Goal: Complete application form: Complete application form

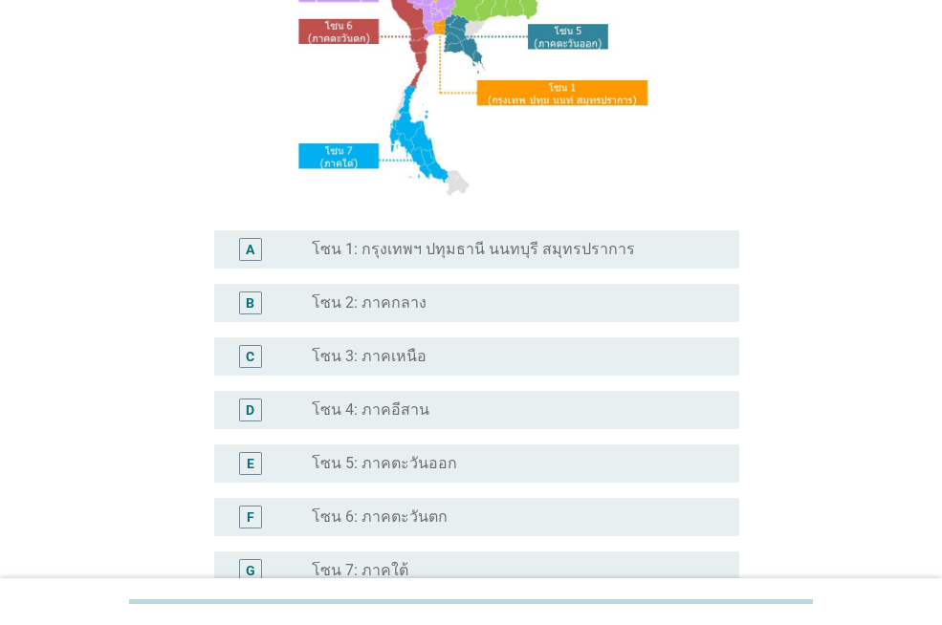
scroll to position [287, 0]
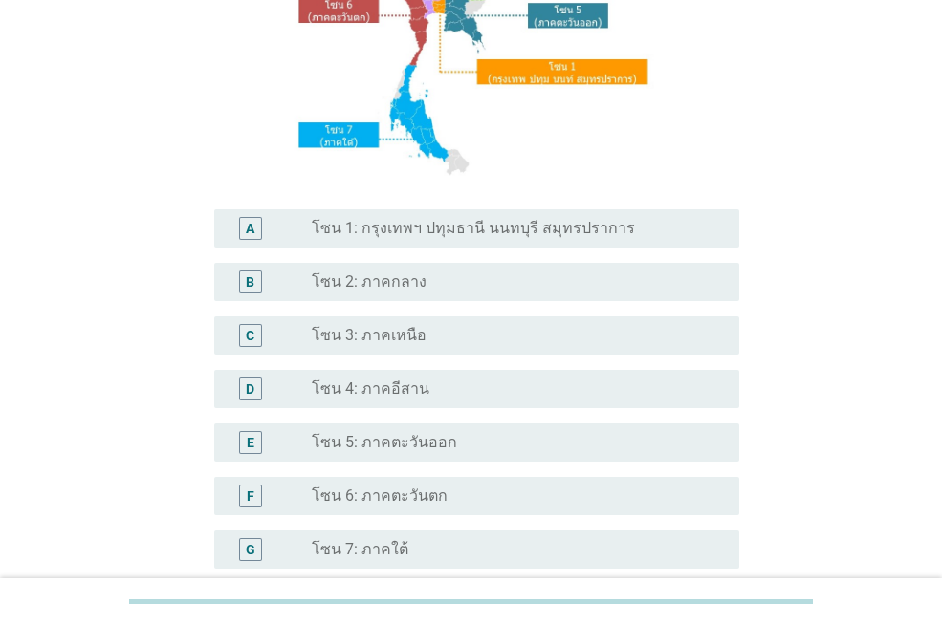
click at [475, 271] on div "radio_button_unchecked โซน 2: ภาคกลาง" at bounding box center [518, 282] width 412 height 23
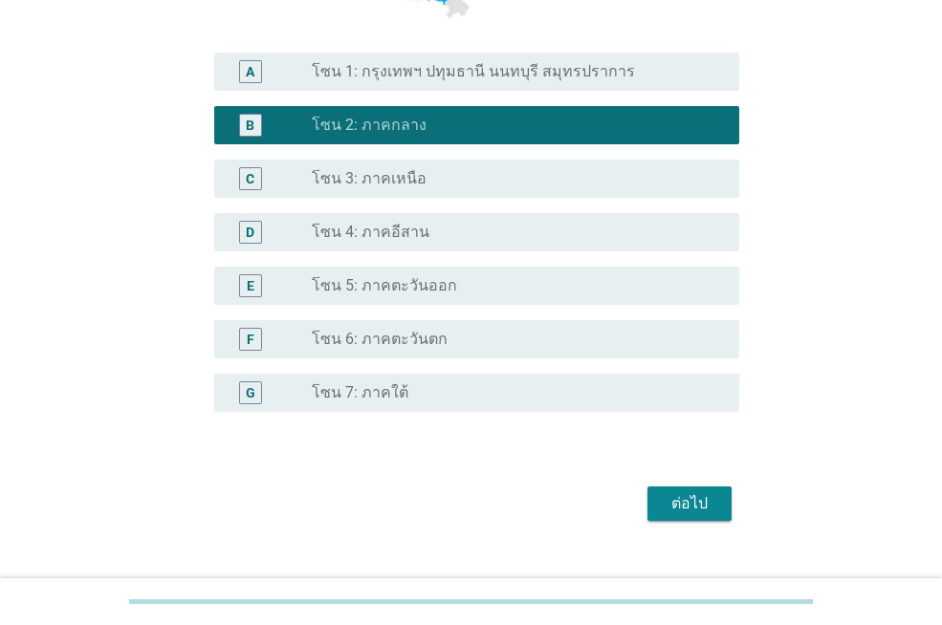
scroll to position [477, 0]
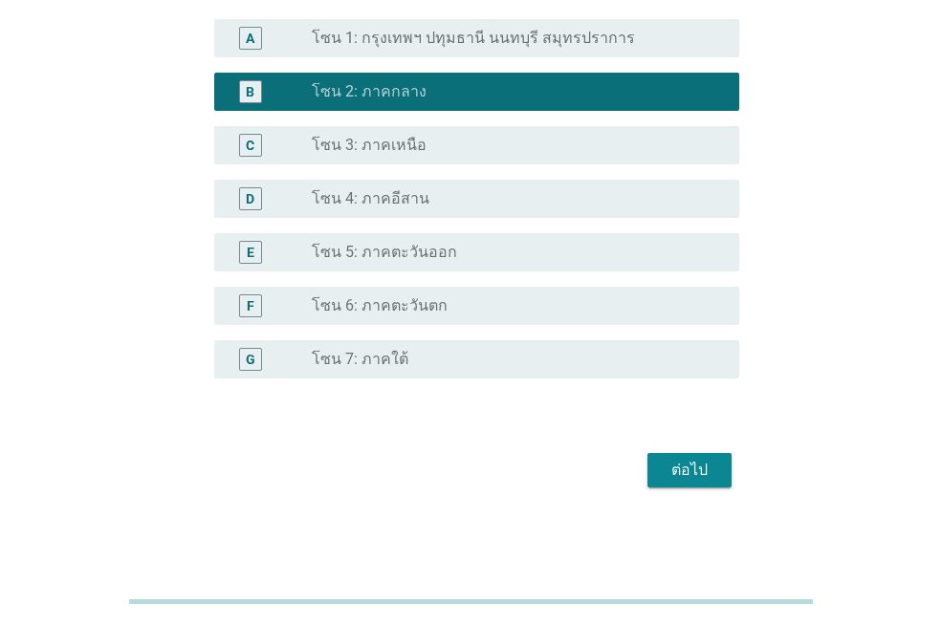
click at [685, 469] on div "ต่อไป" at bounding box center [690, 470] width 54 height 23
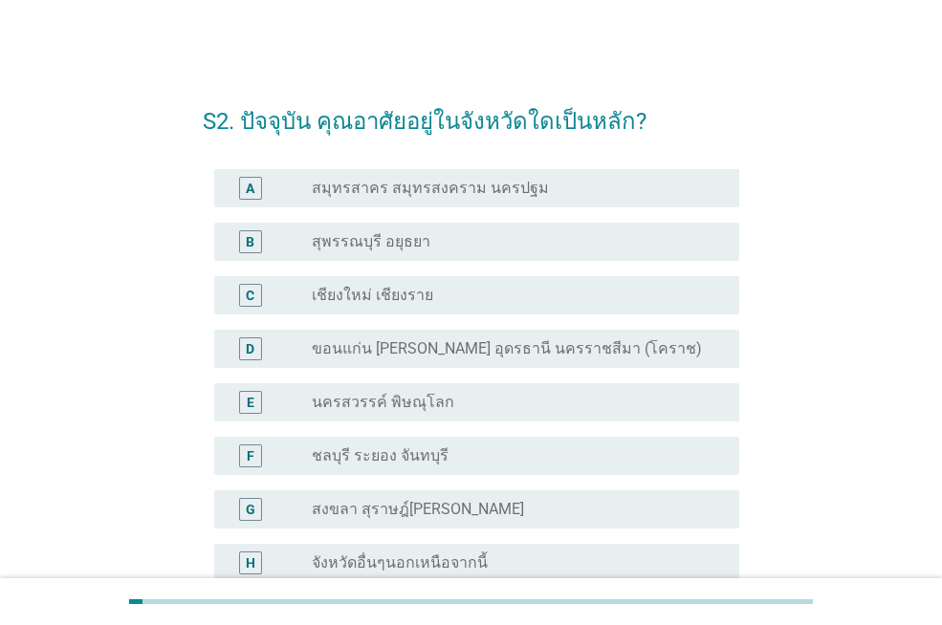
scroll to position [96, 0]
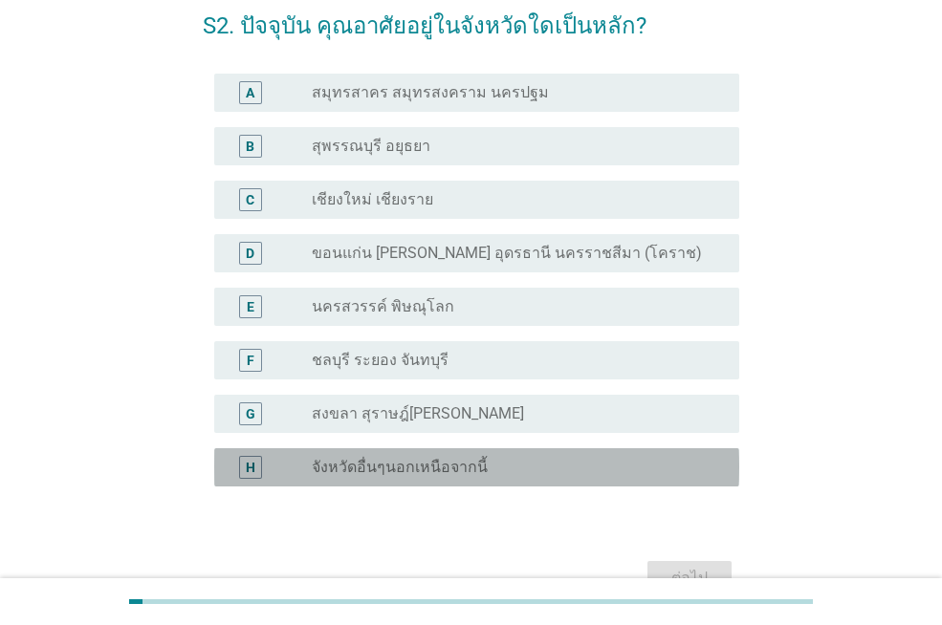
click at [416, 474] on label "จังหวัดอื่นๆนอกเหนือจากนี้" at bounding box center [400, 467] width 176 height 19
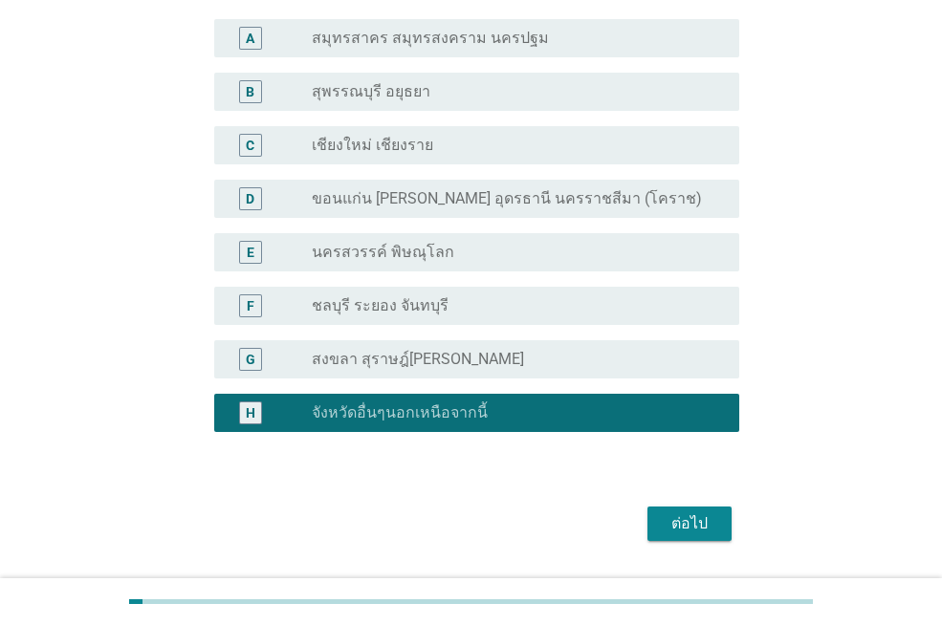
scroll to position [203, 0]
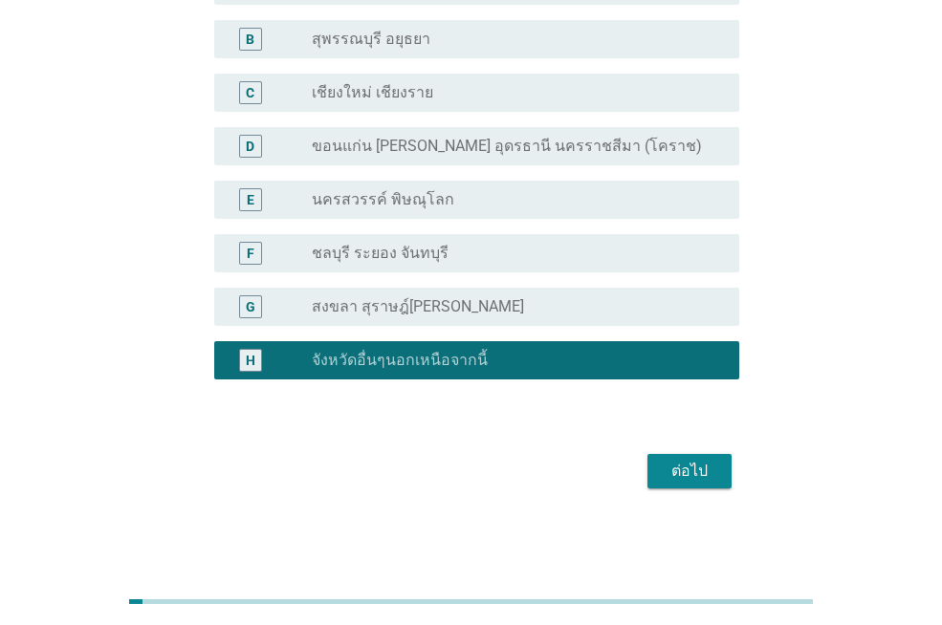
click at [685, 465] on div "ต่อไป" at bounding box center [690, 471] width 54 height 23
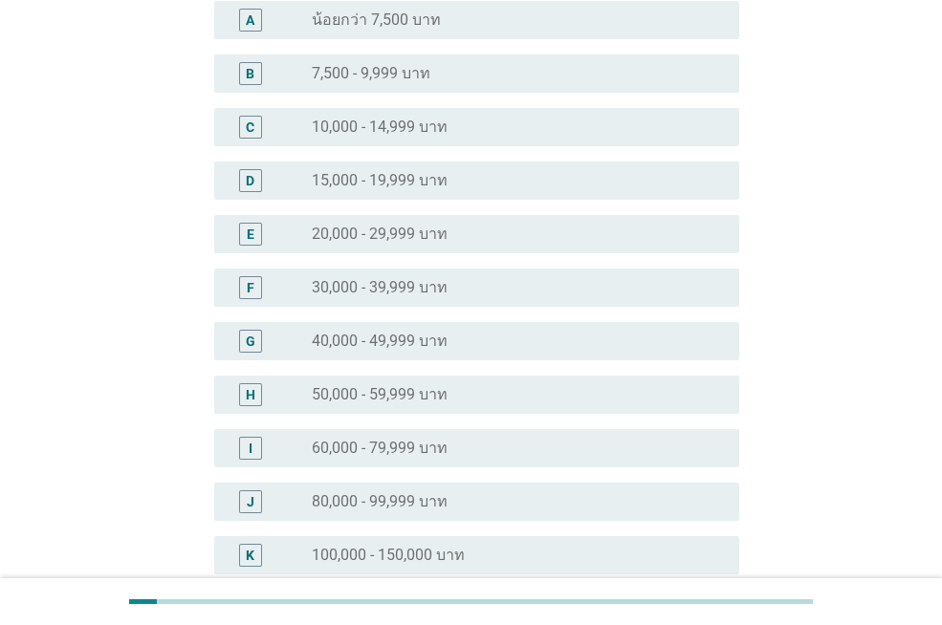
scroll to position [0, 0]
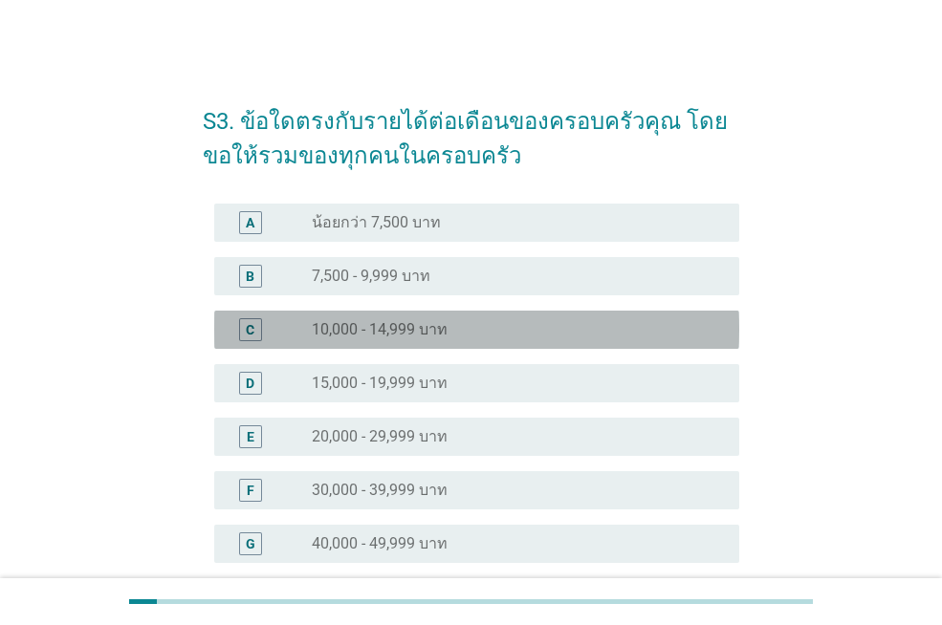
click at [533, 323] on div "radio_button_unchecked 10,000 - 14,999 บาท" at bounding box center [510, 329] width 397 height 19
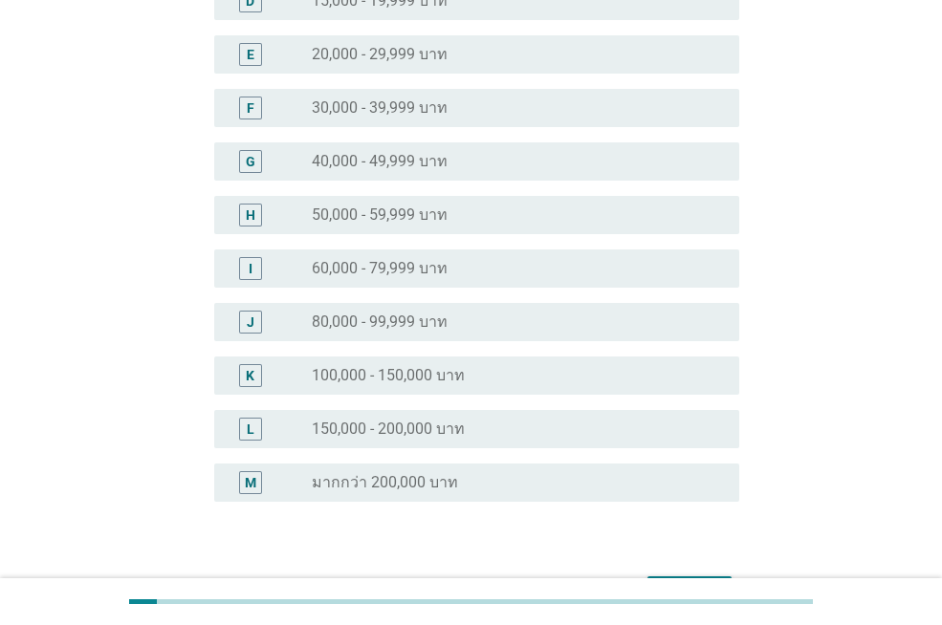
scroll to position [505, 0]
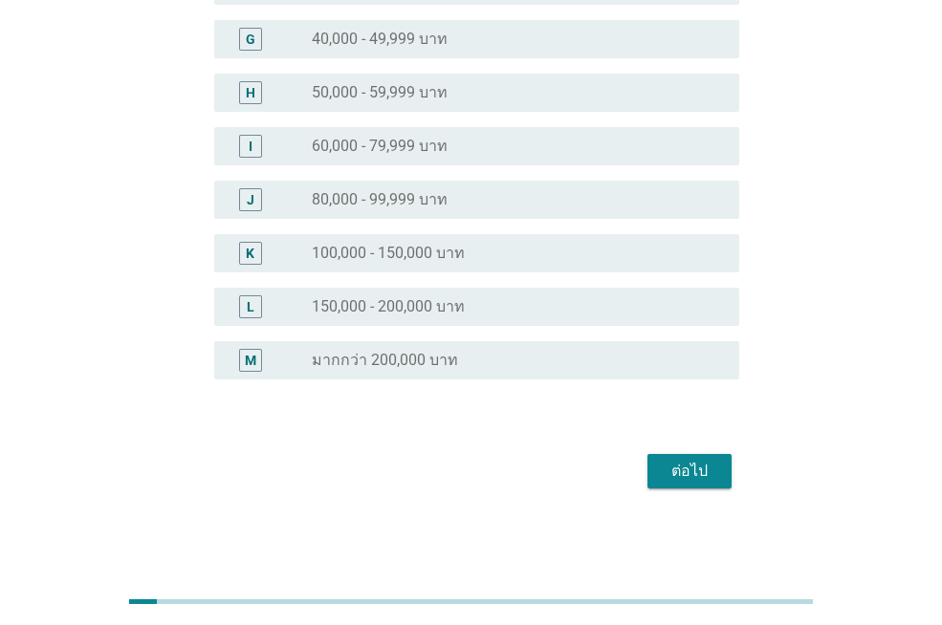
click at [699, 478] on div "ต่อไป" at bounding box center [690, 471] width 54 height 23
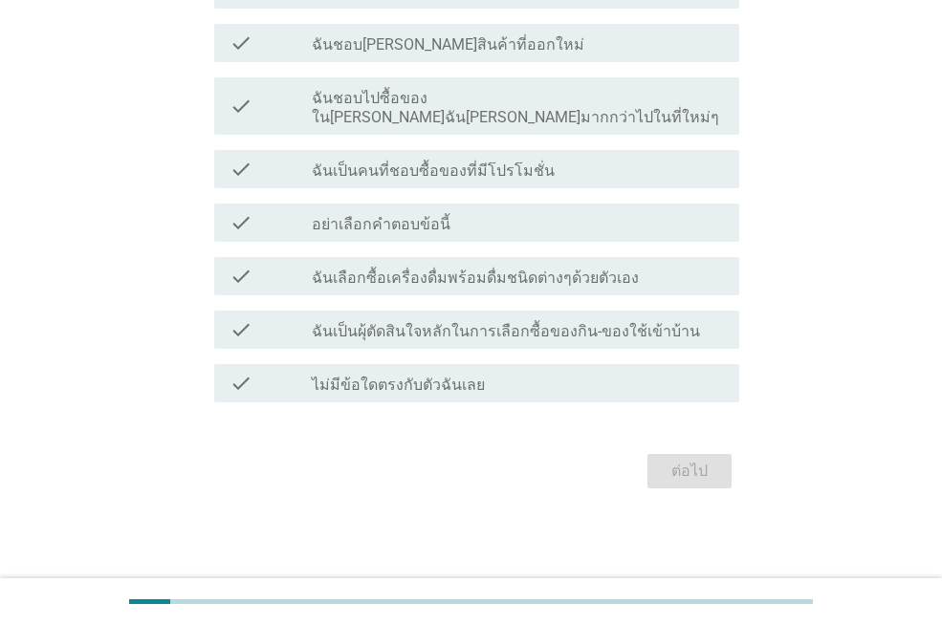
scroll to position [0, 0]
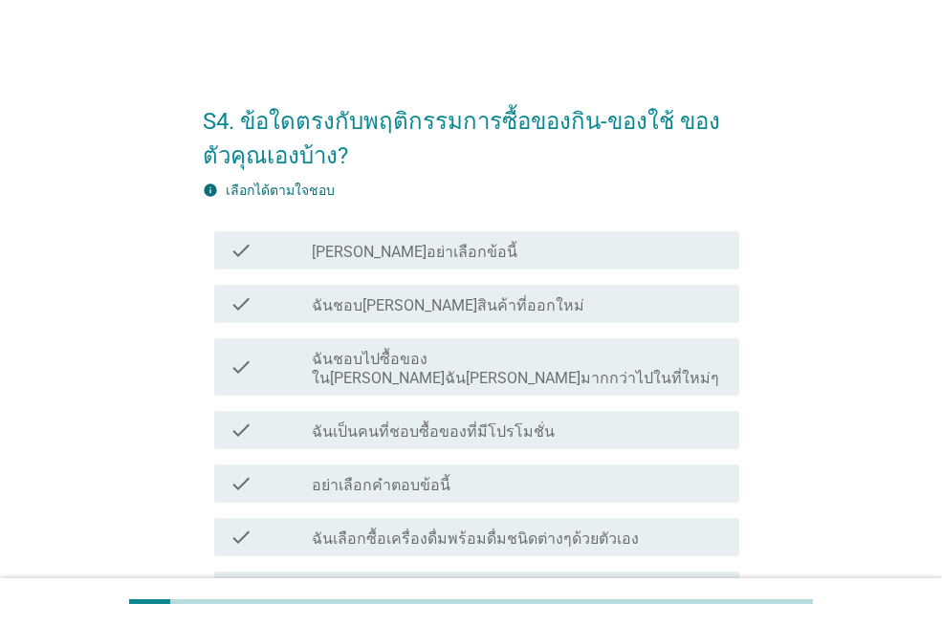
click at [469, 314] on label "ฉันชอบ[PERSON_NAME]สินค้าที่ออกใหม่" at bounding box center [448, 305] width 272 height 19
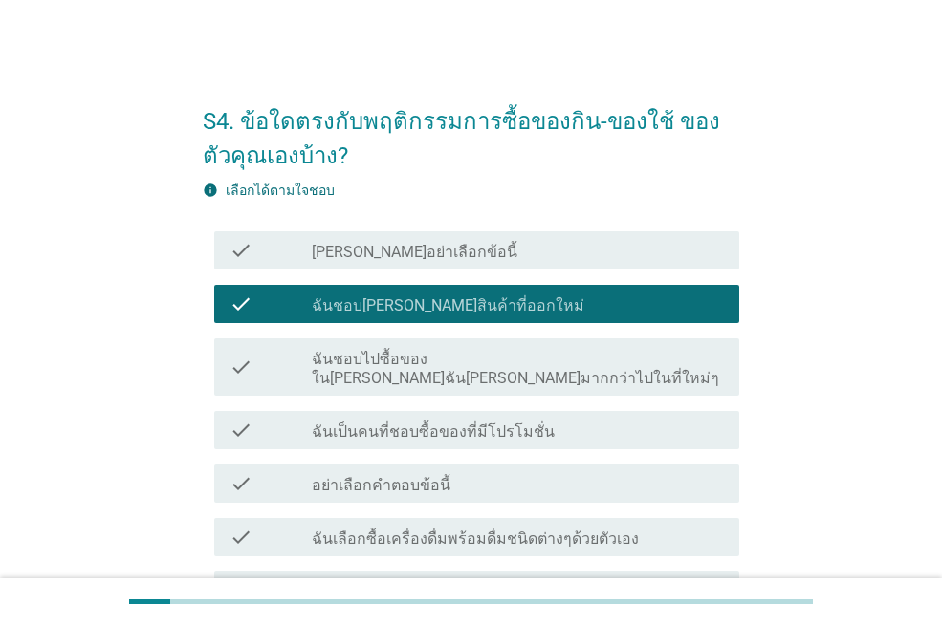
click at [459, 403] on div "check check_box_outline_blank ฉันเป็นคนที่ชอบซื้อของที่มีโปรโมชั่น" at bounding box center [471, 430] width 536 height 54
click at [461, 419] on div "check_box_outline_blank ฉันเป็นคนที่ชอบซื้อของที่มีโปรโมชั่น" at bounding box center [518, 430] width 412 height 23
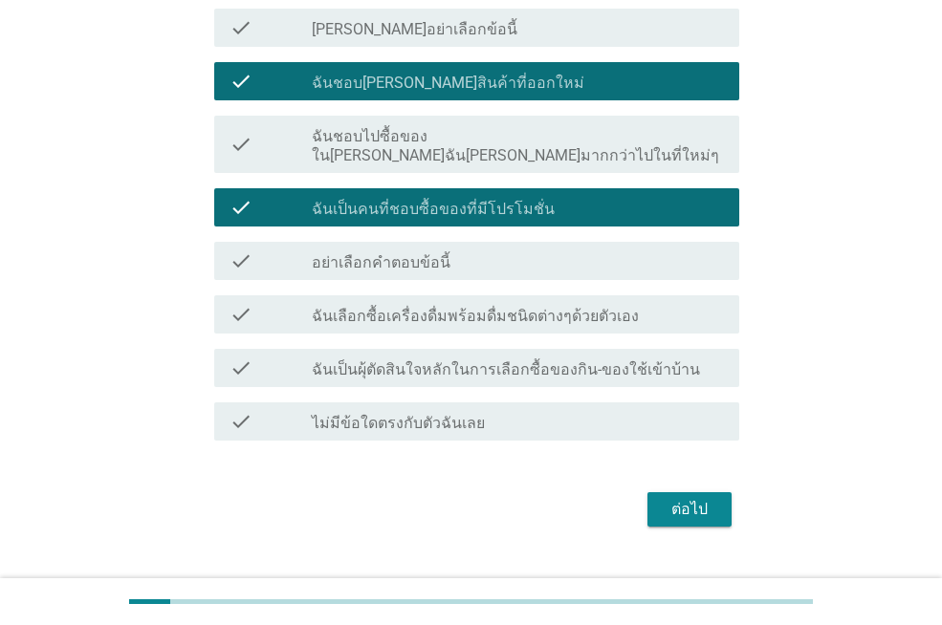
scroll to position [242, 0]
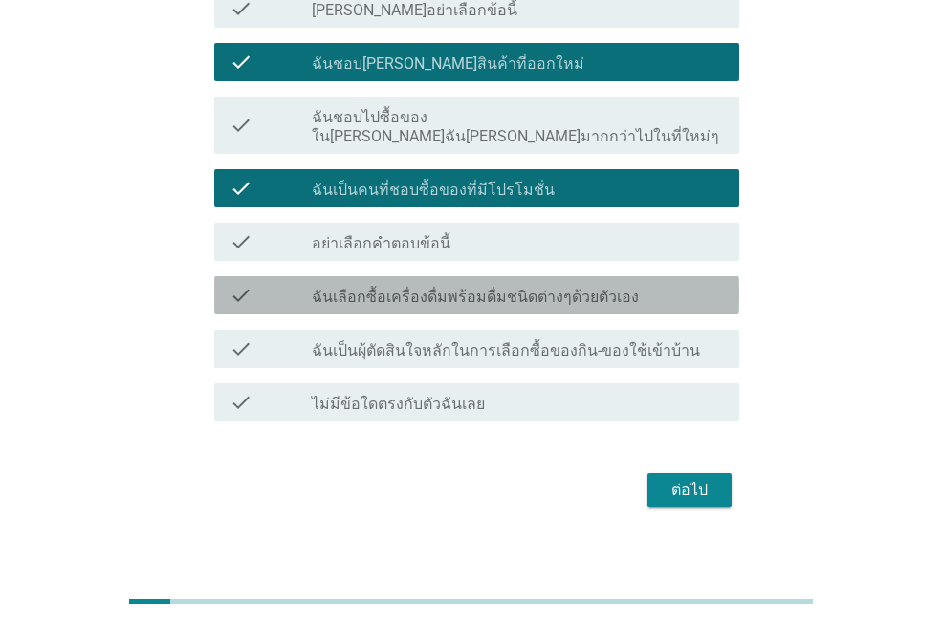
click at [500, 288] on label "ฉันเลือกซื้อเครื่องดื่มพร้อมดื่มชนิดต่างๆด้วยตัวเอง" at bounding box center [475, 297] width 327 height 19
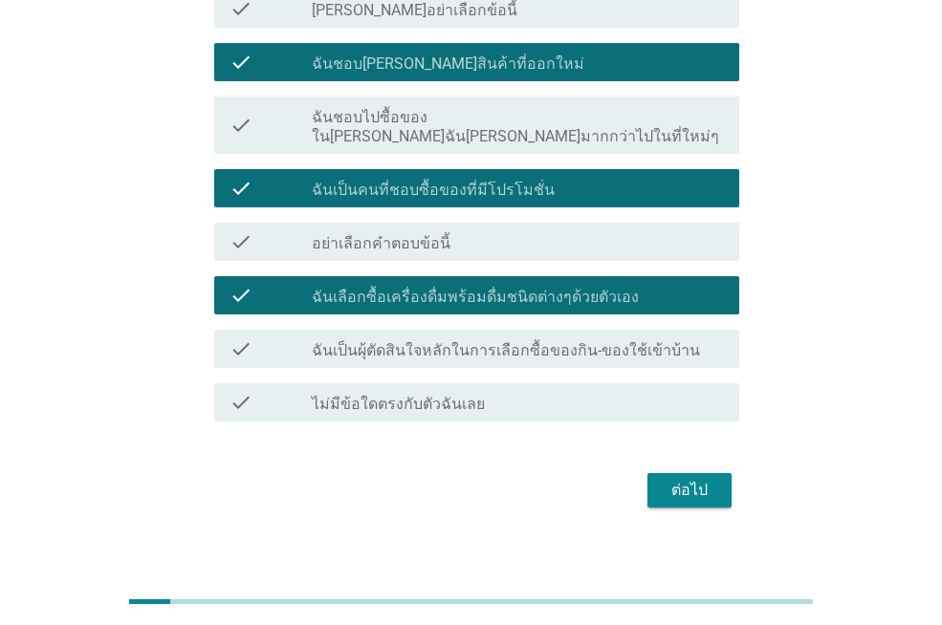
click at [668, 479] on div "ต่อไป" at bounding box center [690, 490] width 54 height 23
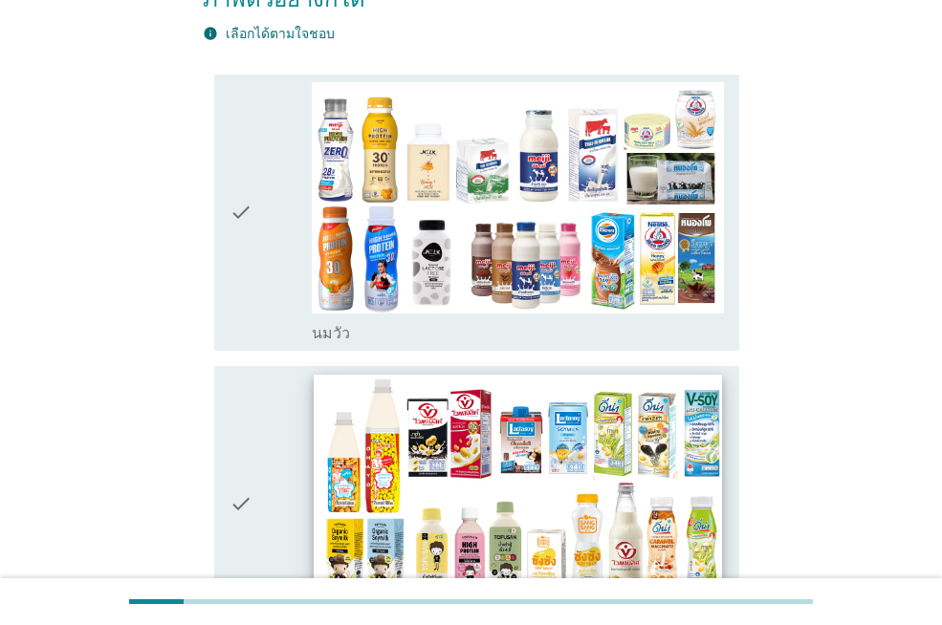
scroll to position [96, 0]
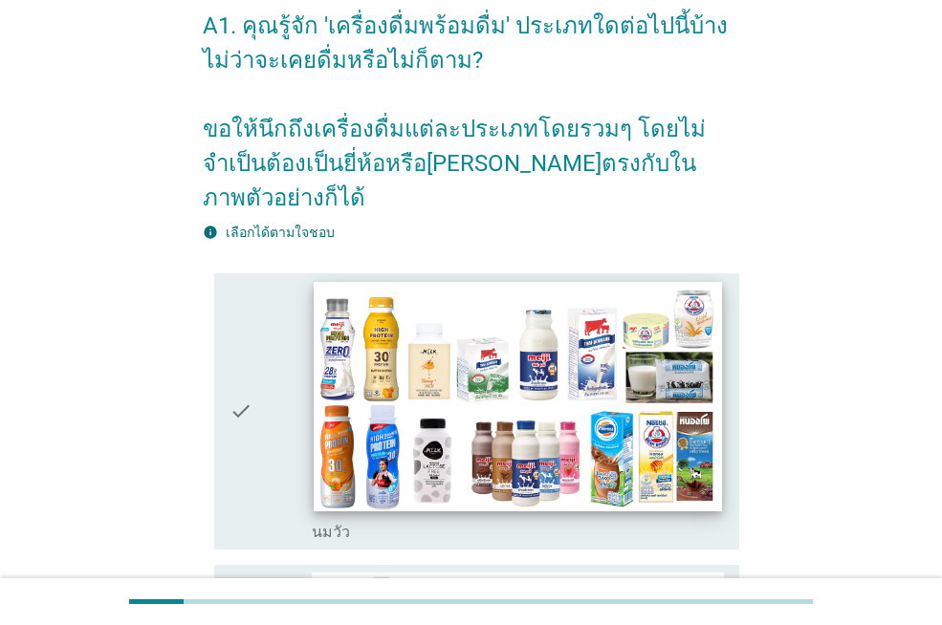
click at [371, 336] on img at bounding box center [517, 396] width 407 height 229
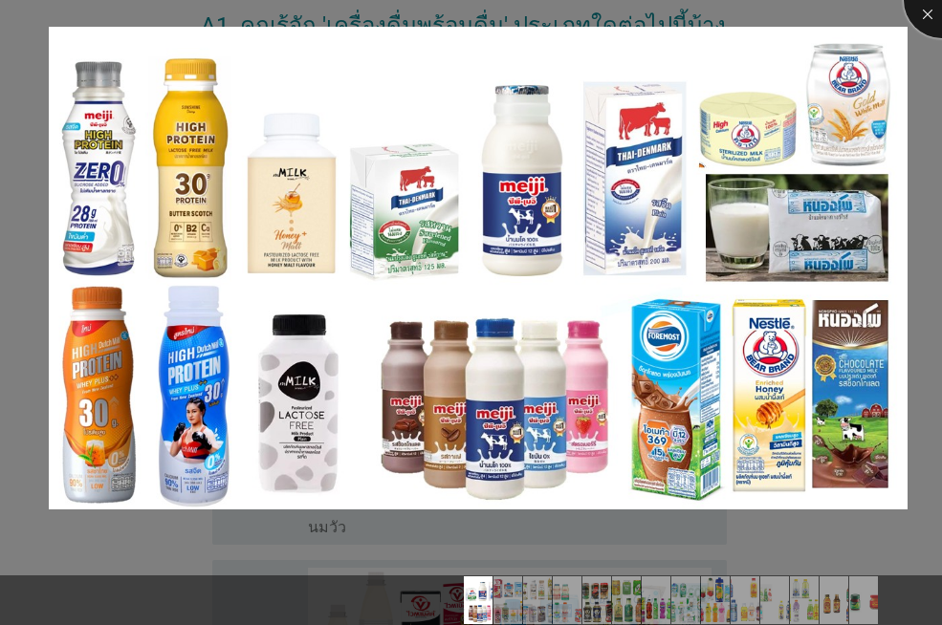
click at [919, 25] on div at bounding box center [941, 0] width 76 height 76
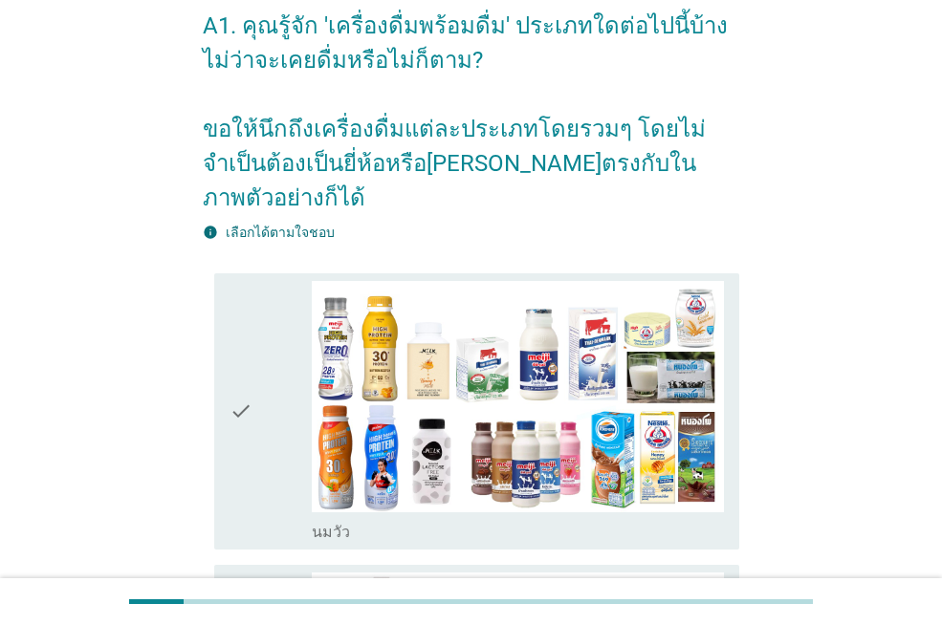
click at [263, 381] on div "check" at bounding box center [270, 411] width 82 height 261
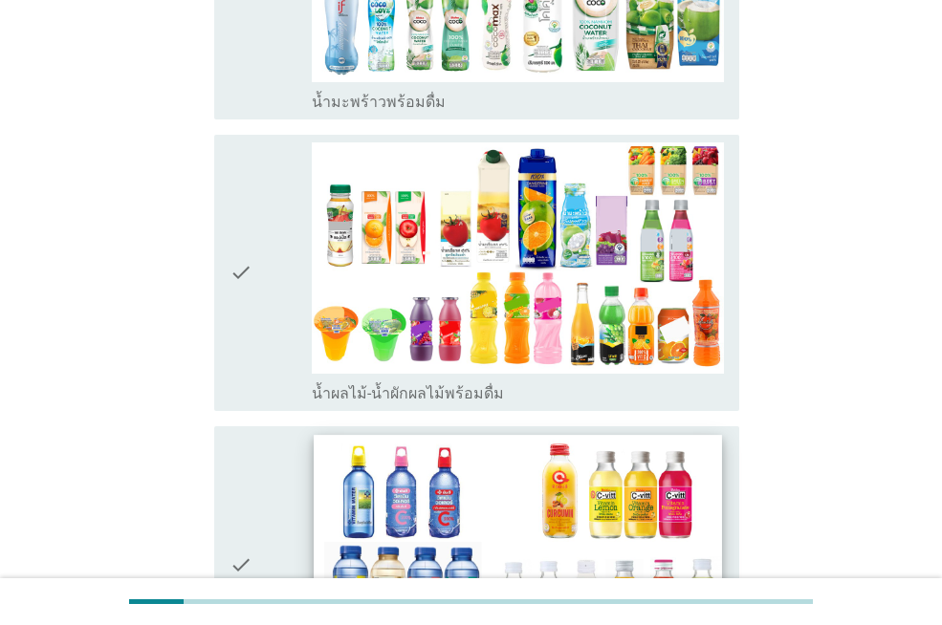
scroll to position [2677, 0]
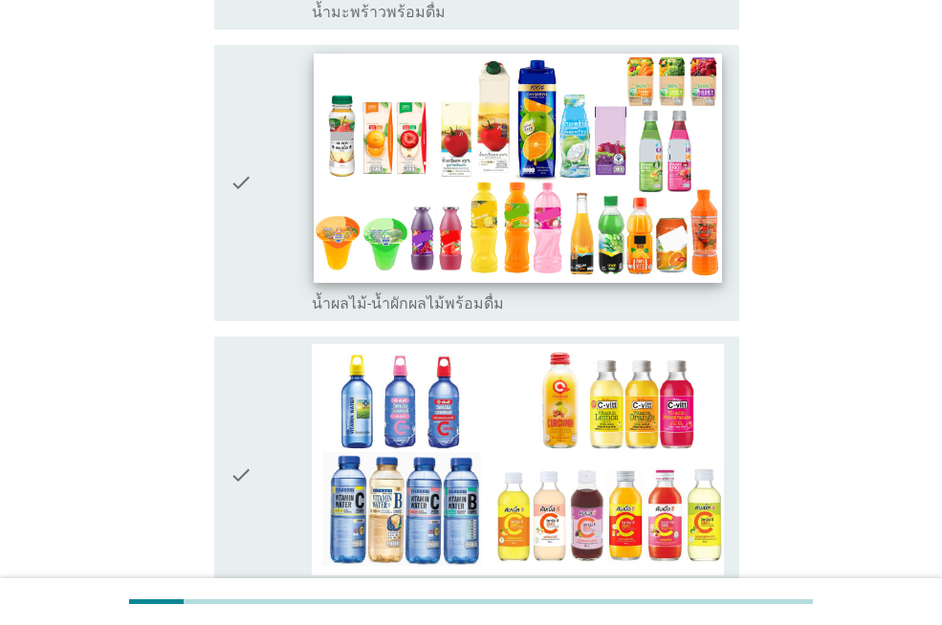
click at [565, 152] on img at bounding box center [517, 168] width 407 height 229
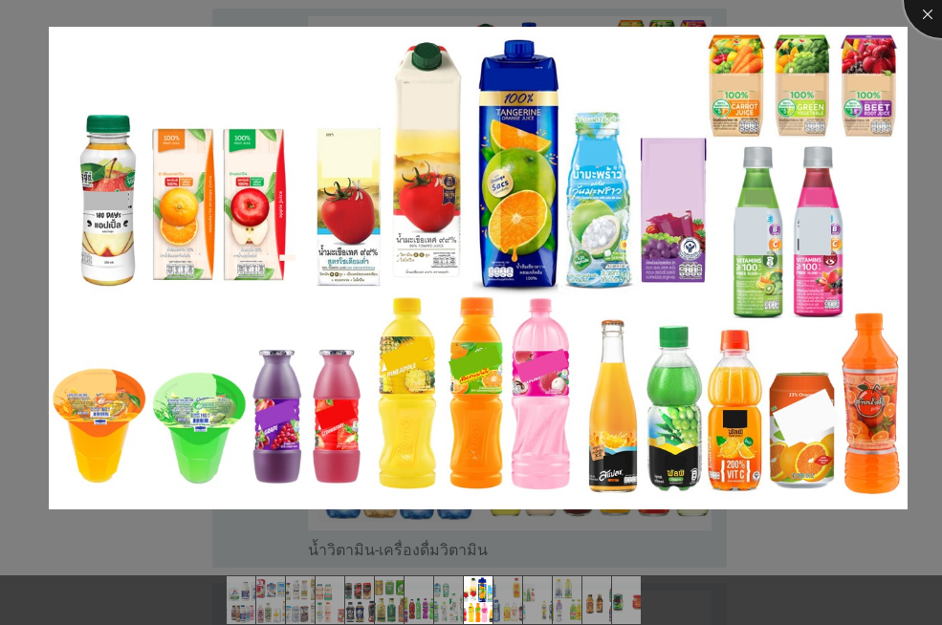
click at [928, 22] on div at bounding box center [941, 0] width 76 height 76
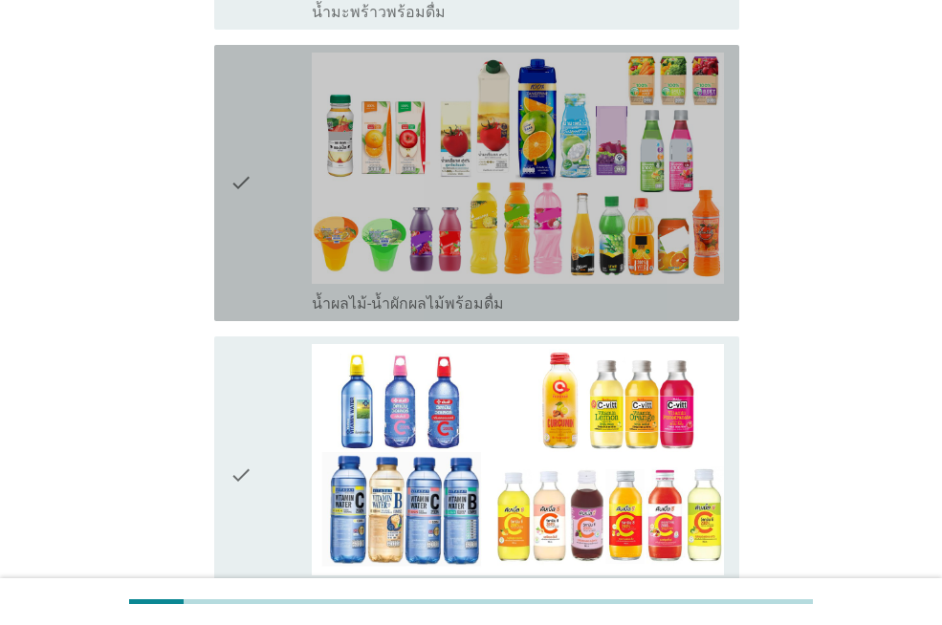
click at [575, 155] on img at bounding box center [518, 168] width 412 height 231
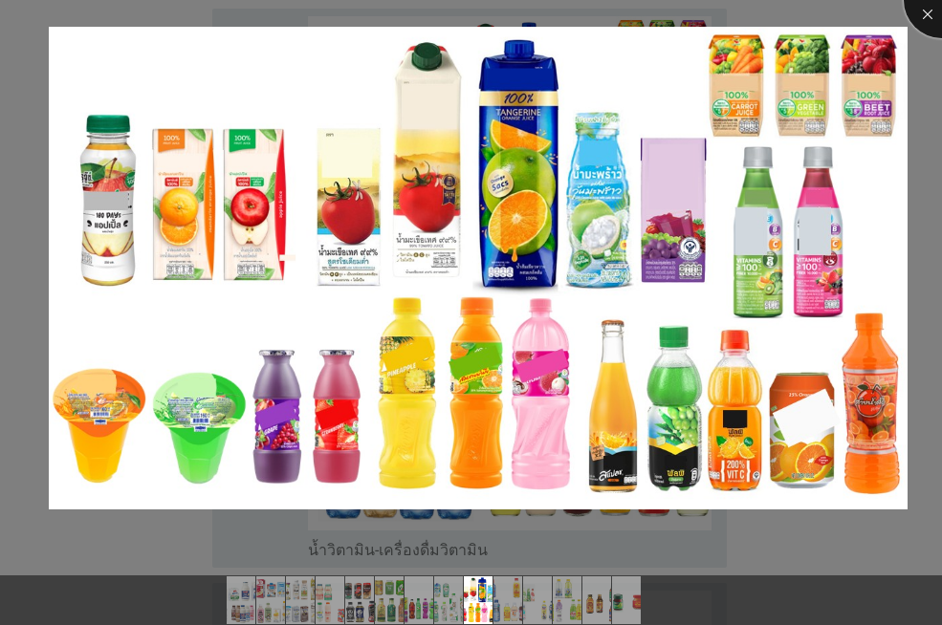
click at [923, 18] on div at bounding box center [941, 0] width 76 height 76
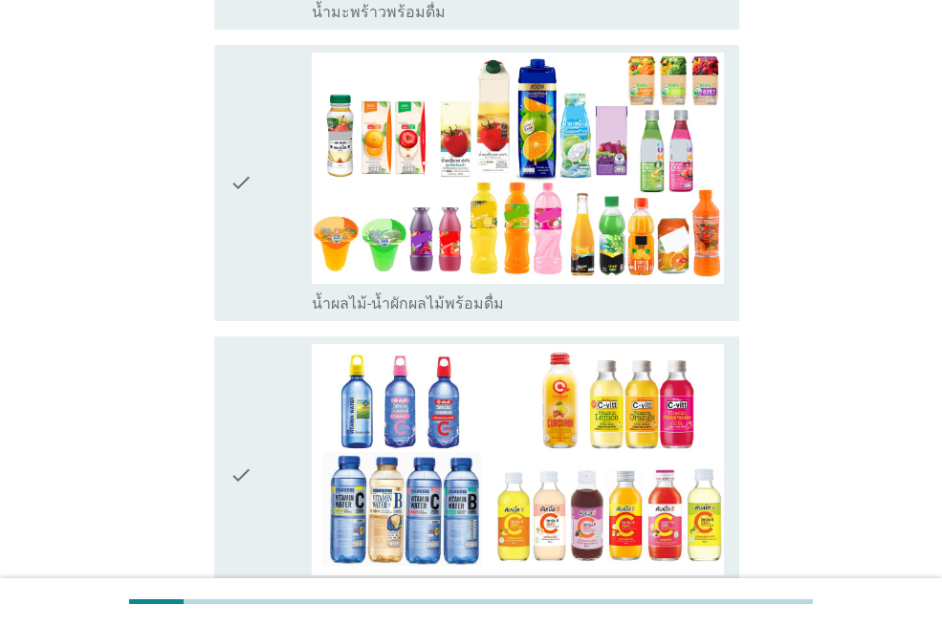
click at [282, 138] on div "check" at bounding box center [270, 183] width 82 height 261
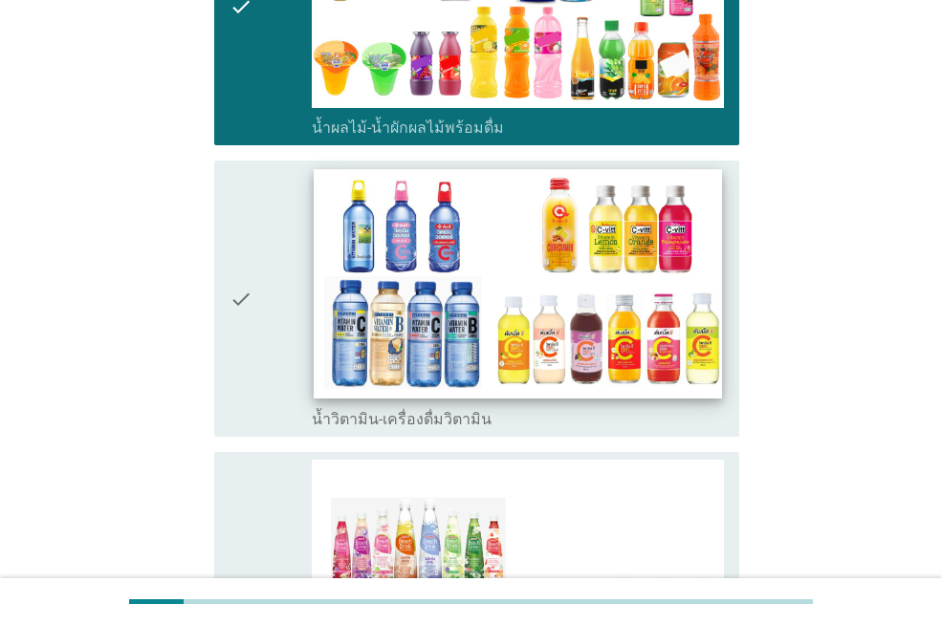
scroll to position [2868, 0]
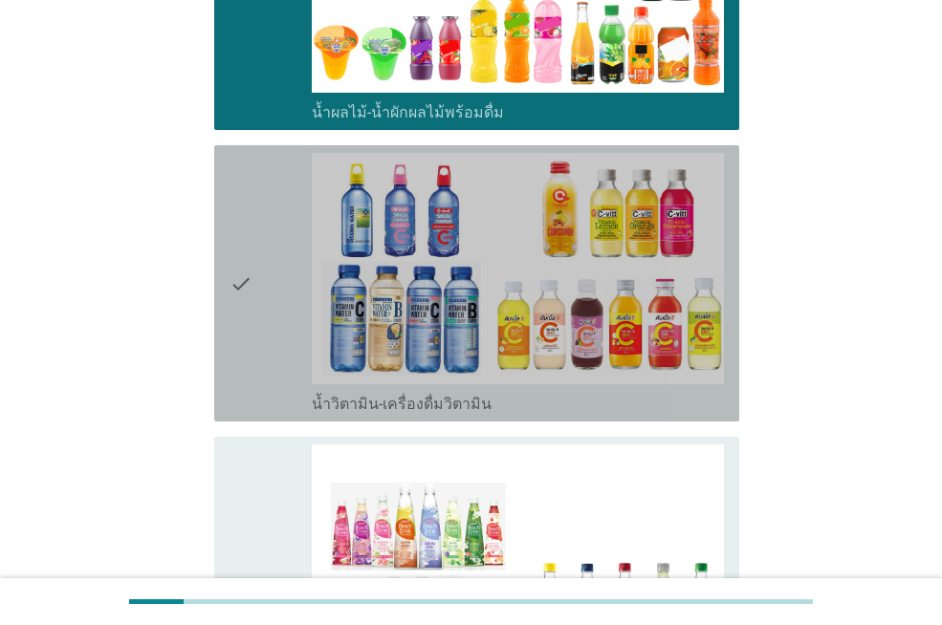
click at [295, 260] on div "check" at bounding box center [270, 283] width 82 height 261
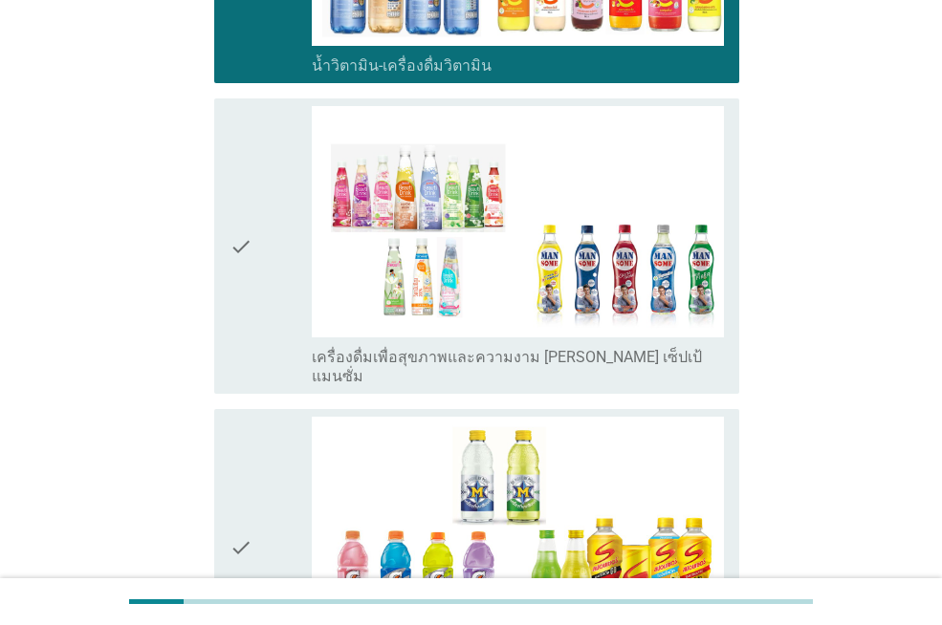
scroll to position [3251, 0]
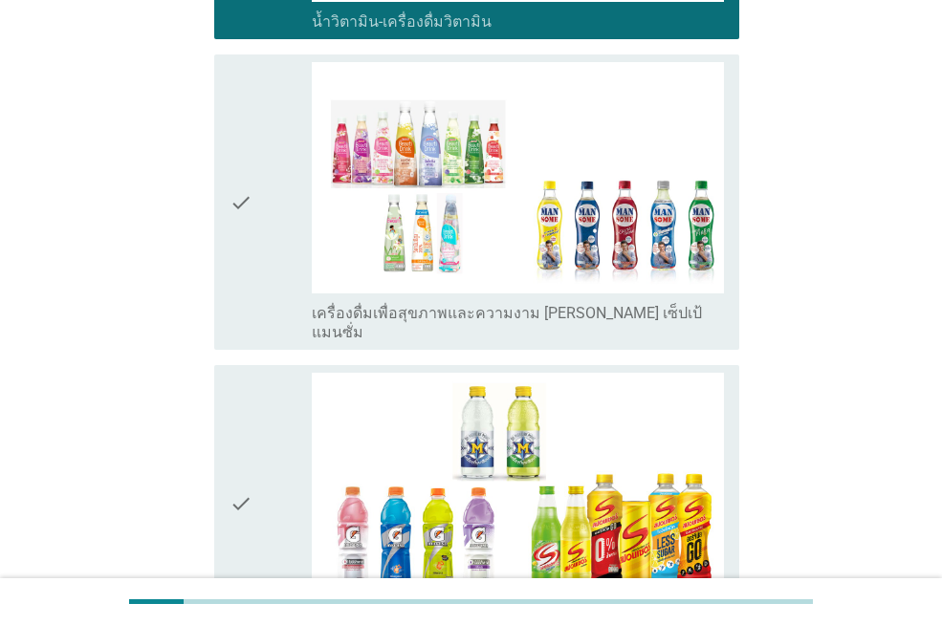
click at [241, 176] on icon "check" at bounding box center [240, 202] width 23 height 280
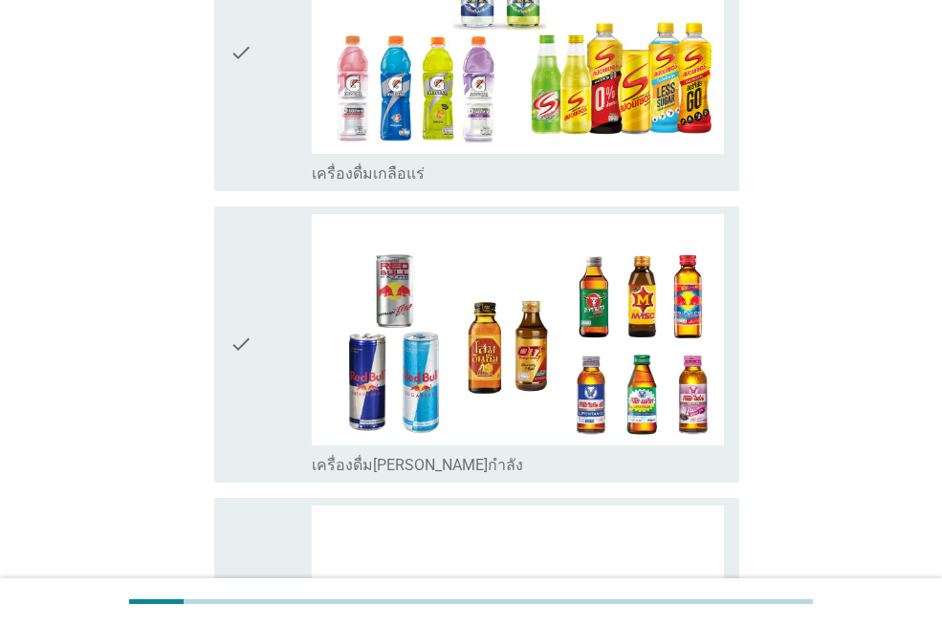
scroll to position [3729, 0]
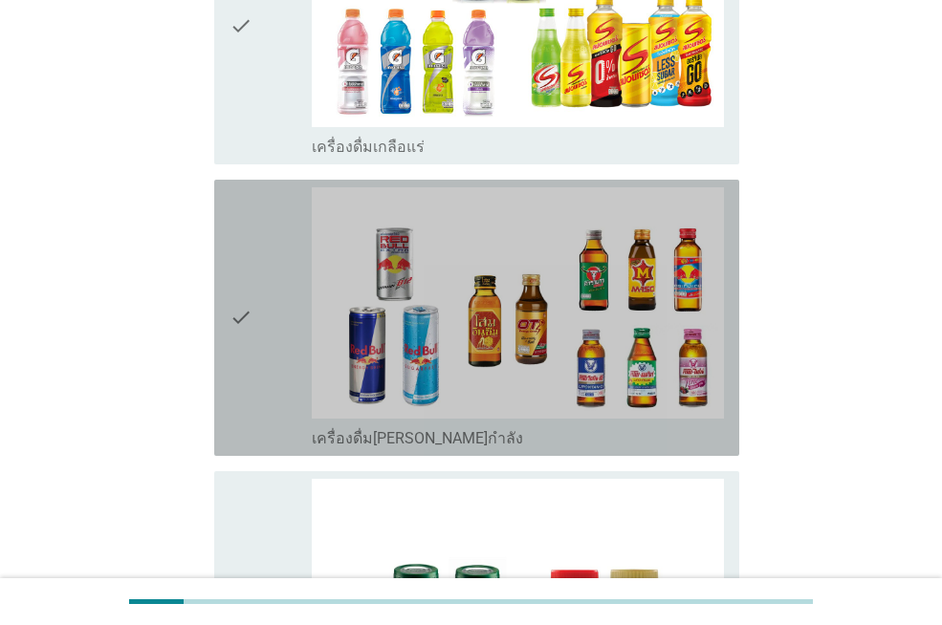
click at [236, 250] on icon "check" at bounding box center [240, 317] width 23 height 261
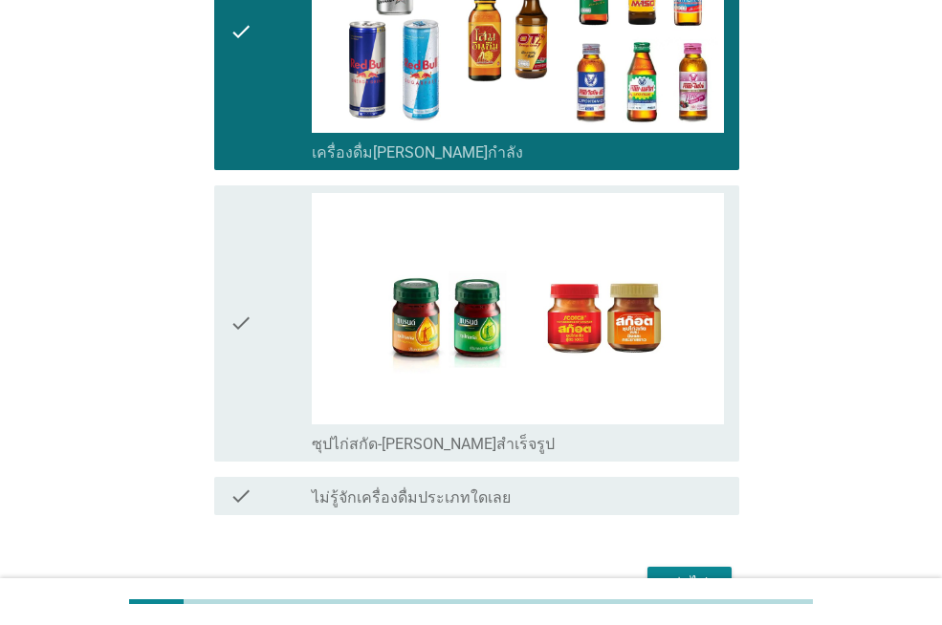
scroll to position [4015, 0]
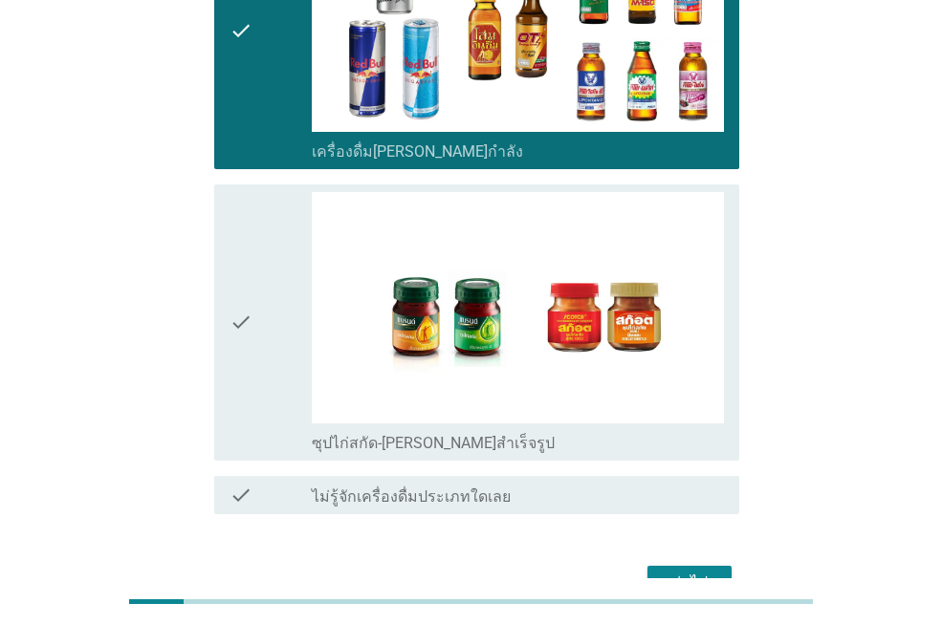
click at [241, 260] on icon "check" at bounding box center [240, 322] width 23 height 261
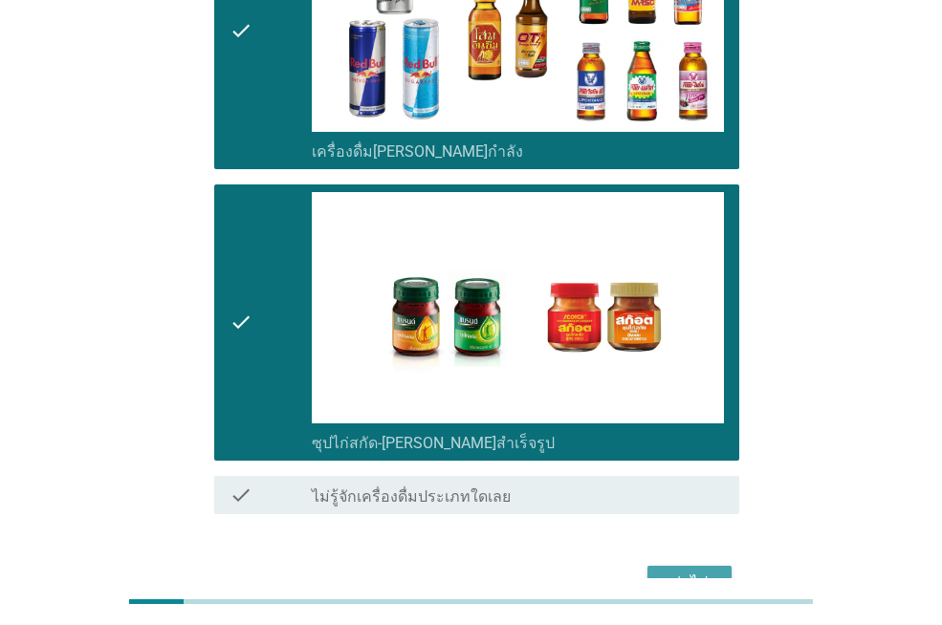
click at [719, 566] on button "ต่อไป" at bounding box center [689, 583] width 84 height 34
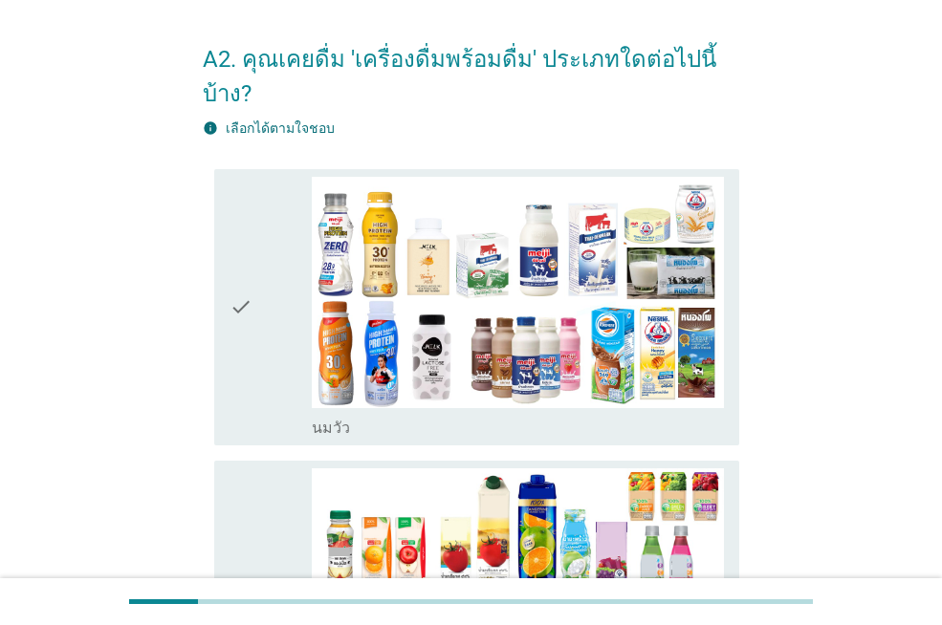
scroll to position [96, 0]
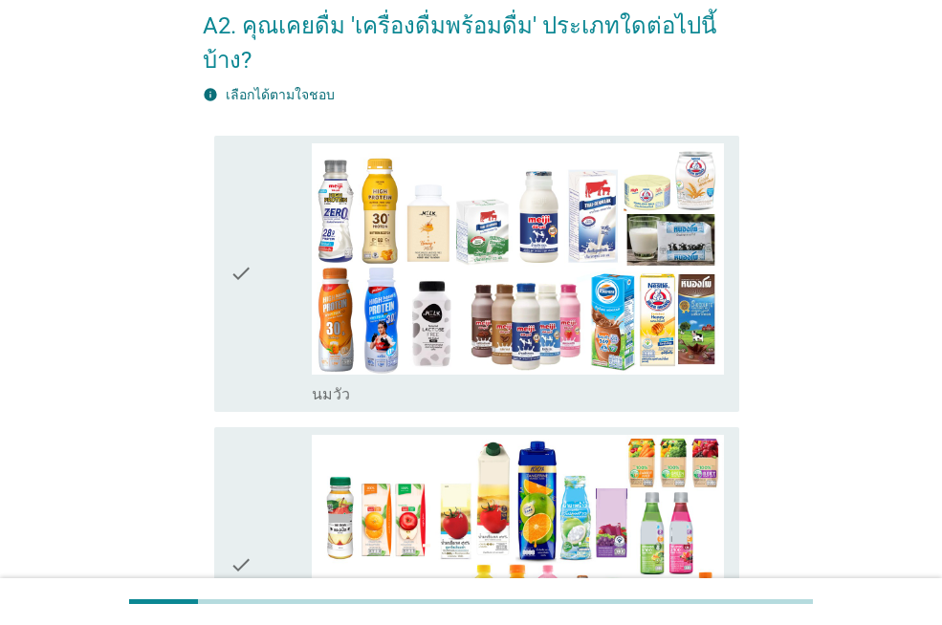
click at [231, 236] on icon "check" at bounding box center [240, 273] width 23 height 261
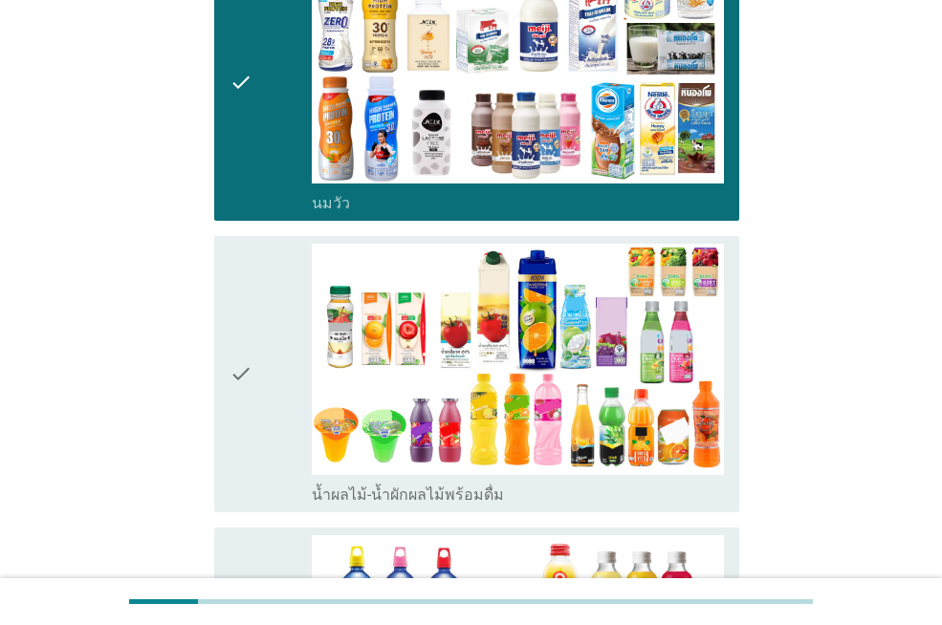
scroll to position [382, 0]
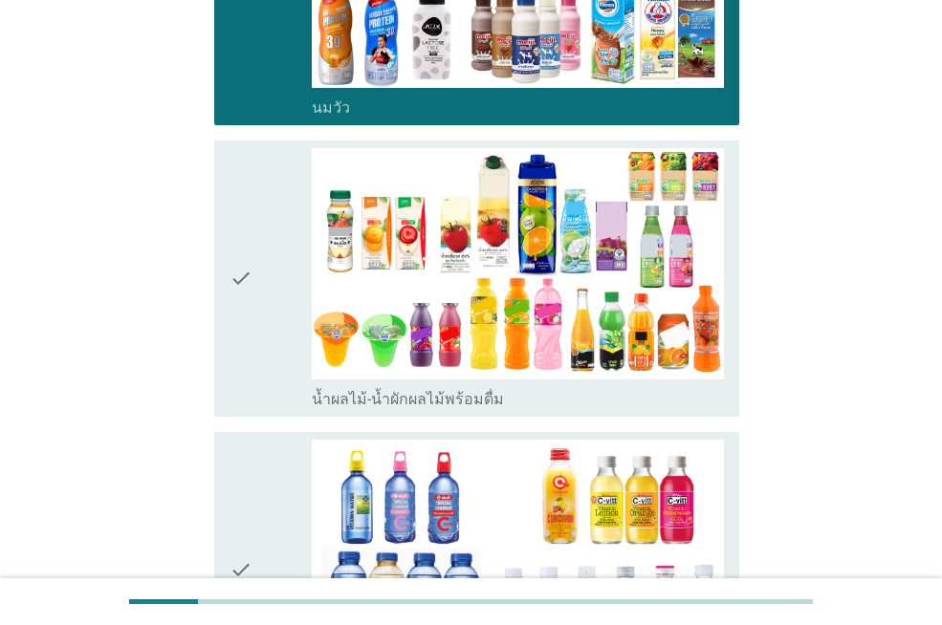
click at [252, 254] on icon "check" at bounding box center [240, 278] width 23 height 261
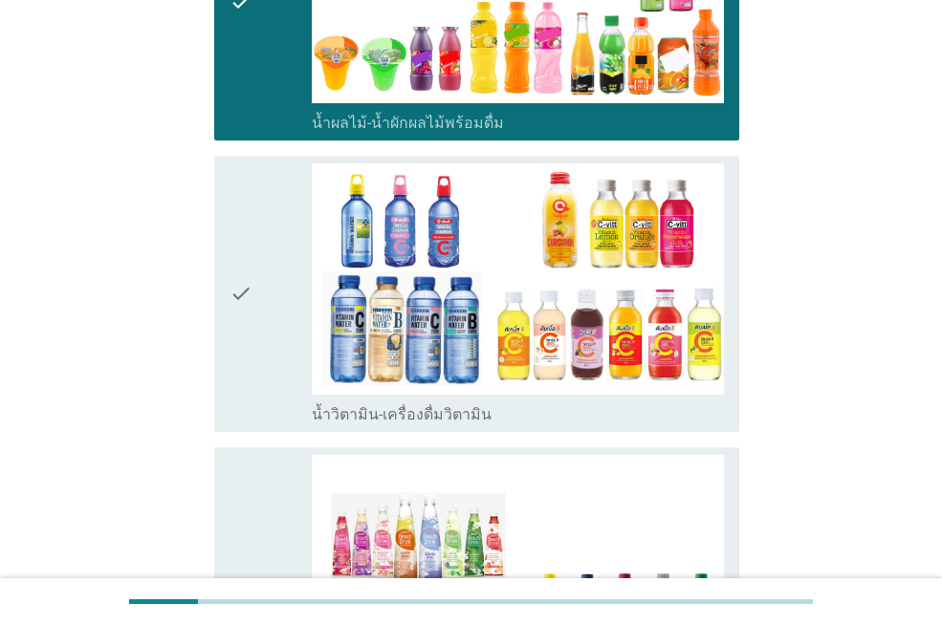
scroll to position [669, 0]
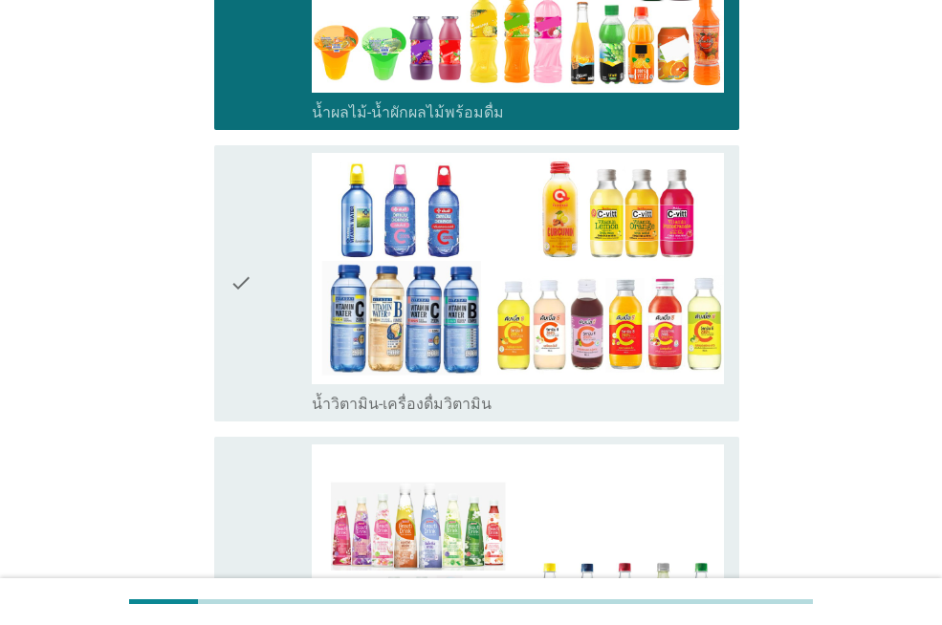
click at [251, 221] on icon "check" at bounding box center [240, 283] width 23 height 261
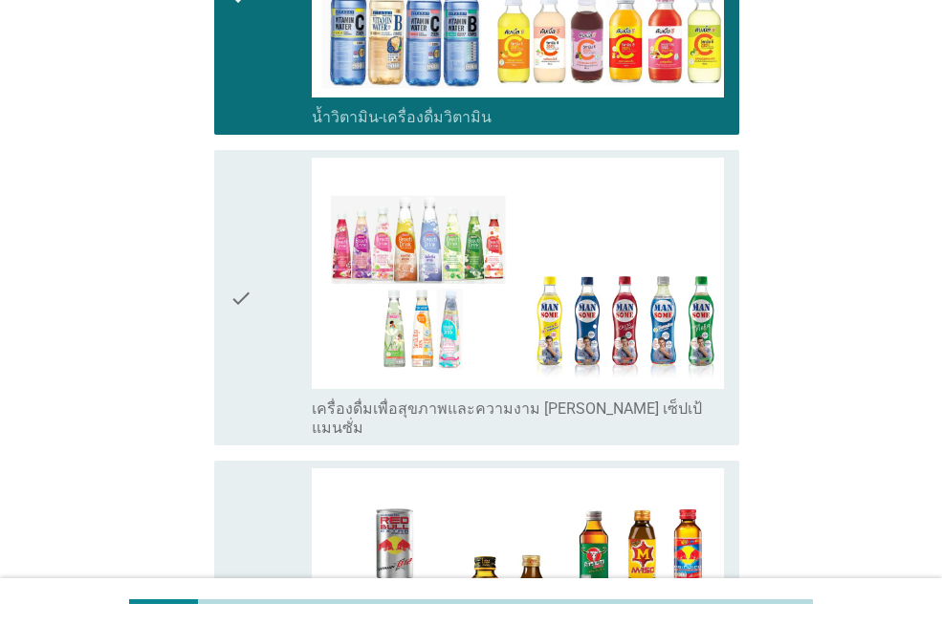
click at [251, 221] on icon "check" at bounding box center [240, 298] width 23 height 280
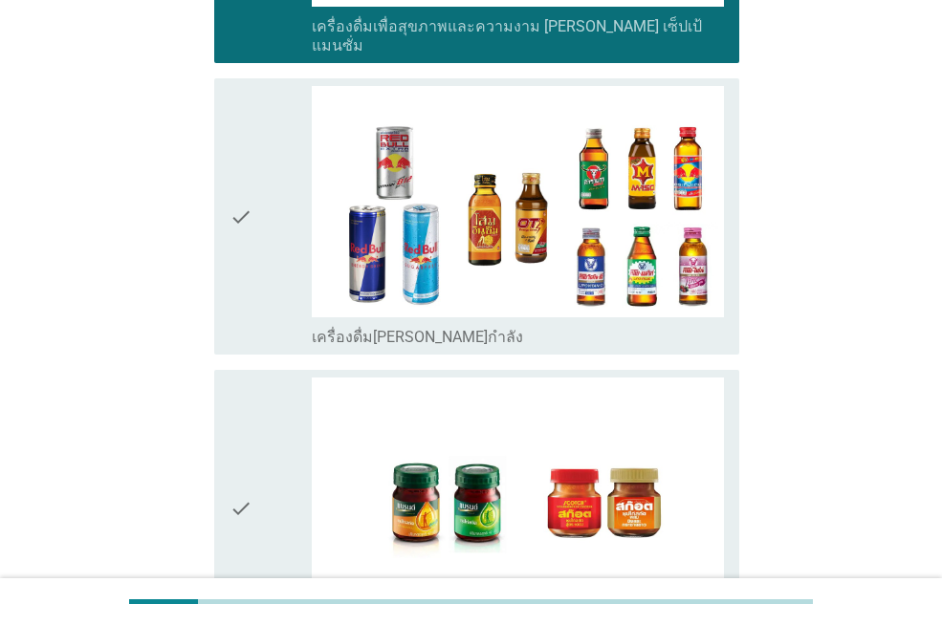
click at [251, 220] on icon "check" at bounding box center [240, 216] width 23 height 261
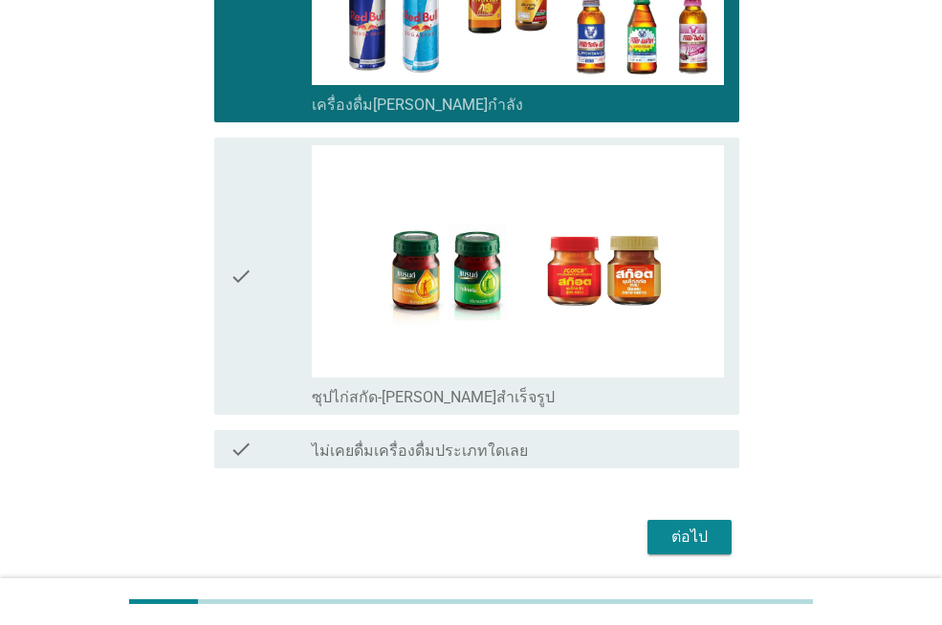
scroll to position [1583, 0]
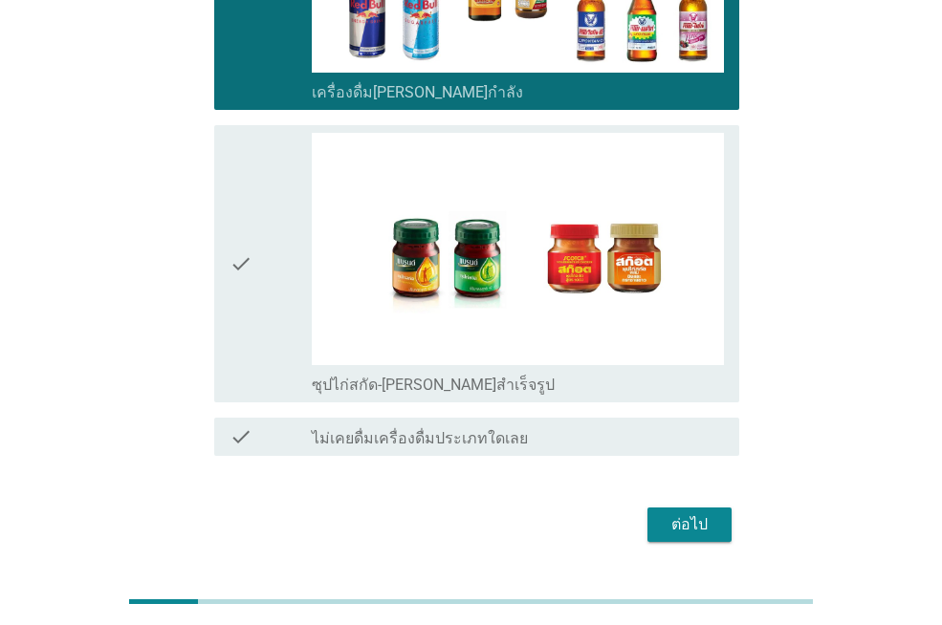
click at [712, 513] on div "ต่อไป" at bounding box center [690, 524] width 54 height 23
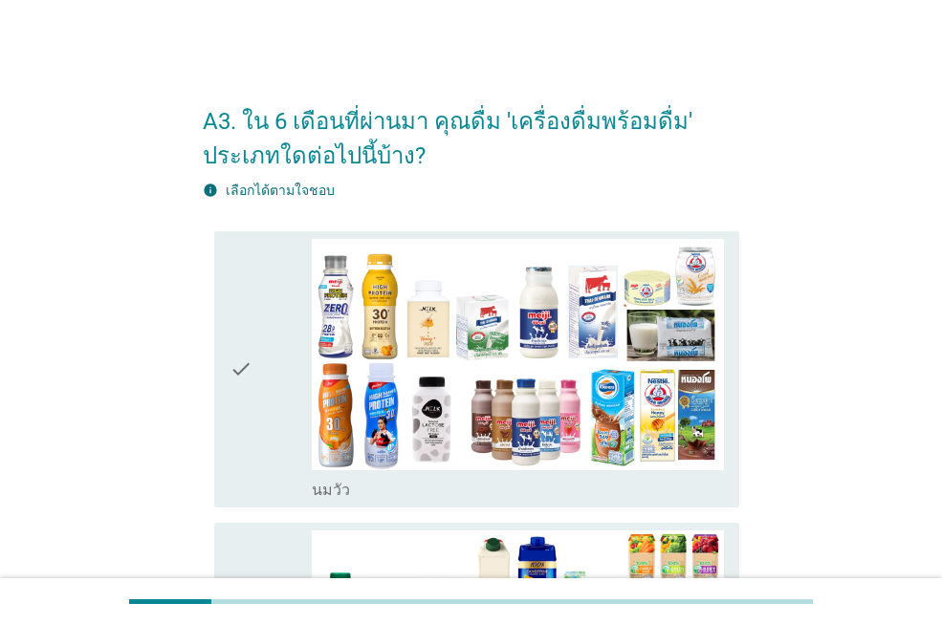
scroll to position [96, 0]
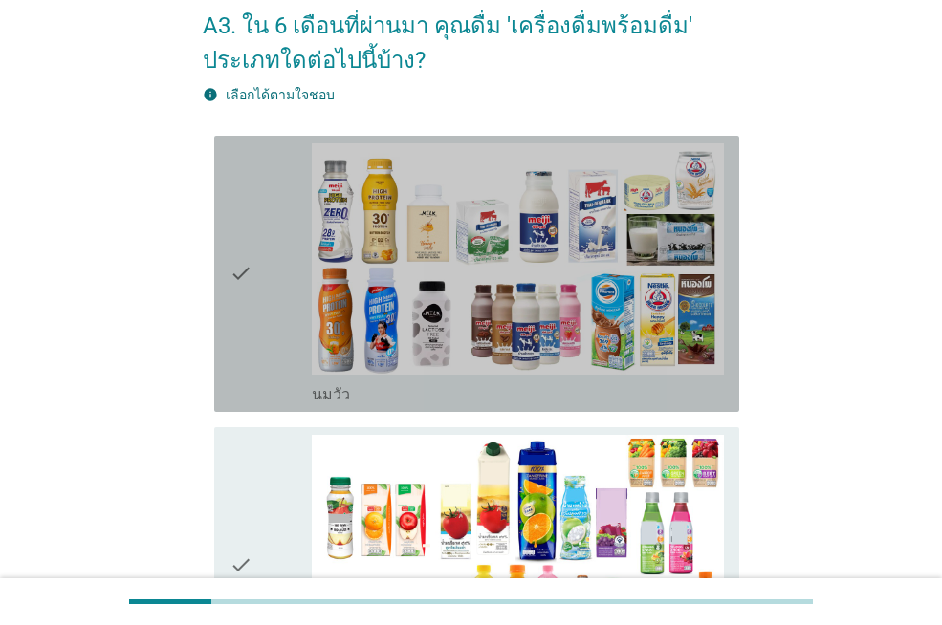
click at [243, 256] on icon "check" at bounding box center [240, 273] width 23 height 261
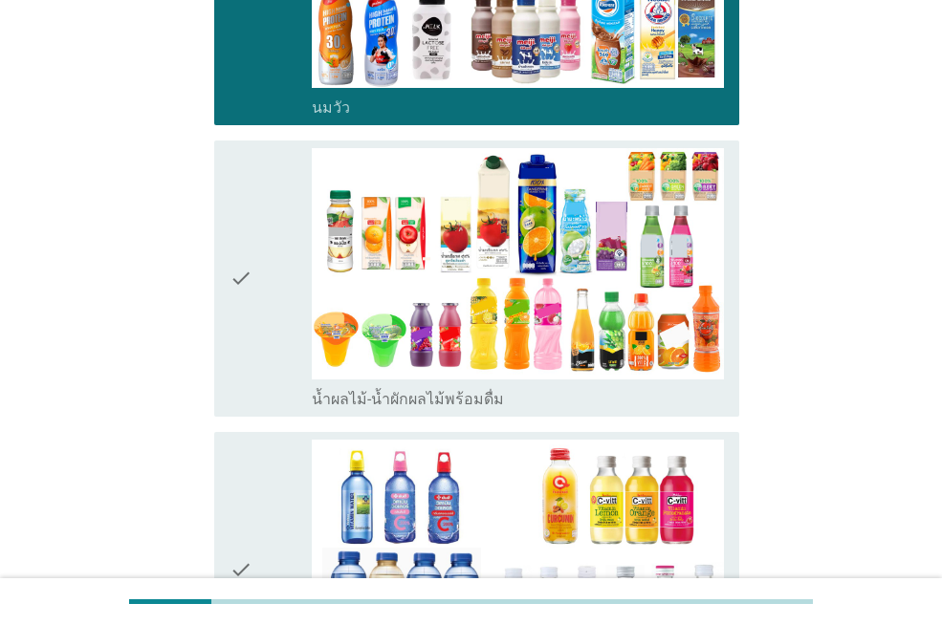
click at [234, 240] on icon "check" at bounding box center [240, 278] width 23 height 261
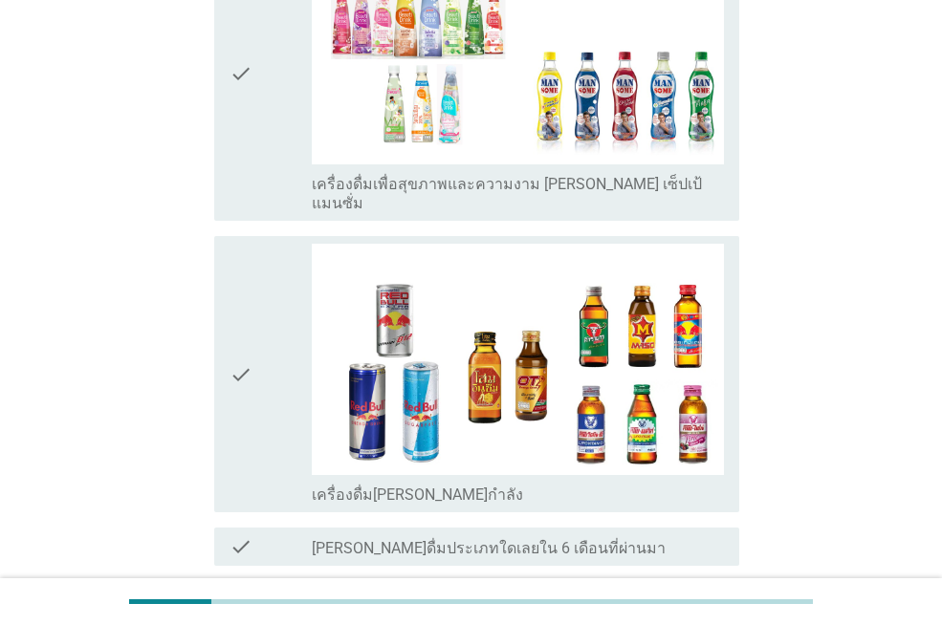
scroll to position [1326, 0]
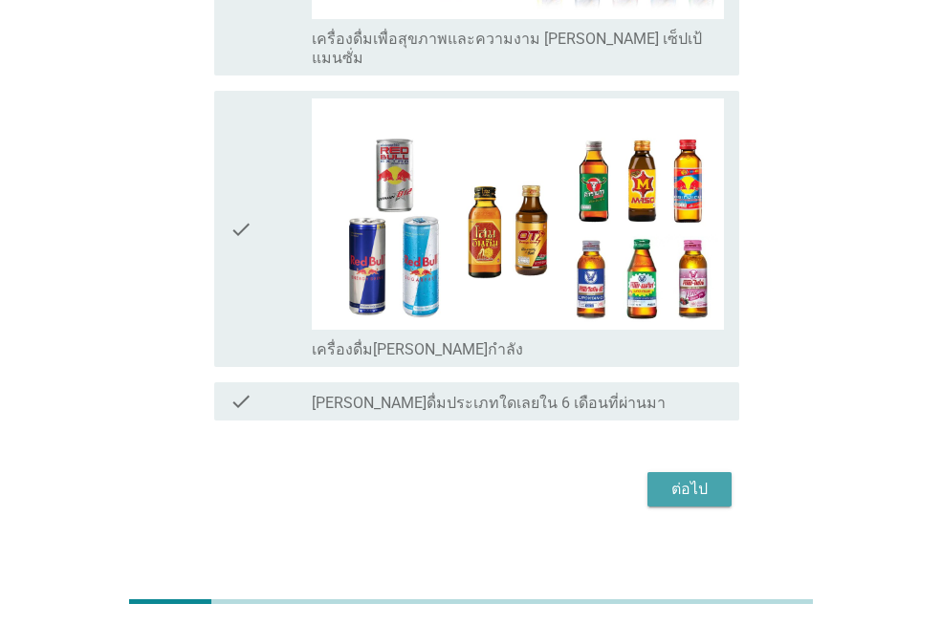
click at [692, 478] on div "ต่อไป" at bounding box center [690, 489] width 54 height 23
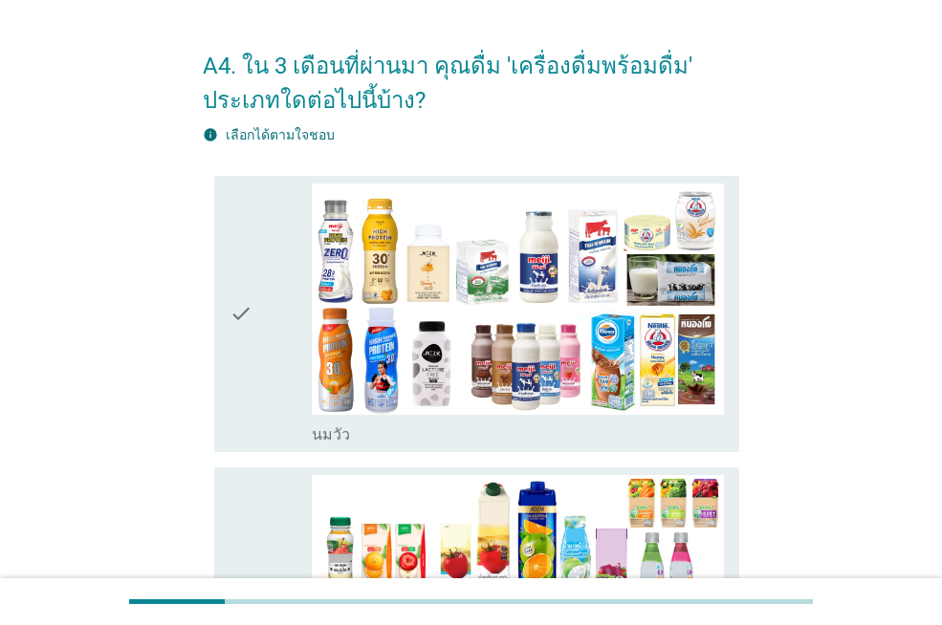
scroll to position [0, 0]
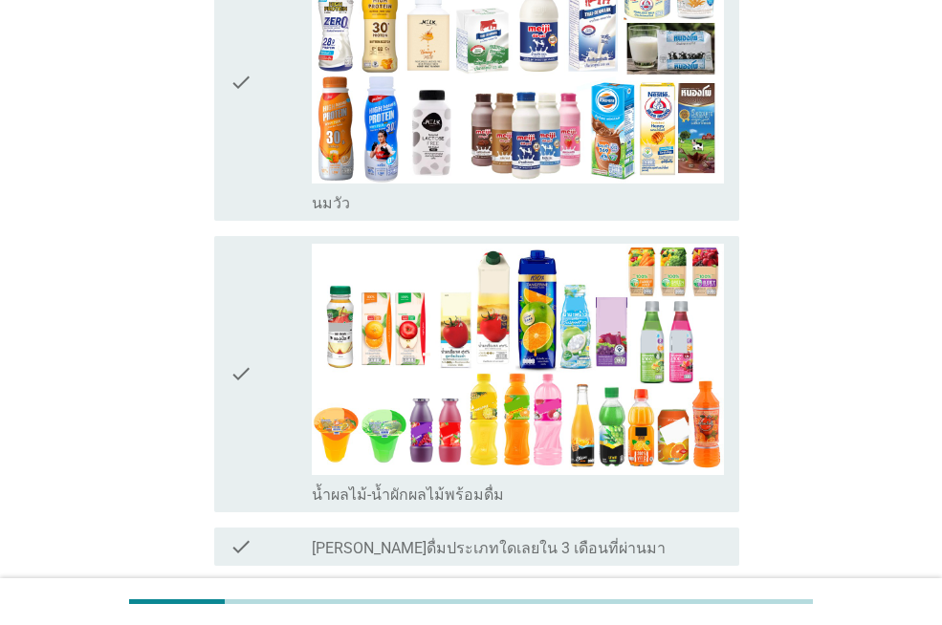
click at [273, 296] on div "check" at bounding box center [270, 374] width 82 height 261
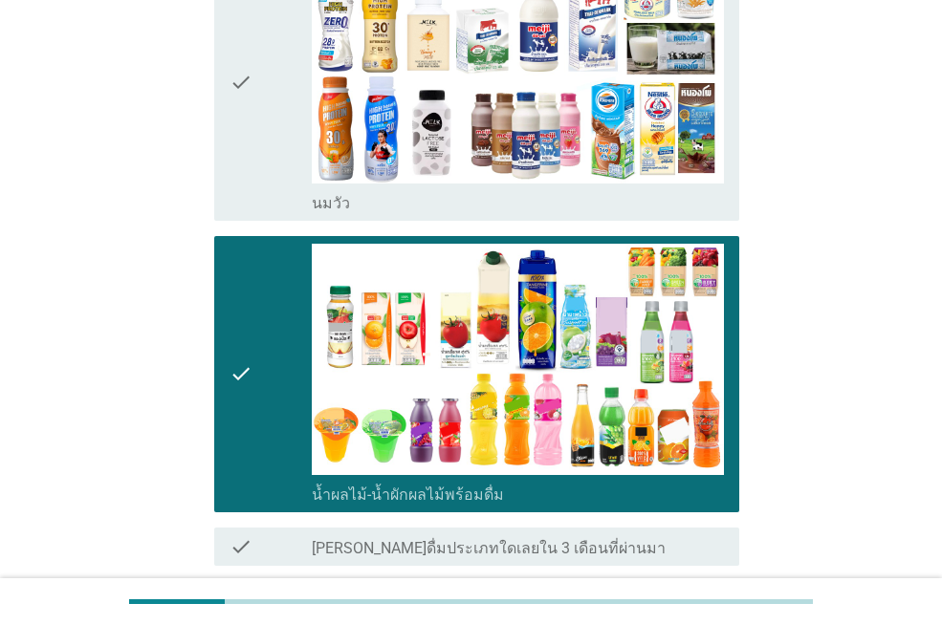
scroll to position [450, 0]
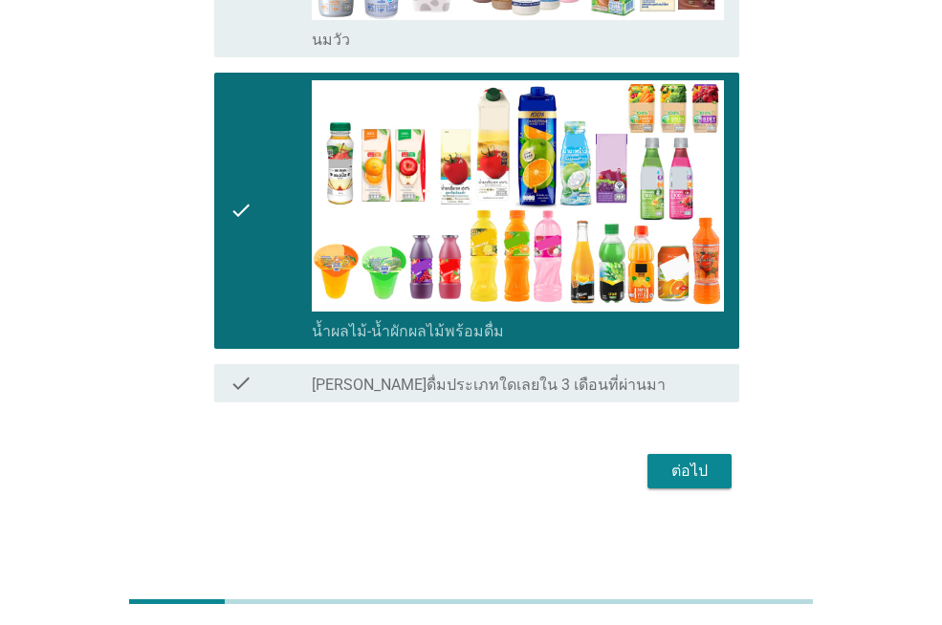
click at [708, 474] on div "ต่อไป" at bounding box center [690, 471] width 54 height 23
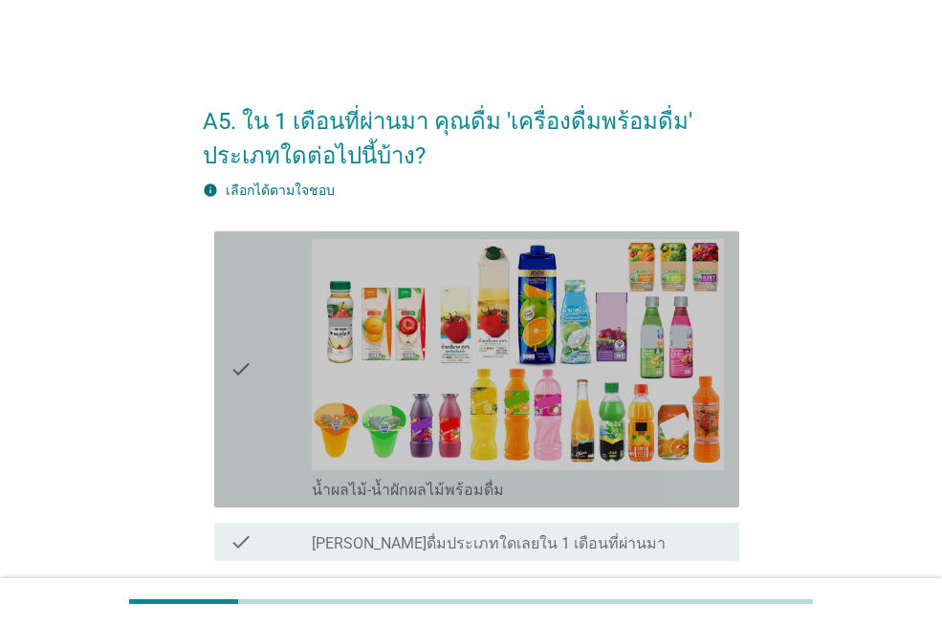
click at [250, 364] on icon "check" at bounding box center [240, 369] width 23 height 261
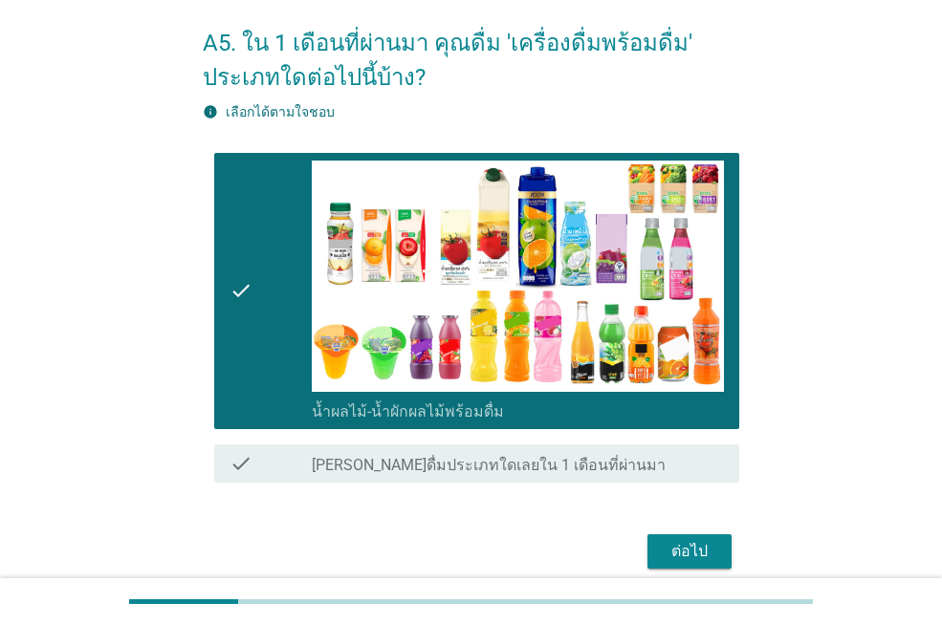
scroll to position [159, 0]
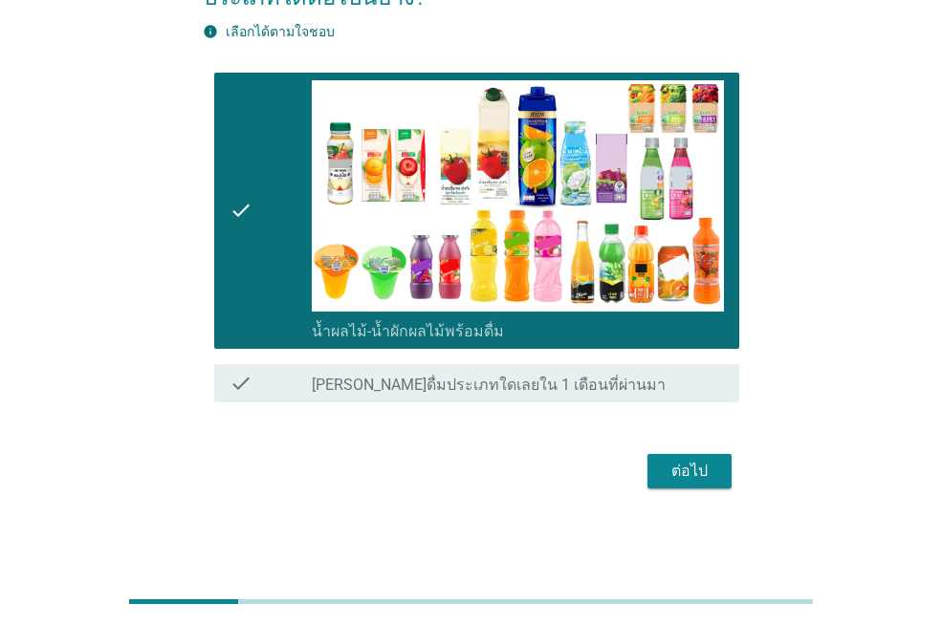
click at [681, 463] on div "ต่อไป" at bounding box center [690, 471] width 54 height 23
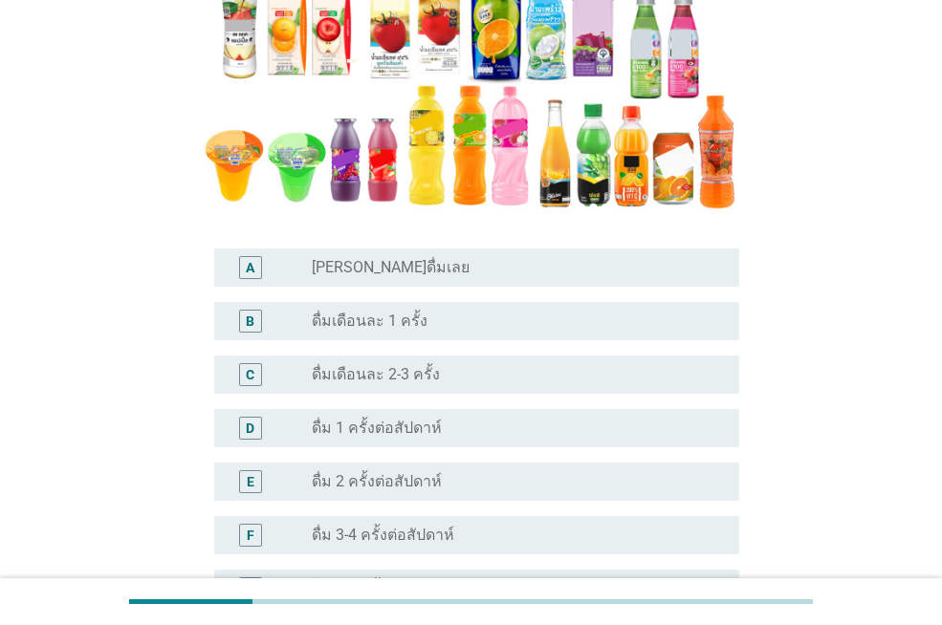
scroll to position [382, 0]
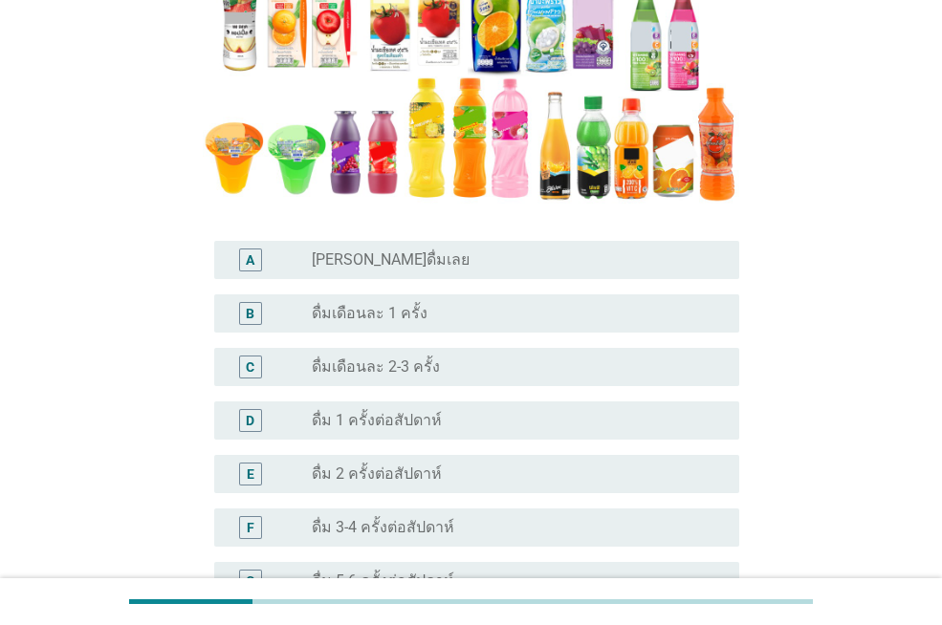
click at [328, 381] on div "C radio_button_unchecked ดื่มเดือนละ 2-3 ครั้ง" at bounding box center [476, 367] width 525 height 38
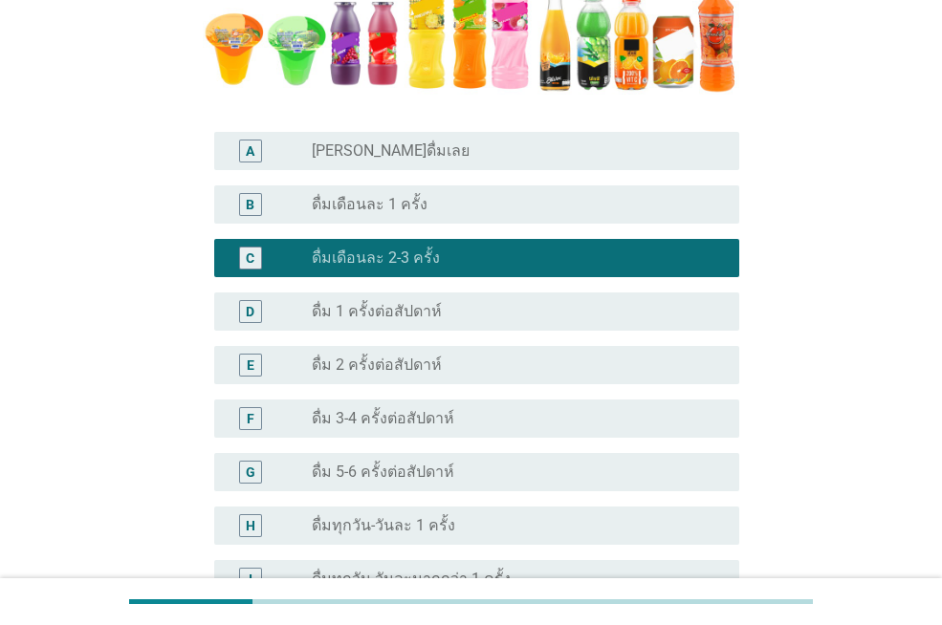
scroll to position [710, 0]
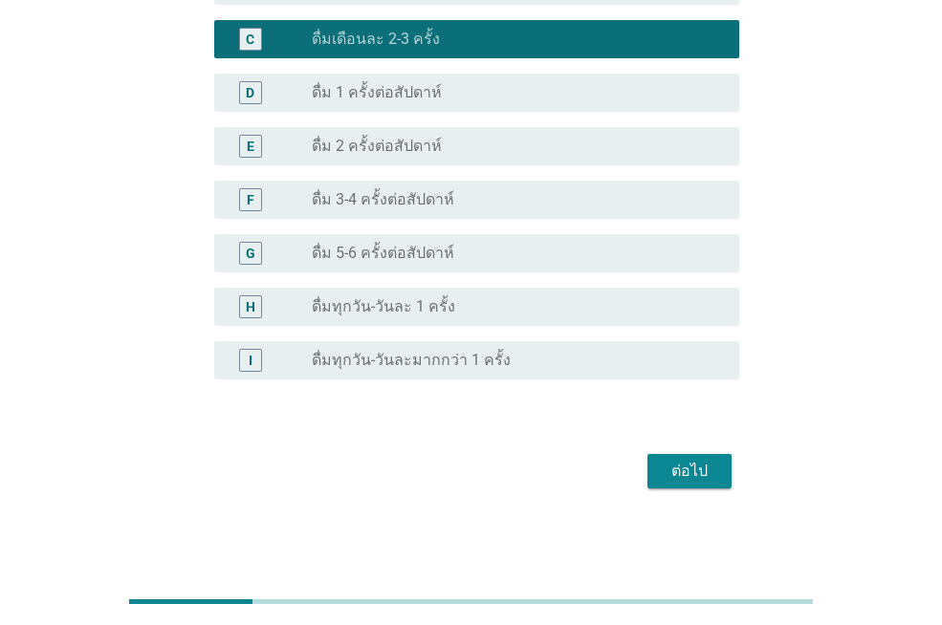
click at [668, 462] on div "ต่อไป" at bounding box center [690, 471] width 54 height 23
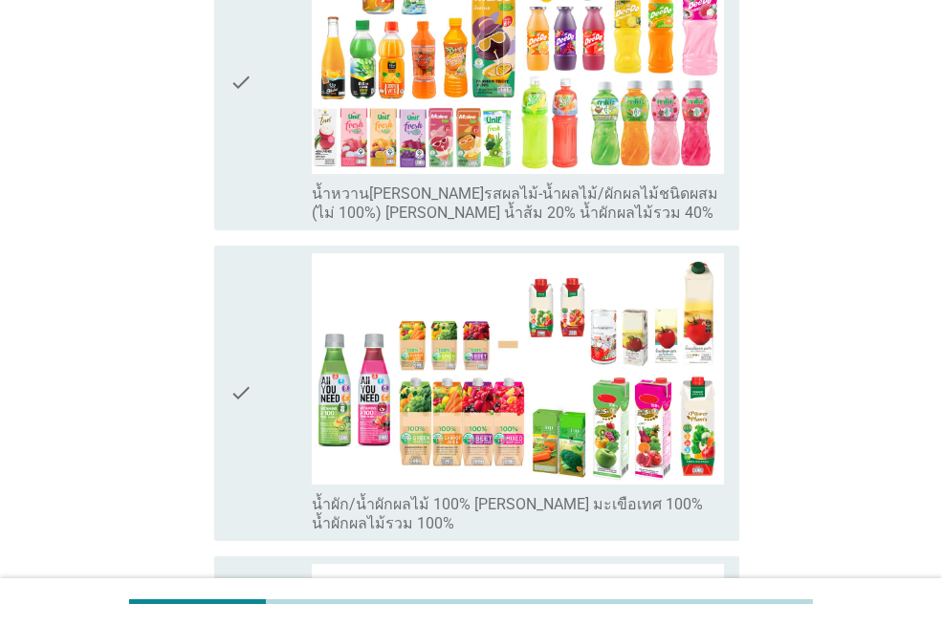
scroll to position [0, 0]
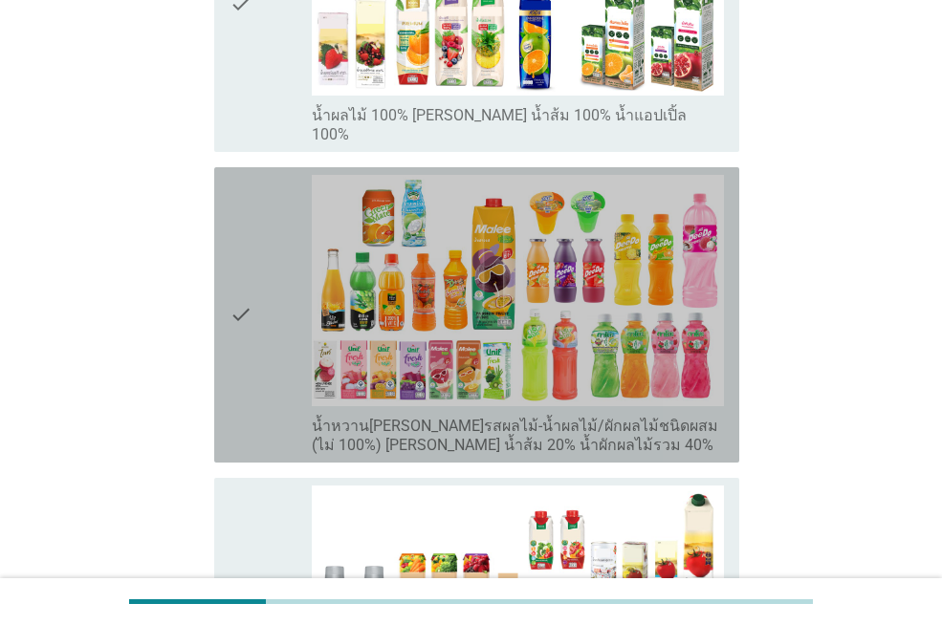
click at [265, 332] on div "check" at bounding box center [270, 315] width 82 height 280
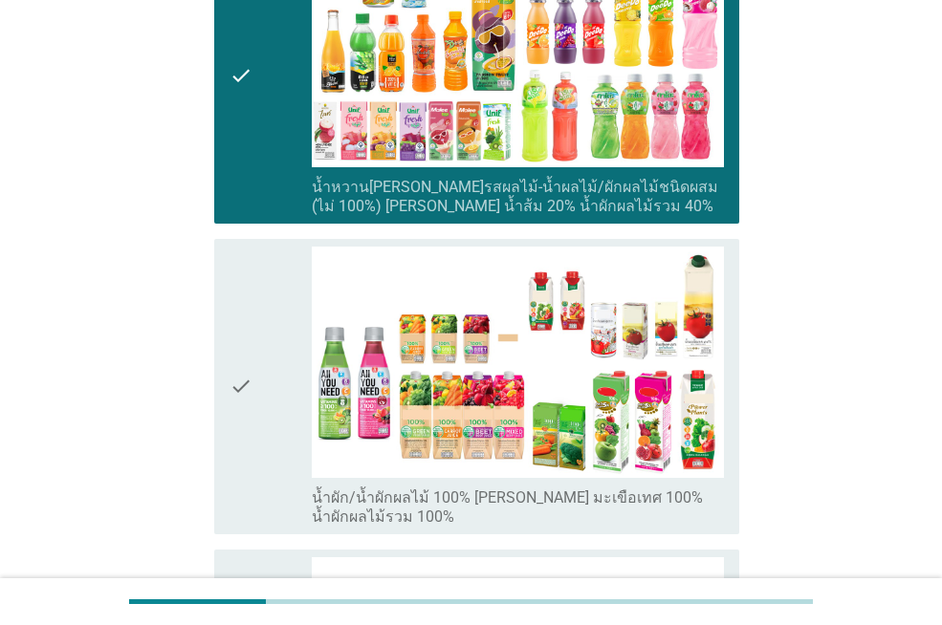
scroll to position [239, 0]
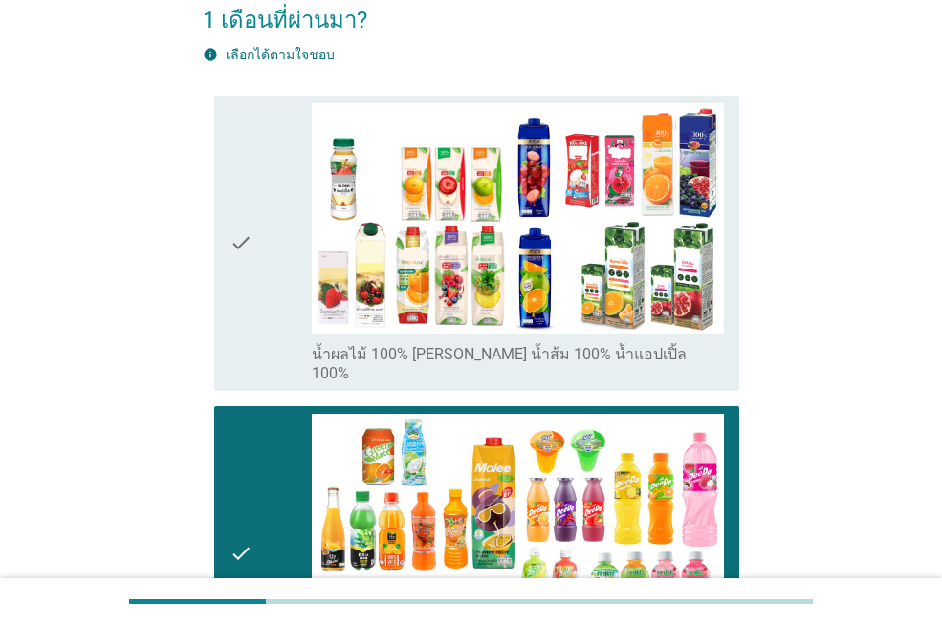
click at [266, 212] on div "check" at bounding box center [270, 243] width 82 height 280
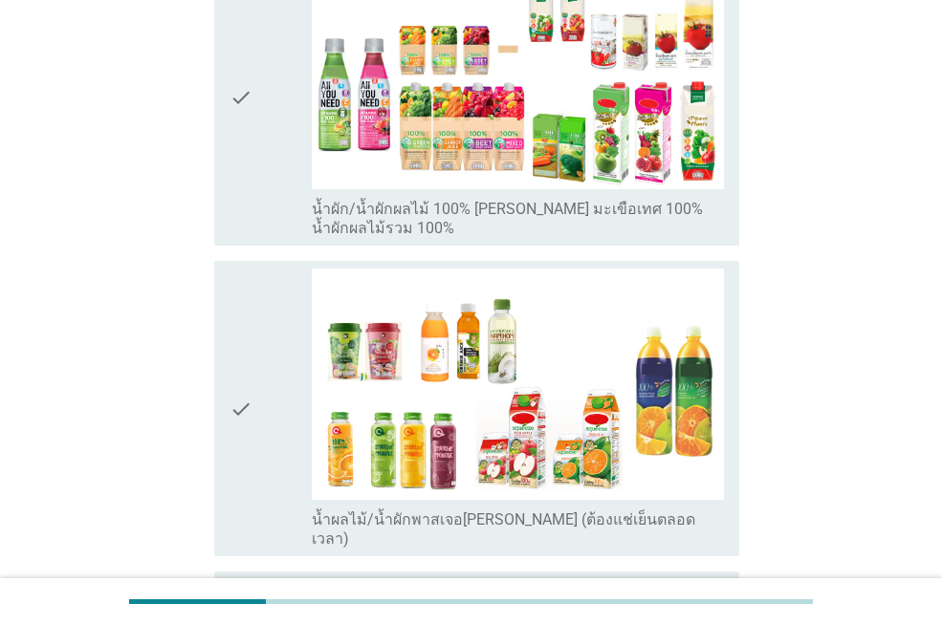
scroll to position [1195, 0]
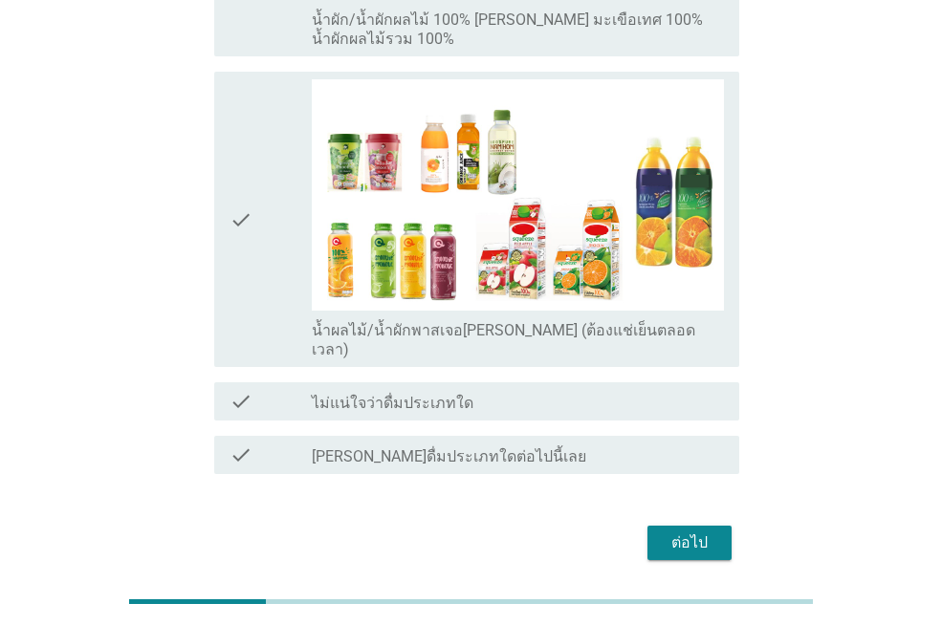
click at [657, 526] on button "ต่อไป" at bounding box center [689, 543] width 84 height 34
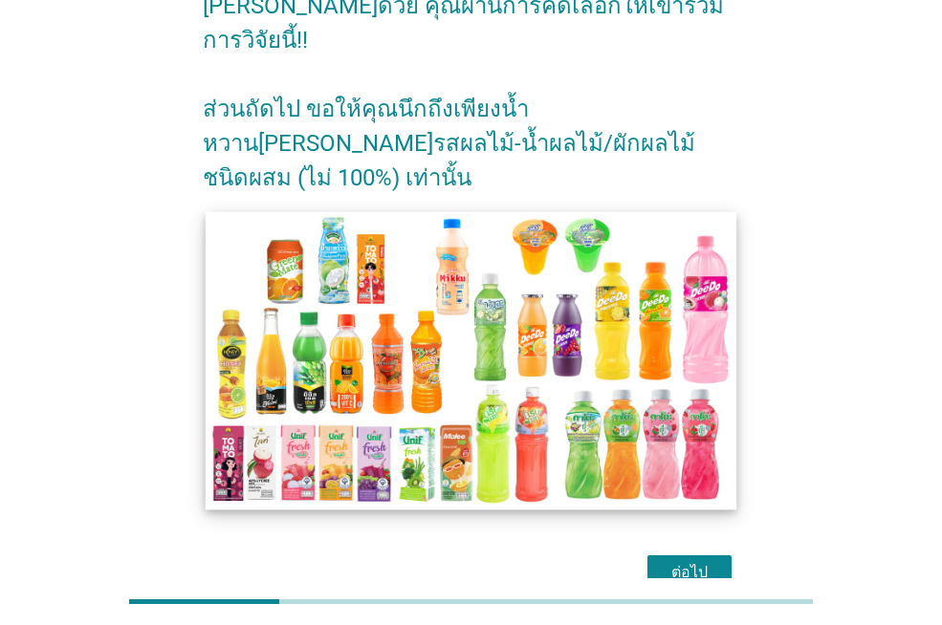
scroll to position [148, 0]
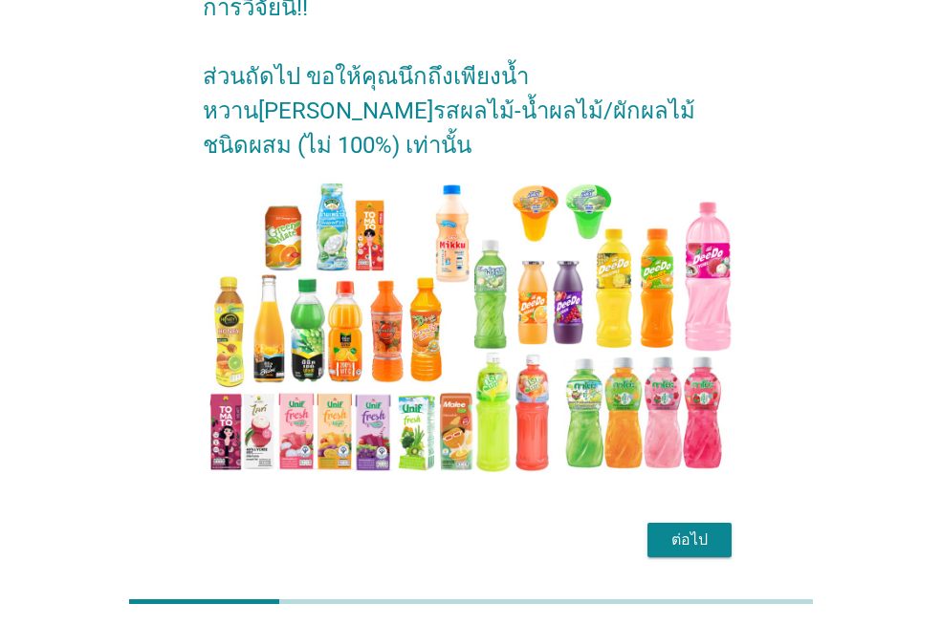
click at [684, 517] on div "ต่อไป" at bounding box center [471, 540] width 536 height 46
click at [689, 529] on div "ต่อไป" at bounding box center [690, 540] width 54 height 23
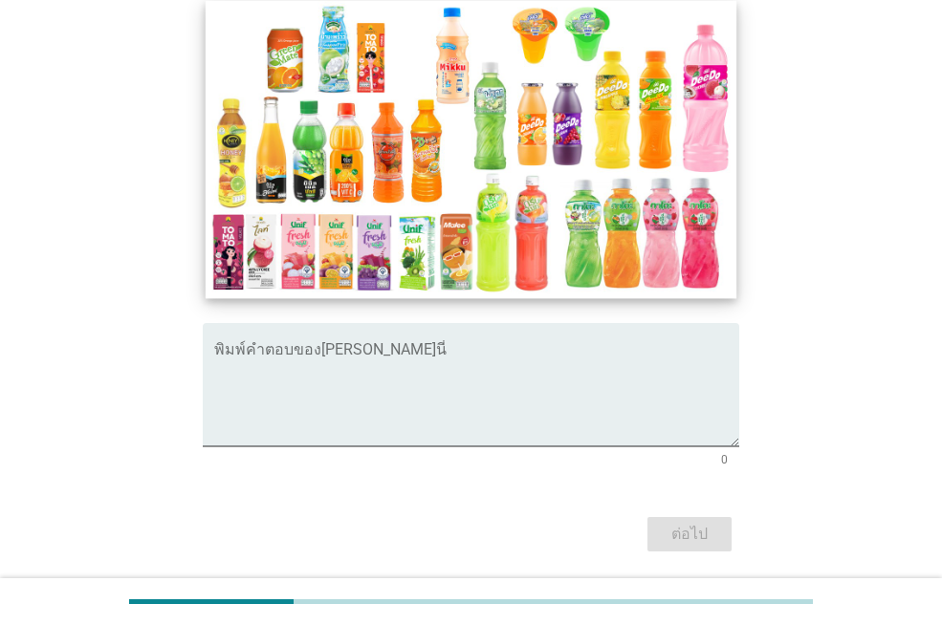
scroll to position [191, 0]
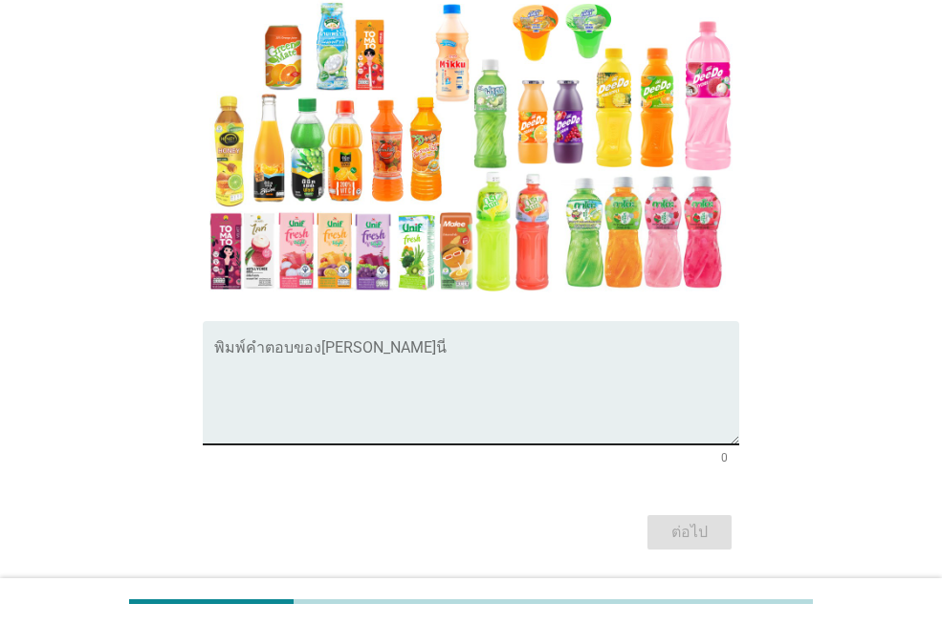
click at [275, 406] on textarea "พิมพ์คำตอบของคุณ ที่นี่" at bounding box center [476, 394] width 525 height 100
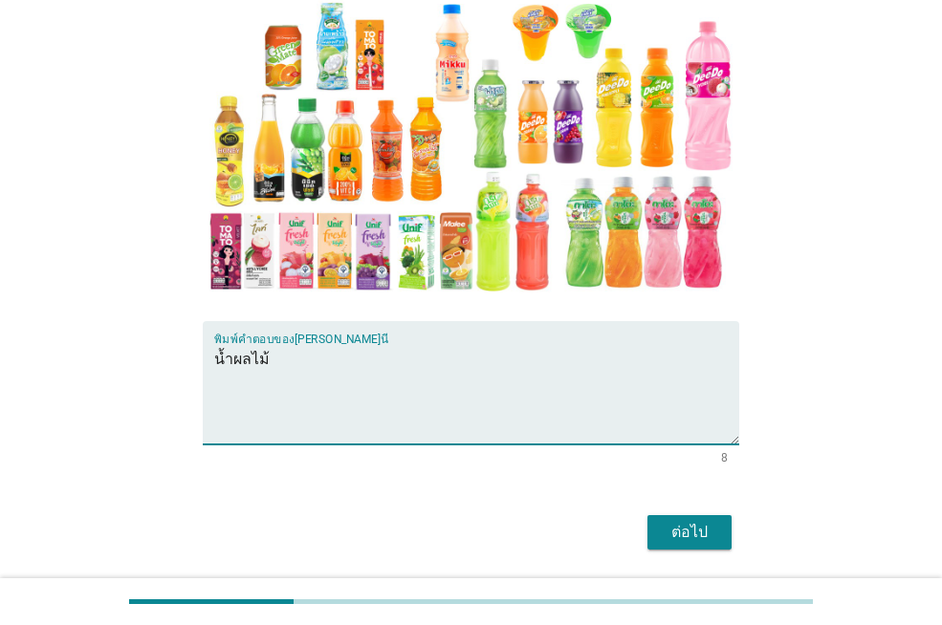
type textarea "น้ำผลไม้"
click at [667, 524] on div "ต่อไป" at bounding box center [690, 532] width 54 height 23
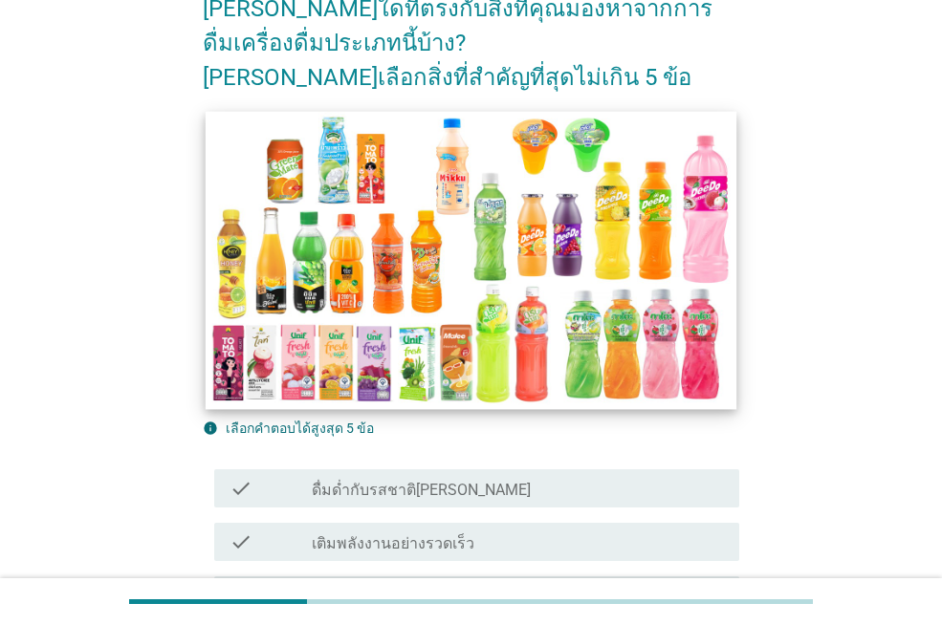
scroll to position [478, 0]
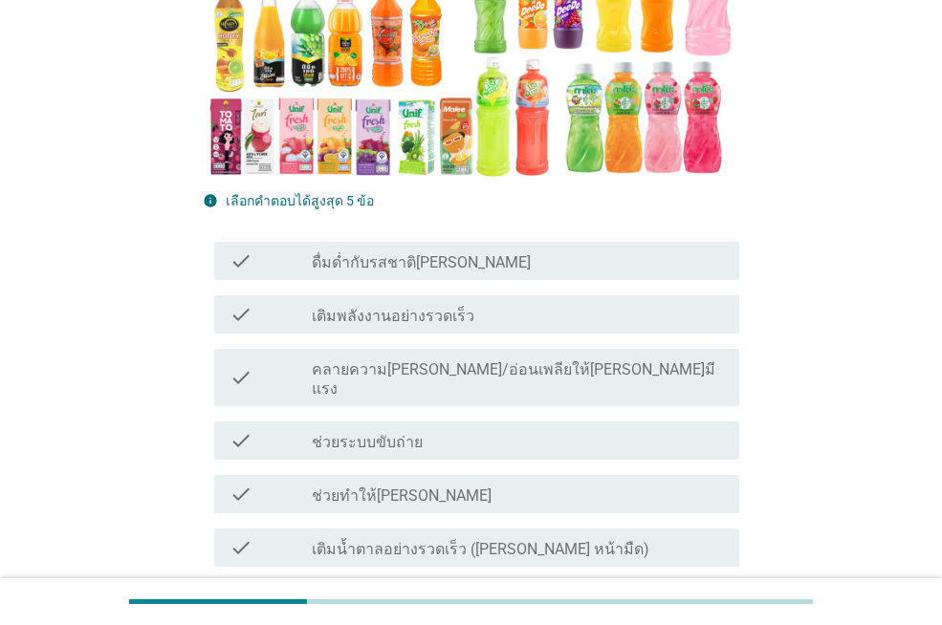
click at [437, 247] on div "check check_box_outline_blank ดื่มด่ำกับรสชาติ[PERSON_NAME]" at bounding box center [476, 261] width 525 height 38
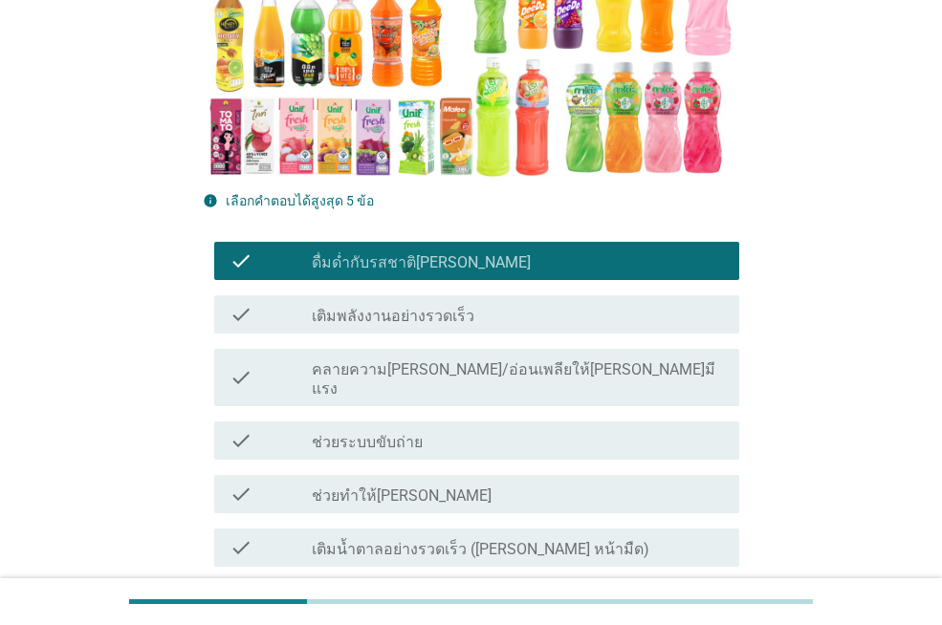
click at [424, 487] on label "ช่วยทำให้[PERSON_NAME]" at bounding box center [402, 496] width 180 height 19
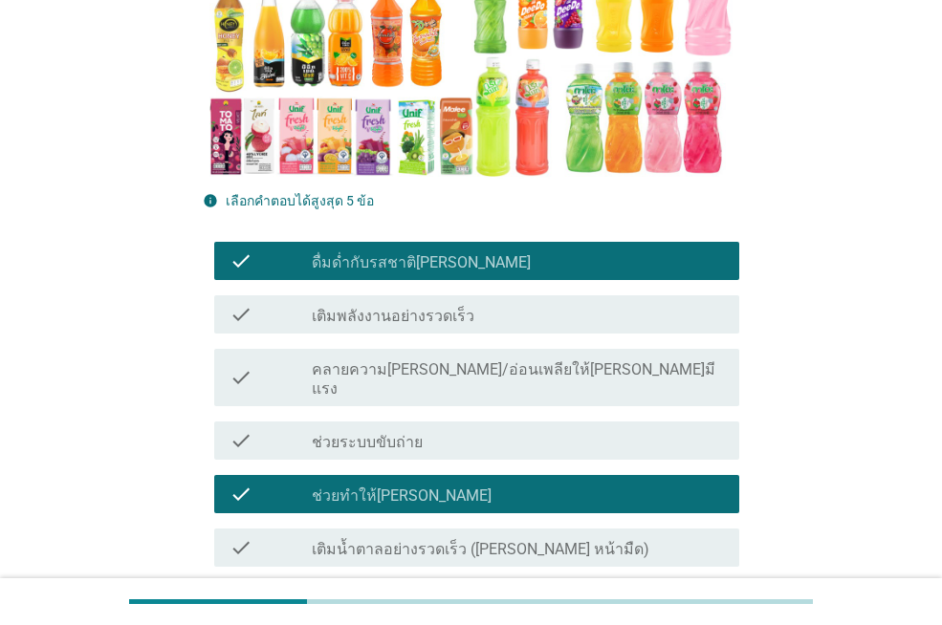
click at [422, 429] on div "check_box_outline_blank ช่วยระบบขับถ่าย" at bounding box center [518, 440] width 412 height 23
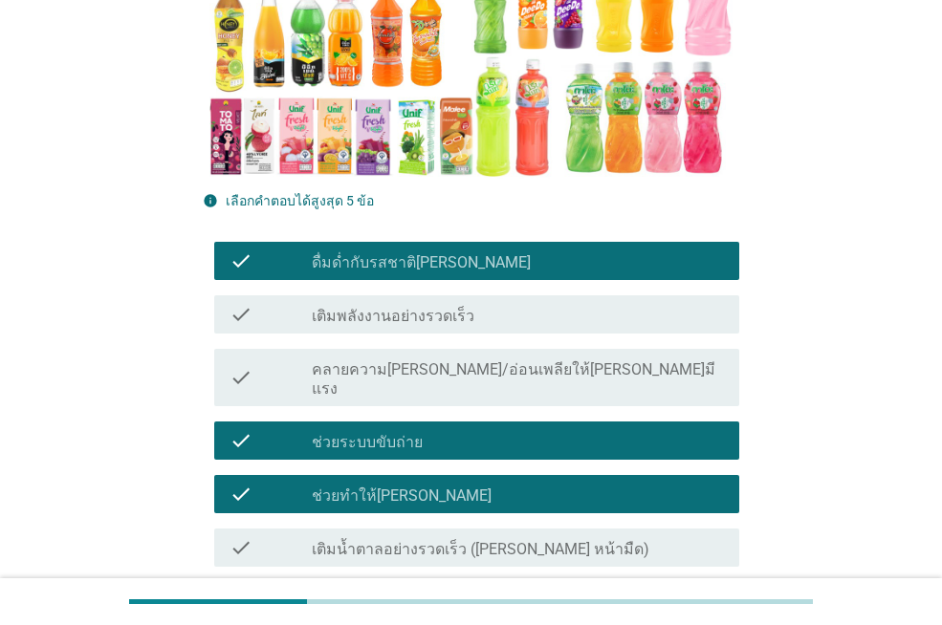
click at [425, 352] on div "check check_box_outline_blank คลายความ[PERSON_NAME]/อ่อนเพลียให้[PERSON_NAME]มี…" at bounding box center [476, 377] width 525 height 57
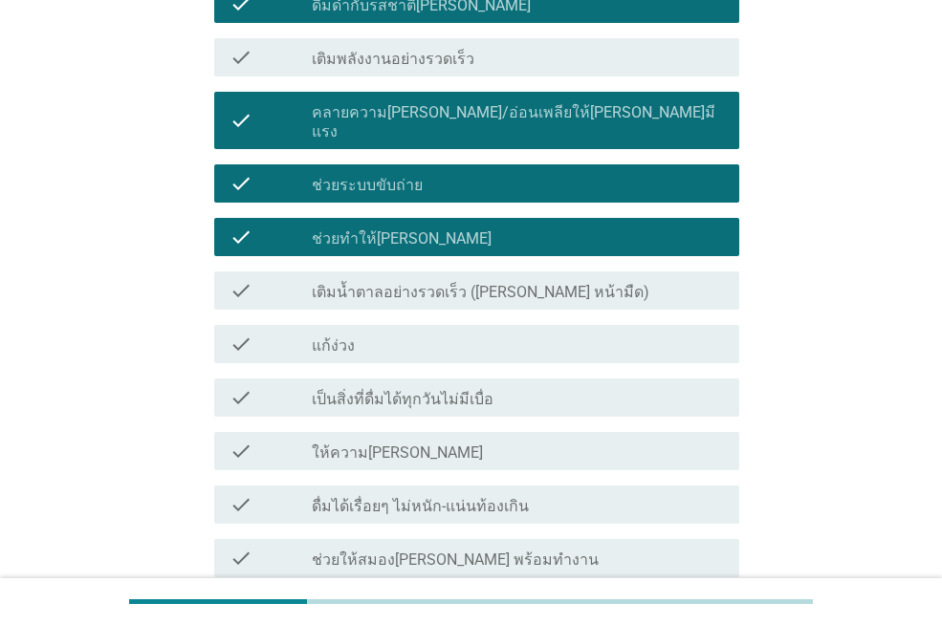
scroll to position [956, 0]
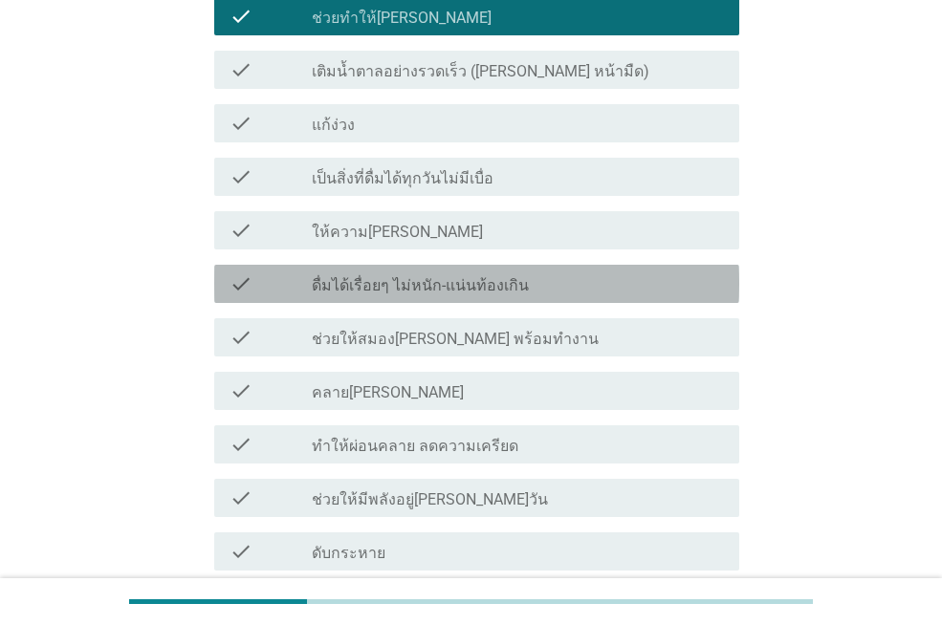
click at [421, 276] on label "ดื่มได้เรื่อยๆ ไม่หนัก-แน่นท้องเกิน" at bounding box center [420, 285] width 217 height 19
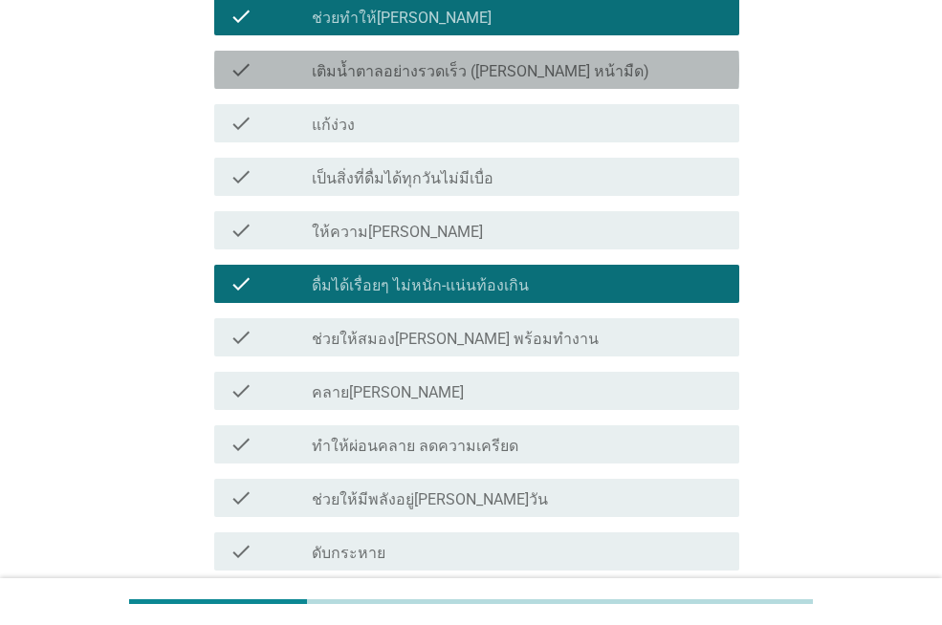
click at [402, 62] on label "เติมน้ำตาลอย่างรวดเร็ว ([PERSON_NAME] หน้ามืด)" at bounding box center [480, 71] width 337 height 19
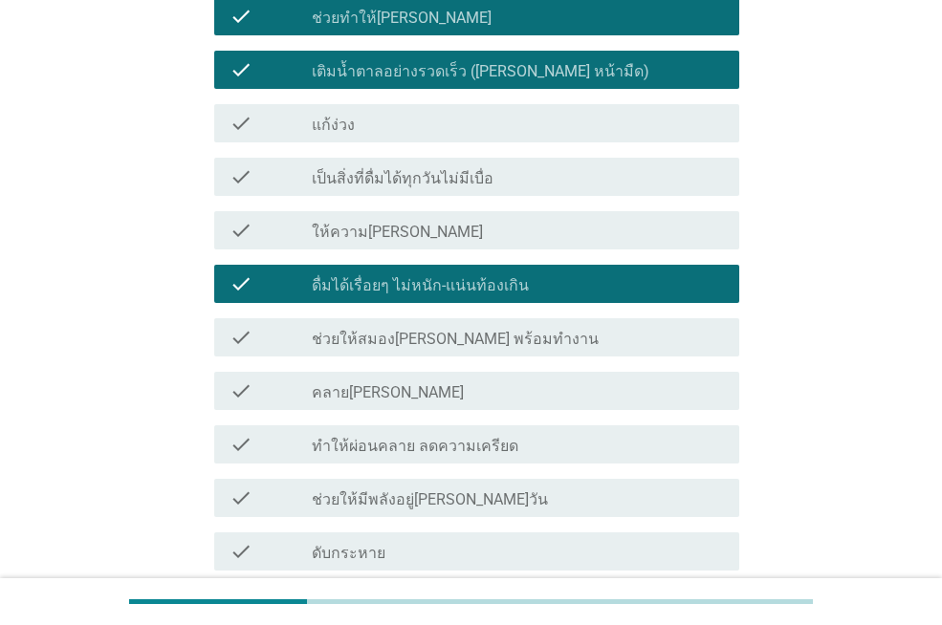
click at [351, 383] on label "คลาย[PERSON_NAME]" at bounding box center [388, 392] width 152 height 19
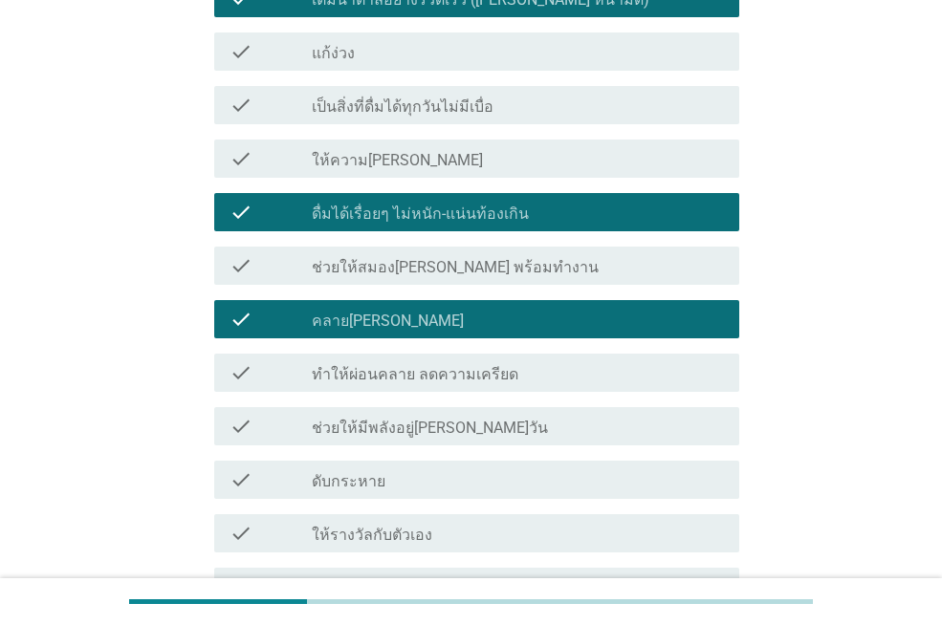
scroll to position [1147, 0]
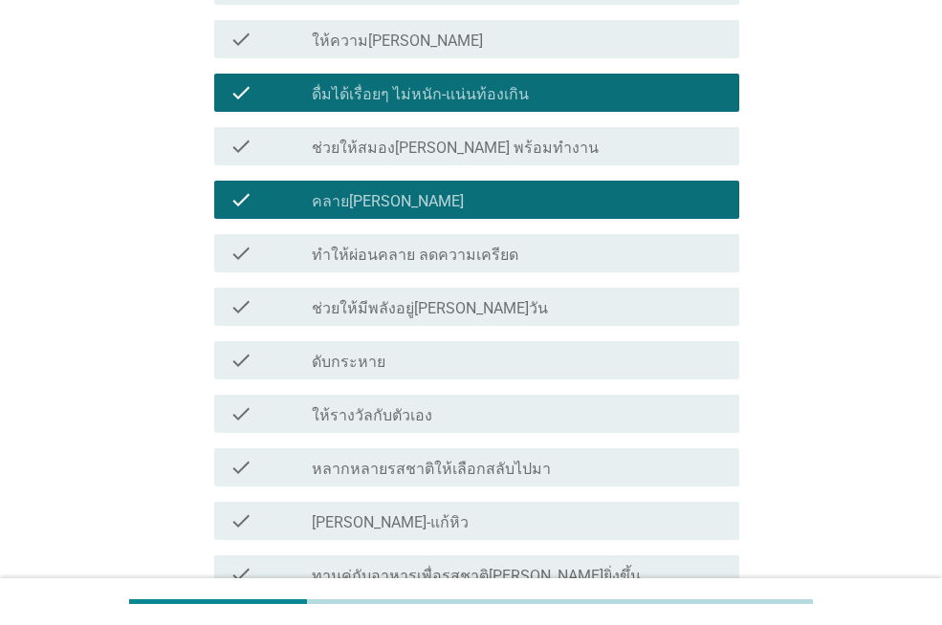
click at [343, 357] on div "check check_box_outline_blank ดับกระหาย" at bounding box center [476, 360] width 525 height 38
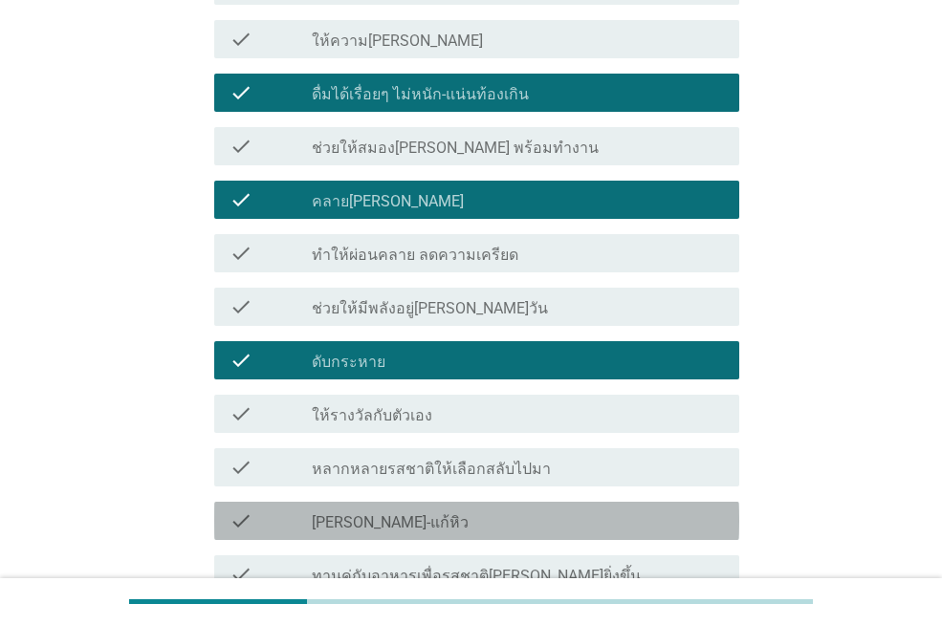
click at [350, 513] on label "[PERSON_NAME]-แก้หิว" at bounding box center [390, 522] width 157 height 19
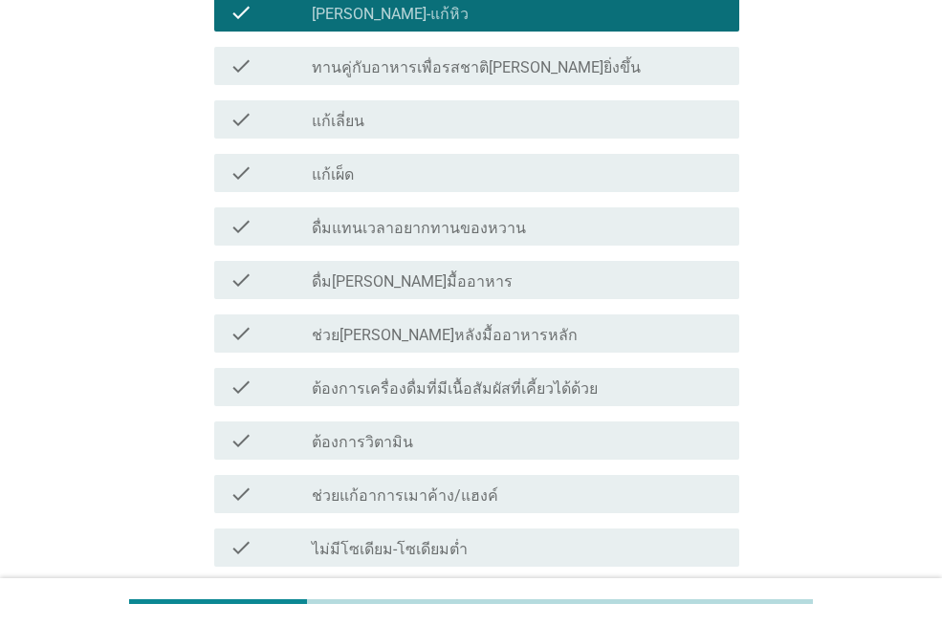
scroll to position [1721, 0]
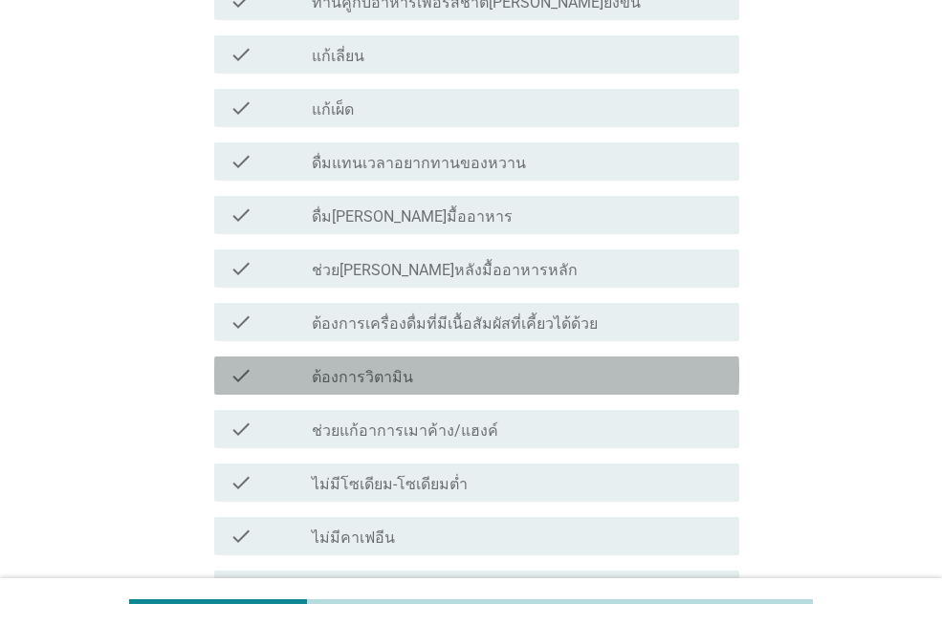
click at [320, 368] on label "ต้องการวิตามิน" at bounding box center [362, 377] width 101 height 19
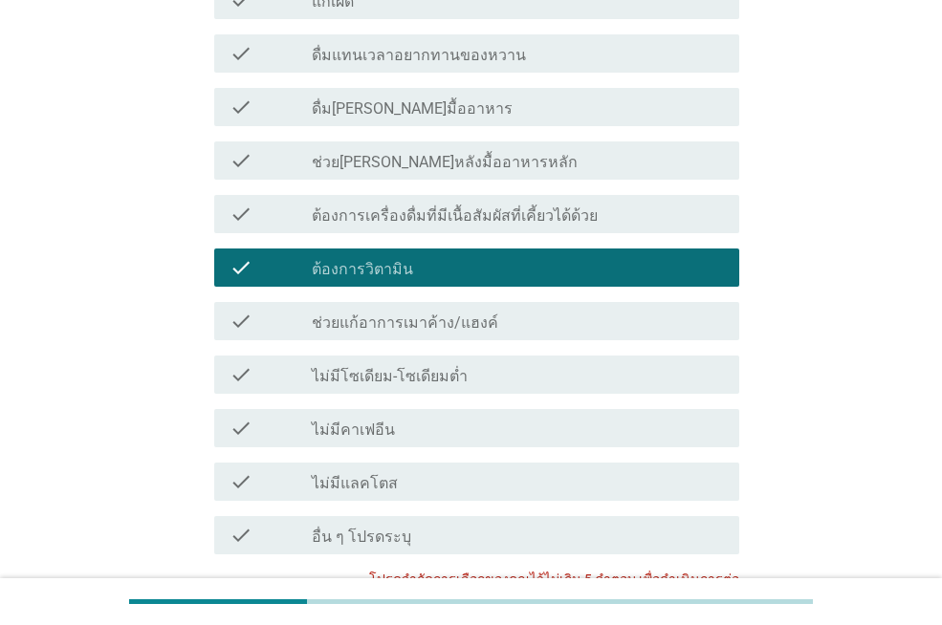
scroll to position [1990, 0]
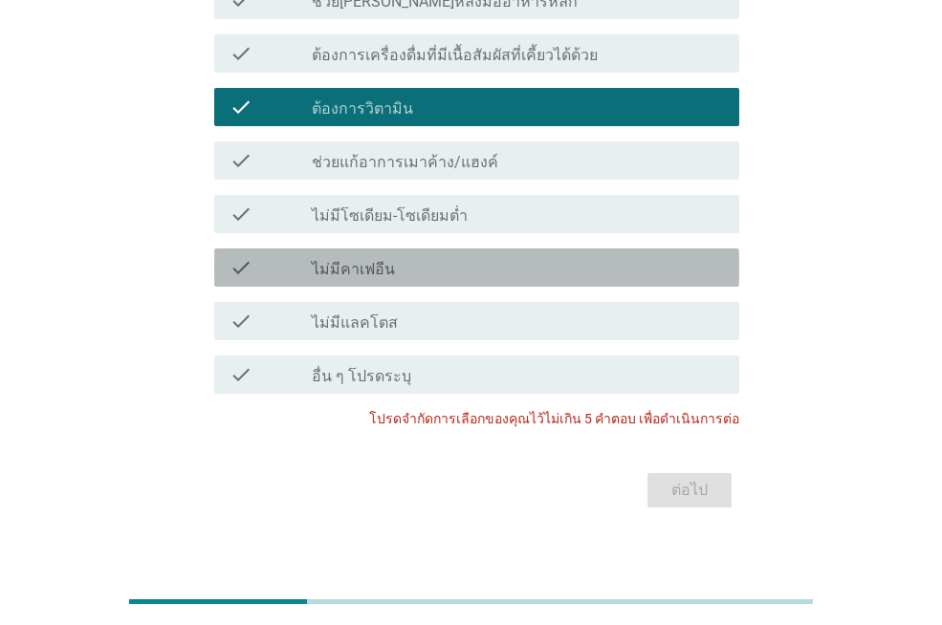
click at [522, 256] on div "check_box_outline_blank ไม่มีคาเฟอีน" at bounding box center [518, 267] width 412 height 23
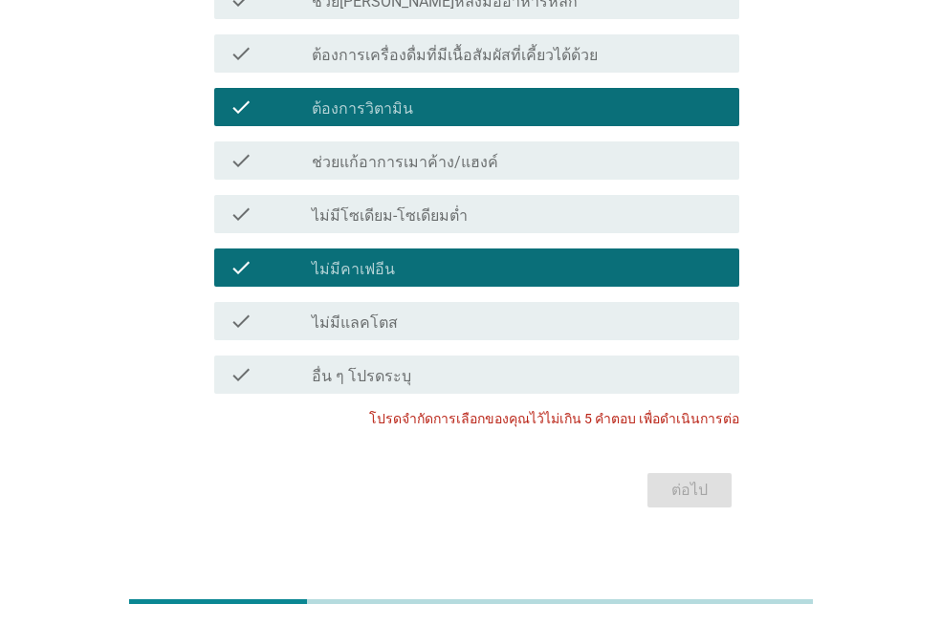
click at [338, 195] on div "check check_box_outline_blank ไม่มีโซเดียม-โซเดียมต่ำ" at bounding box center [476, 214] width 525 height 38
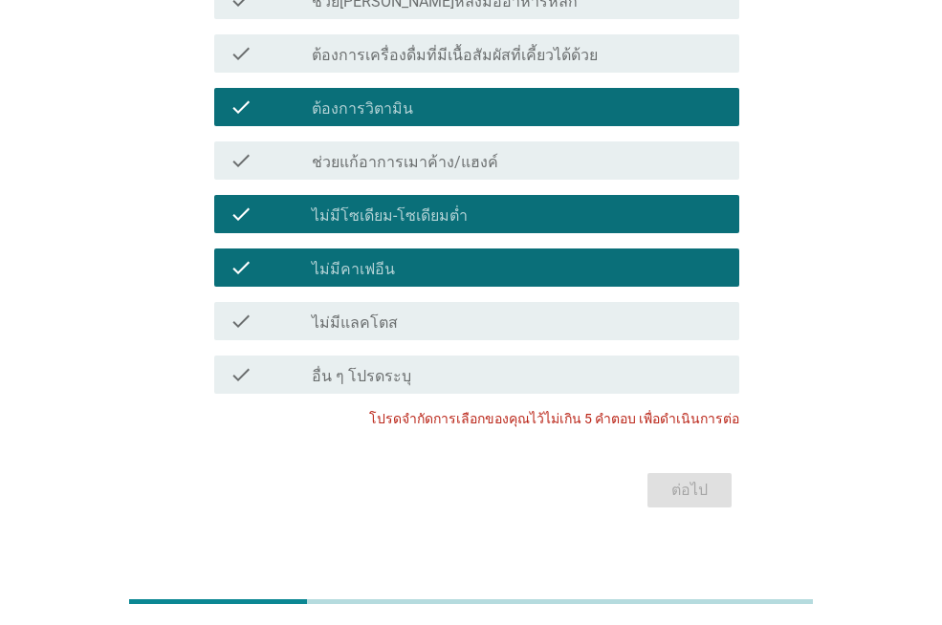
click at [398, 207] on label "ไม่มีโซเดียม-โซเดียมต่ำ" at bounding box center [390, 216] width 156 height 19
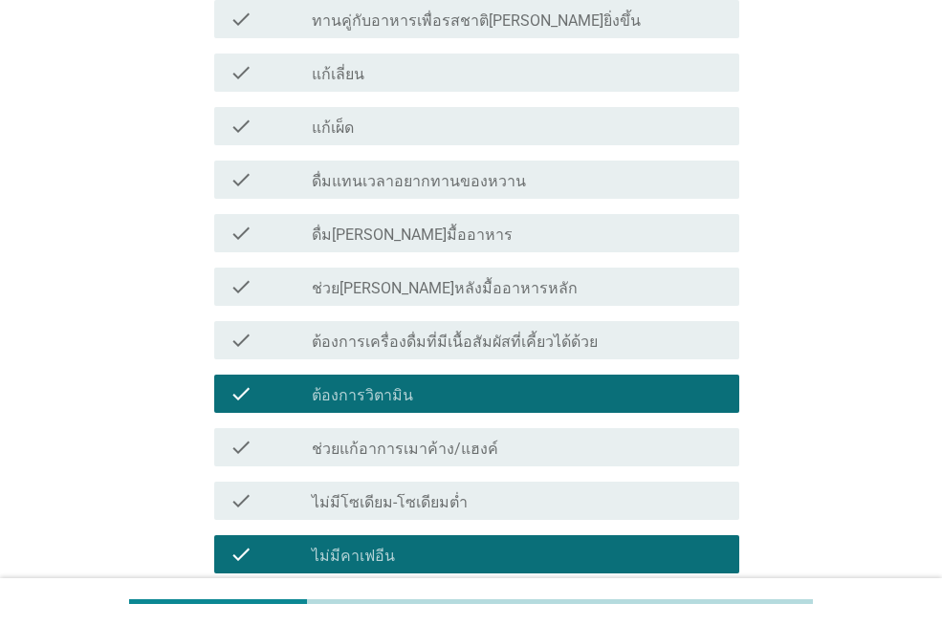
scroll to position [1225, 0]
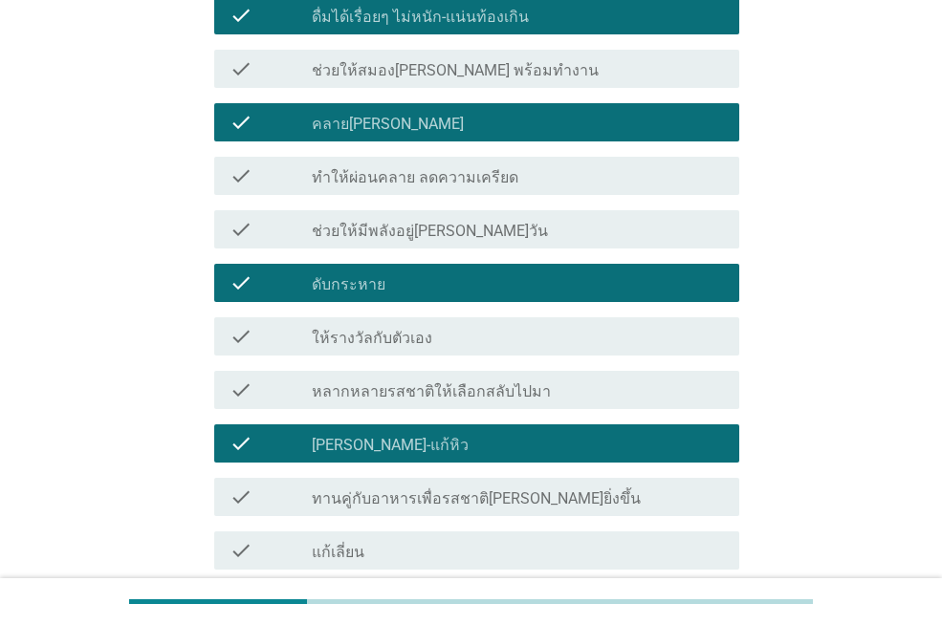
click at [396, 272] on div "check_box_outline_blank ดับกระหาย" at bounding box center [518, 283] width 412 height 23
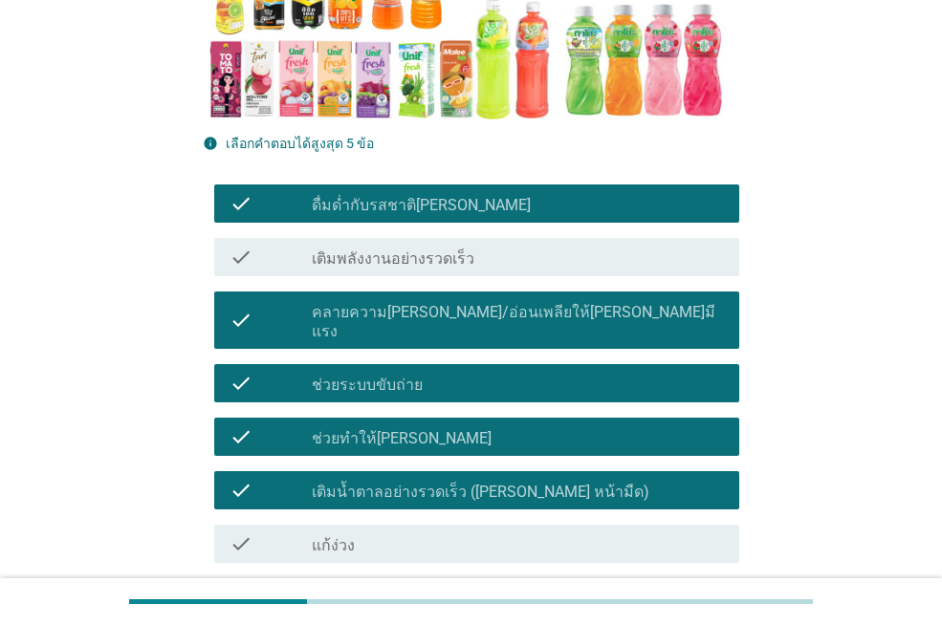
scroll to position [555, 0]
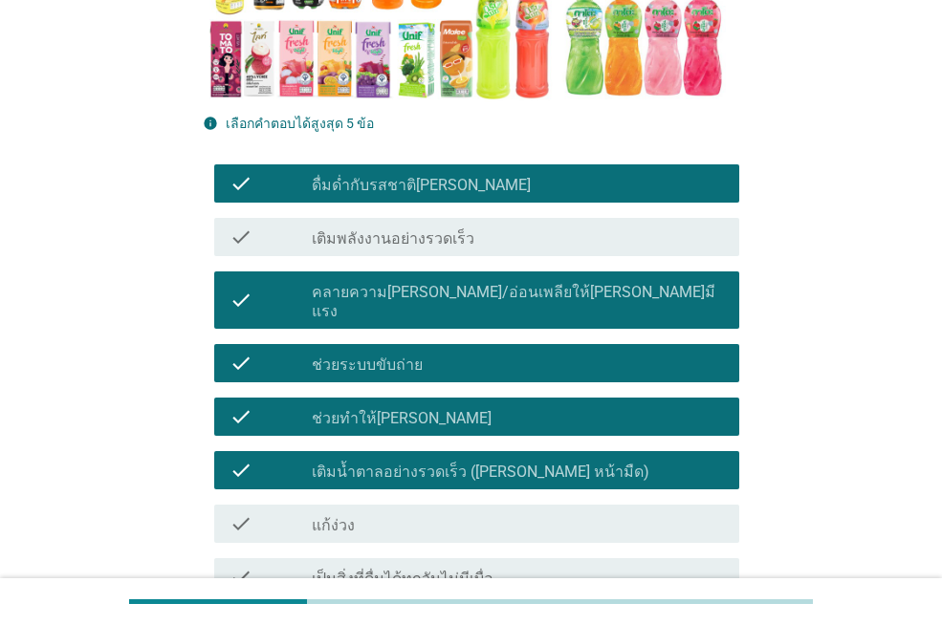
click at [388, 463] on label "เติมน้ำตาลอย่างรวดเร็ว ([PERSON_NAME] หน้ามืด)" at bounding box center [480, 472] width 337 height 19
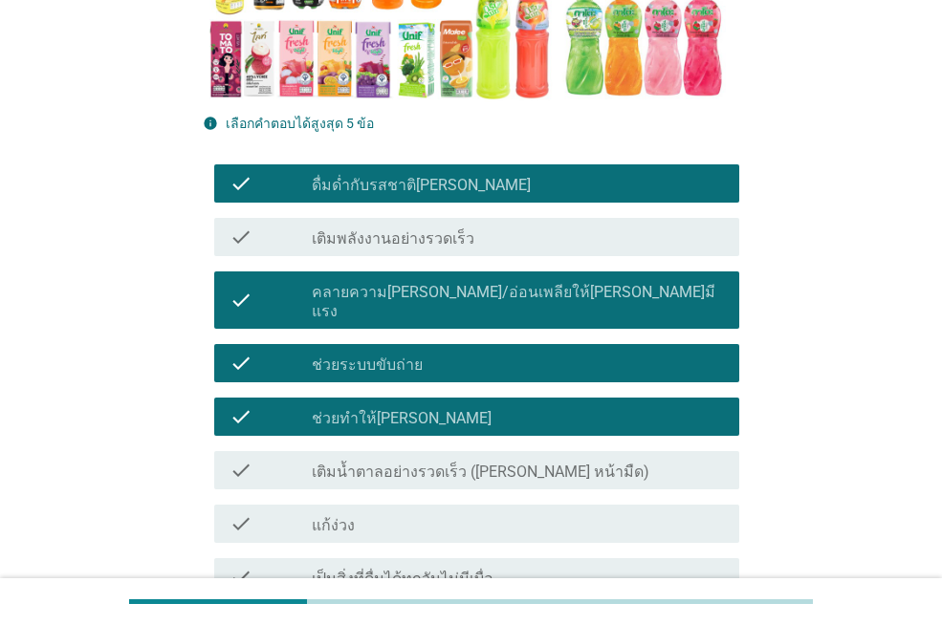
click at [383, 194] on label "ดื่มด่ำกับรสชาติ[PERSON_NAME]" at bounding box center [421, 185] width 219 height 19
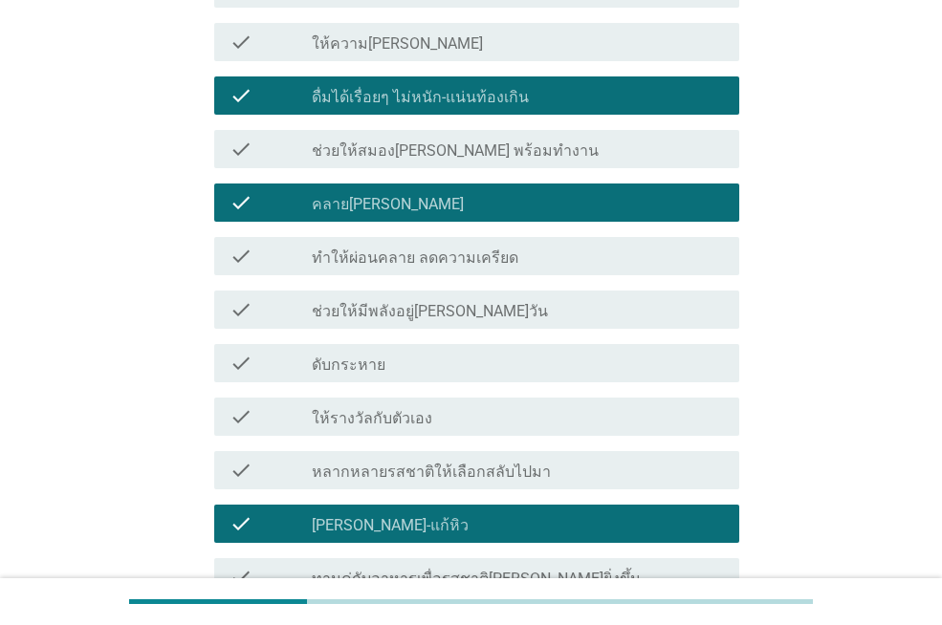
scroll to position [1129, 0]
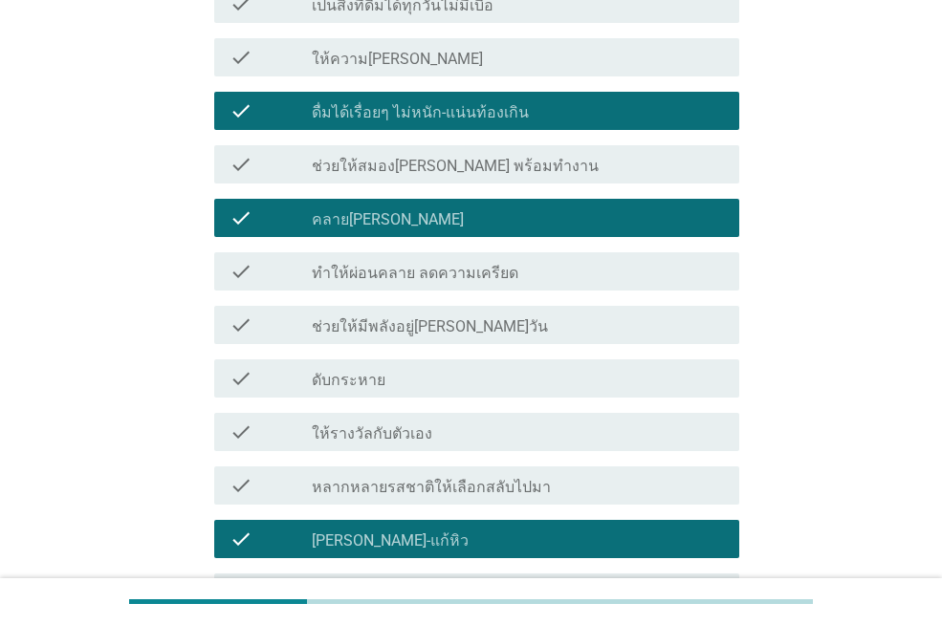
click at [342, 532] on label "[PERSON_NAME]-แก้หิว" at bounding box center [390, 541] width 157 height 19
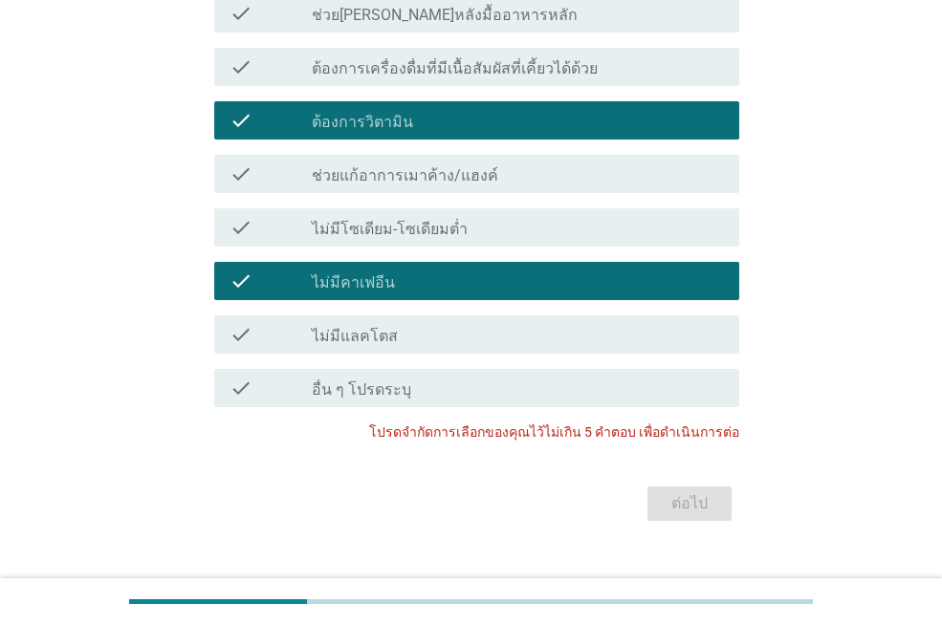
scroll to position [1990, 0]
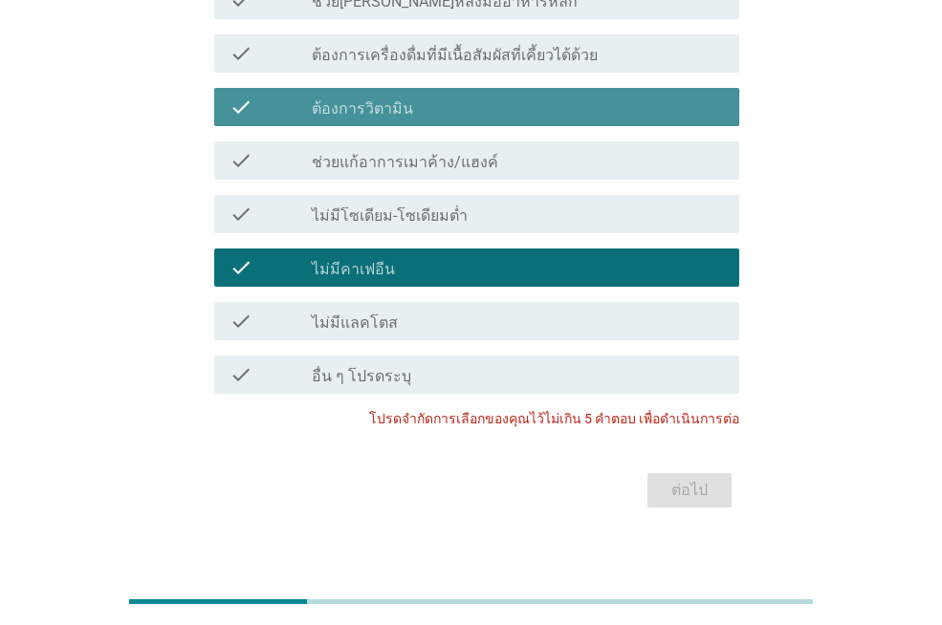
click at [491, 96] on div "check_box ต้องการวิตามิน" at bounding box center [518, 107] width 412 height 23
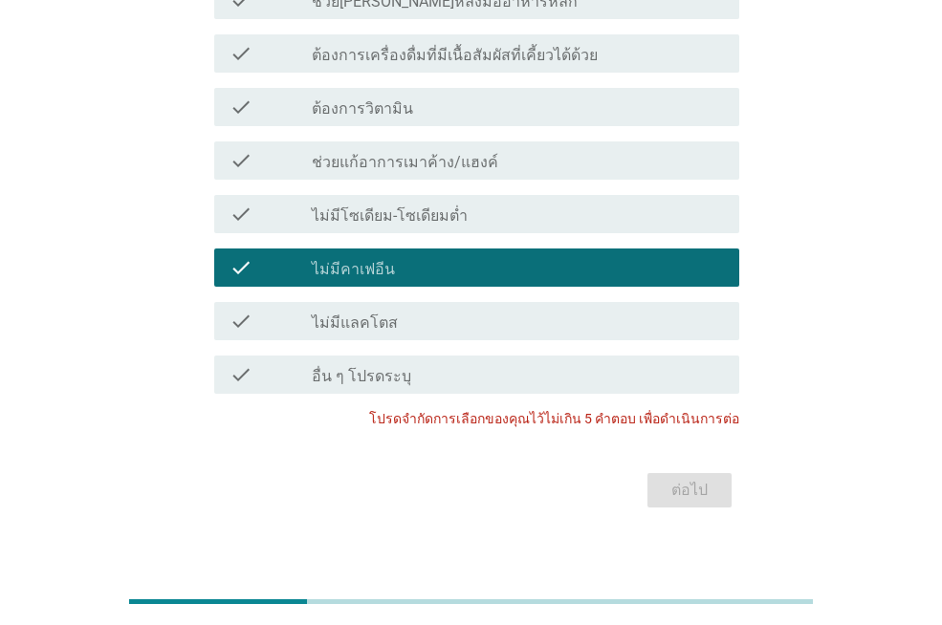
click at [489, 256] on div "check_box_outline_blank ไม่มีคาเฟอีน" at bounding box center [518, 267] width 412 height 23
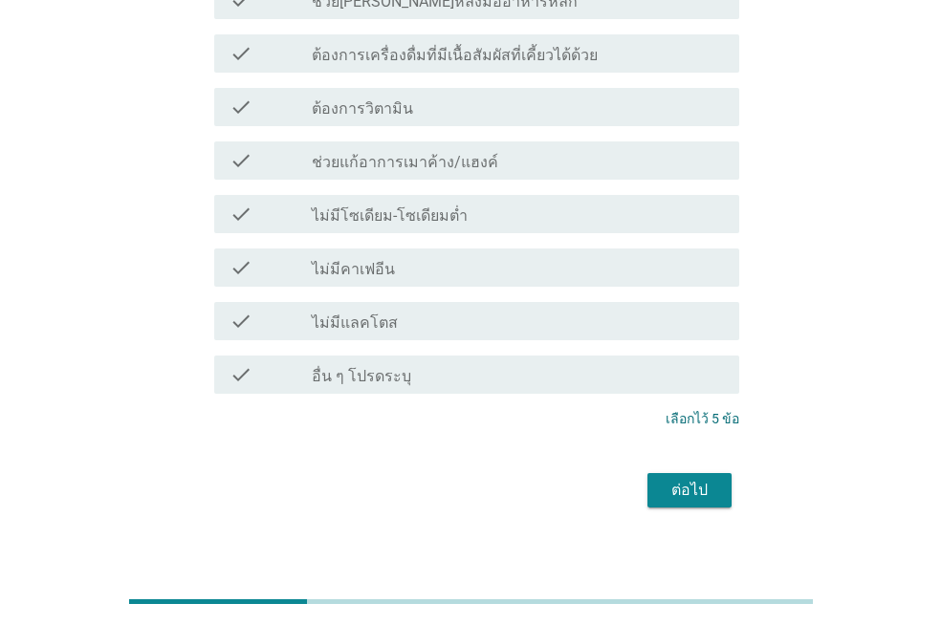
click at [713, 485] on button "ต่อไป" at bounding box center [689, 490] width 84 height 34
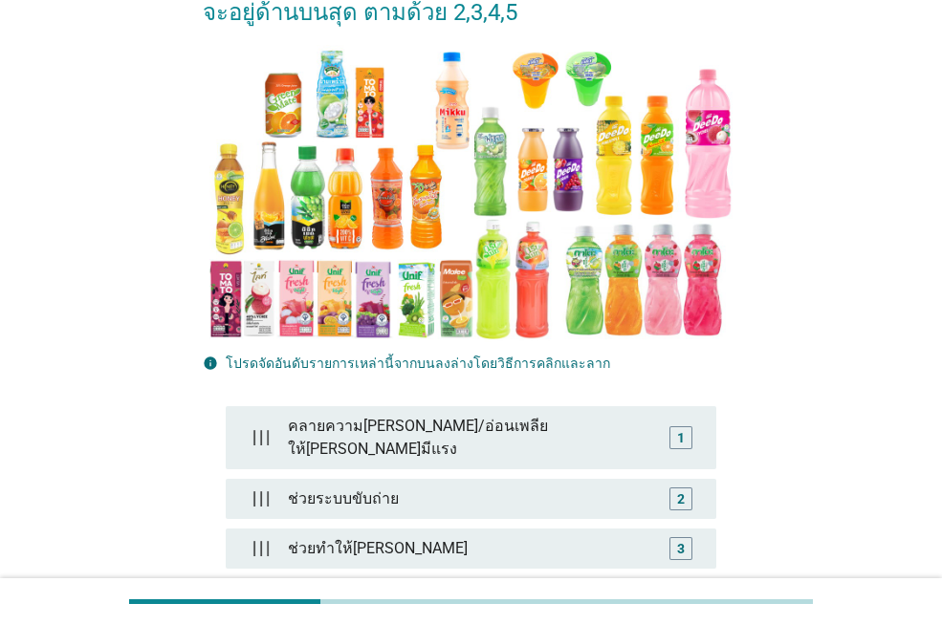
scroll to position [478, 0]
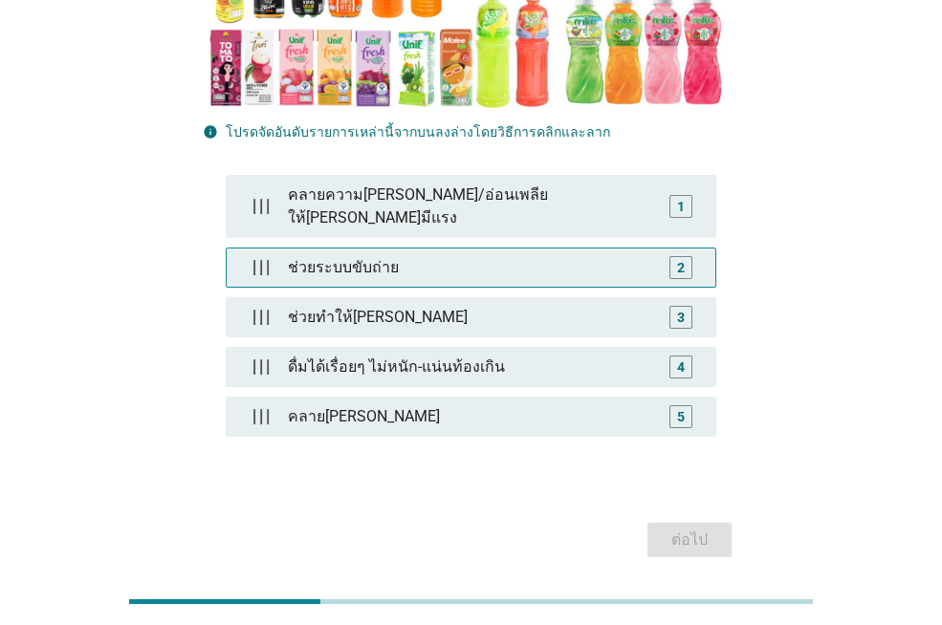
click at [418, 249] on div "ช่วยระบบขับถ่าย" at bounding box center [470, 268] width 381 height 38
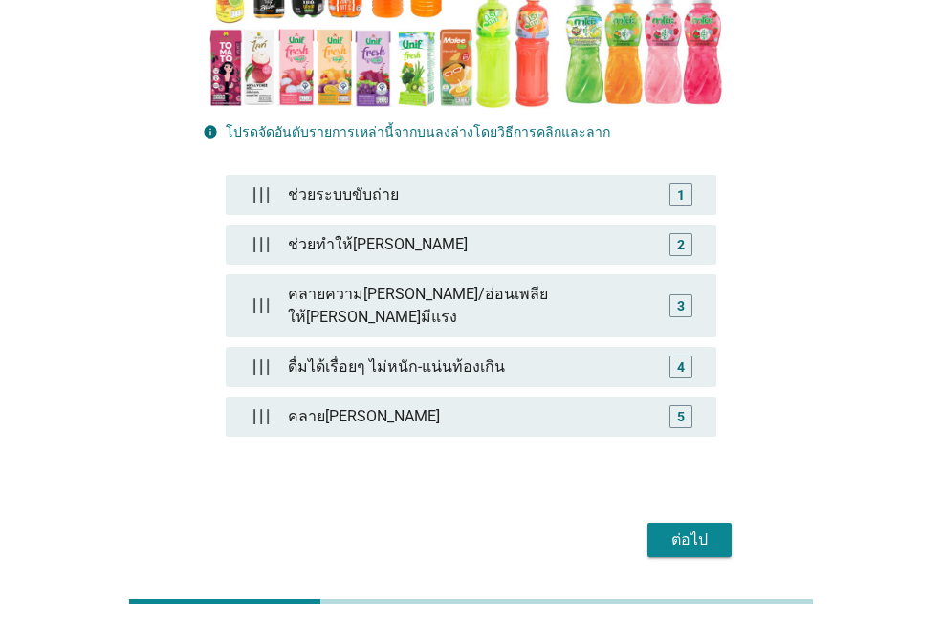
click at [728, 523] on button "ต่อไป" at bounding box center [689, 540] width 84 height 34
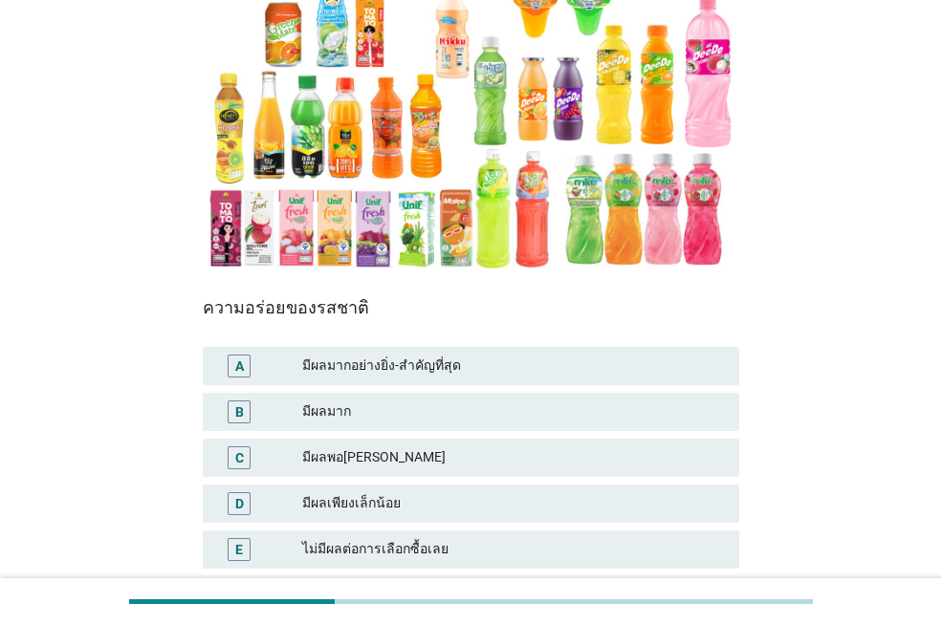
scroll to position [400, 0]
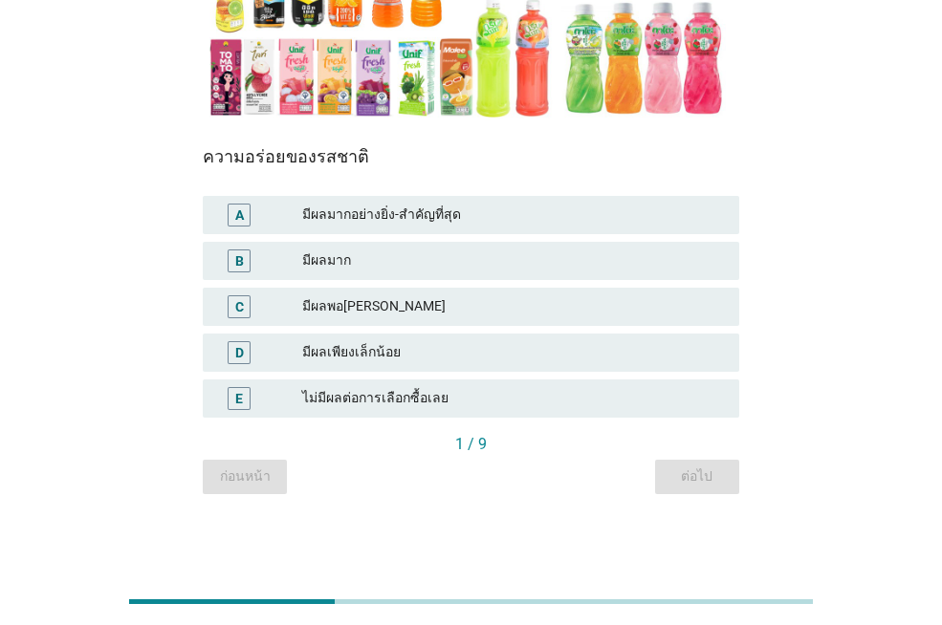
click at [377, 247] on div "B มีผลมาก" at bounding box center [471, 261] width 536 height 38
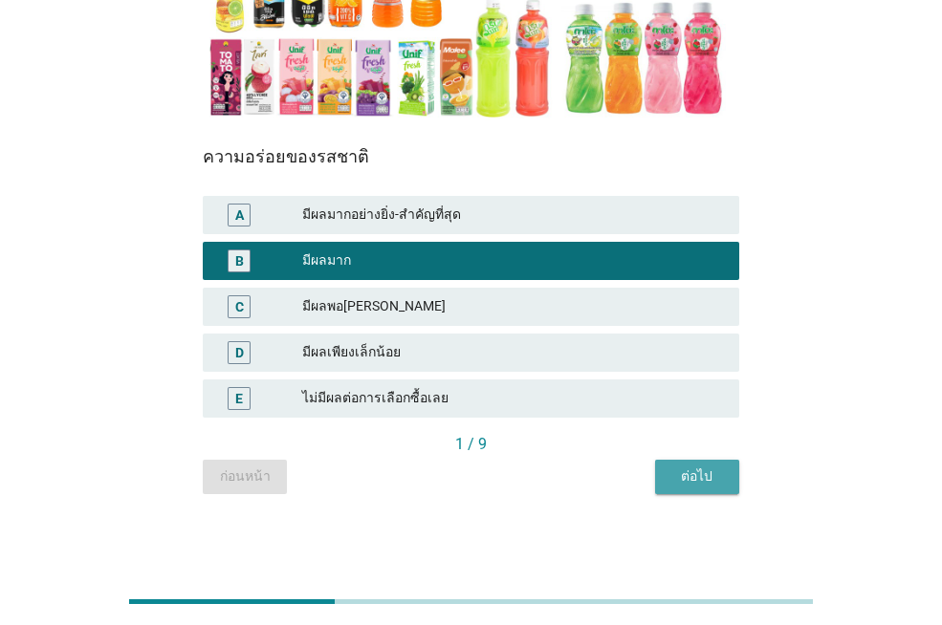
click at [680, 483] on div "ต่อไป" at bounding box center [697, 477] width 54 height 20
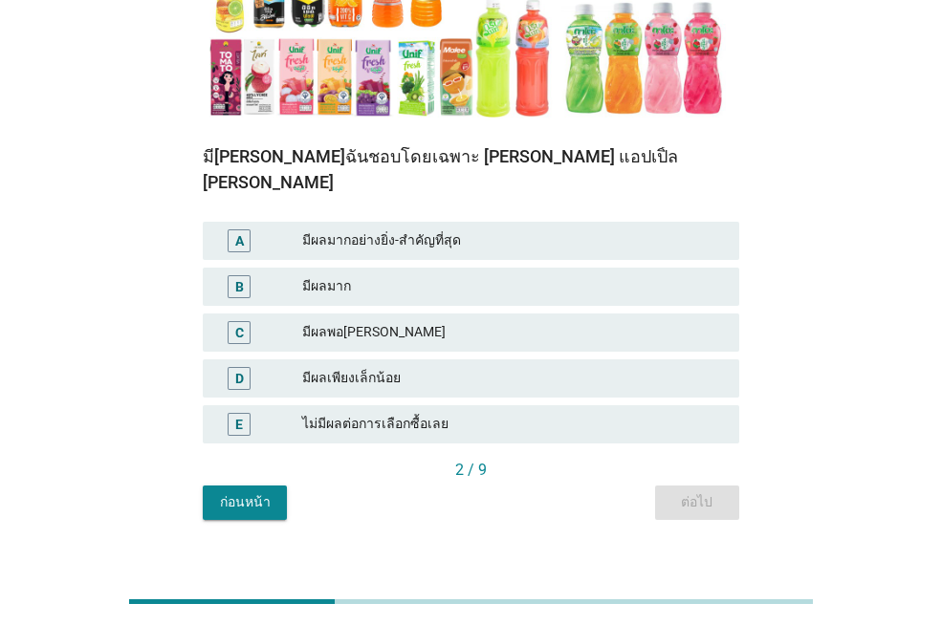
click at [412, 275] on div "มีผลมาก" at bounding box center [513, 286] width 422 height 23
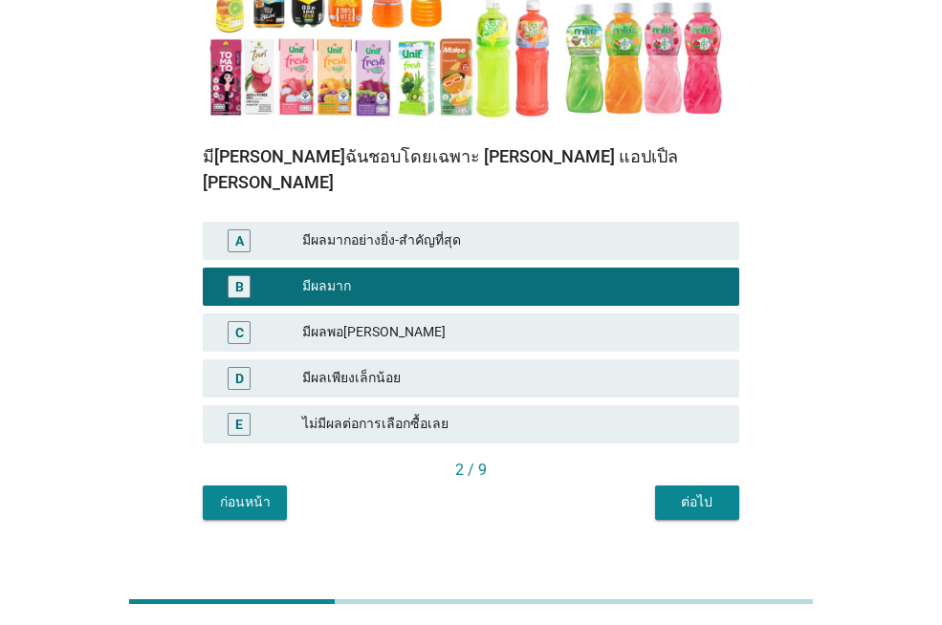
click at [722, 492] on button "ต่อไป" at bounding box center [697, 503] width 84 height 34
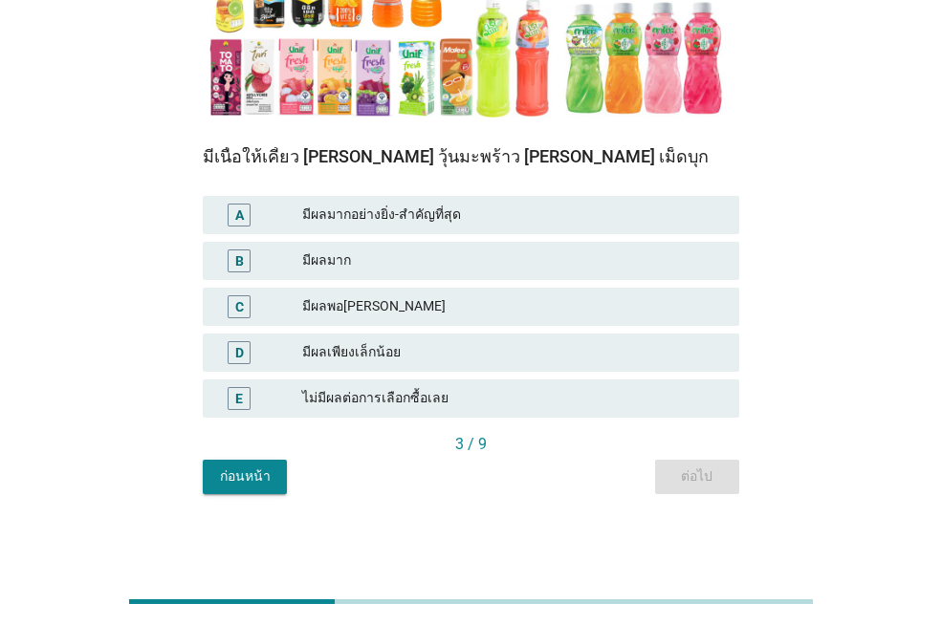
click at [268, 271] on div "B" at bounding box center [260, 261] width 84 height 23
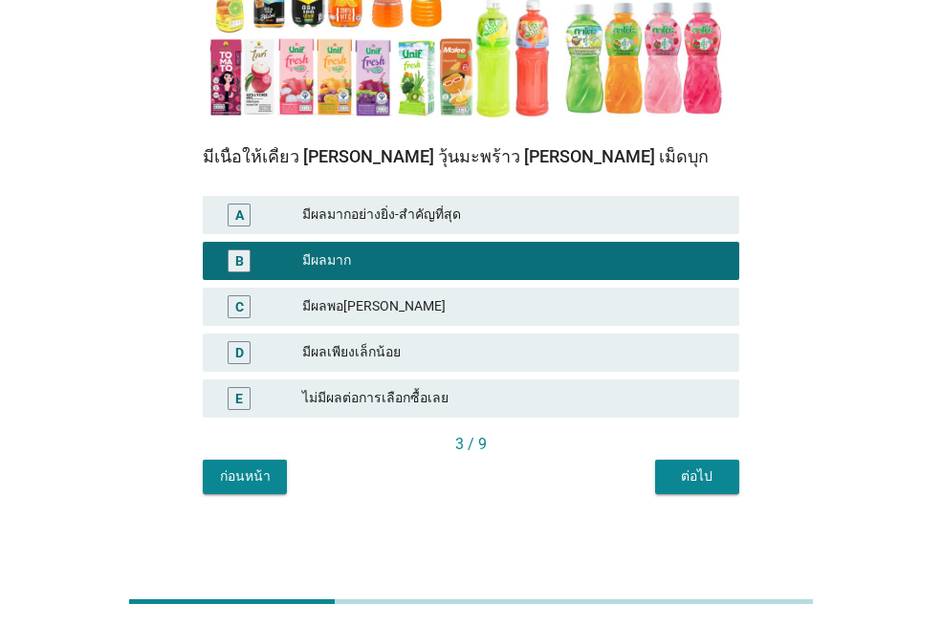
click at [718, 487] on div "ต่อไป" at bounding box center [697, 477] width 54 height 20
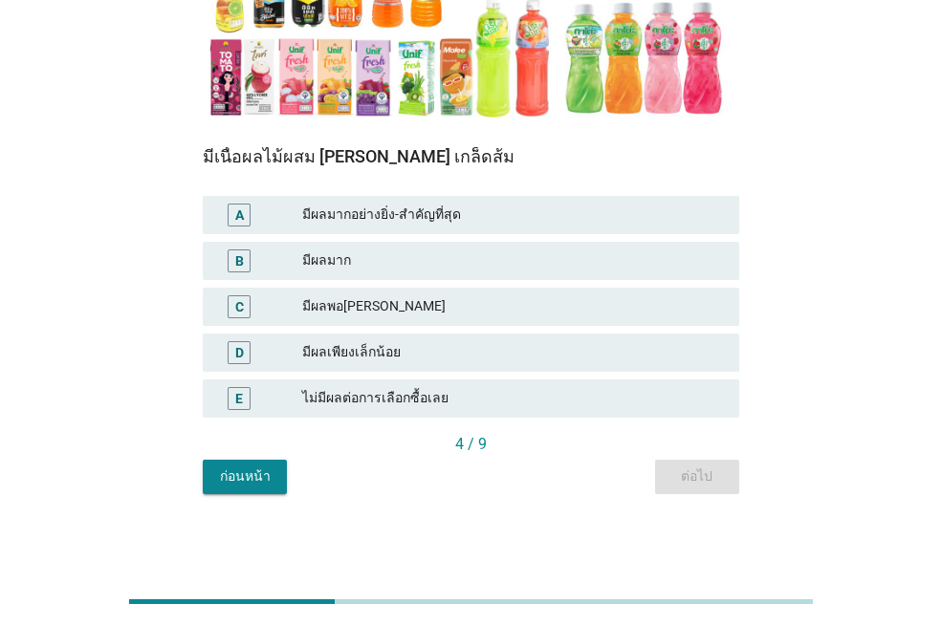
click at [268, 250] on div "B" at bounding box center [260, 261] width 84 height 23
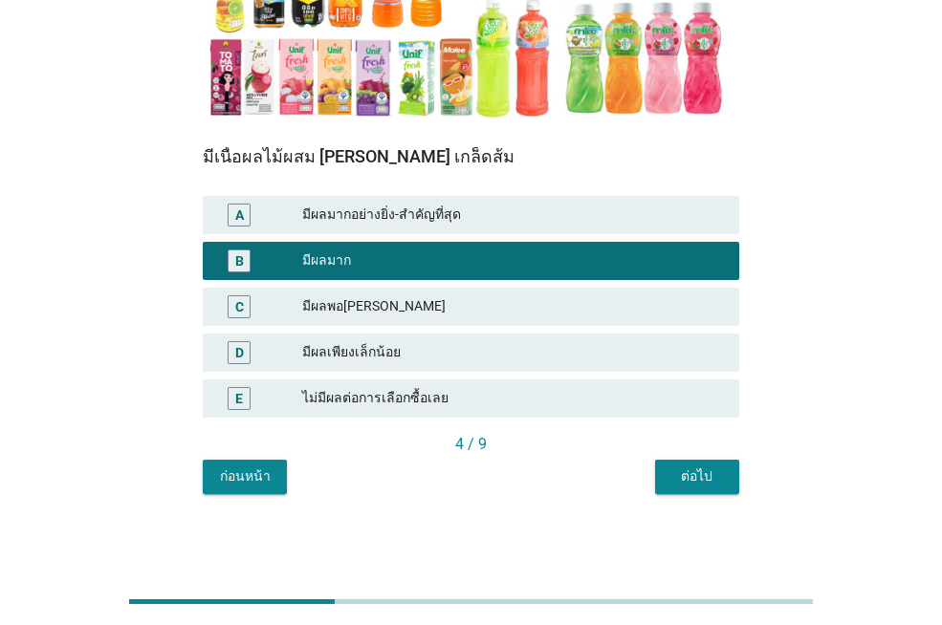
click at [736, 467] on button "ต่อไป" at bounding box center [697, 477] width 84 height 34
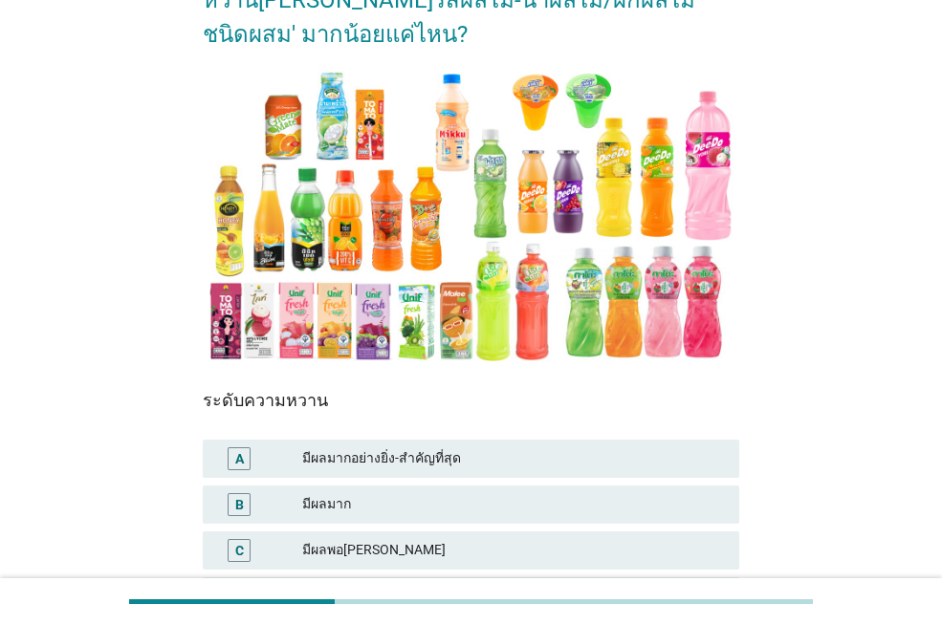
scroll to position [287, 0]
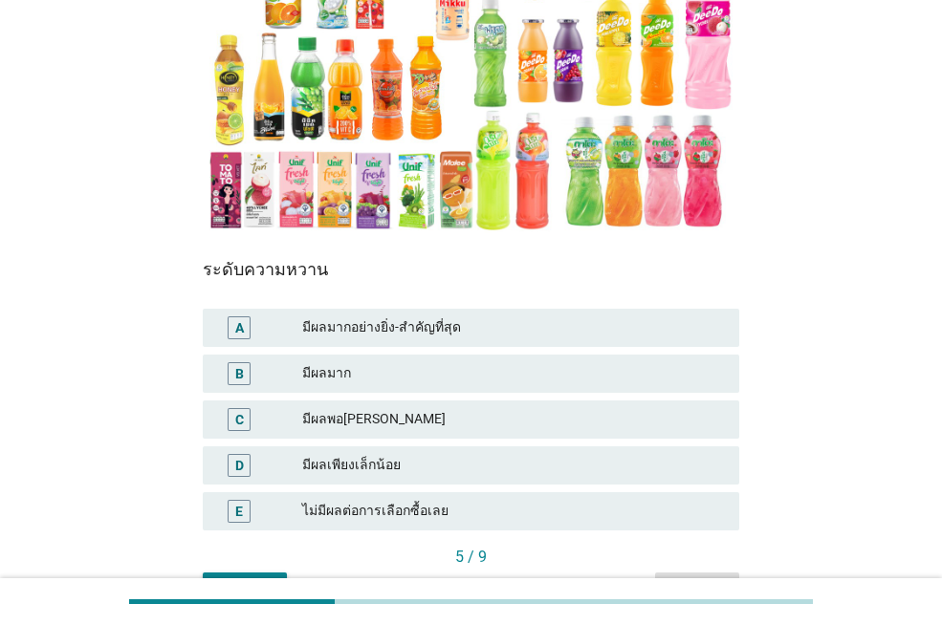
click at [419, 418] on div "มีผลพอ[PERSON_NAME]" at bounding box center [513, 419] width 422 height 23
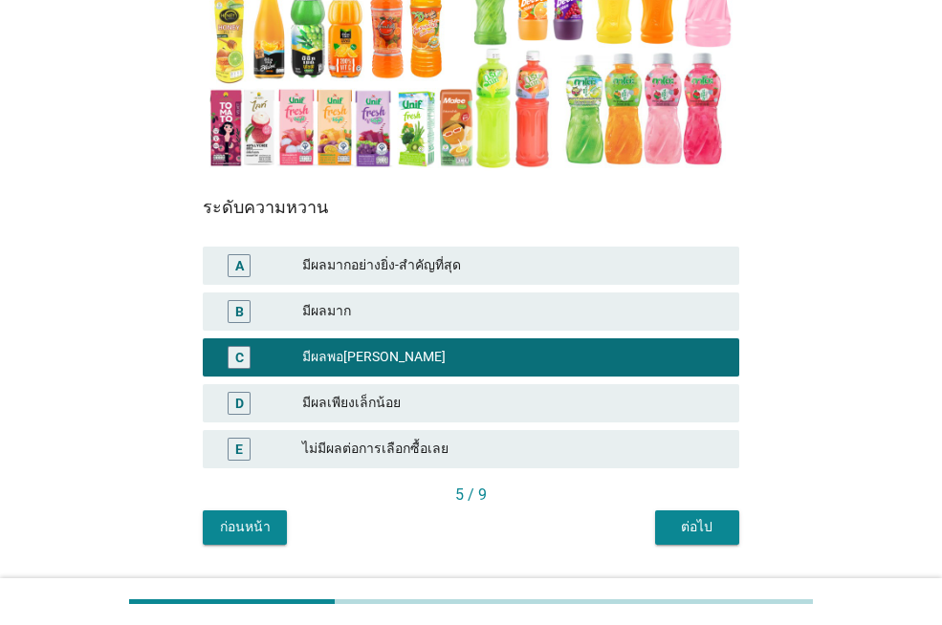
scroll to position [382, 0]
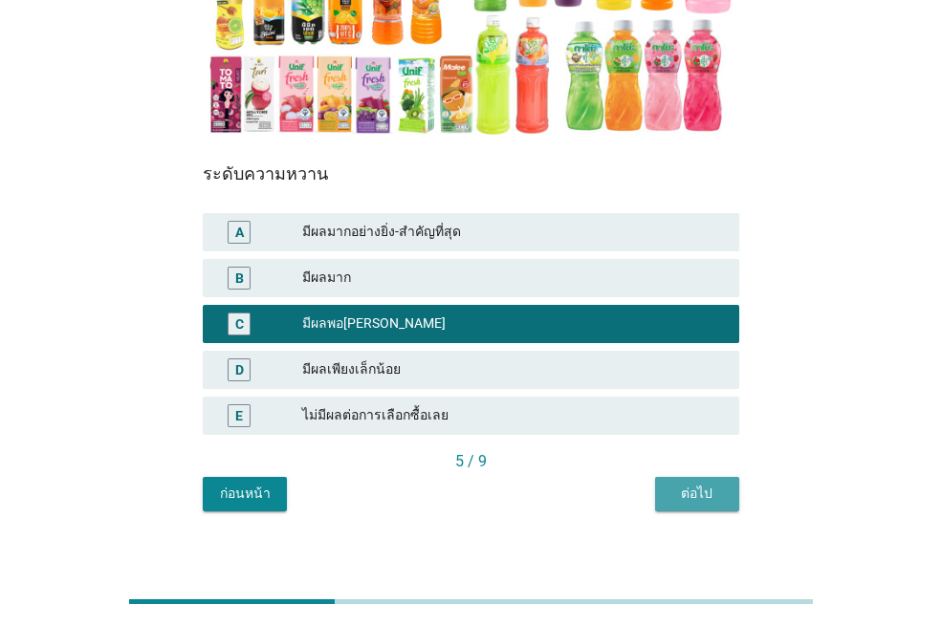
click at [673, 485] on div "ต่อไป" at bounding box center [697, 494] width 54 height 20
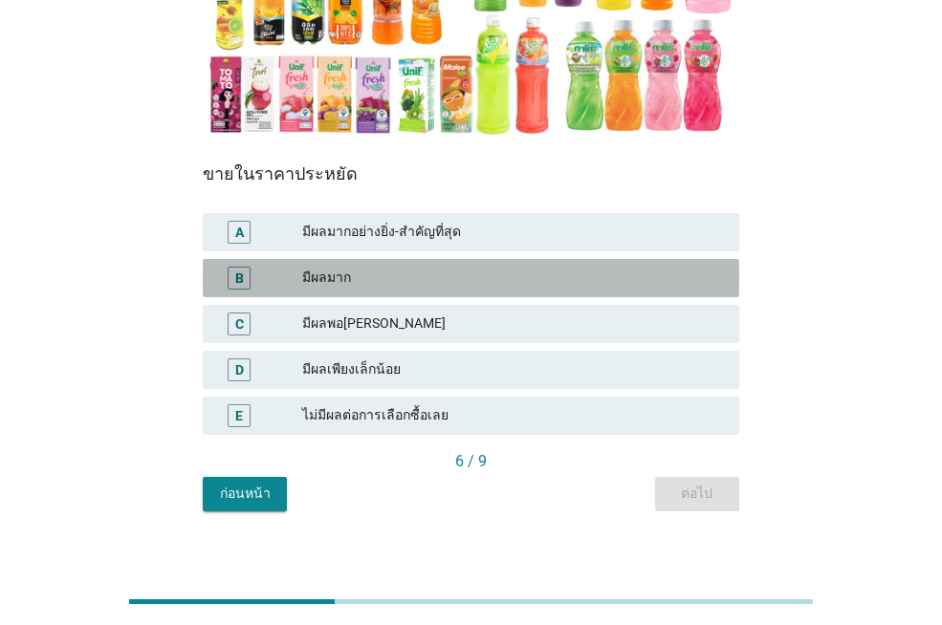
click at [408, 263] on div "B มีผลมาก" at bounding box center [471, 278] width 536 height 38
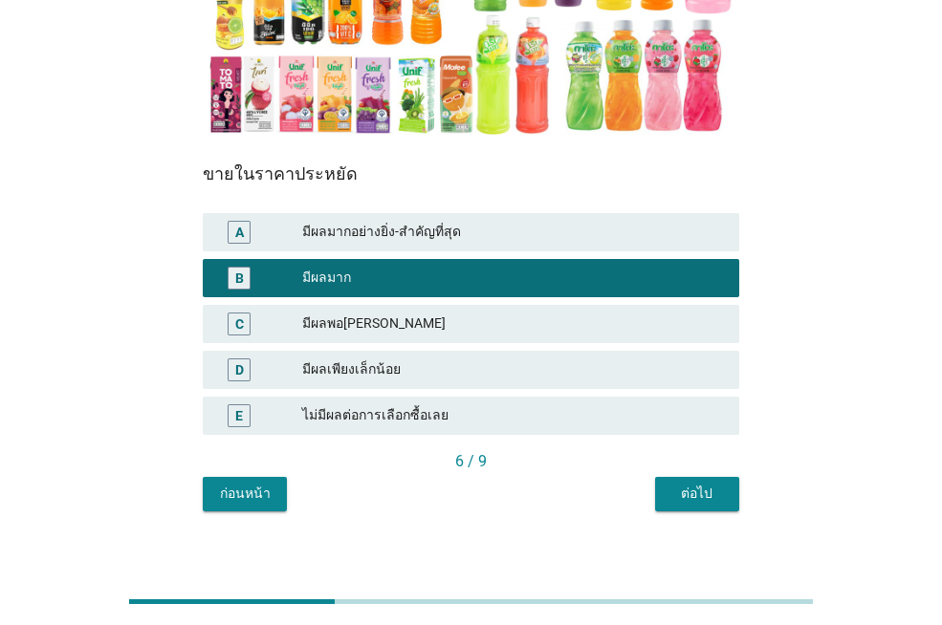
click at [715, 502] on div "ต่อไป" at bounding box center [697, 494] width 54 height 20
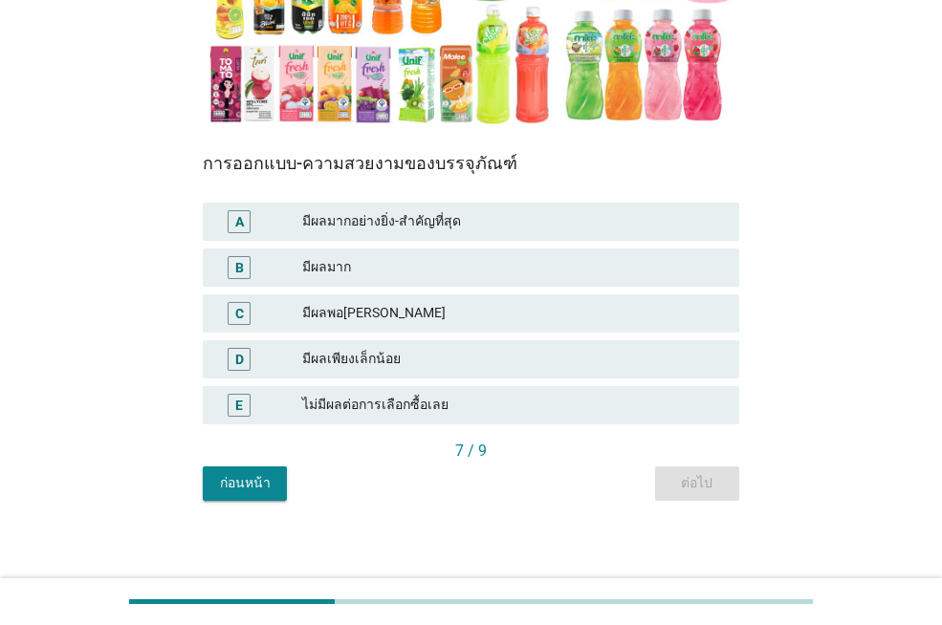
scroll to position [400, 0]
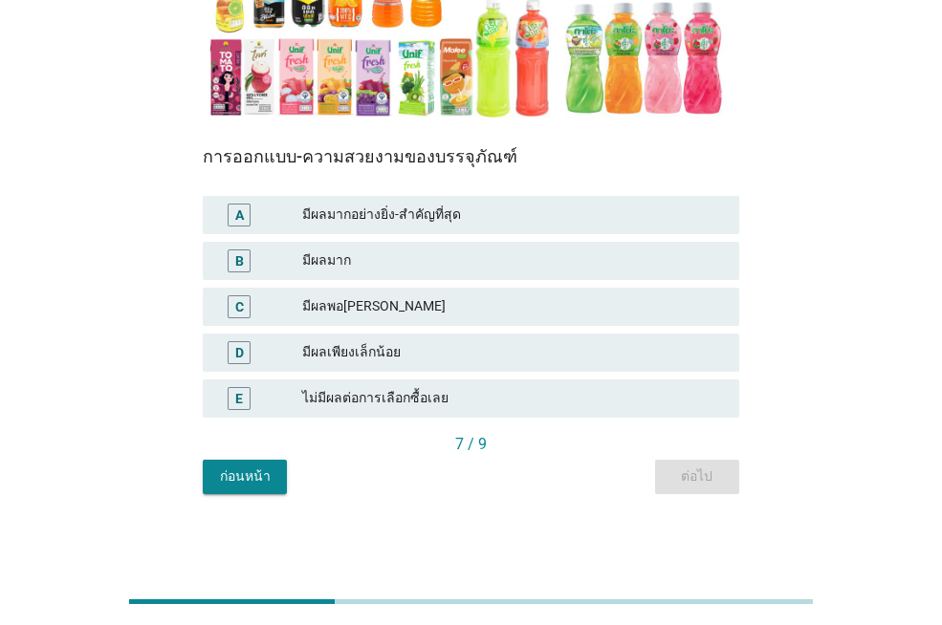
click at [450, 274] on div "B มีผลมาก" at bounding box center [471, 261] width 536 height 38
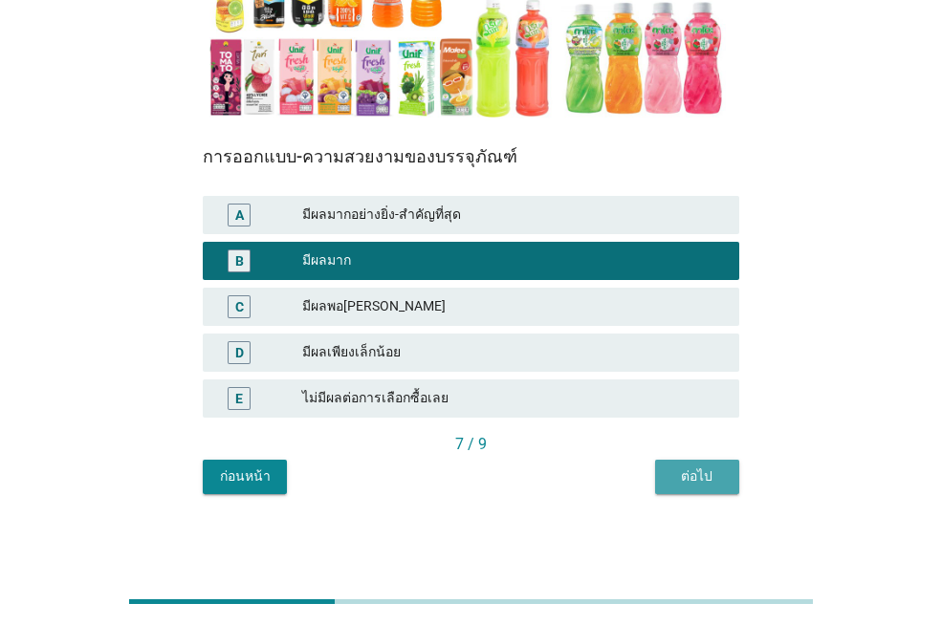
click at [710, 470] on div "ต่อไป" at bounding box center [697, 477] width 54 height 20
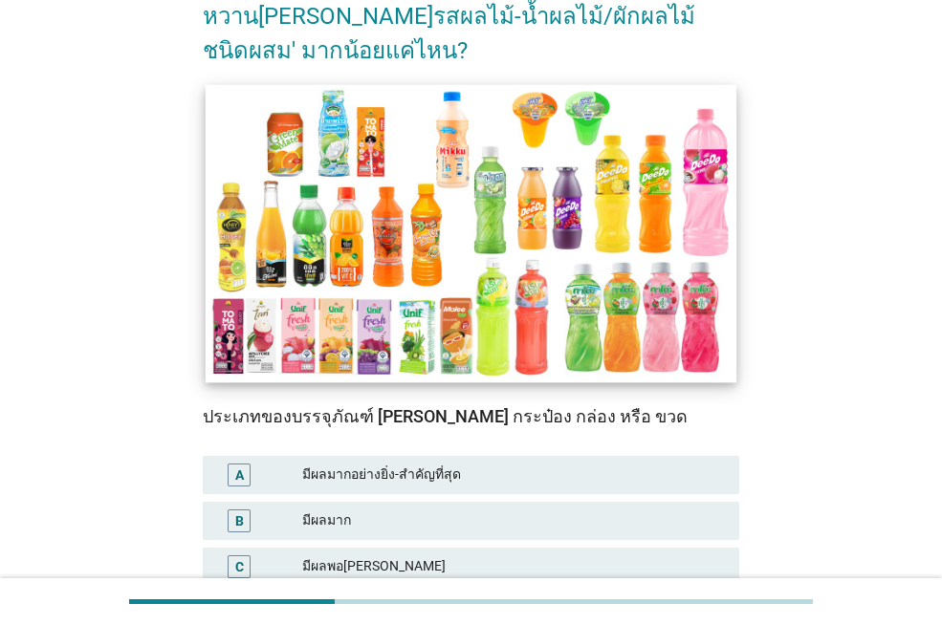
scroll to position [382, 0]
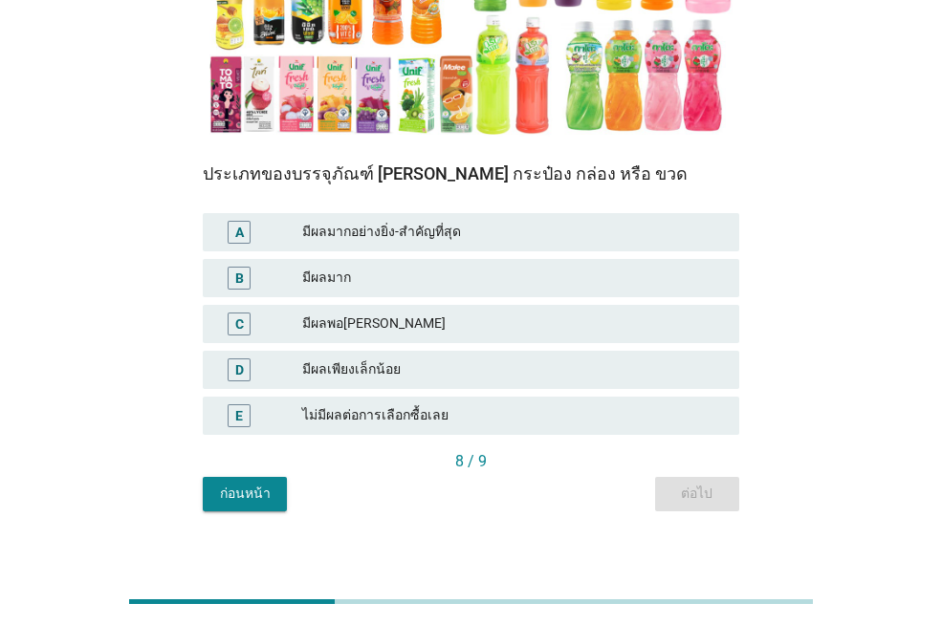
click at [586, 288] on div "มีผลมาก" at bounding box center [513, 278] width 422 height 23
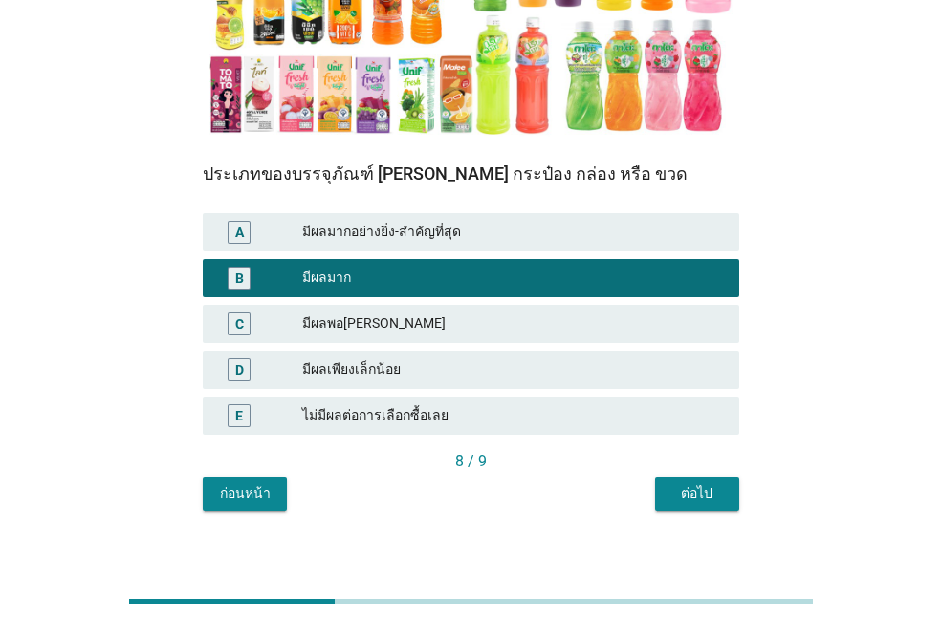
click at [686, 469] on div "8 / 9" at bounding box center [471, 461] width 536 height 23
click at [686, 493] on div "ต่อไป" at bounding box center [697, 494] width 54 height 20
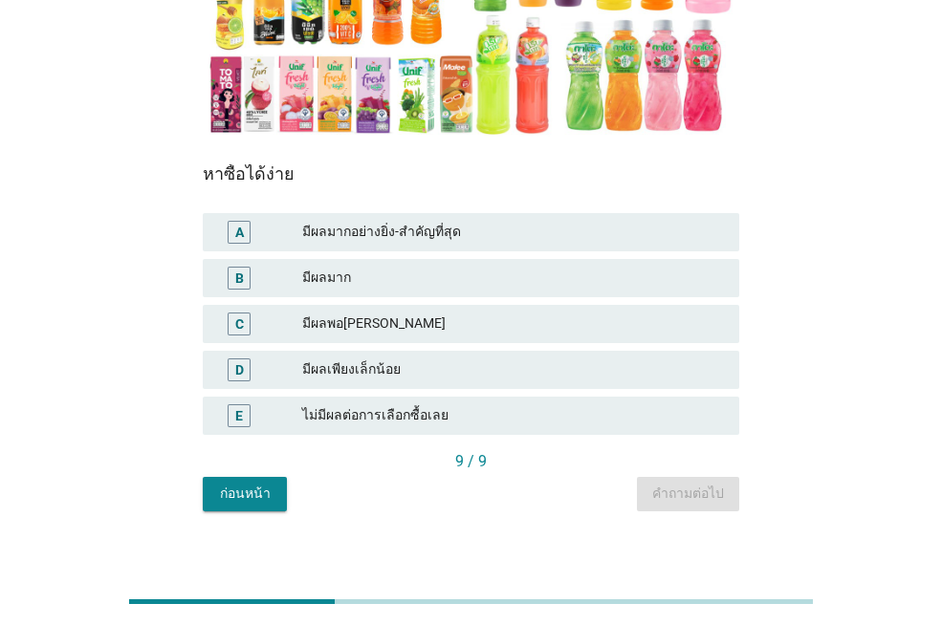
click at [417, 289] on div "มีผลมาก" at bounding box center [513, 278] width 422 height 23
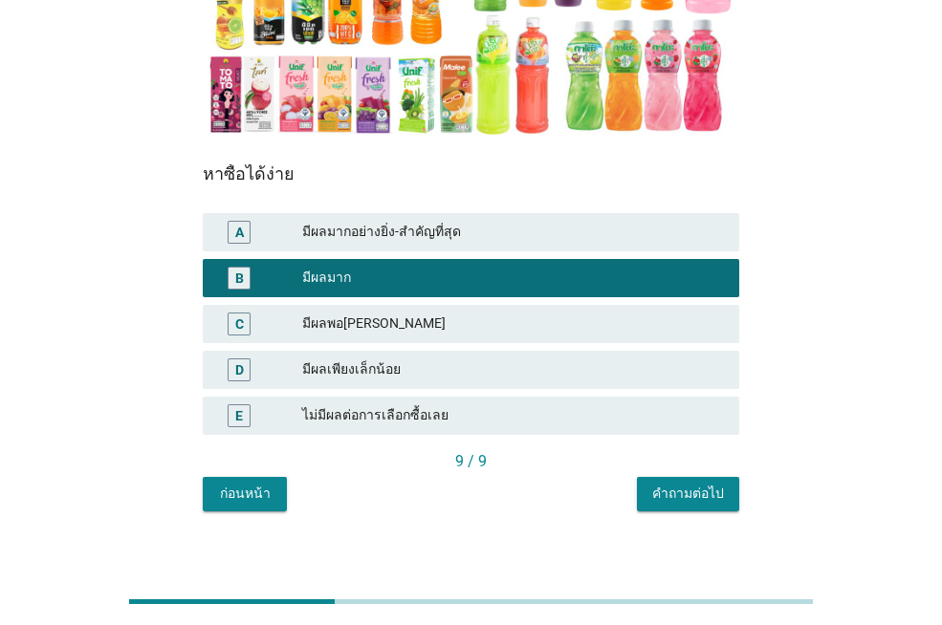
click at [708, 489] on div "คำถามต่อไป" at bounding box center [688, 494] width 72 height 20
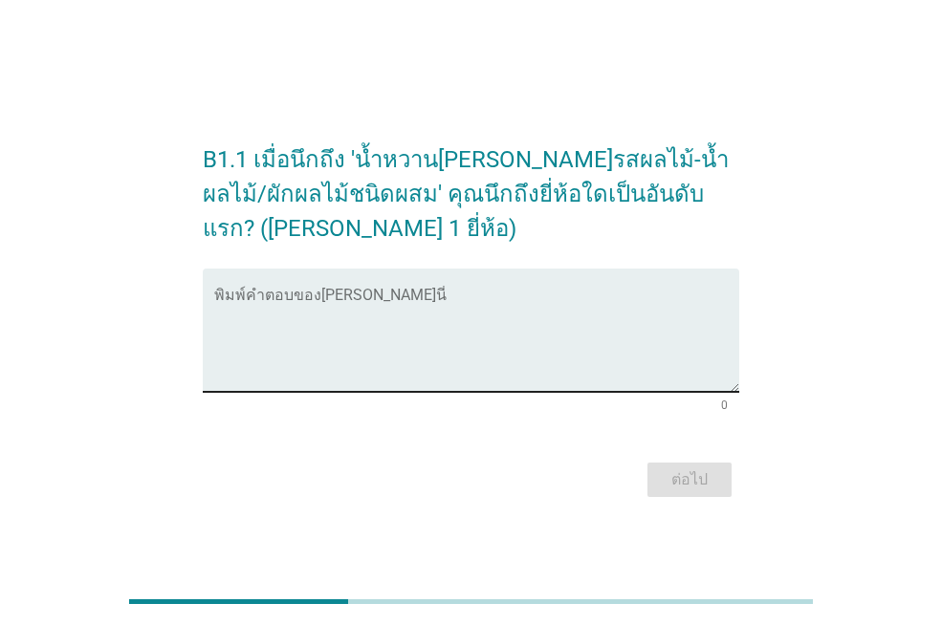
click at [452, 325] on textarea "พิมพ์คำตอบของคุณ ที่นี่" at bounding box center [476, 342] width 525 height 100
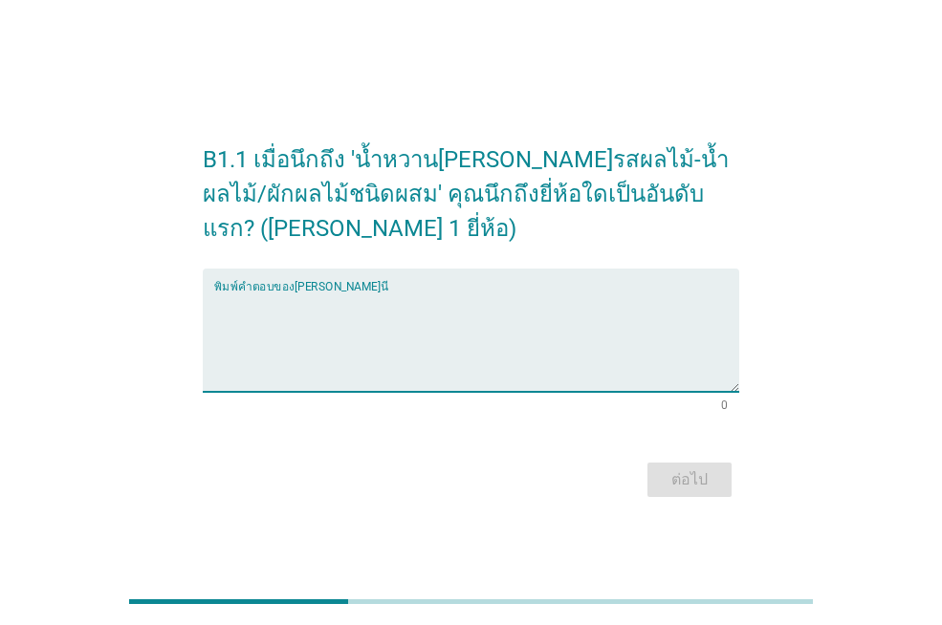
click at [452, 325] on textarea "พิมพ์คำตอบของคุณ ที่นี่" at bounding box center [476, 342] width 525 height 100
type textarea "[PERSON_NAME]นิฟ"
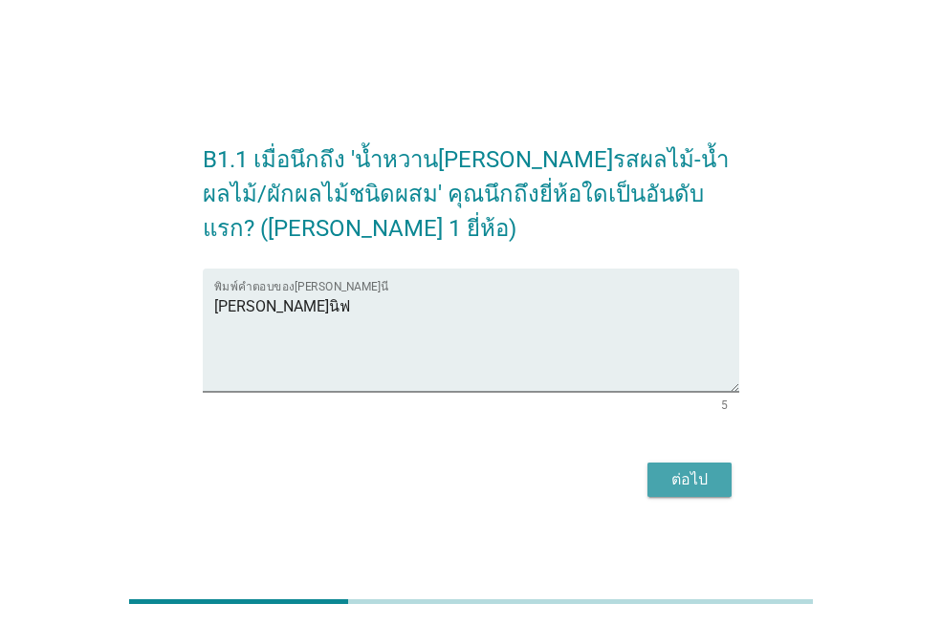
click at [685, 484] on div "ต่อไป" at bounding box center [690, 479] width 54 height 23
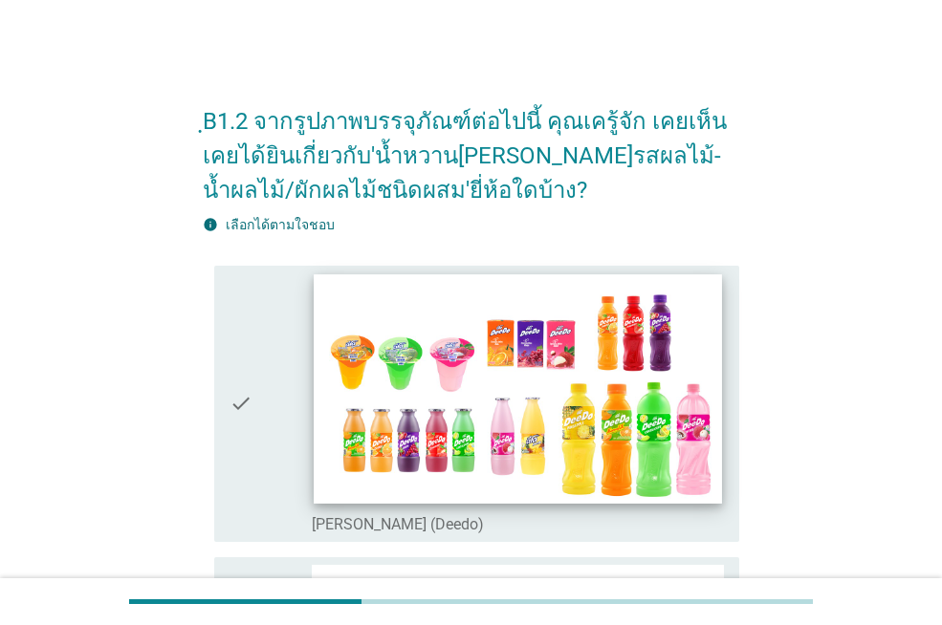
click at [406, 401] on img at bounding box center [517, 388] width 407 height 229
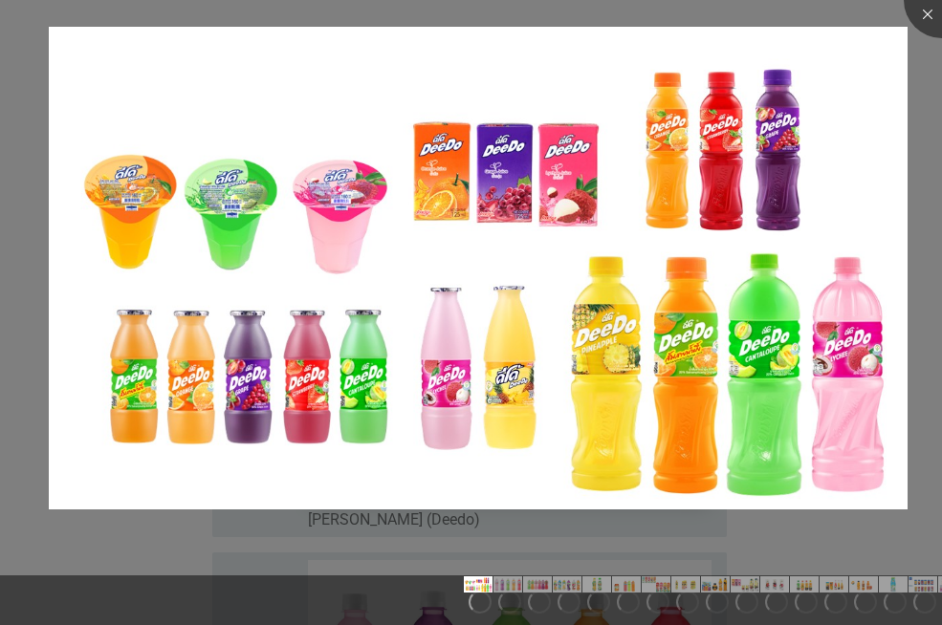
scroll to position [382, 0]
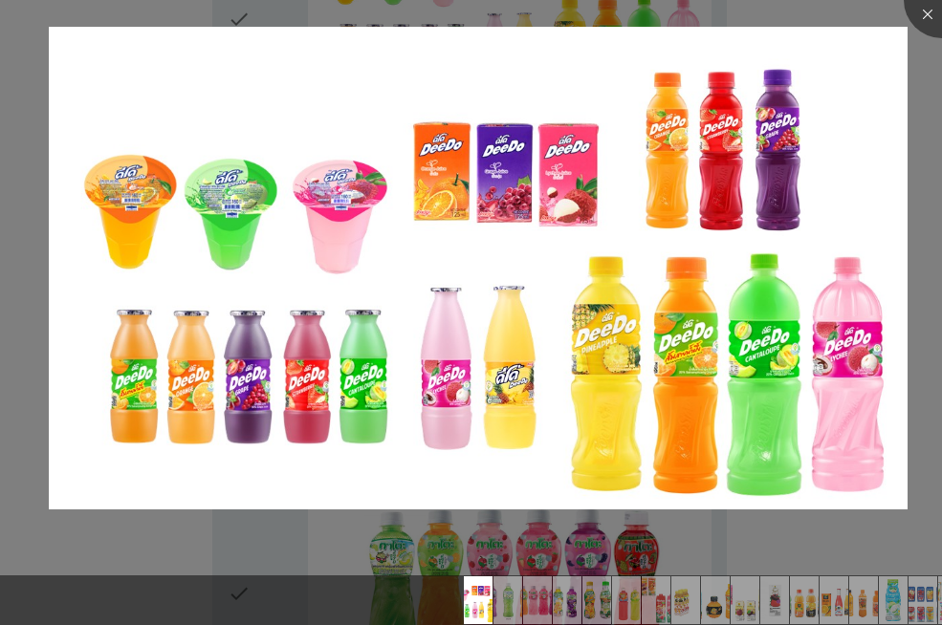
click at [926, 36] on div at bounding box center [471, 312] width 942 height 625
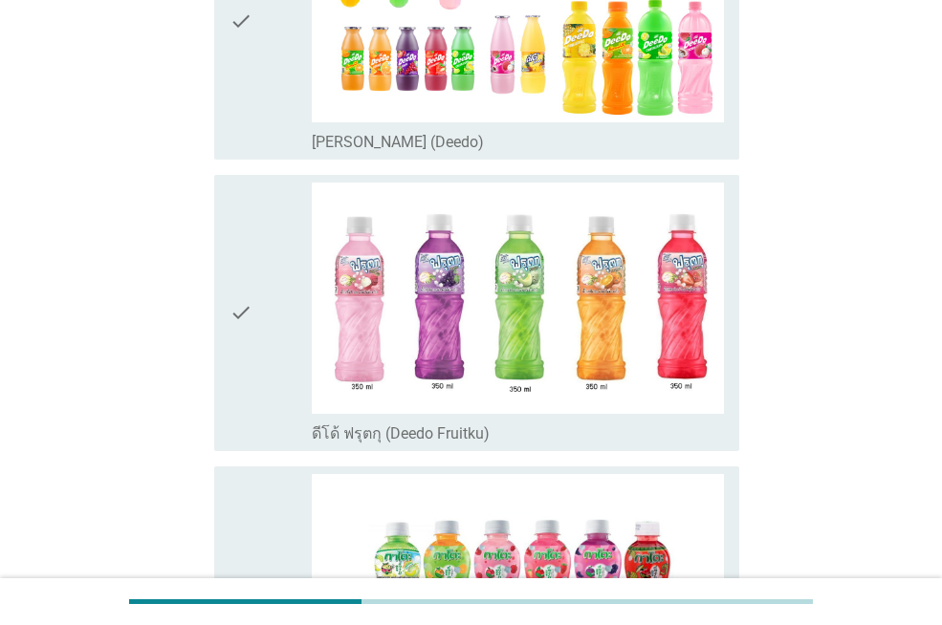
scroll to position [287, 0]
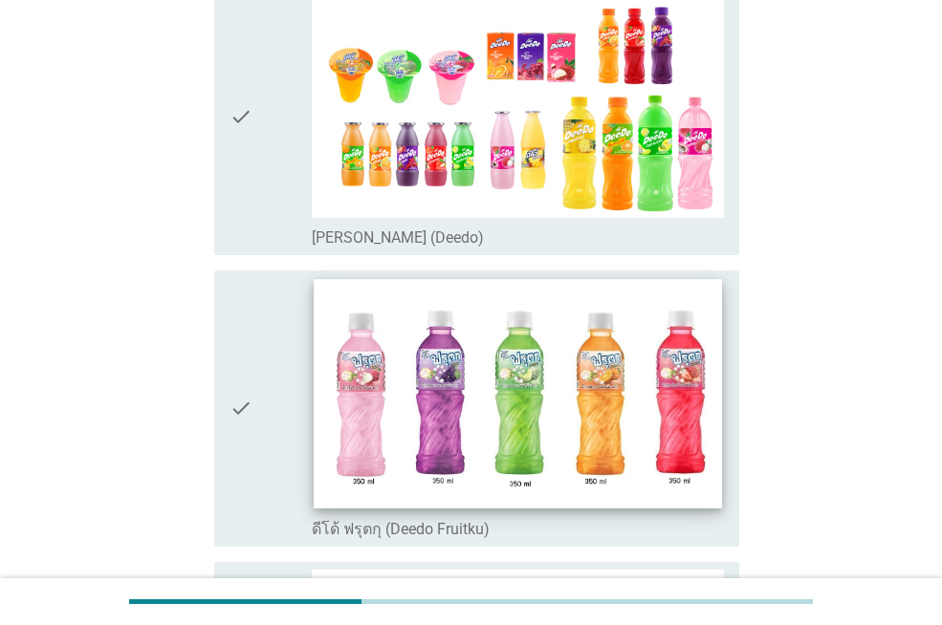
click at [395, 407] on img at bounding box center [517, 393] width 407 height 229
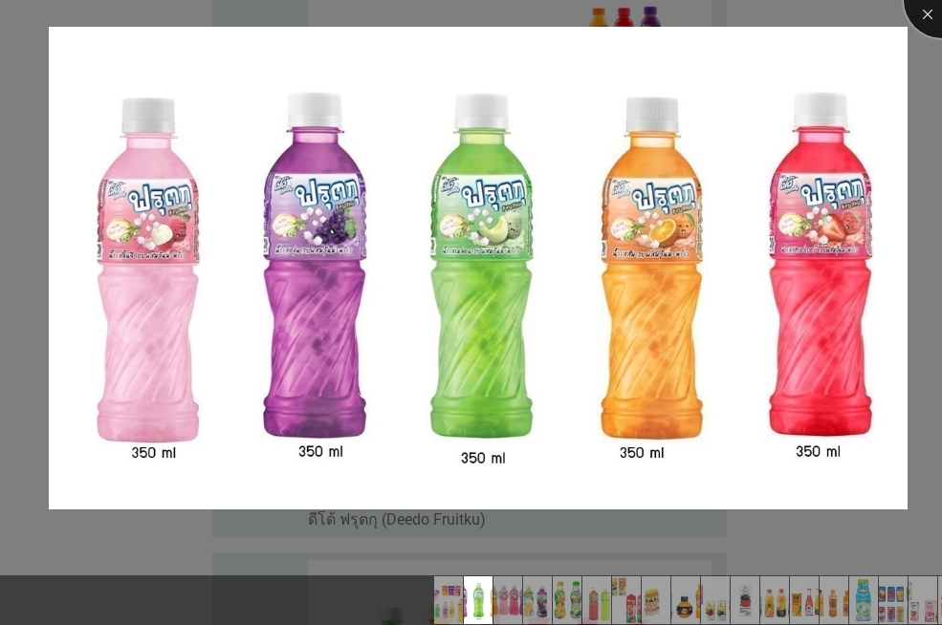
click at [932, 30] on div at bounding box center [941, 0] width 76 height 76
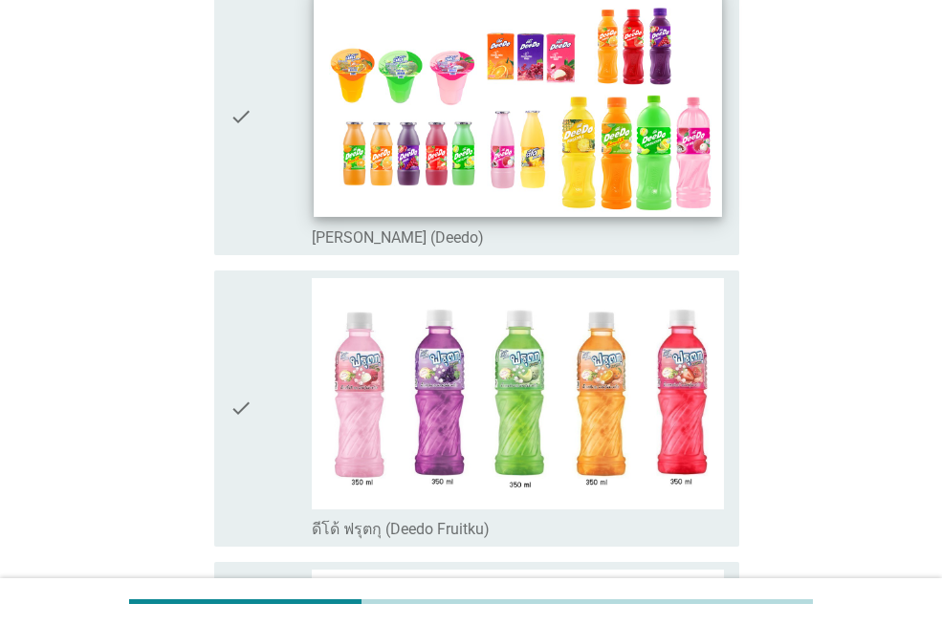
scroll to position [191, 0]
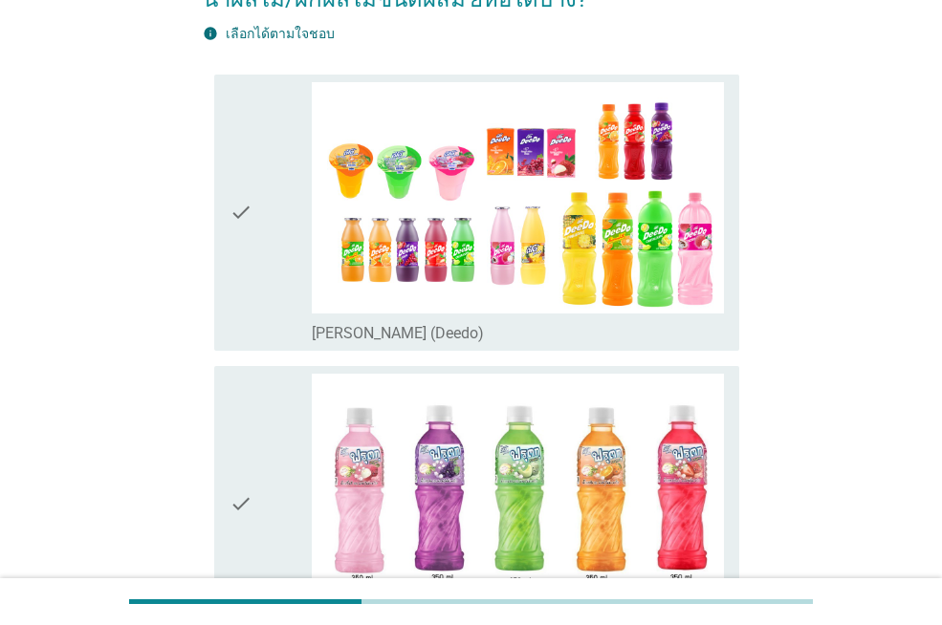
click at [278, 226] on div "check" at bounding box center [270, 212] width 82 height 261
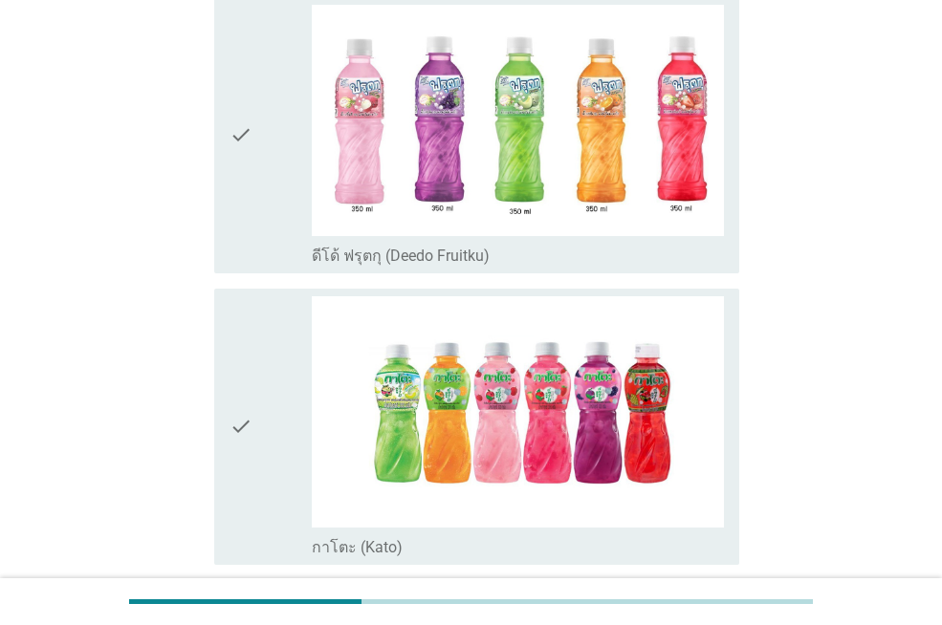
scroll to position [669, 0]
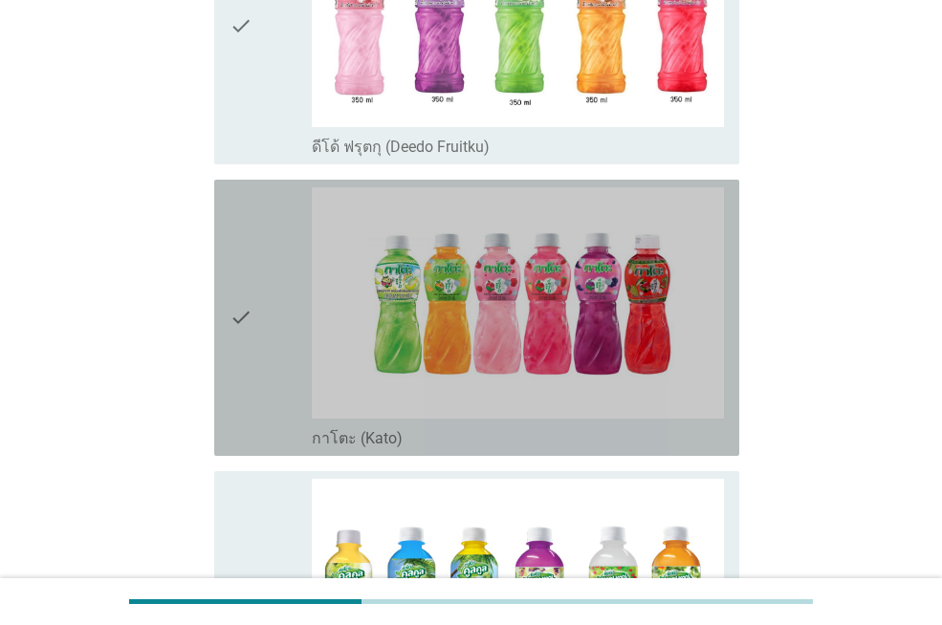
click at [254, 321] on div "check" at bounding box center [270, 317] width 82 height 261
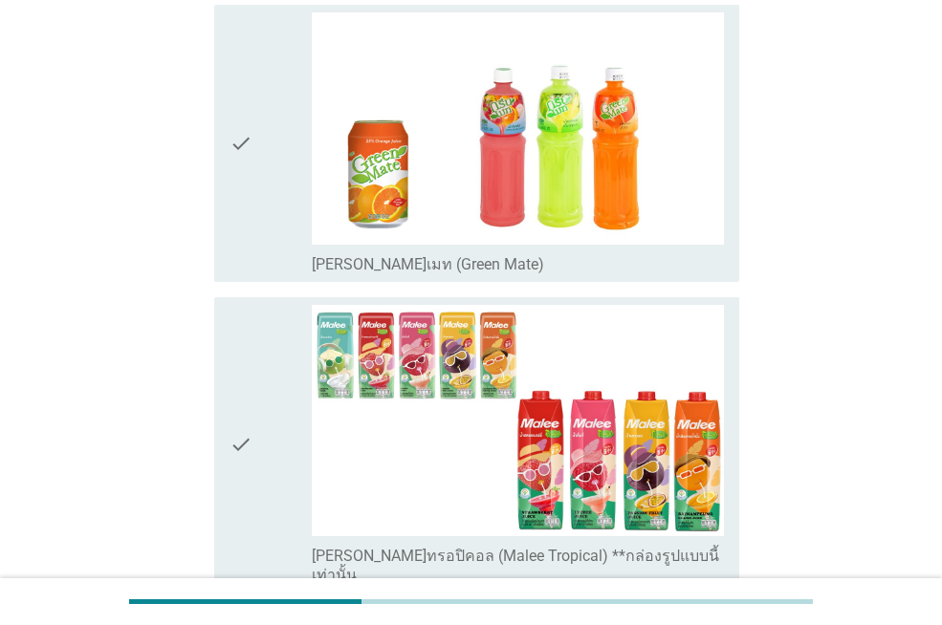
scroll to position [1721, 0]
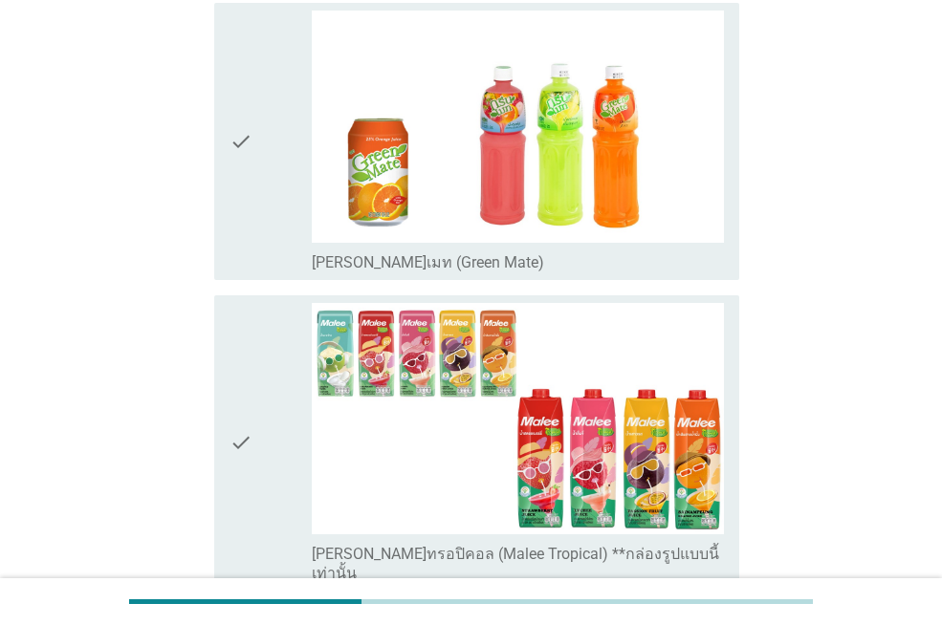
click at [245, 370] on icon "check" at bounding box center [240, 443] width 23 height 280
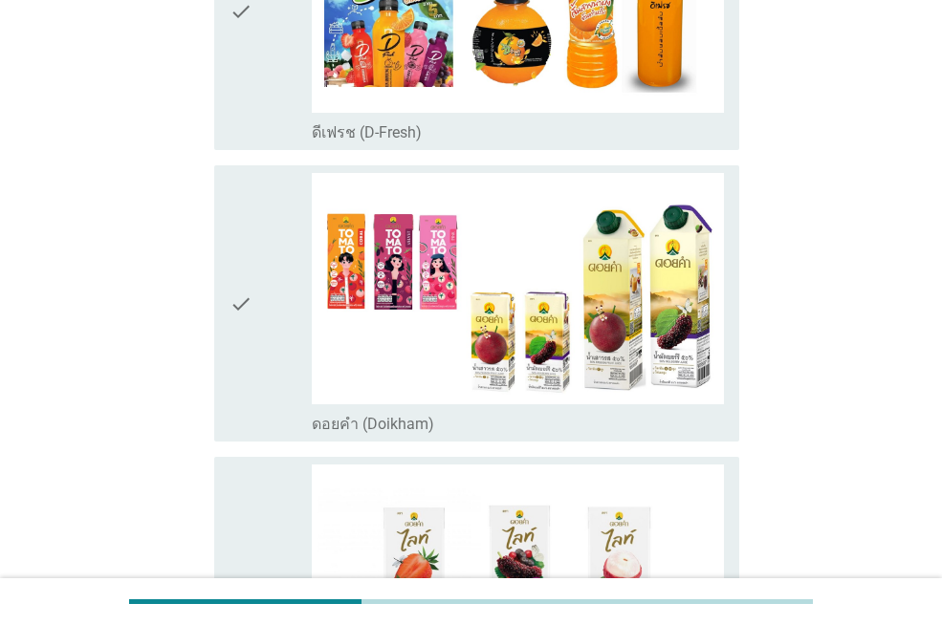
scroll to position [2772, 0]
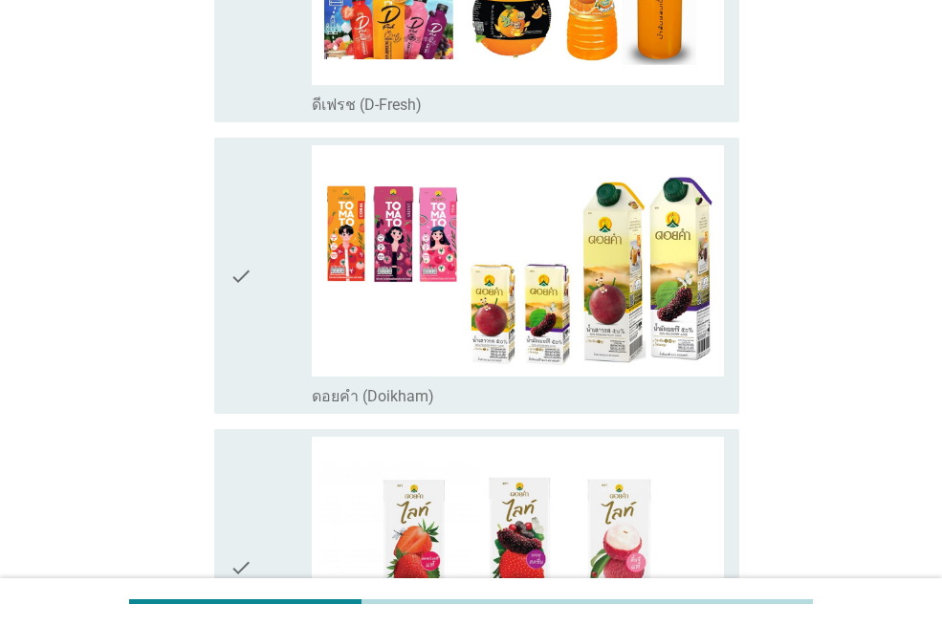
click at [237, 262] on icon "check" at bounding box center [240, 275] width 23 height 261
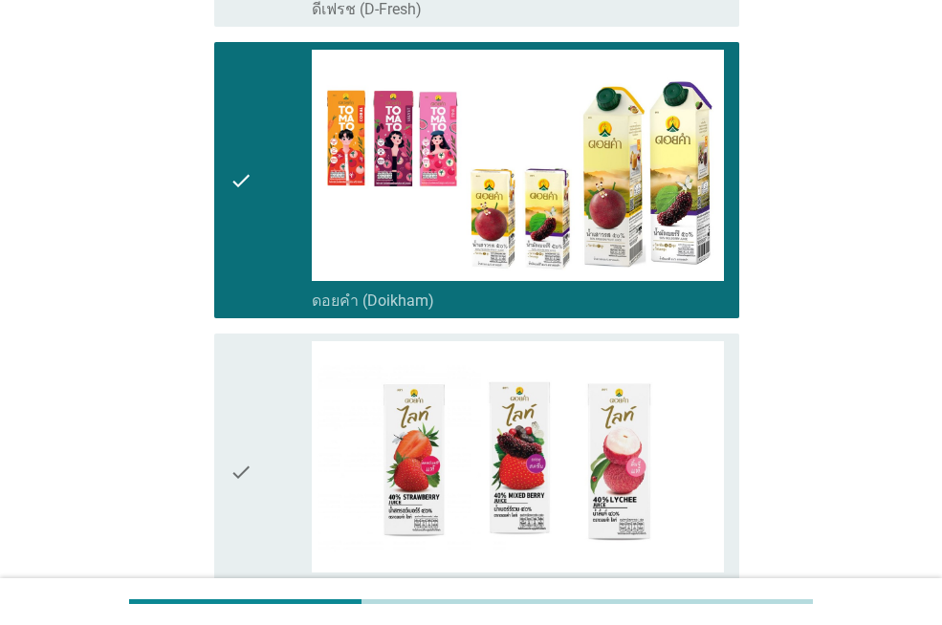
click at [237, 393] on icon "check" at bounding box center [240, 471] width 23 height 261
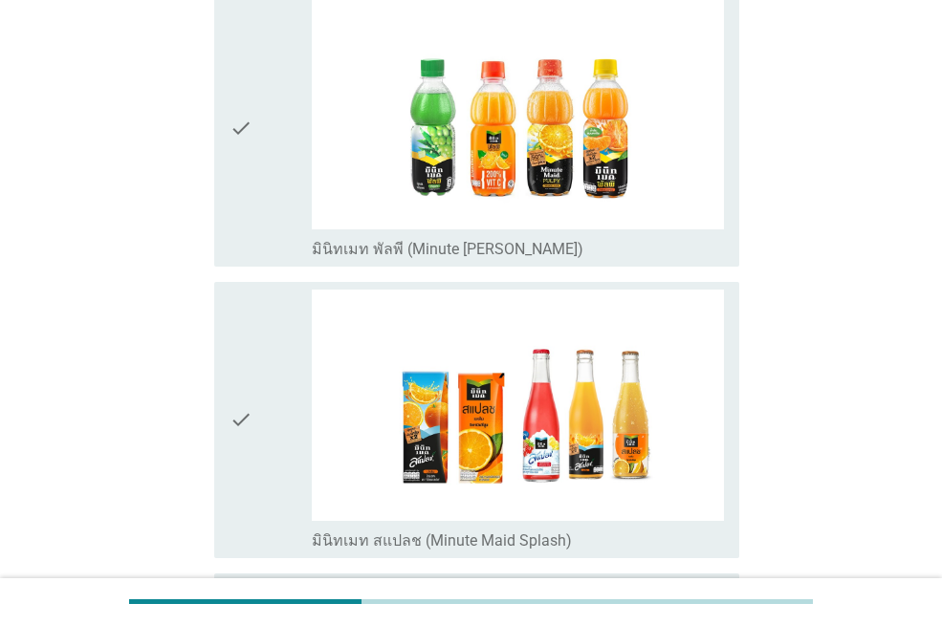
scroll to position [3537, 0]
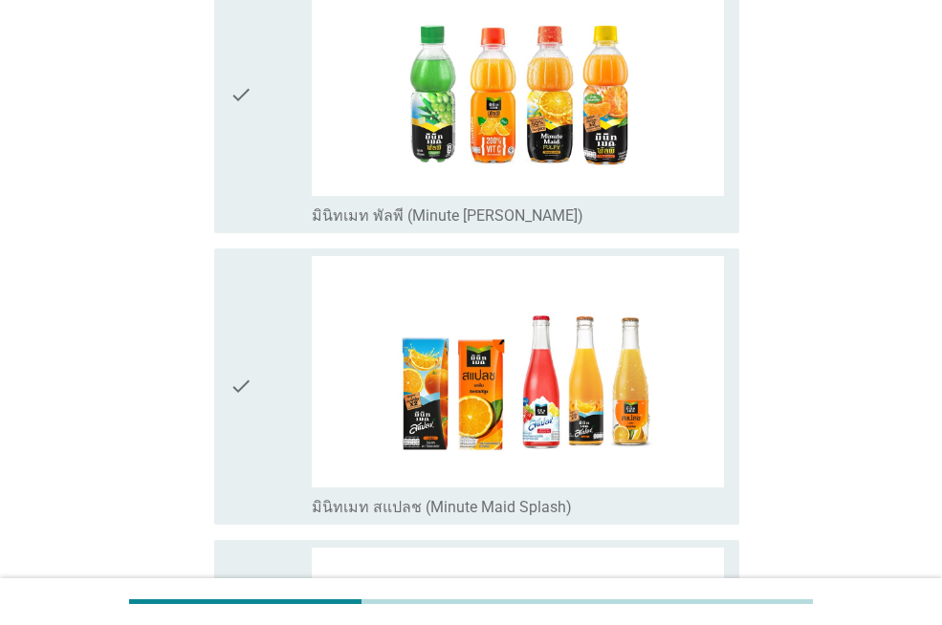
click at [252, 76] on icon "check" at bounding box center [240, 94] width 23 height 261
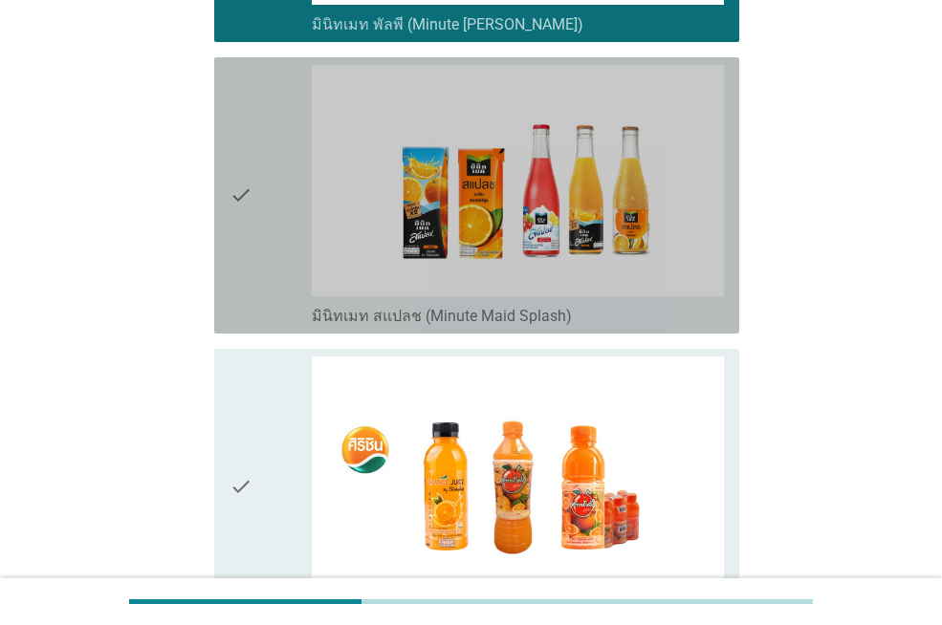
click at [262, 167] on div "check" at bounding box center [270, 195] width 82 height 261
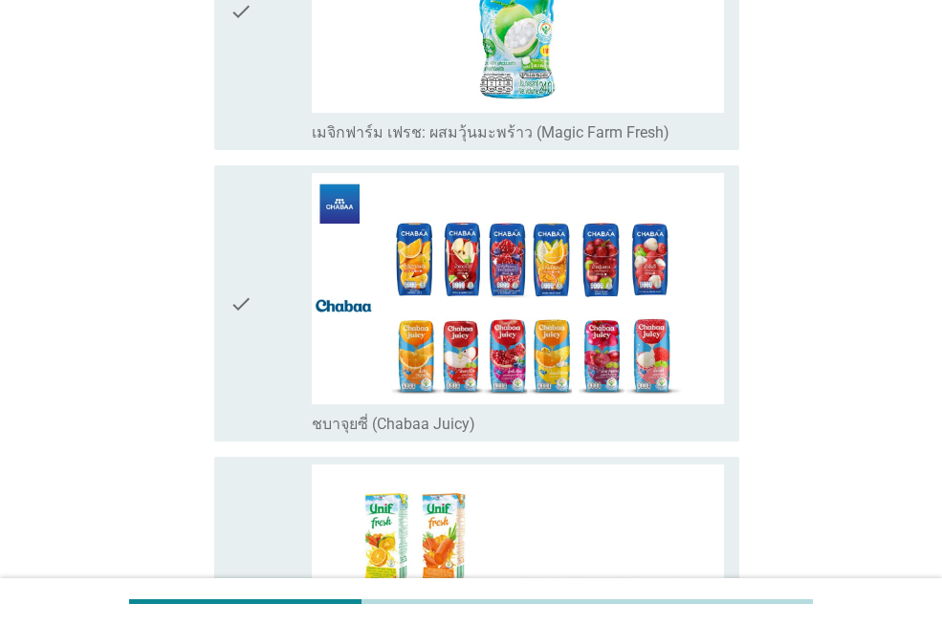
scroll to position [4685, 0]
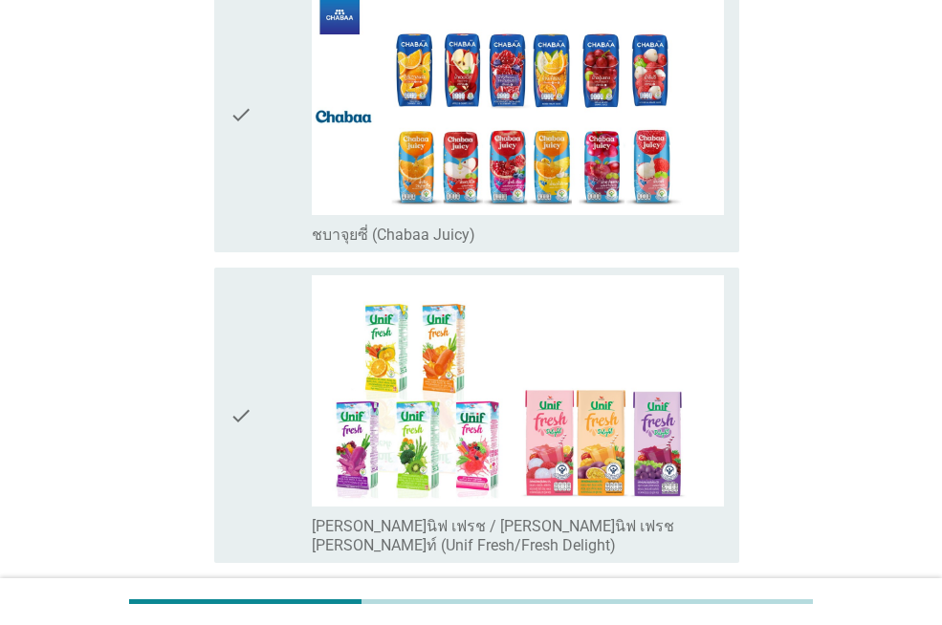
click at [258, 89] on div "check" at bounding box center [270, 114] width 82 height 261
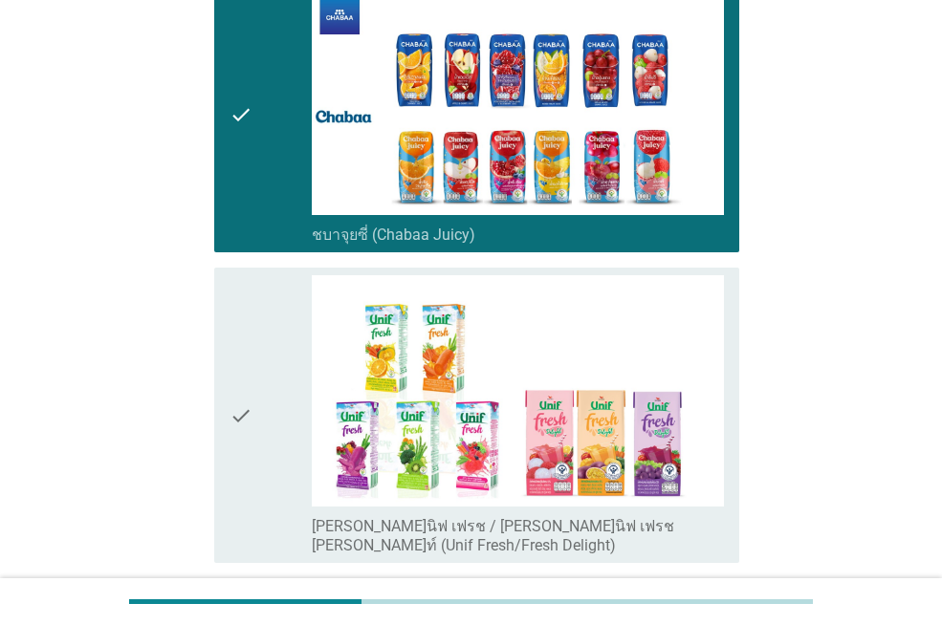
click at [252, 324] on icon "check" at bounding box center [240, 415] width 23 height 280
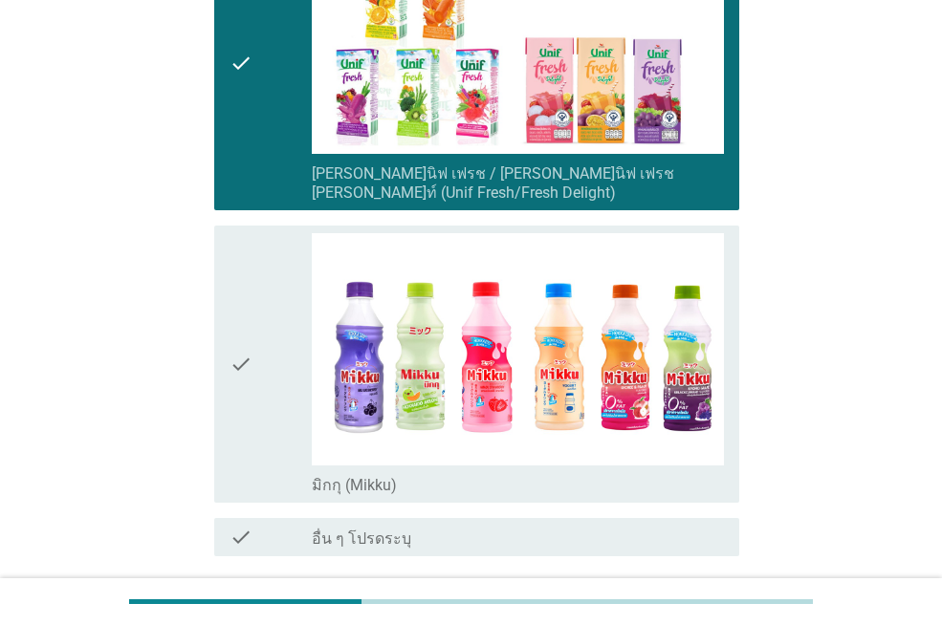
scroll to position [5153, 0]
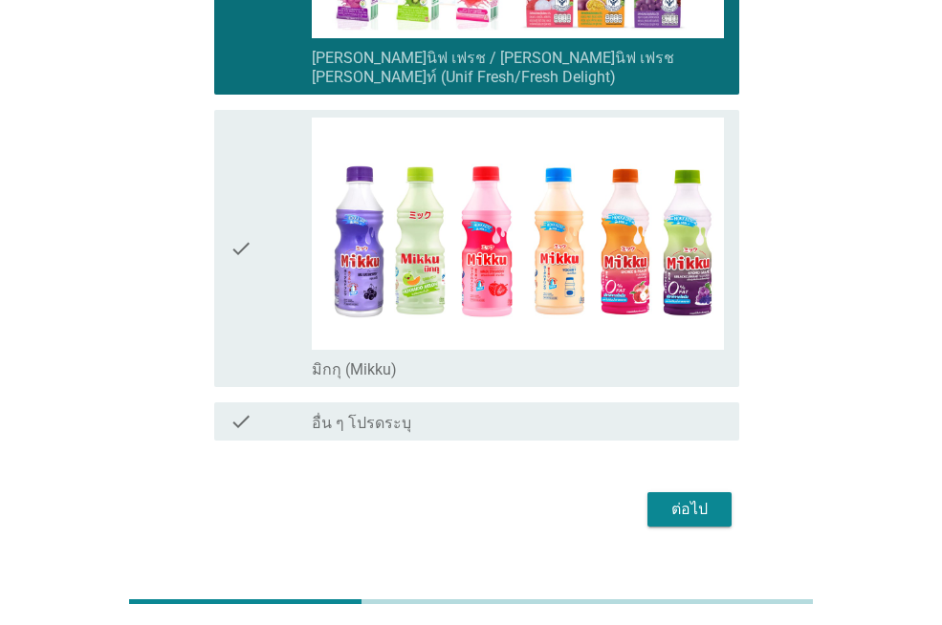
click at [707, 498] on div "ต่อไป" at bounding box center [690, 509] width 54 height 23
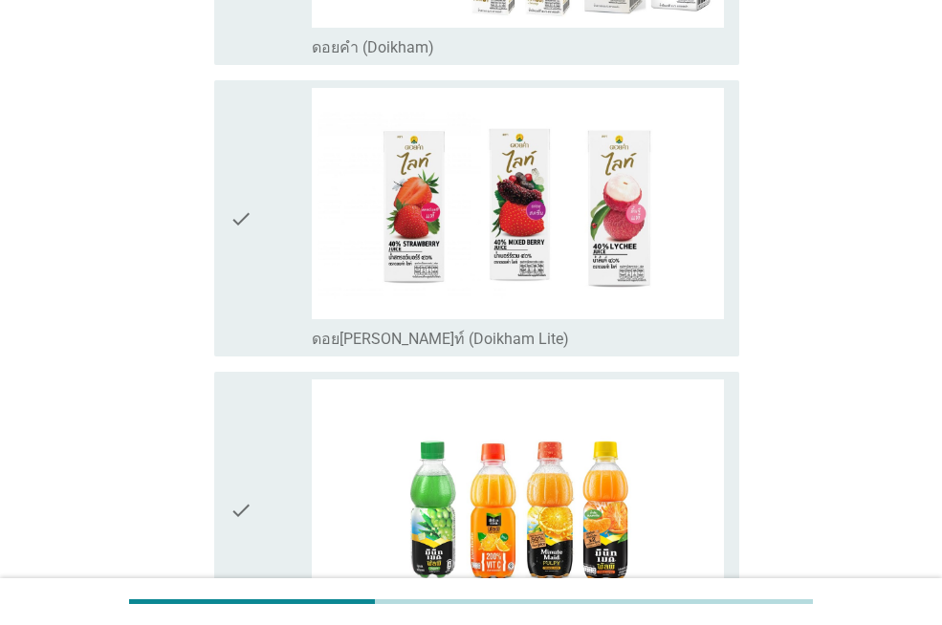
scroll to position [1338, 0]
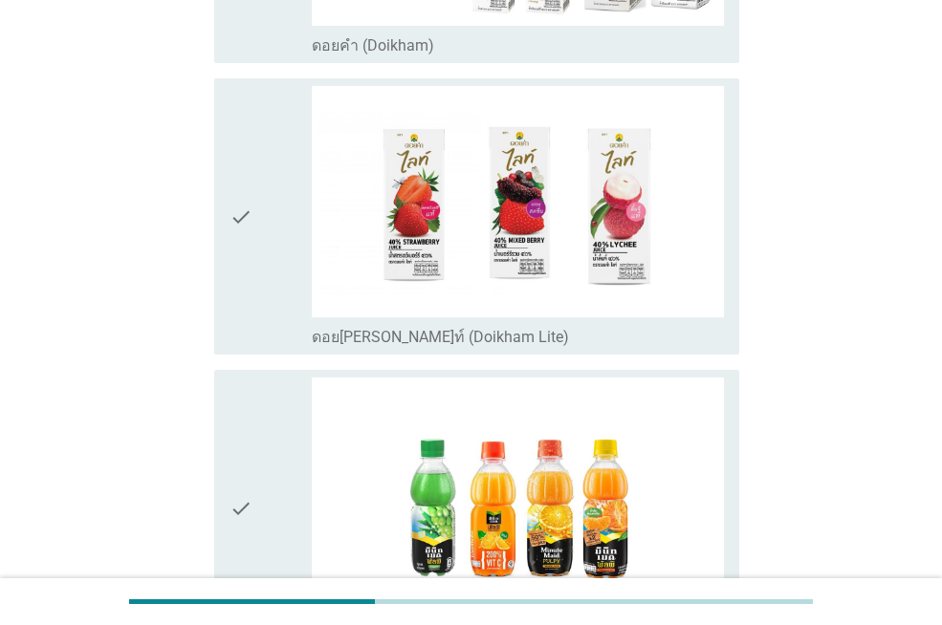
click at [245, 212] on icon "check" at bounding box center [240, 216] width 23 height 261
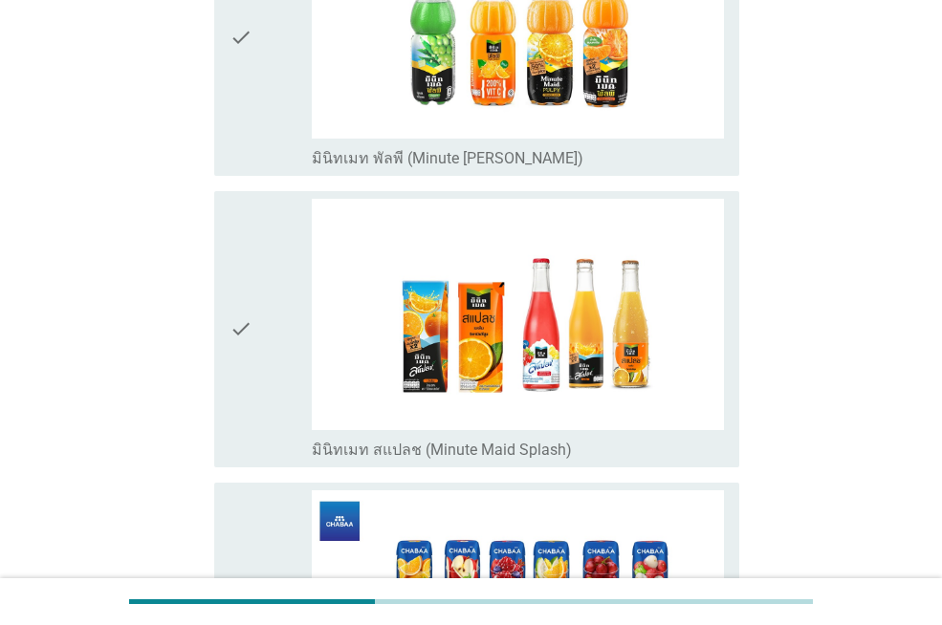
scroll to position [1816, 0]
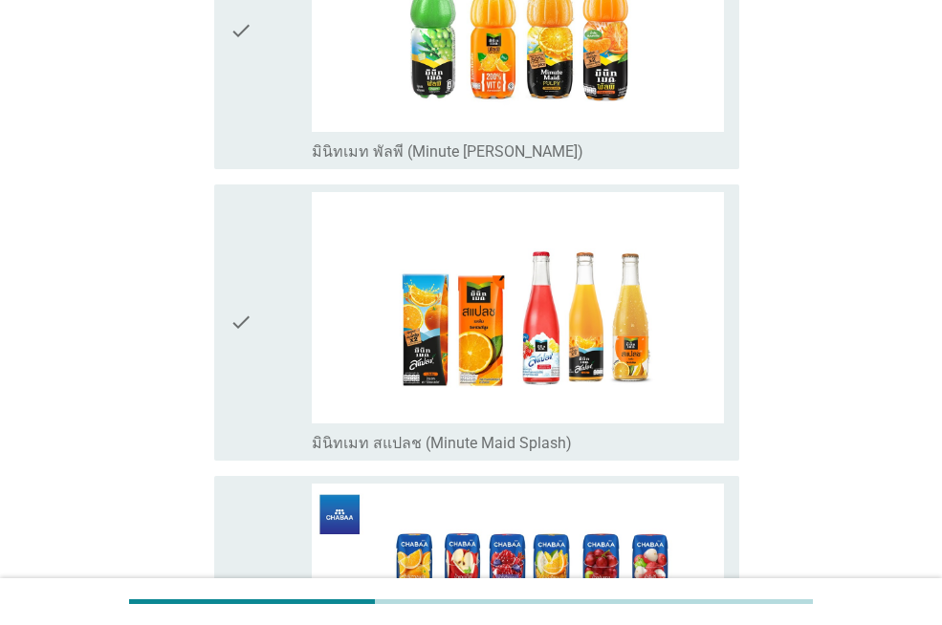
click at [288, 44] on div "check" at bounding box center [270, 30] width 82 height 261
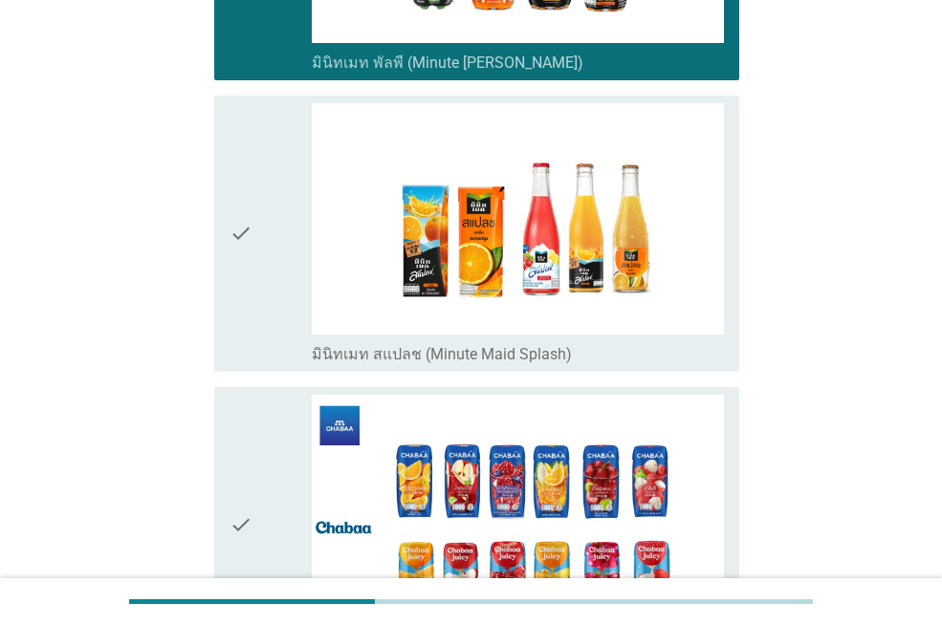
scroll to position [2199, 0]
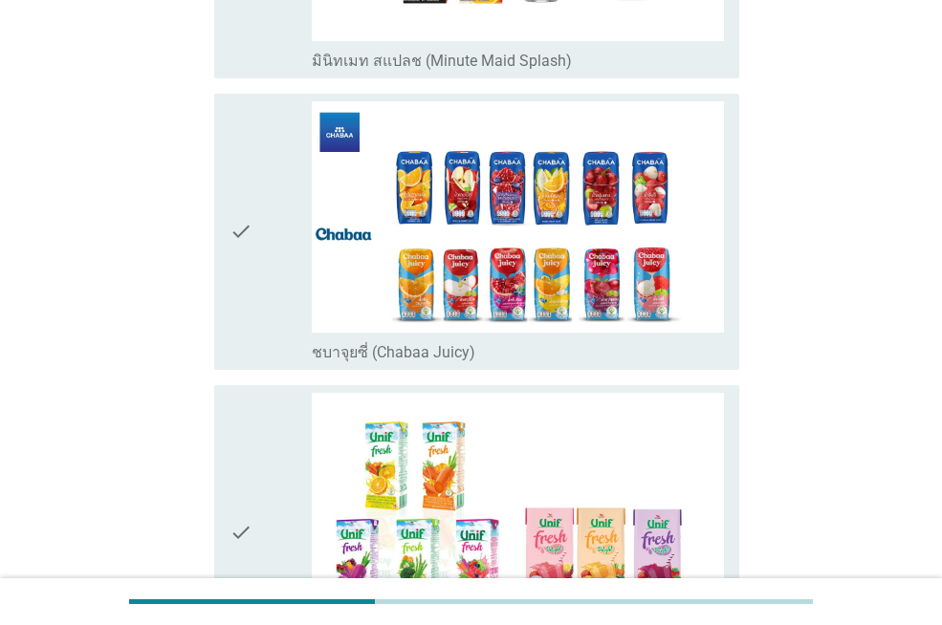
click at [292, 196] on div "check" at bounding box center [270, 231] width 82 height 261
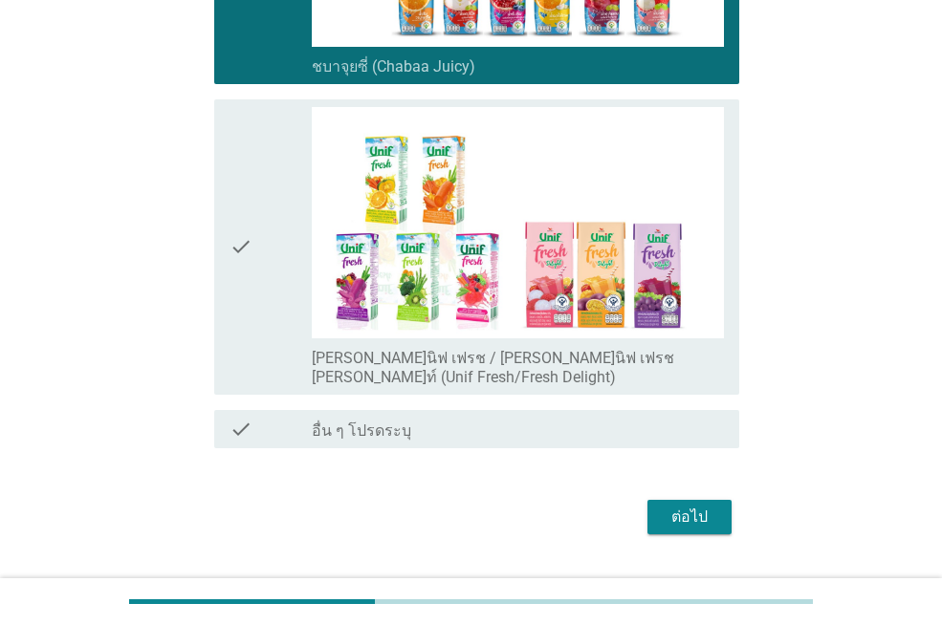
scroll to position [2493, 0]
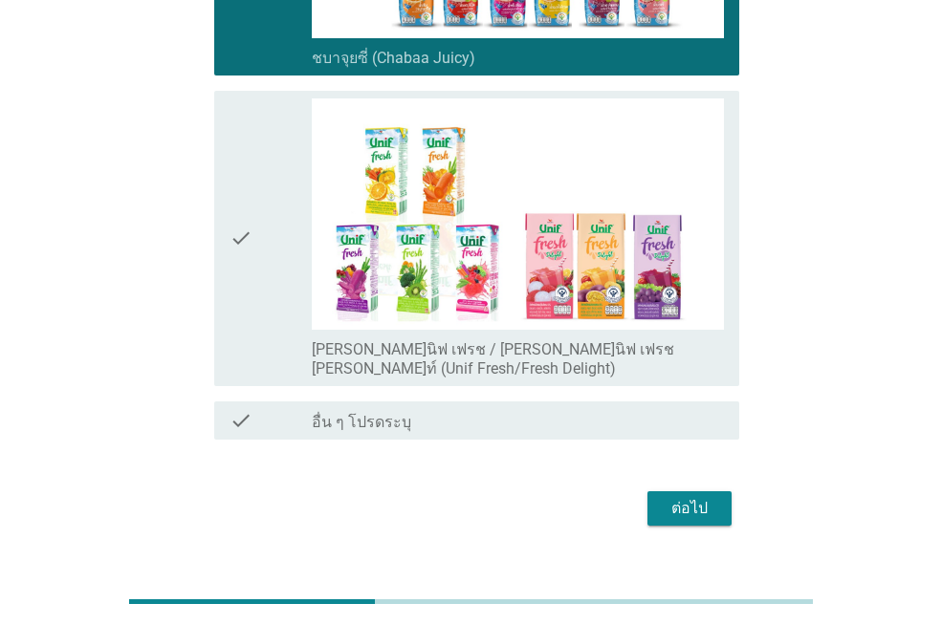
click at [280, 252] on div "check" at bounding box center [270, 238] width 82 height 280
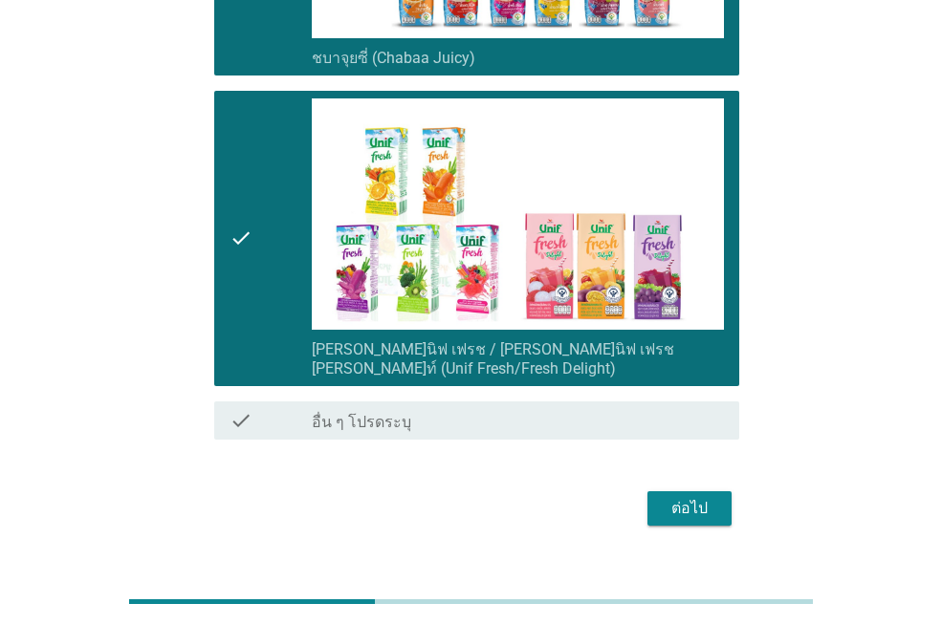
click at [686, 497] on div "ต่อไป" at bounding box center [690, 508] width 54 height 23
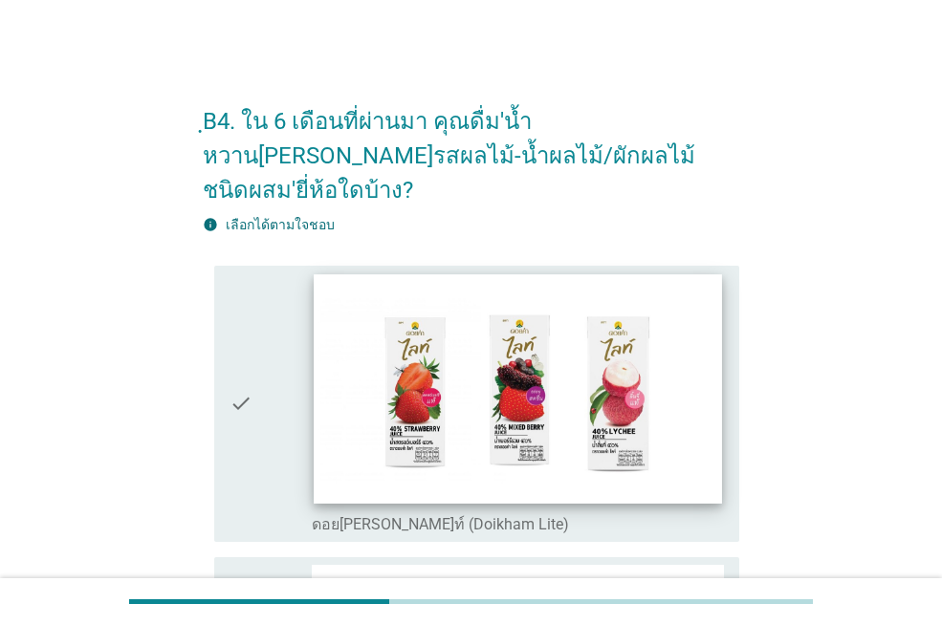
scroll to position [191, 0]
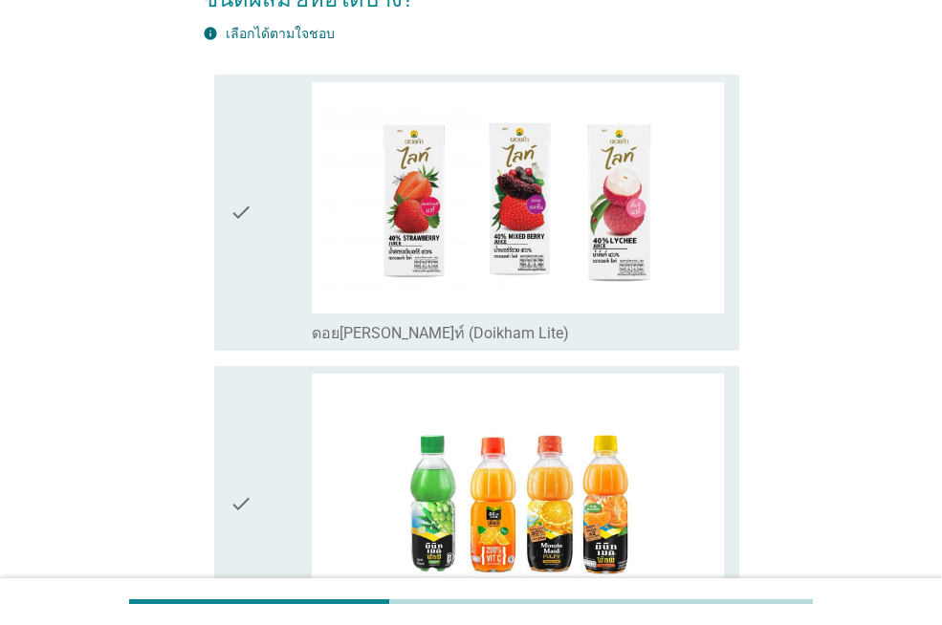
click at [259, 215] on div "check" at bounding box center [270, 212] width 82 height 261
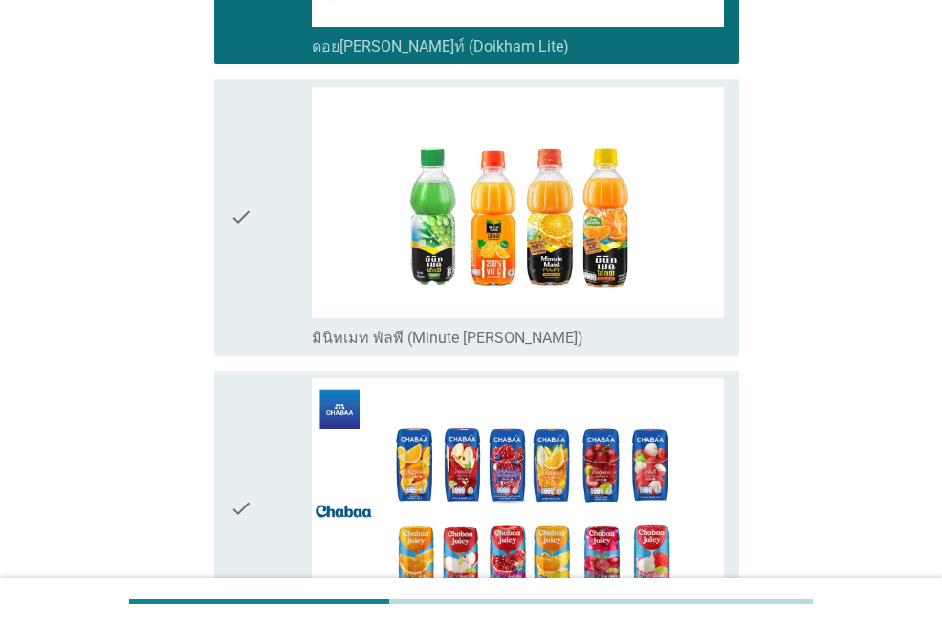
click at [269, 184] on div "check" at bounding box center [270, 217] width 82 height 261
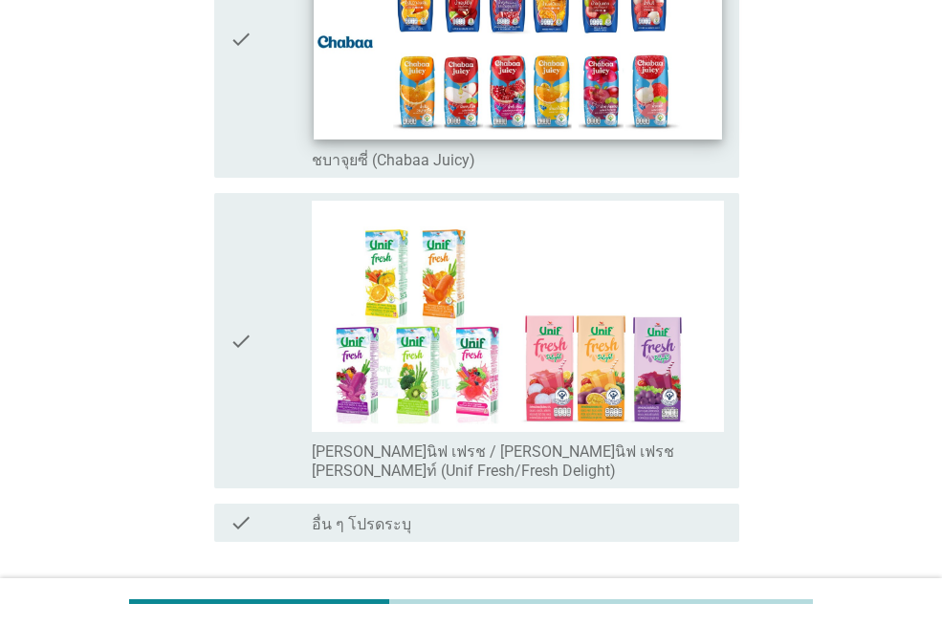
scroll to position [1034, 0]
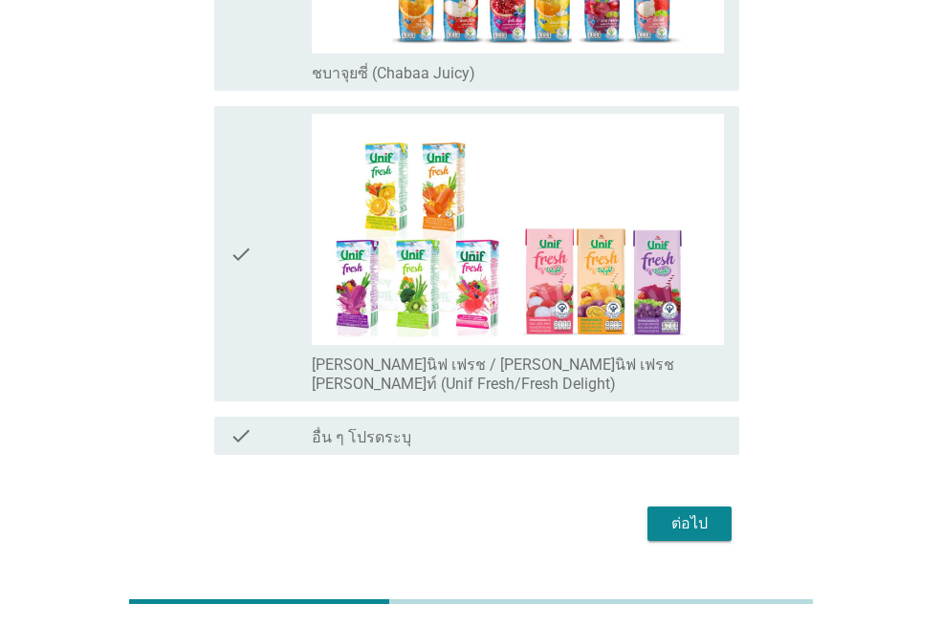
click at [218, 209] on div "check check_box [PERSON_NAME]นิฟ เฟรช / [PERSON_NAME]นิฟ เฟรช [PERSON_NAME]ท์ (…" at bounding box center [476, 253] width 525 height 295
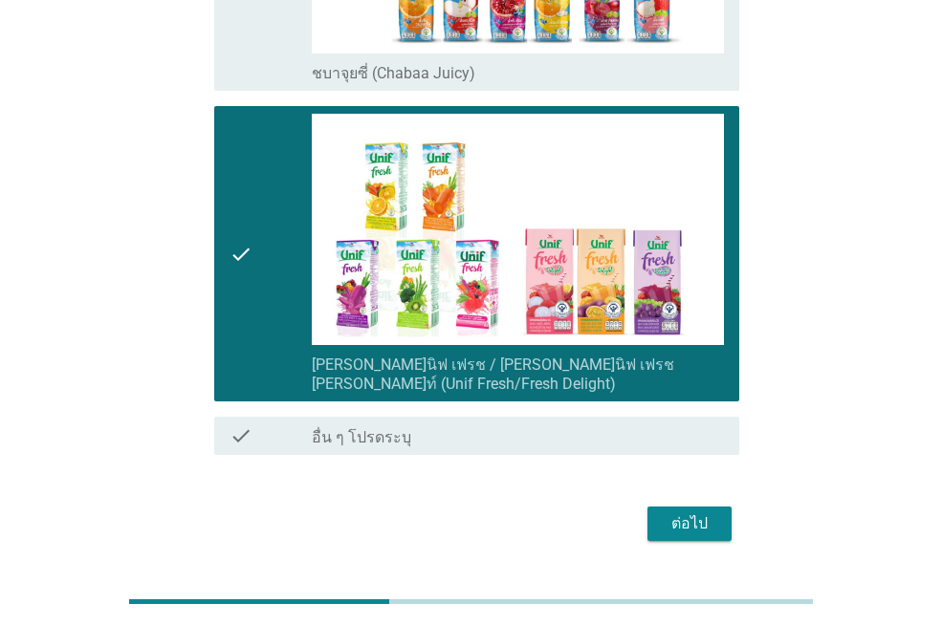
click at [664, 507] on button "ต่อไป" at bounding box center [689, 524] width 84 height 34
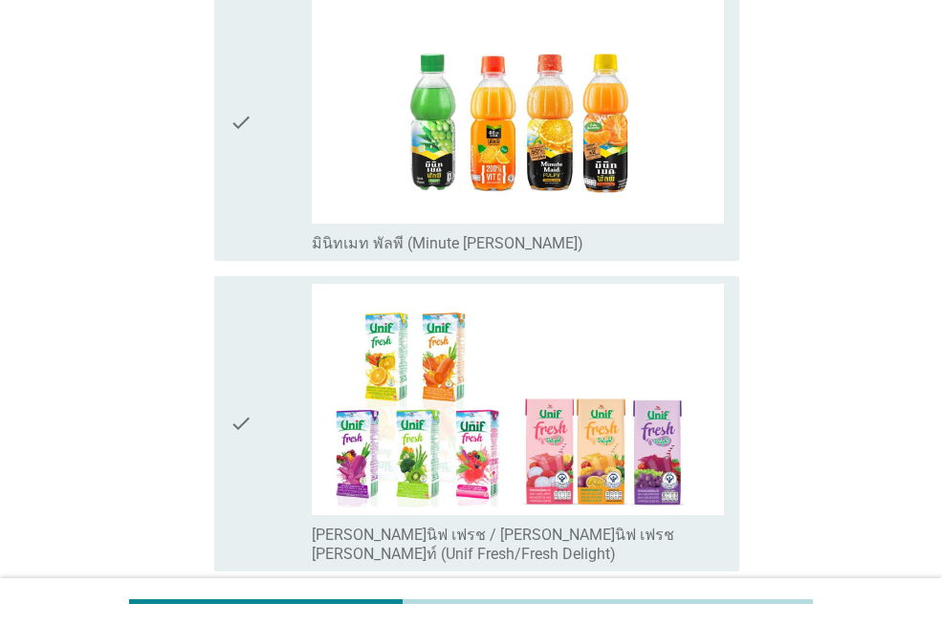
scroll to position [574, 0]
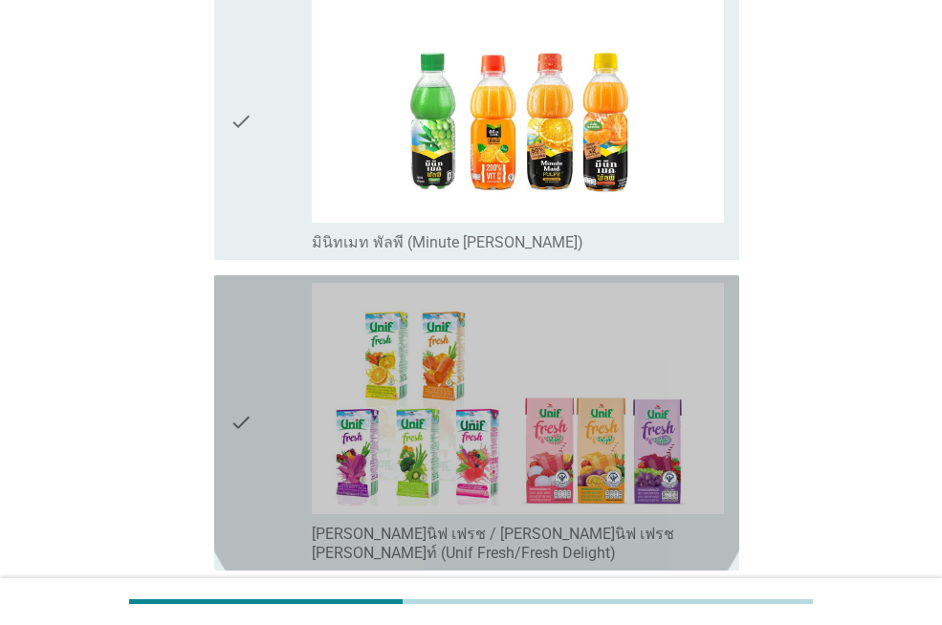
click at [294, 353] on div "check" at bounding box center [270, 423] width 82 height 280
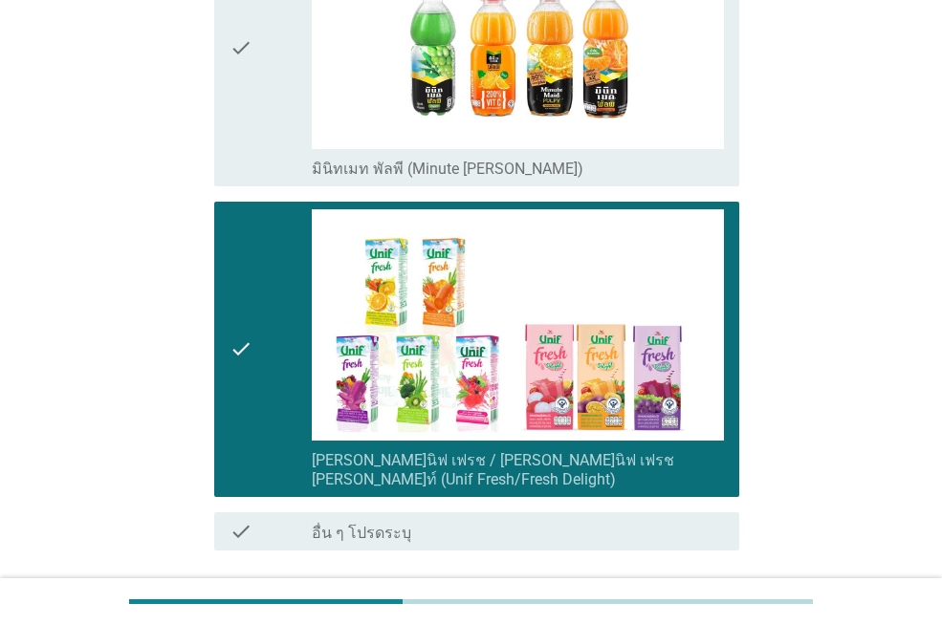
scroll to position [743, 0]
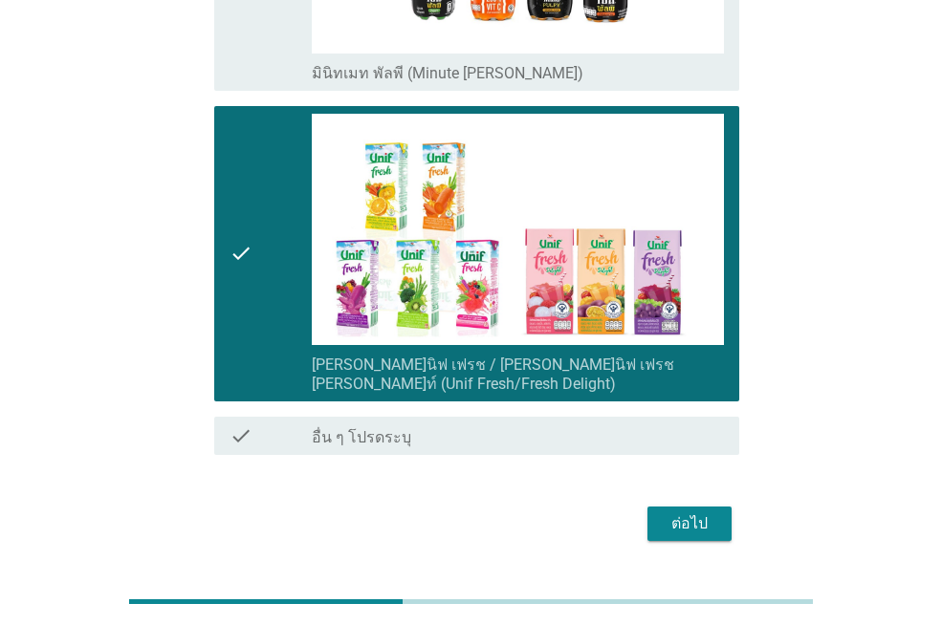
click at [709, 512] on div "ต่อไป" at bounding box center [690, 523] width 54 height 23
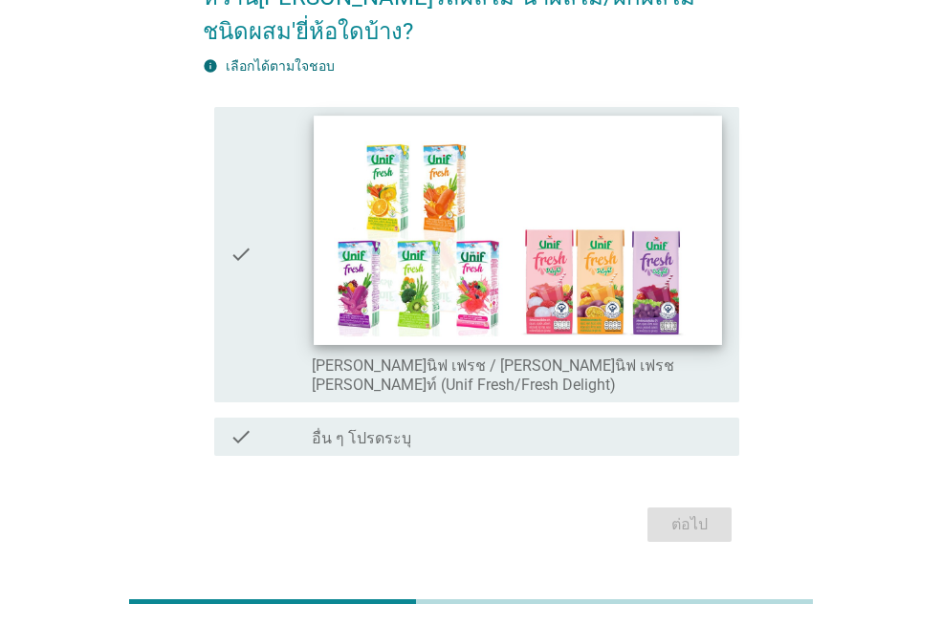
click at [385, 185] on img at bounding box center [517, 230] width 407 height 229
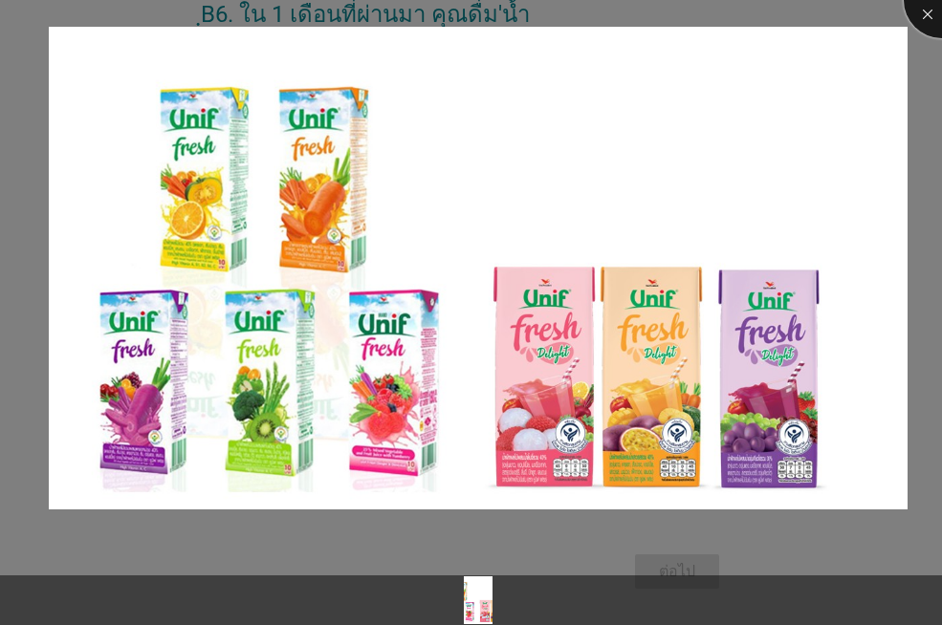
click at [923, 11] on div at bounding box center [941, 0] width 76 height 76
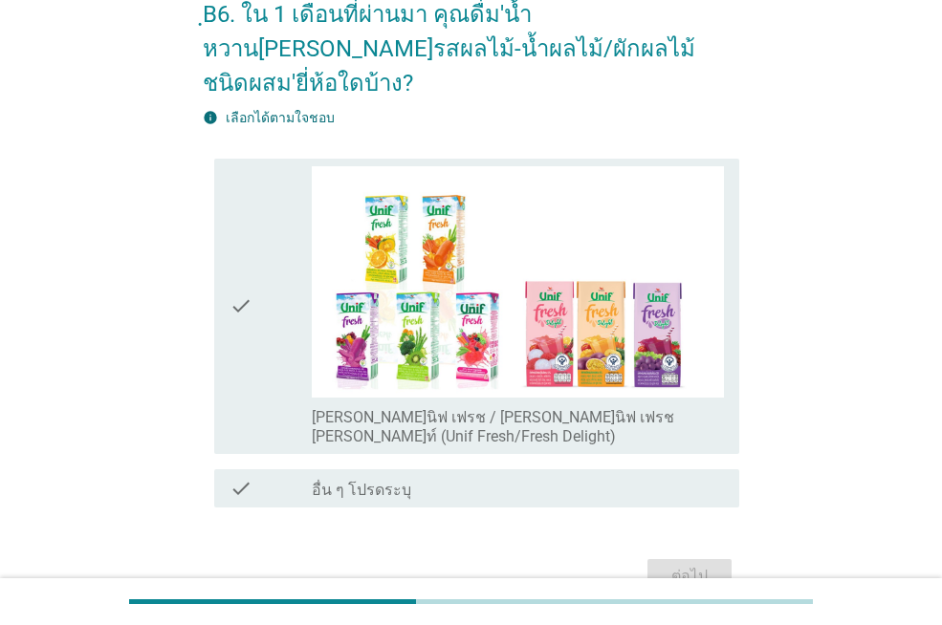
click at [229, 251] on icon "check" at bounding box center [240, 306] width 23 height 280
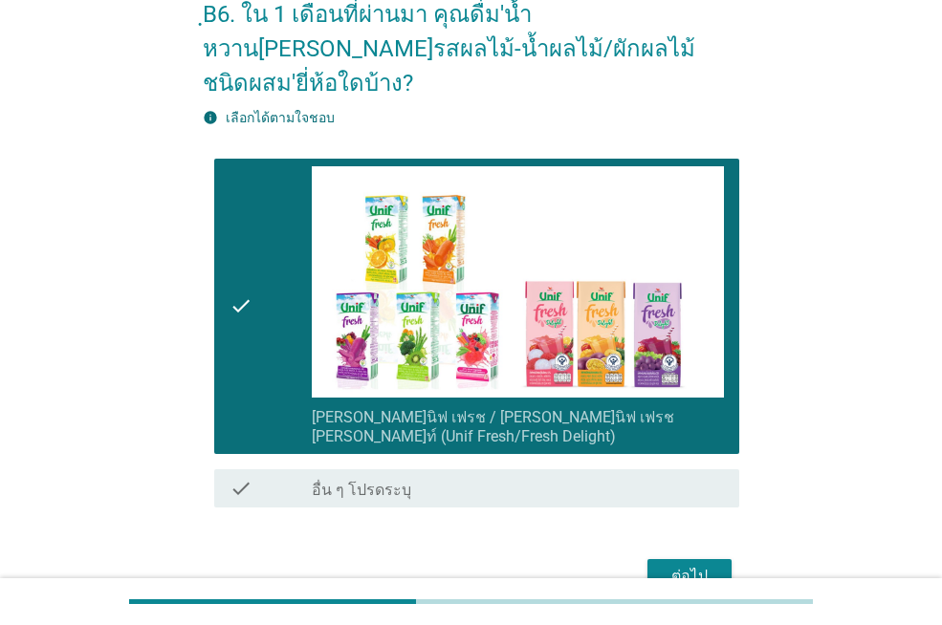
click at [674, 565] on div "ต่อไป" at bounding box center [690, 576] width 54 height 23
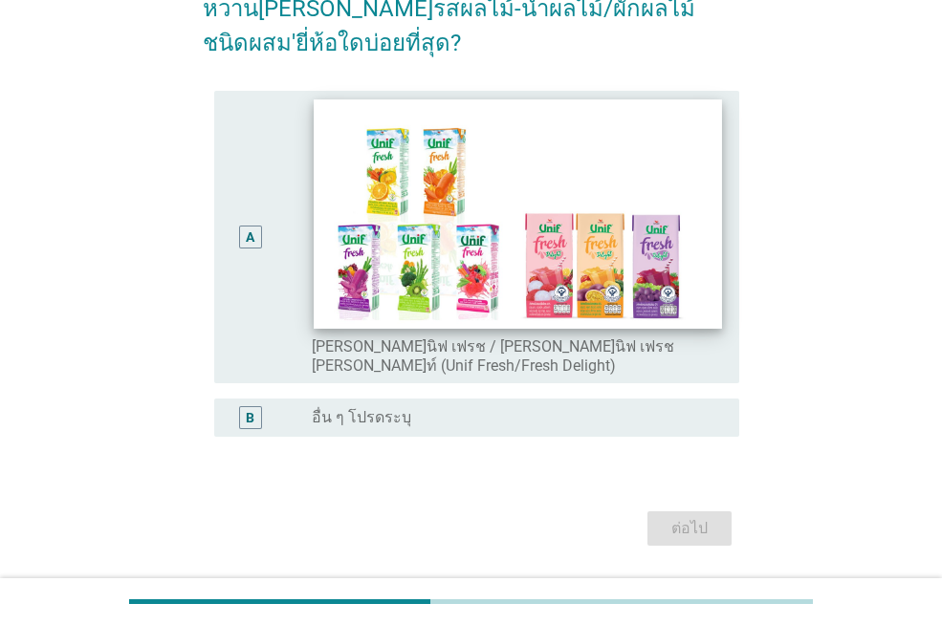
scroll to position [151, 0]
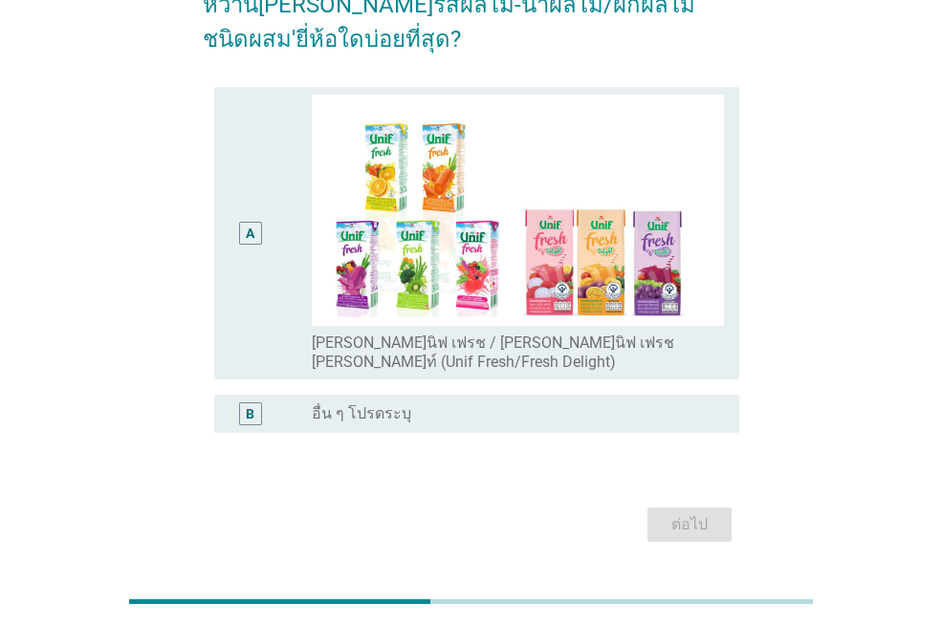
click at [298, 202] on div "A" at bounding box center [270, 233] width 82 height 277
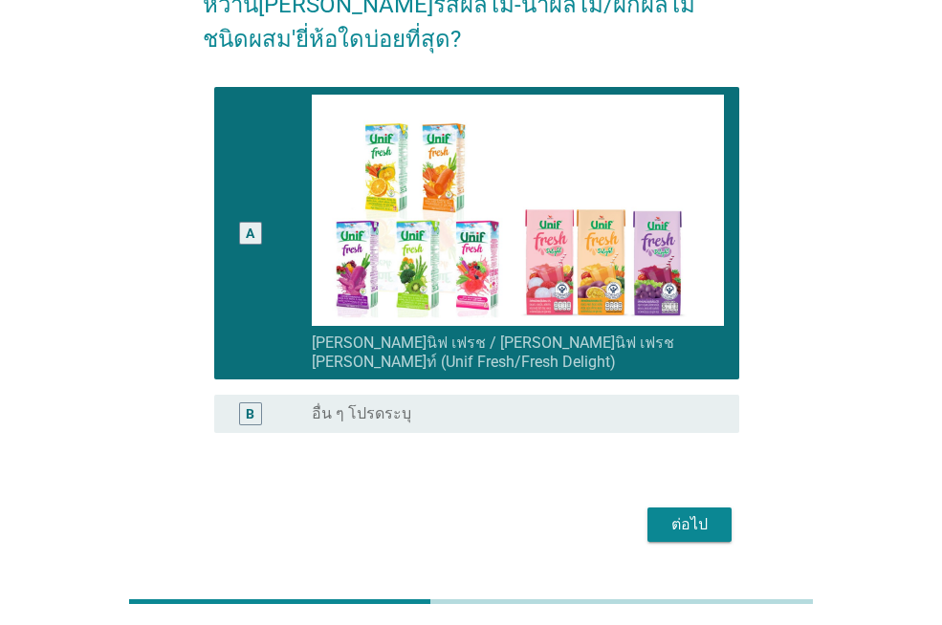
click at [708, 513] on div "ต่อไป" at bounding box center [690, 524] width 54 height 23
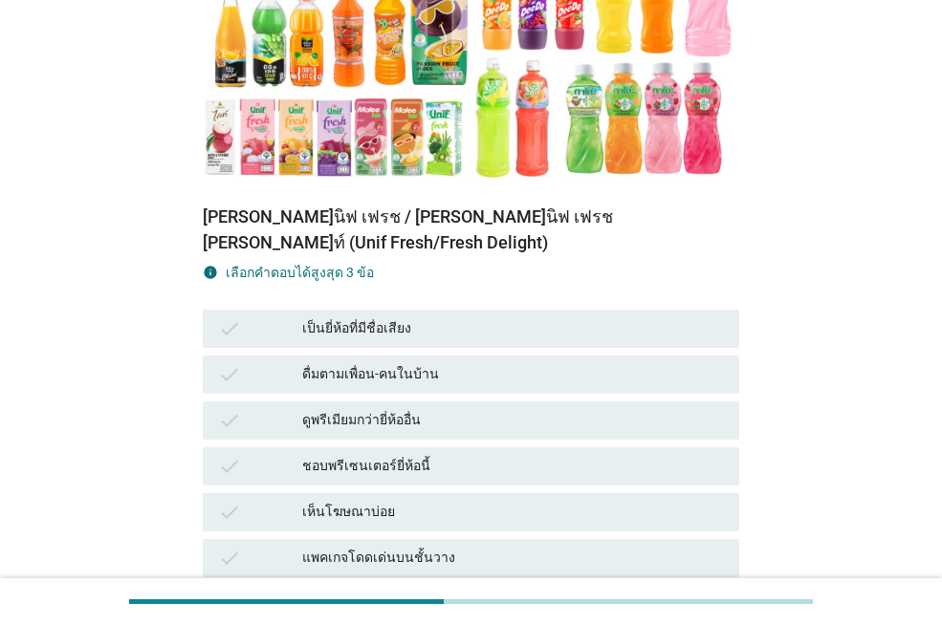
scroll to position [382, 0]
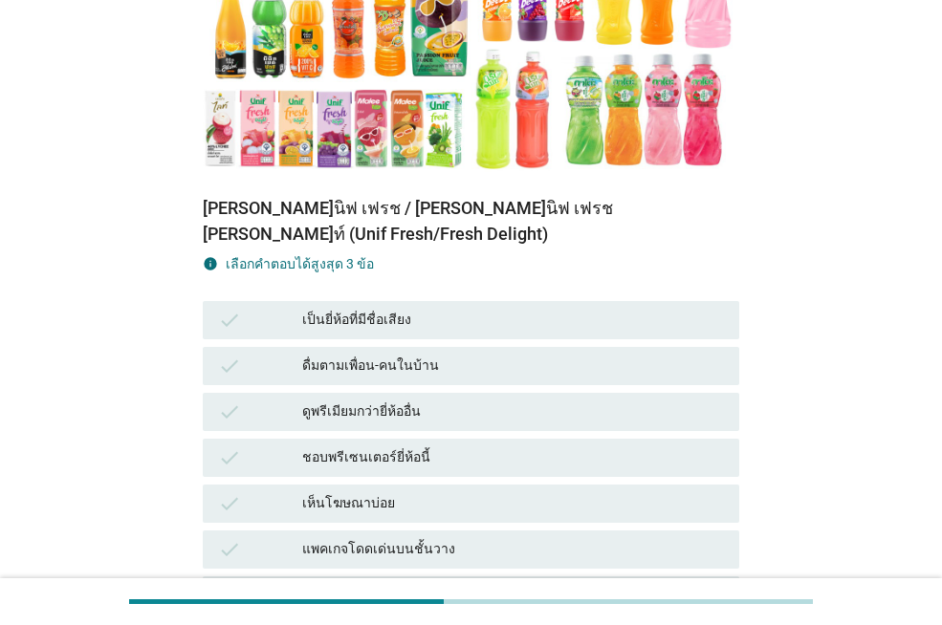
click at [396, 355] on div "ดื่มตามเพื่อน-คนในบ้าน" at bounding box center [513, 366] width 422 height 23
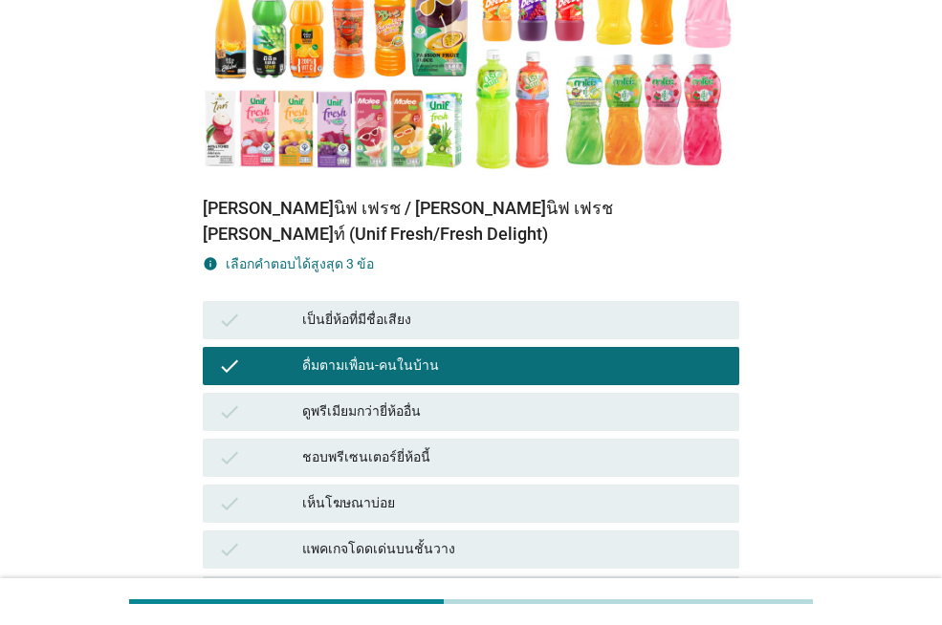
click at [406, 492] on div "เห็นโฆษณาบ่อย" at bounding box center [513, 503] width 422 height 23
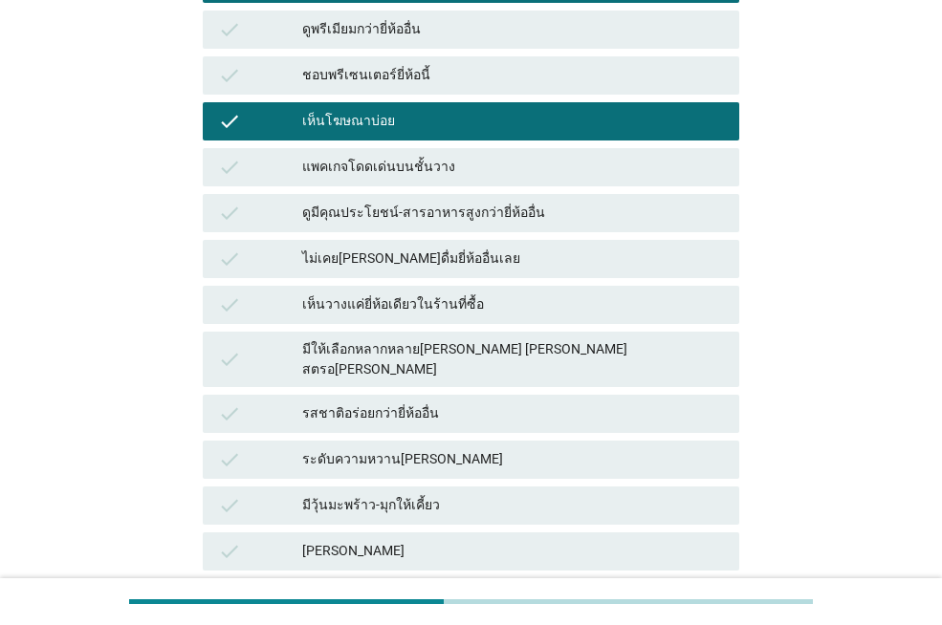
click at [399, 339] on div "มีให้เลือกหลากหลาย[PERSON_NAME] [PERSON_NAME] สตรอ[PERSON_NAME]" at bounding box center [513, 359] width 422 height 40
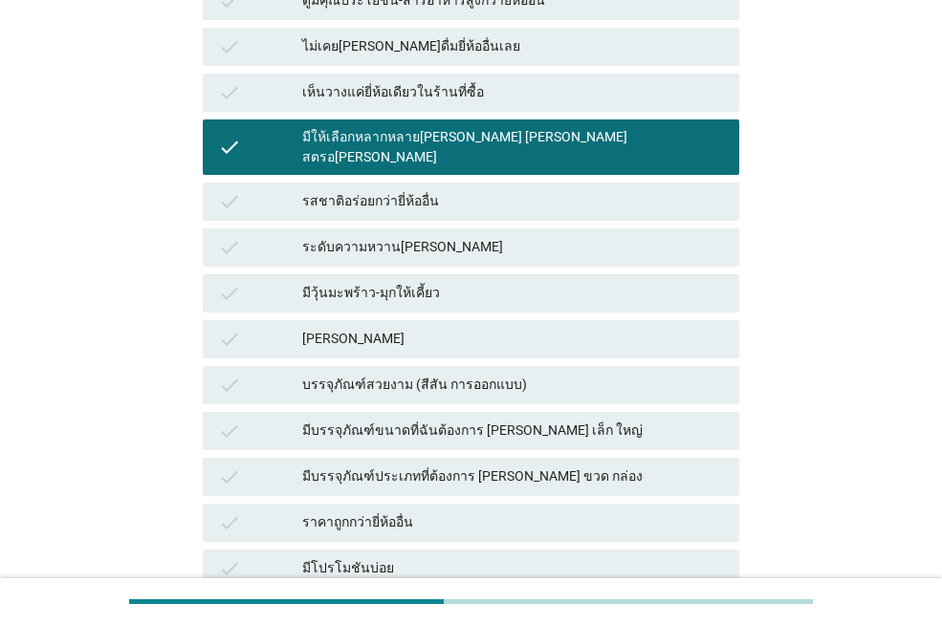
scroll to position [1189, 0]
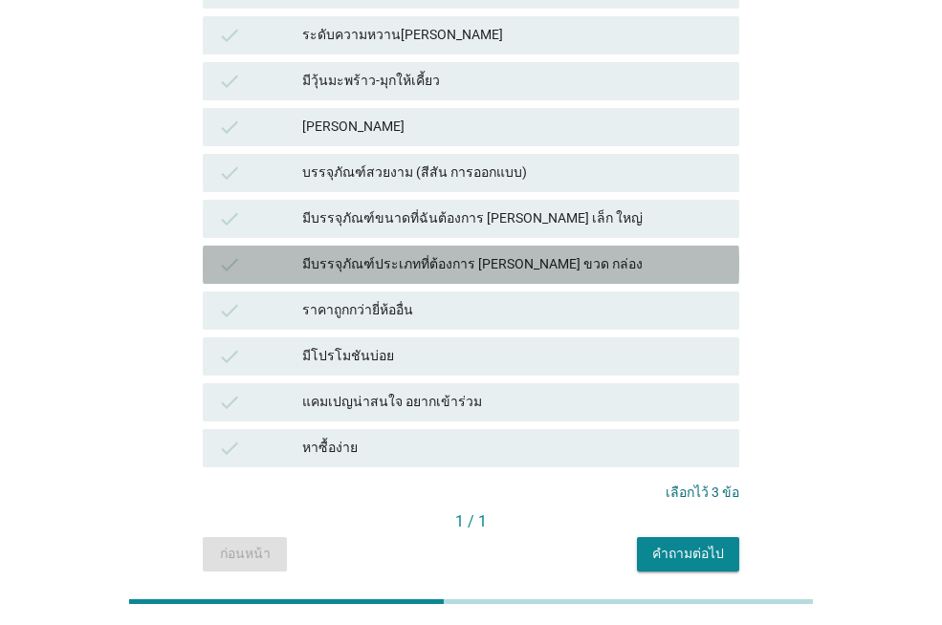
click at [385, 246] on div "check มีบรรจุภัณฑ์ประเภทที่ต้องการ [PERSON_NAME] ขวด กล่อง" at bounding box center [471, 265] width 536 height 38
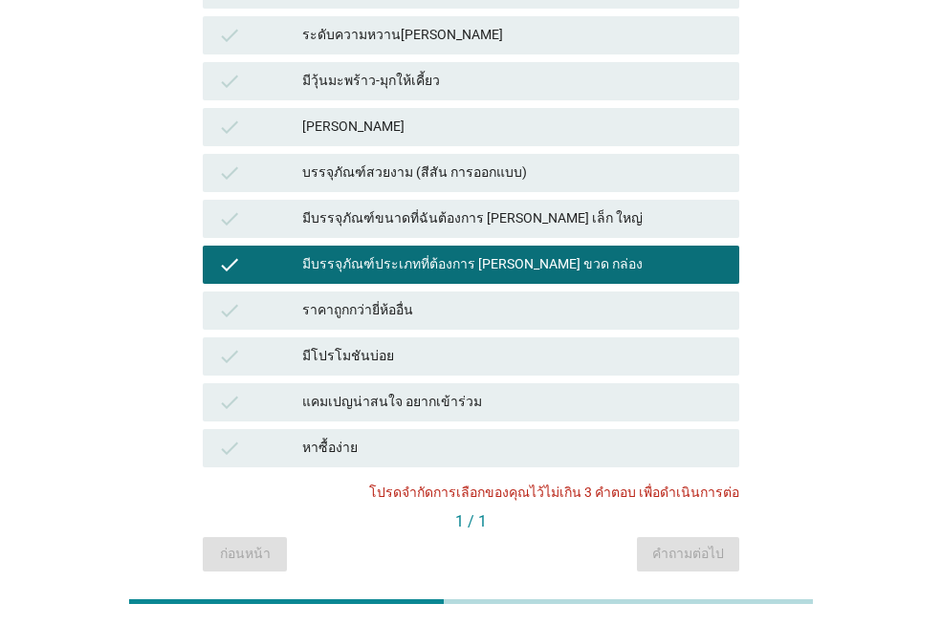
click at [404, 253] on div "มีบรรจุภัณฑ์ประเภทที่ต้องการ [PERSON_NAME] ขวด กล่อง" at bounding box center [513, 264] width 422 height 23
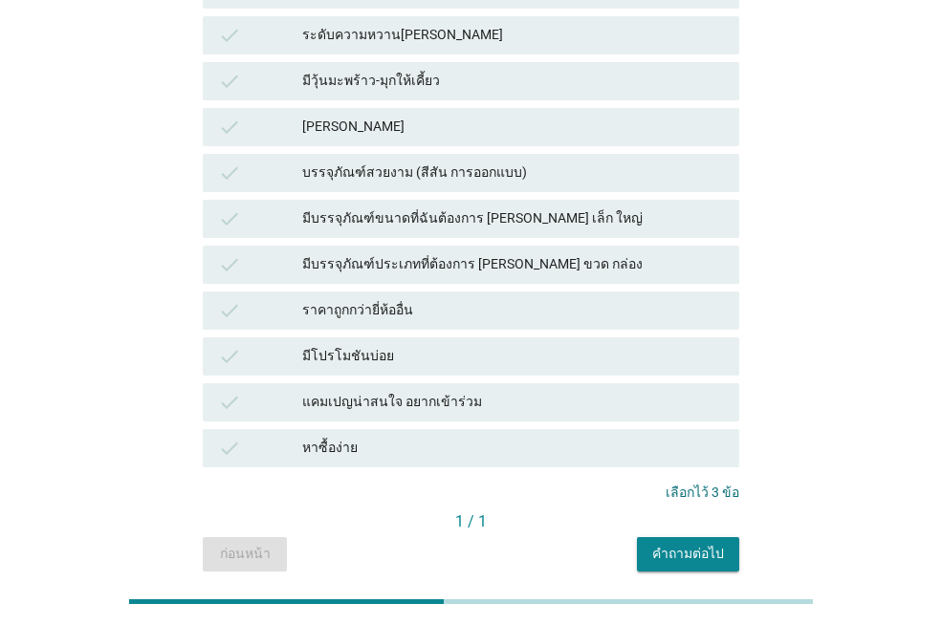
click at [686, 537] on button "คำถามต่อไป" at bounding box center [688, 554] width 102 height 34
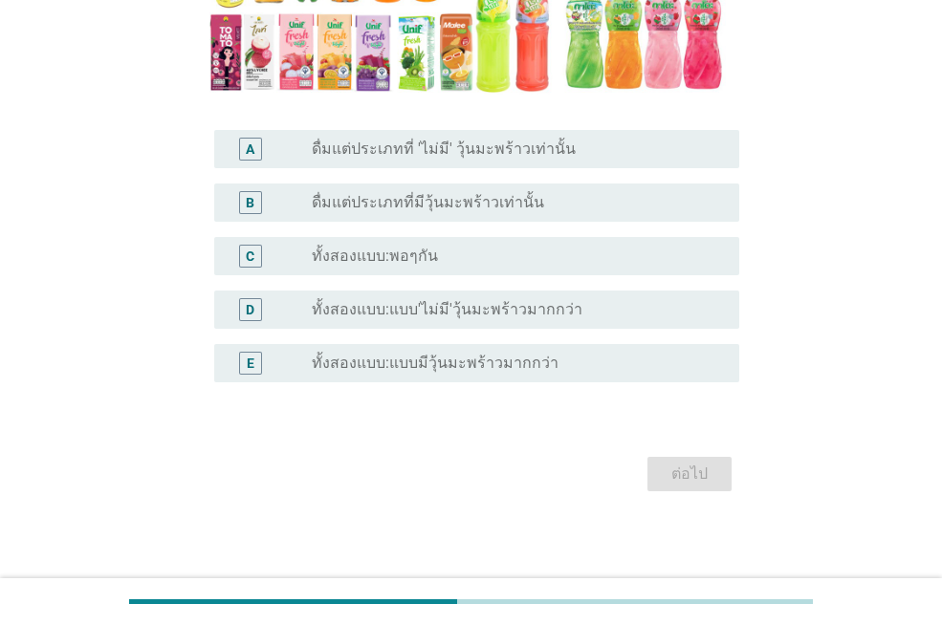
scroll to position [427, 0]
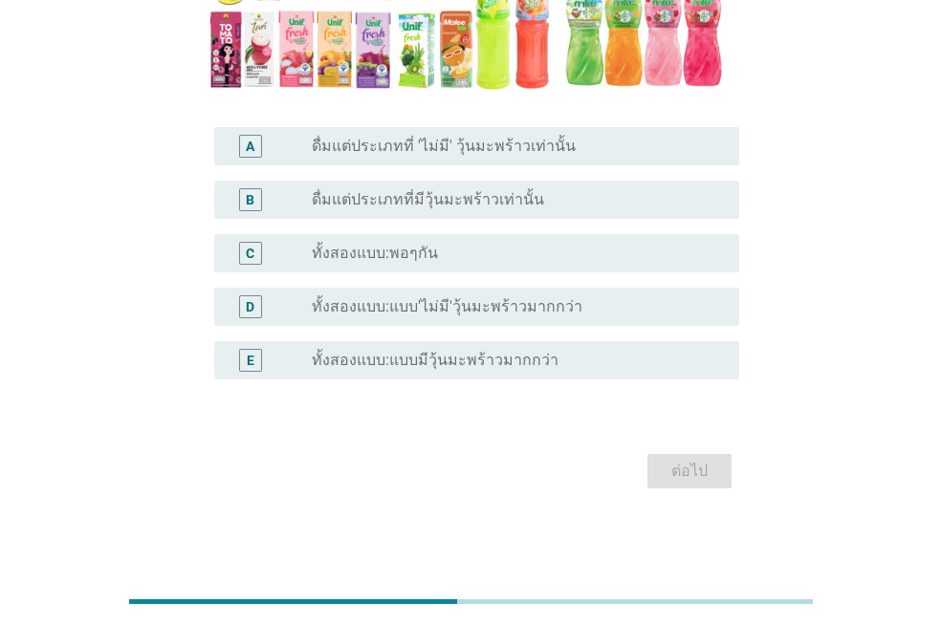
click at [419, 213] on div "B radio_button_unchecked ดื่มแต่ประเภทที่มีวุ้นมะพร้าวเท่านั้น" at bounding box center [476, 200] width 525 height 38
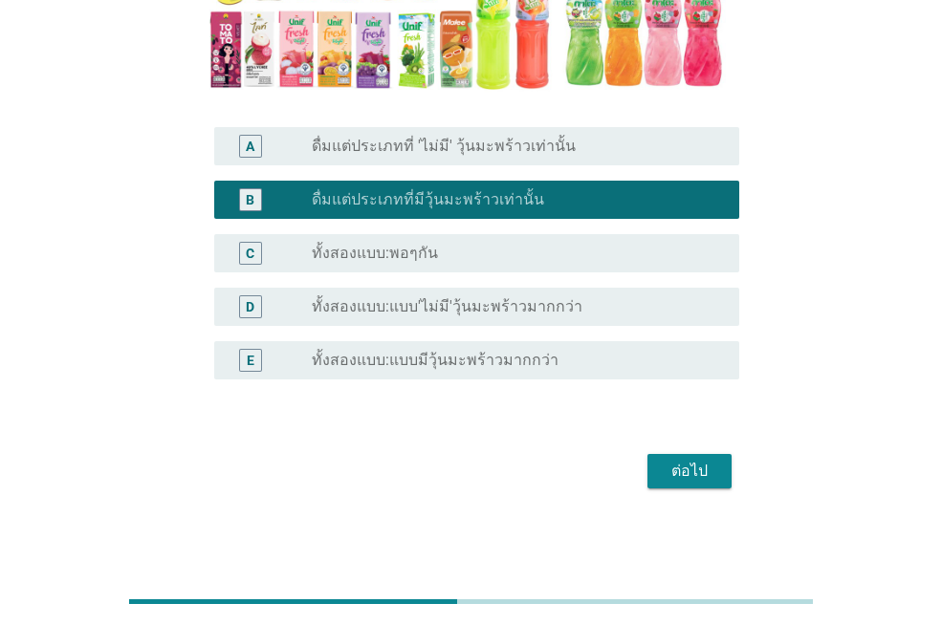
click at [685, 472] on div "ต่อไป" at bounding box center [690, 471] width 54 height 23
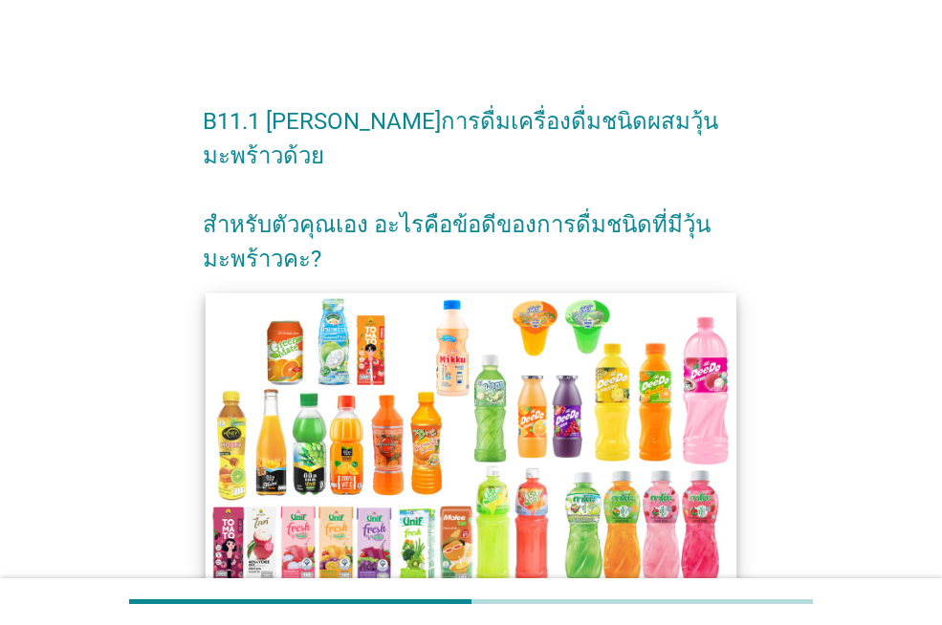
scroll to position [321, 0]
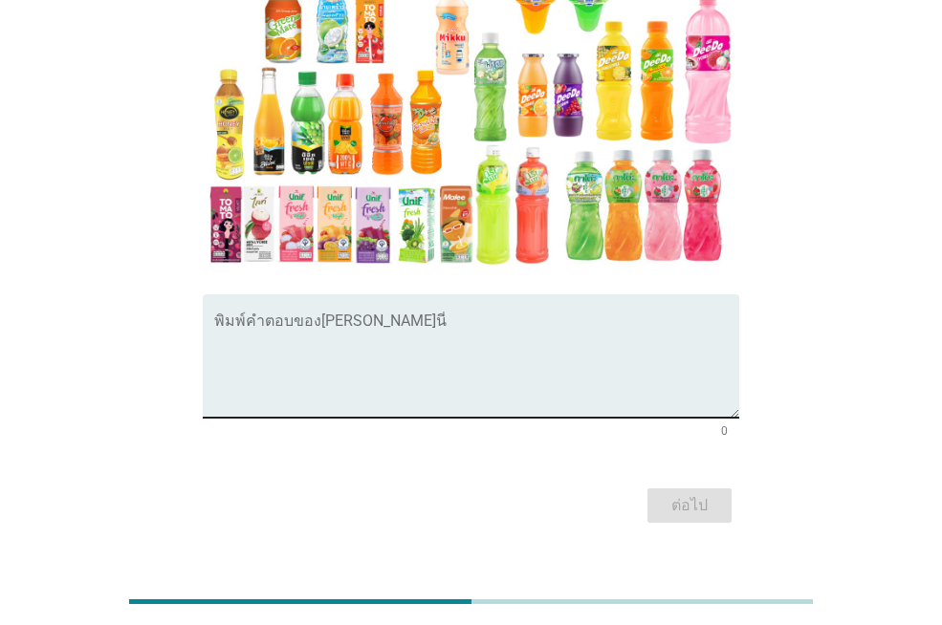
click at [429, 329] on textarea "พิมพ์คำตอบของคุณ ที่นี่" at bounding box center [476, 367] width 525 height 100
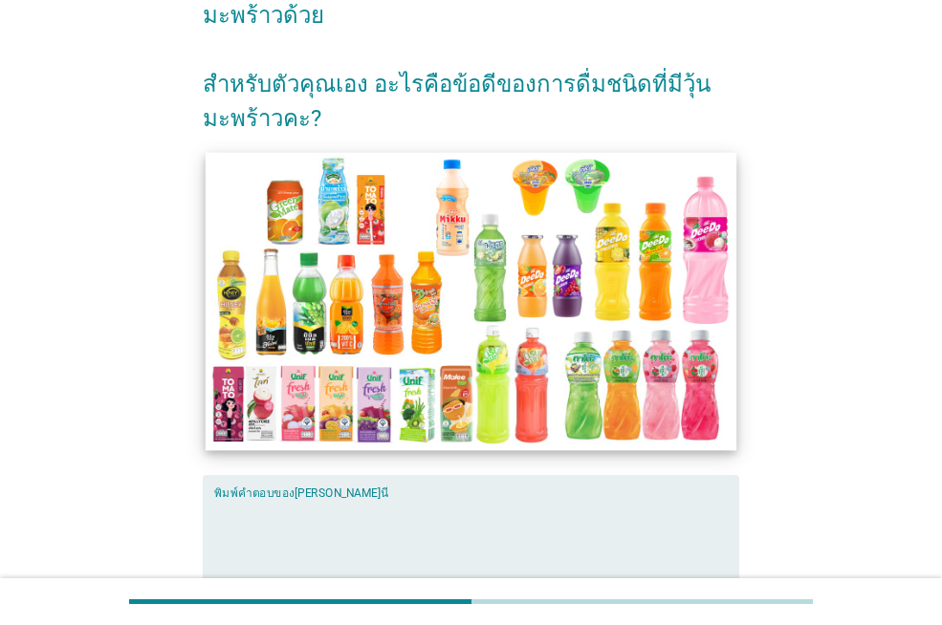
scroll to position [96, 0]
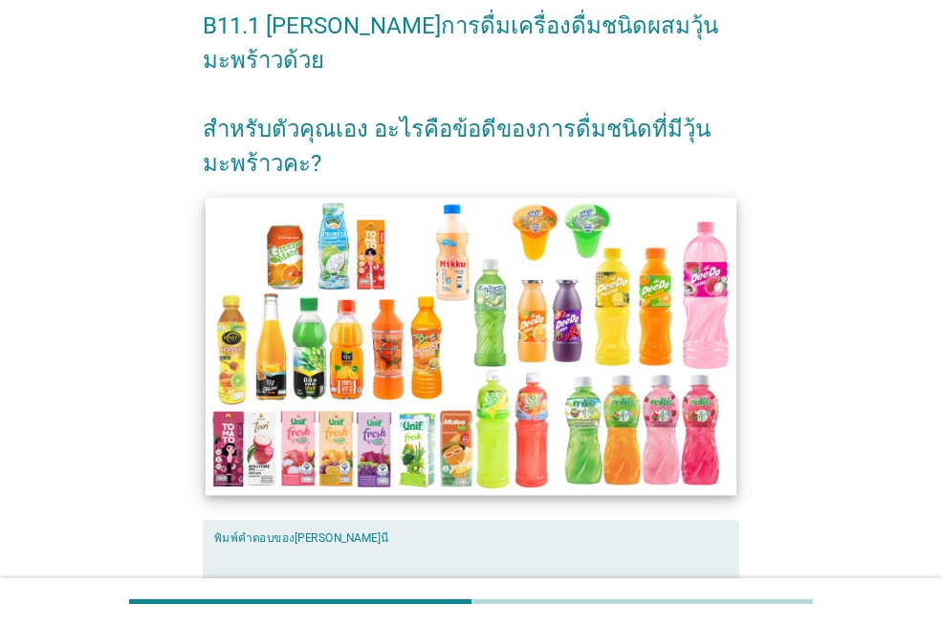
click at [408, 294] on img at bounding box center [471, 346] width 531 height 298
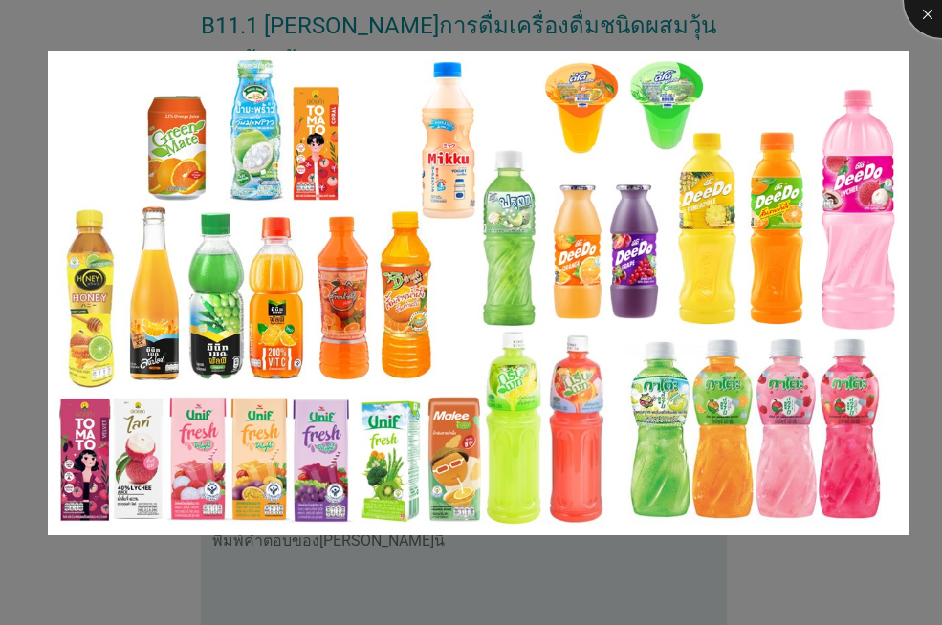
click at [925, 13] on div at bounding box center [941, 0] width 76 height 76
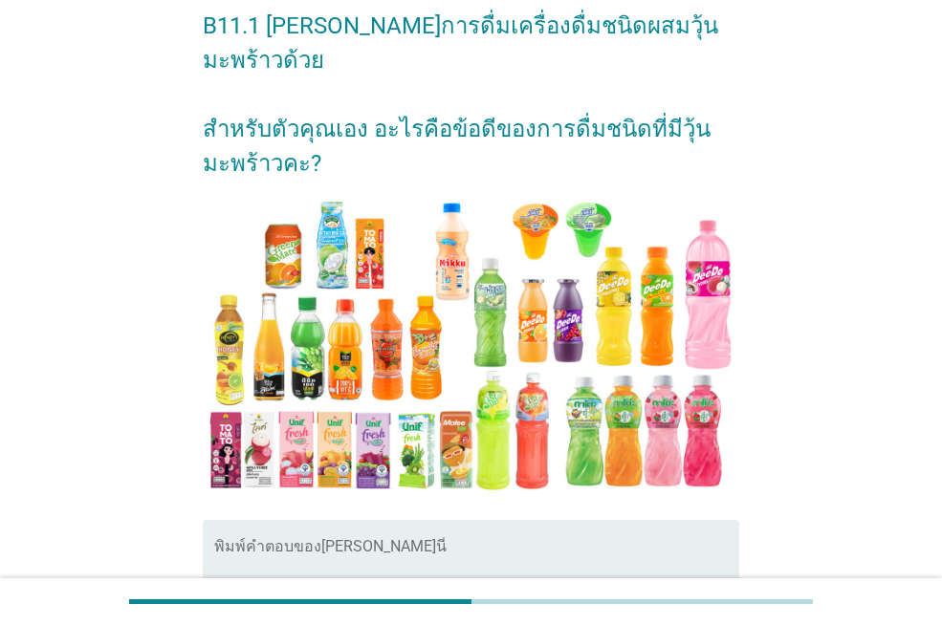
click at [278, 543] on textarea "พิมพ์คำตอบของคุณ ที่นี่" at bounding box center [476, 593] width 525 height 100
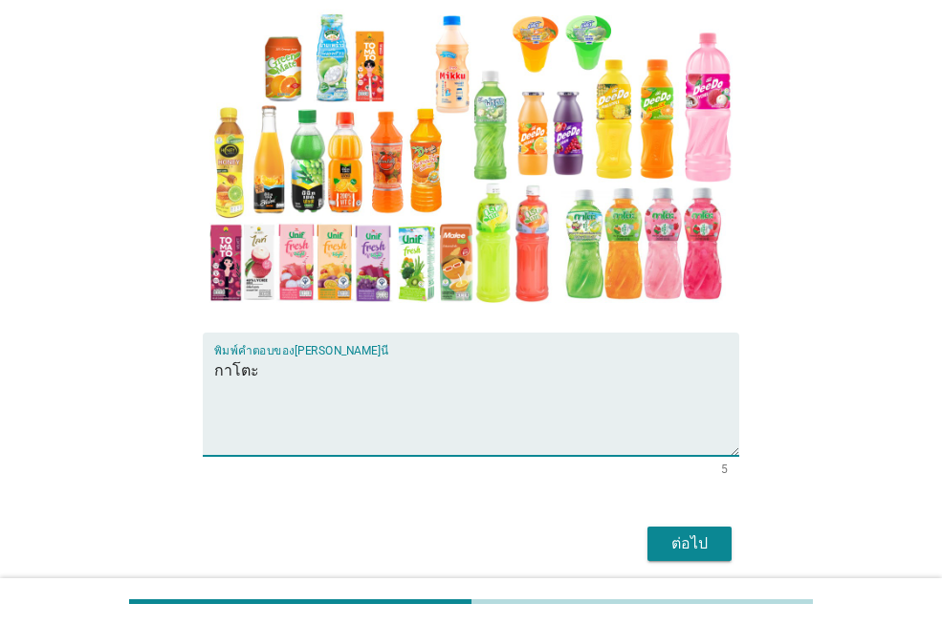
scroll to position [287, 0]
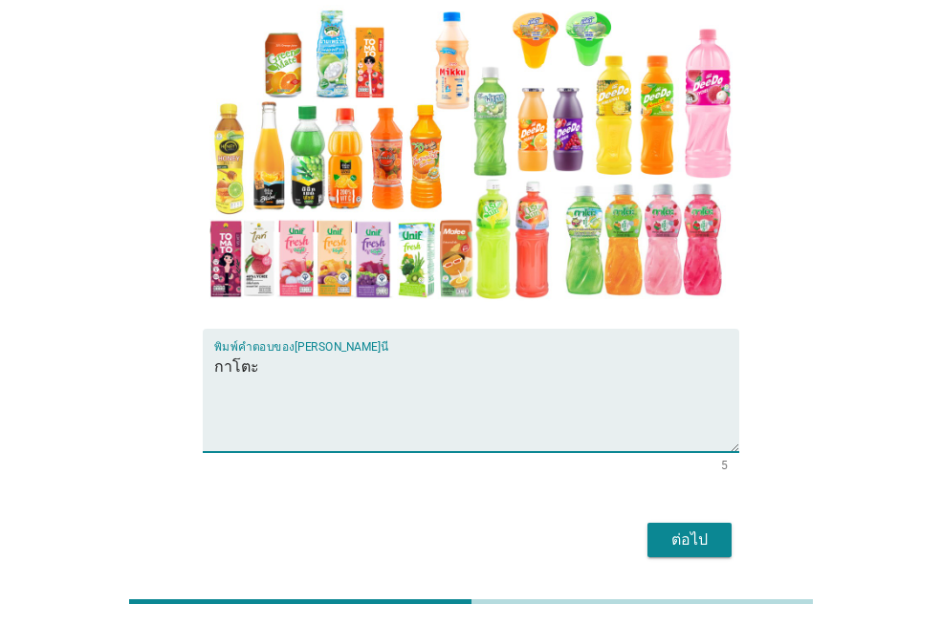
type textarea "กาโตะ"
click at [707, 523] on button "ต่อไป" at bounding box center [689, 540] width 84 height 34
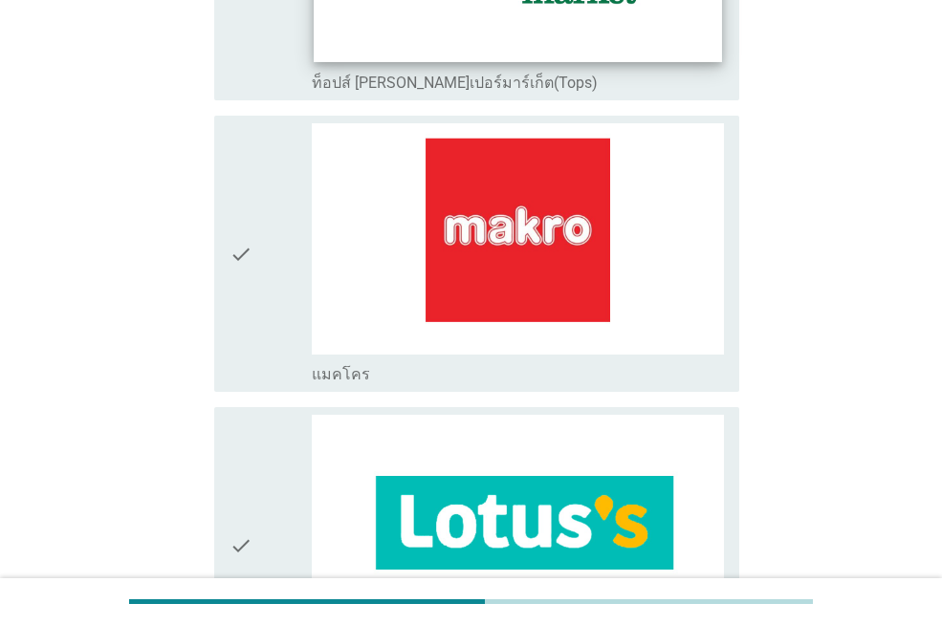
scroll to position [765, 0]
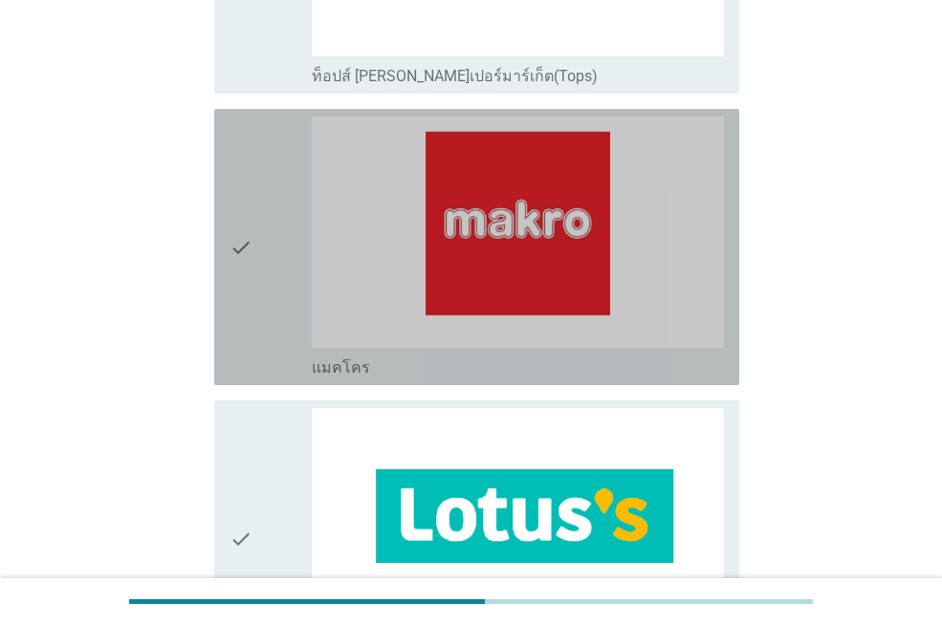
click at [293, 312] on div "check" at bounding box center [270, 247] width 82 height 261
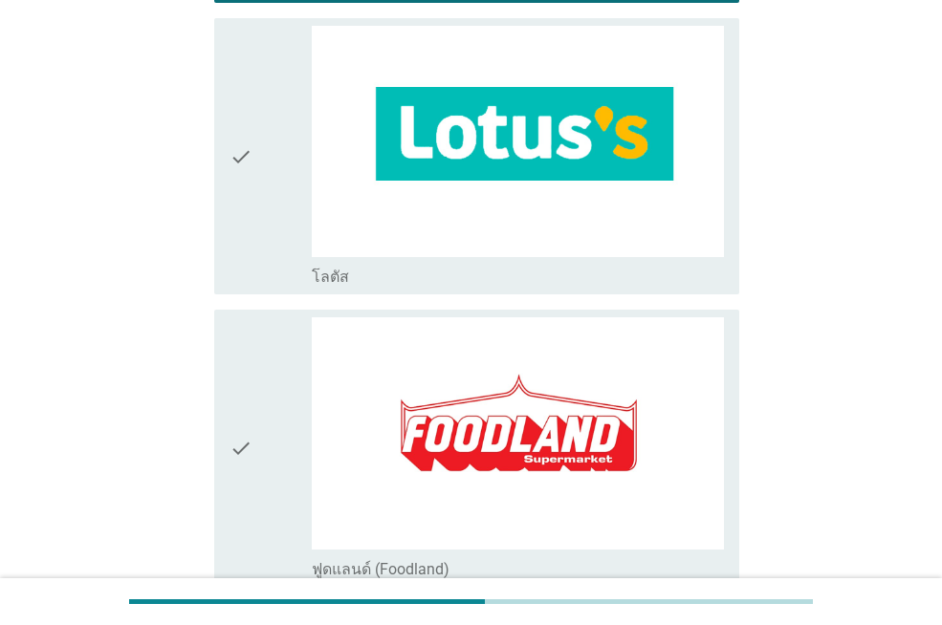
click at [290, 200] on div "check" at bounding box center [270, 156] width 82 height 261
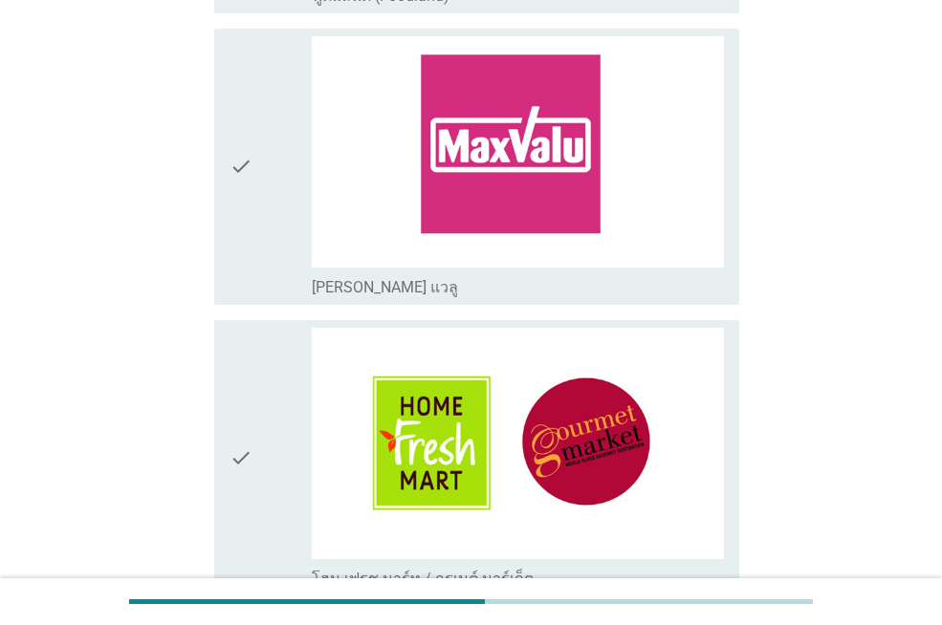
click at [226, 164] on div "check check_box_outline_blank [PERSON_NAME] แวลู" at bounding box center [476, 167] width 525 height 276
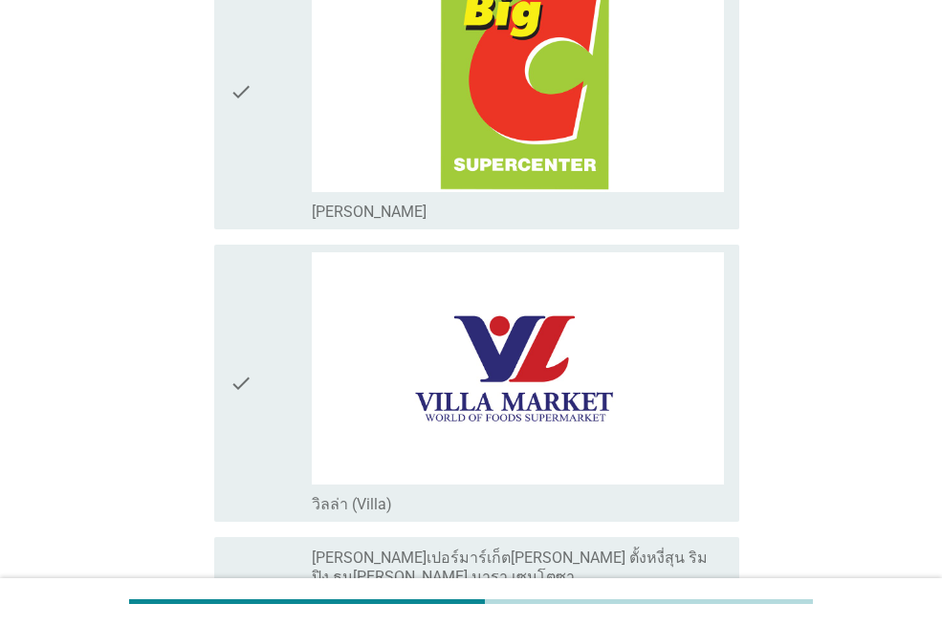
scroll to position [2964, 0]
click at [237, 141] on icon "check" at bounding box center [240, 90] width 23 height 261
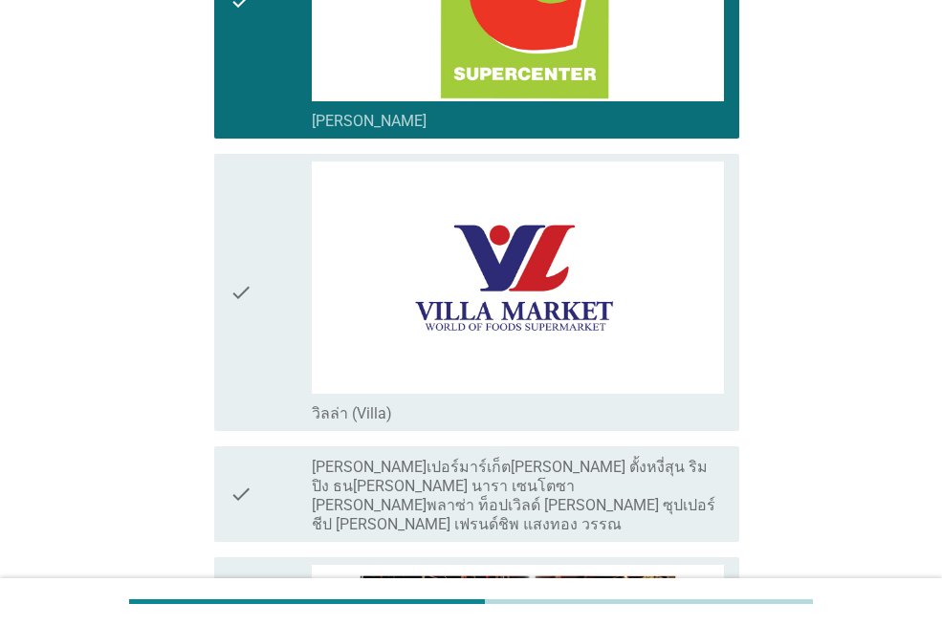
scroll to position [3059, 0]
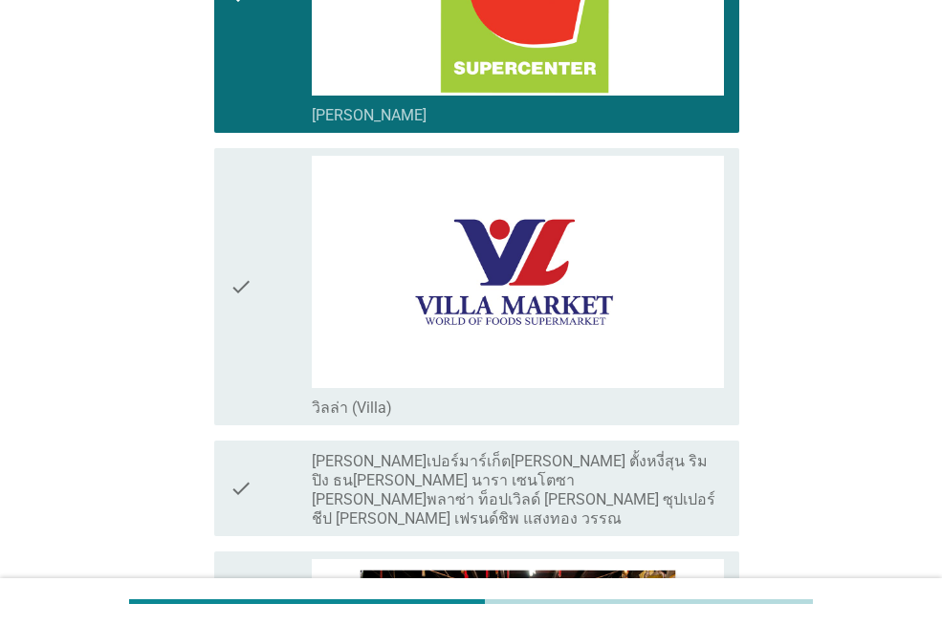
click at [259, 267] on div "check" at bounding box center [270, 286] width 82 height 261
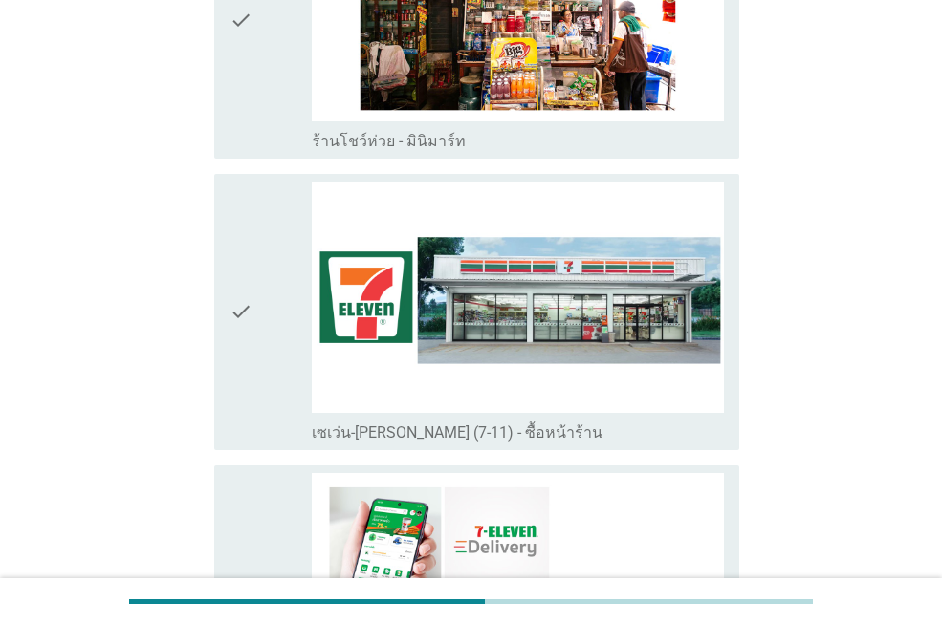
click at [259, 250] on div "check" at bounding box center [270, 312] width 82 height 261
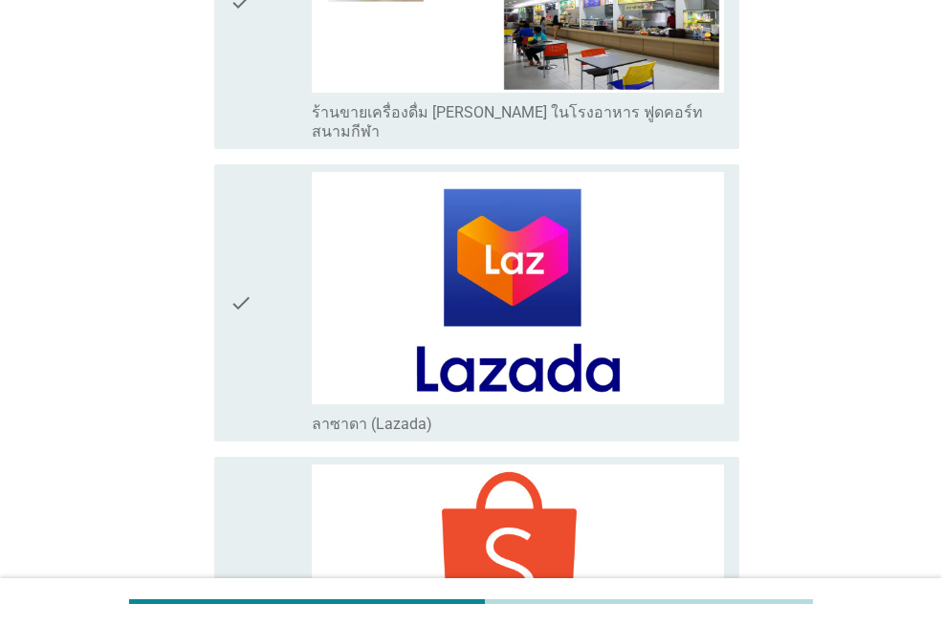
scroll to position [5067, 0]
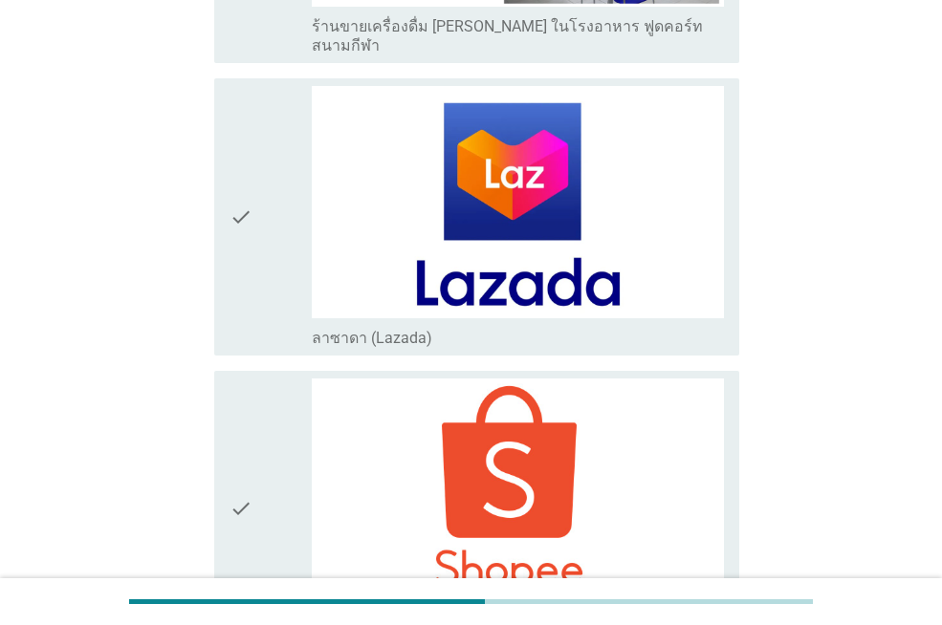
click at [252, 206] on icon "check" at bounding box center [240, 216] width 23 height 261
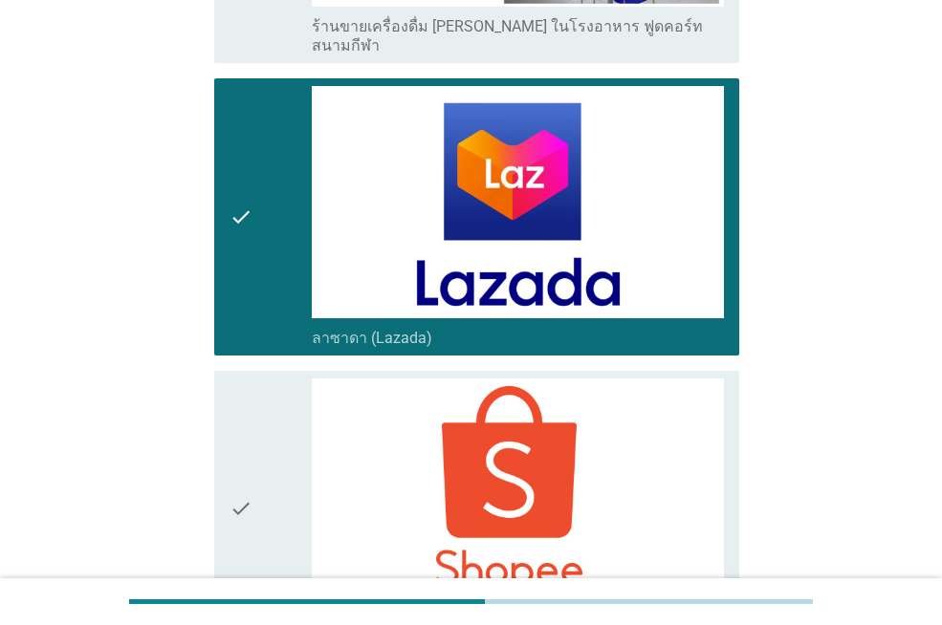
click at [254, 387] on div "check" at bounding box center [270, 509] width 82 height 261
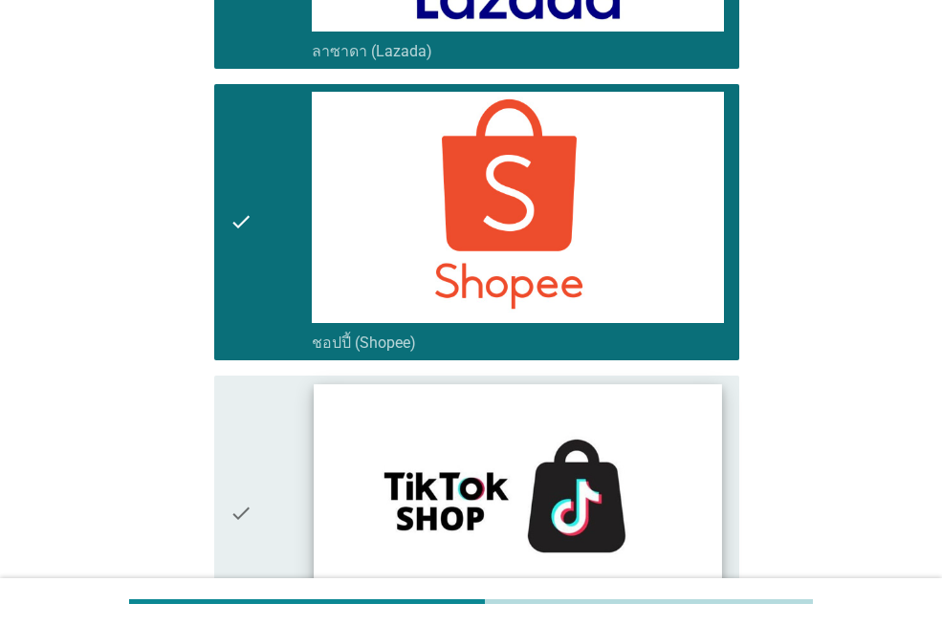
scroll to position [5545, 0]
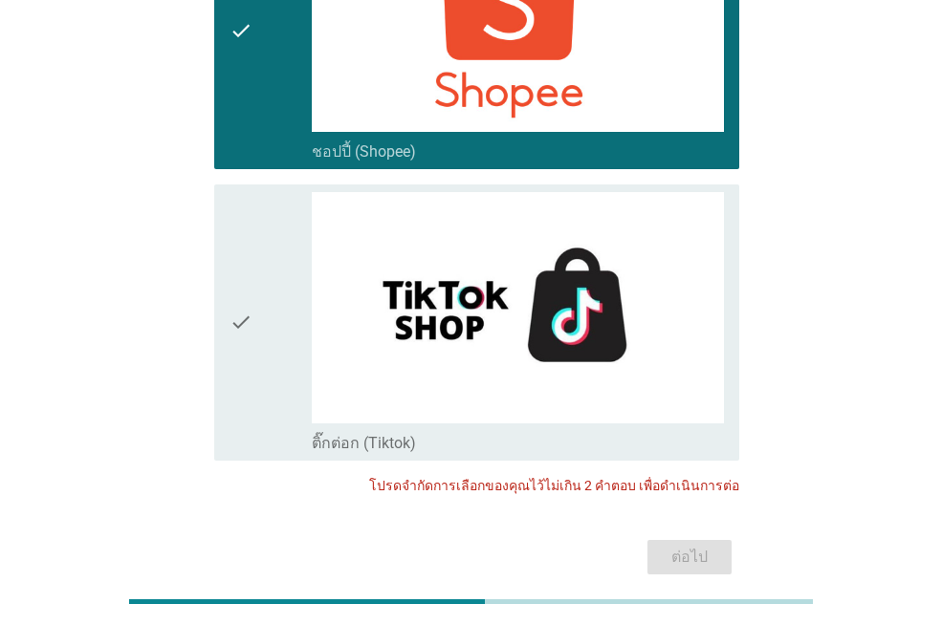
click at [256, 298] on div "check" at bounding box center [270, 322] width 82 height 261
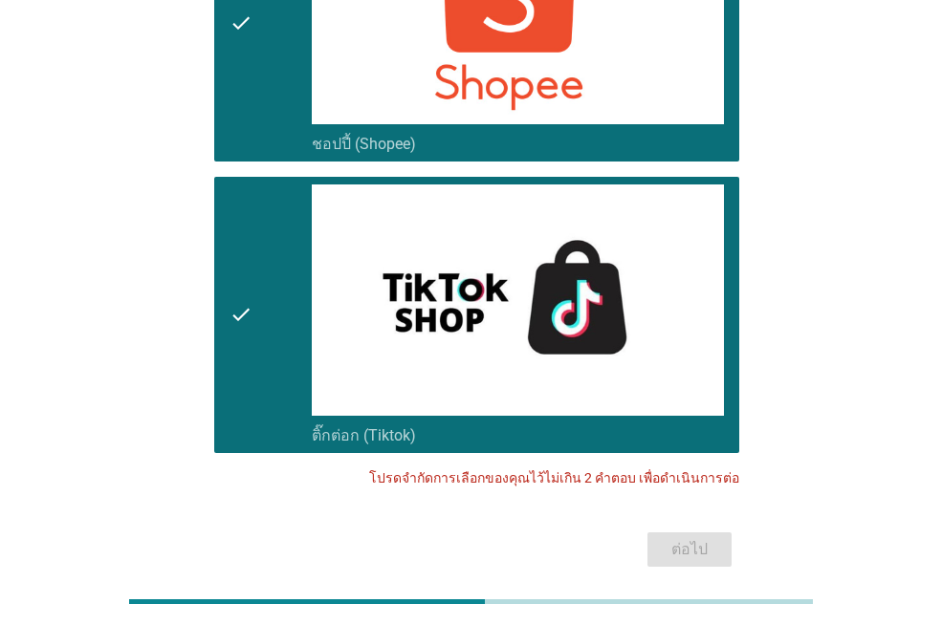
scroll to position [5555, 0]
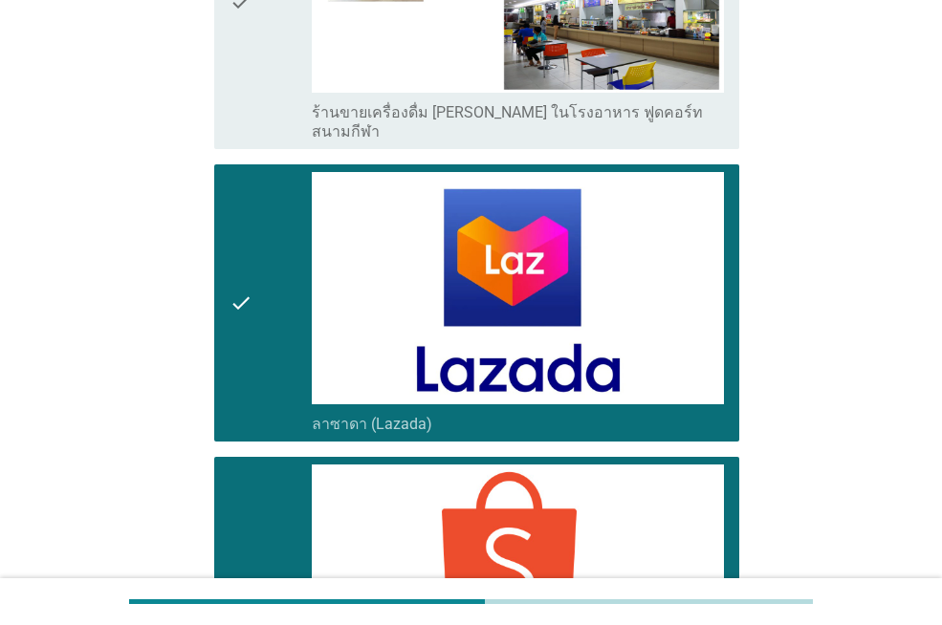
click at [263, 288] on div "check" at bounding box center [270, 302] width 82 height 261
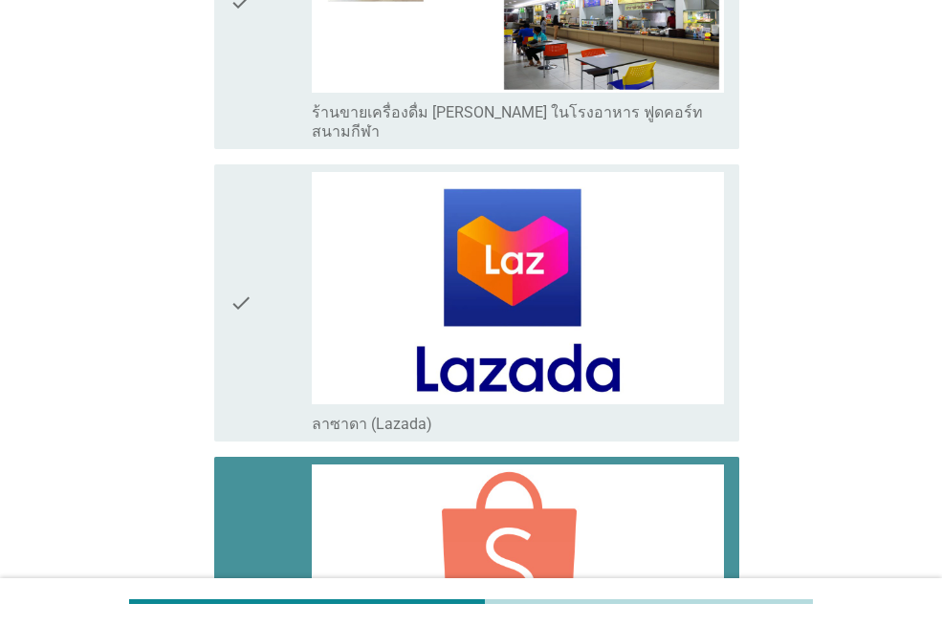
click at [271, 465] on div "check" at bounding box center [270, 595] width 82 height 261
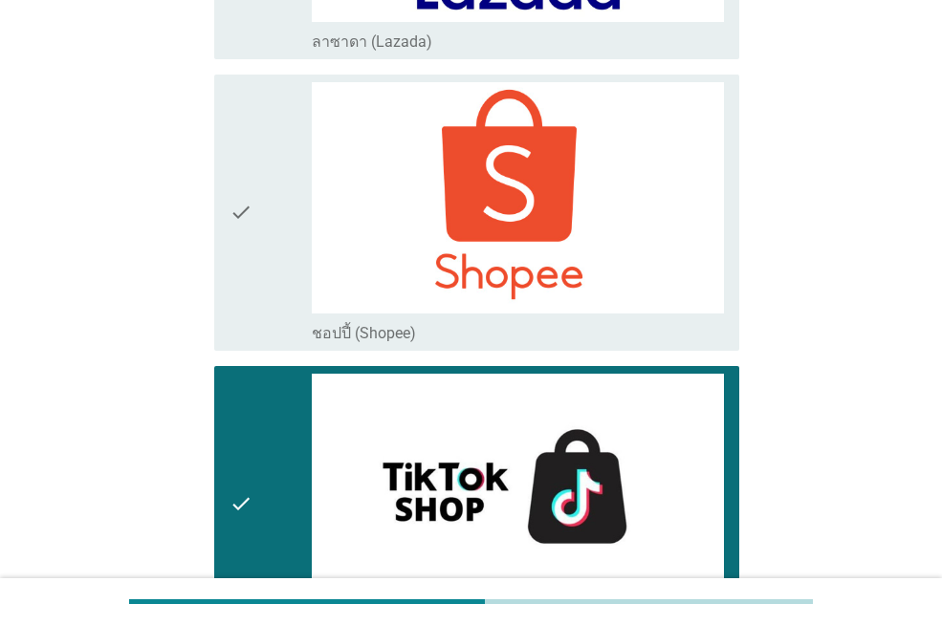
click at [272, 402] on div "check" at bounding box center [270, 504] width 82 height 261
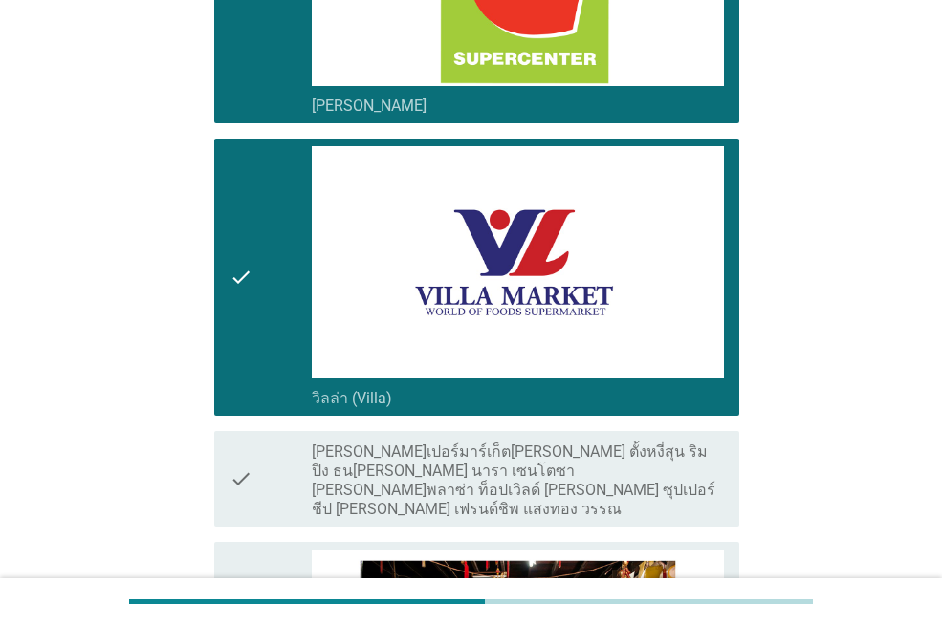
scroll to position [2973, 0]
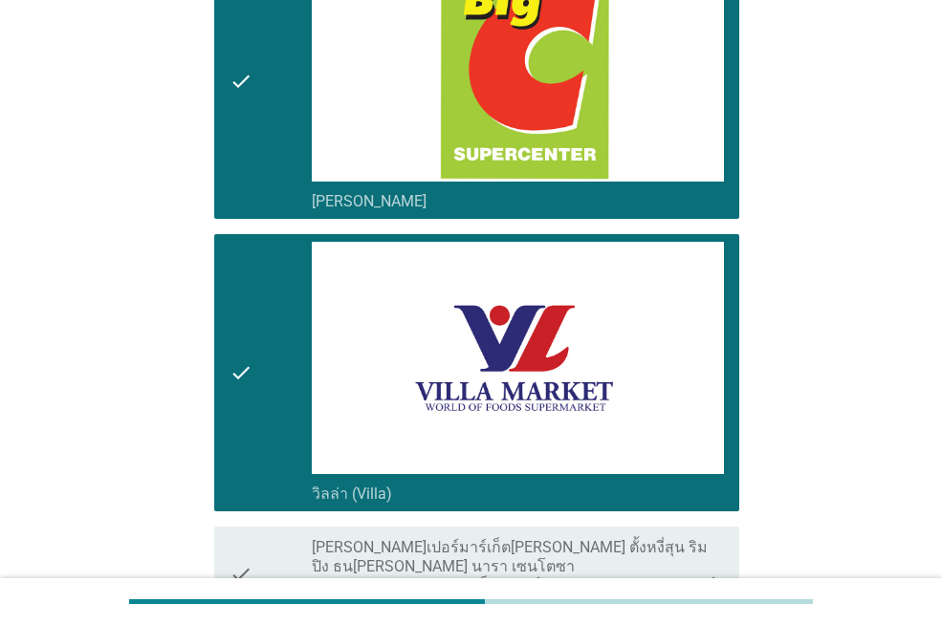
click at [224, 355] on div "check check_box_outline_blank วิลล่า (Villa)" at bounding box center [476, 372] width 525 height 276
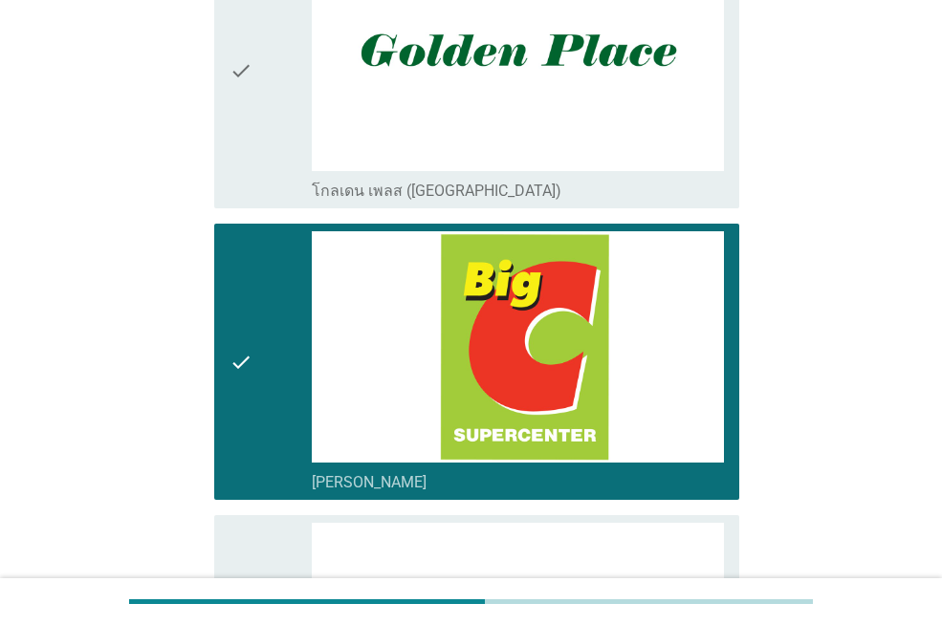
scroll to position [2686, 0]
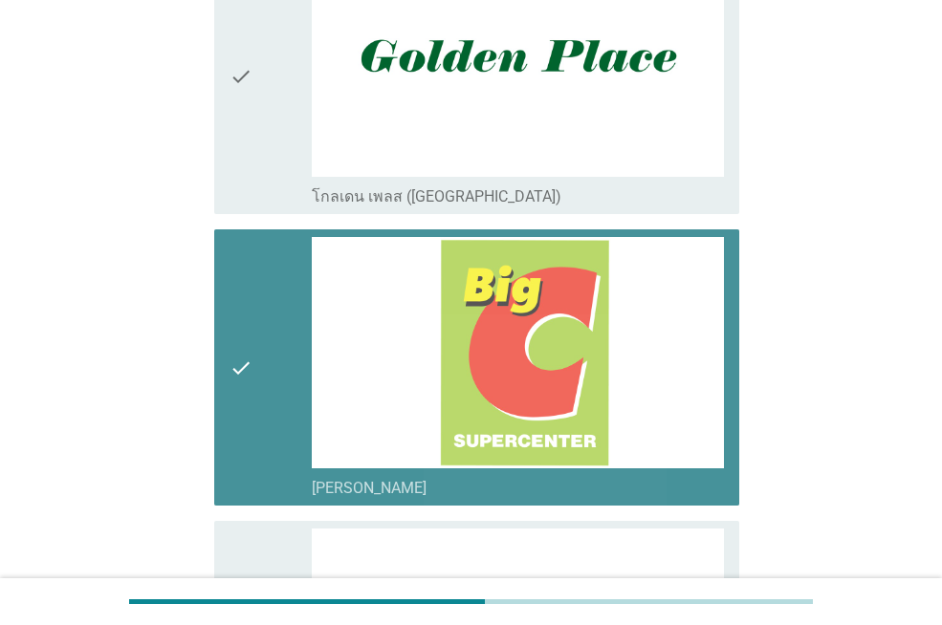
click at [227, 348] on div "check check_box_outline_blank [PERSON_NAME]" at bounding box center [476, 367] width 525 height 276
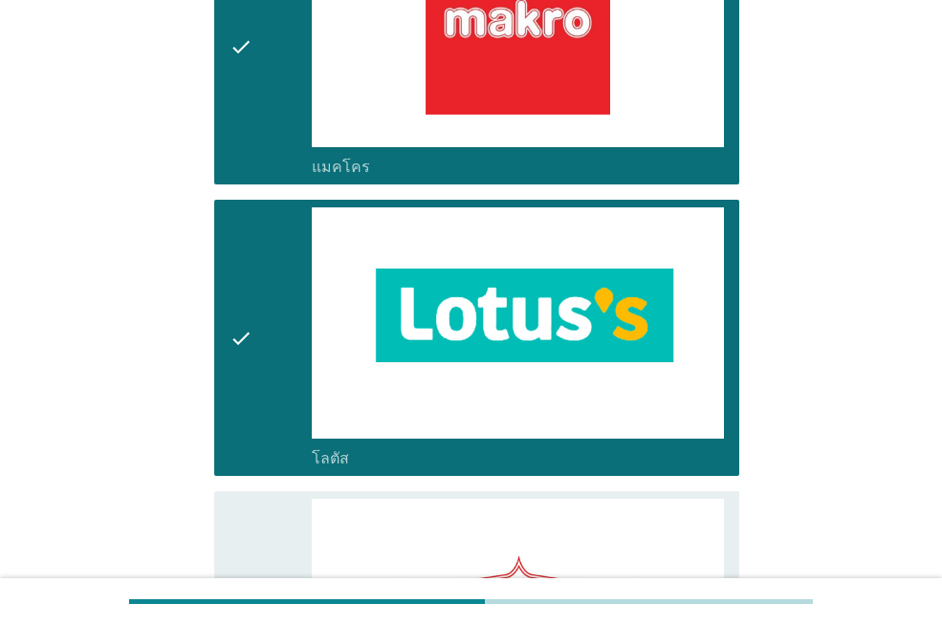
click at [246, 336] on icon "check" at bounding box center [240, 337] width 23 height 261
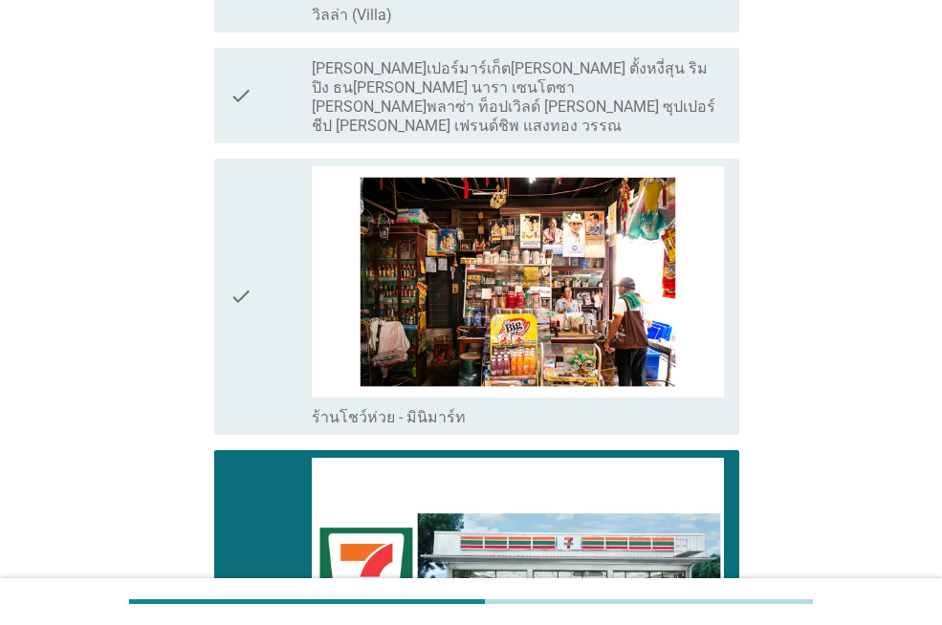
scroll to position [3451, 0]
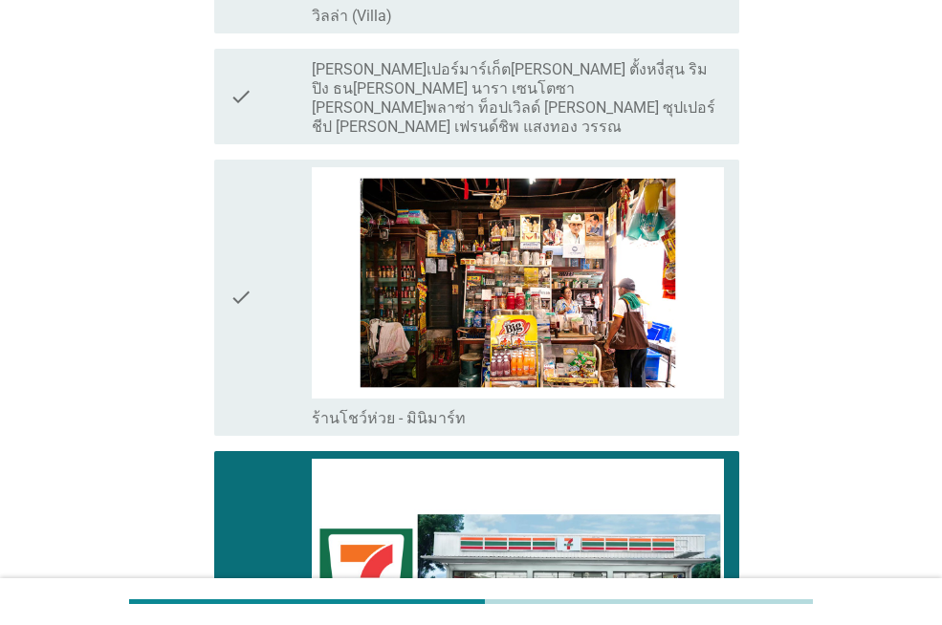
click at [215, 488] on div "check check_box_outline_blank เซเว่น-[PERSON_NAME] (7-11) - ซื้อหน้าร้าน" at bounding box center [476, 589] width 525 height 276
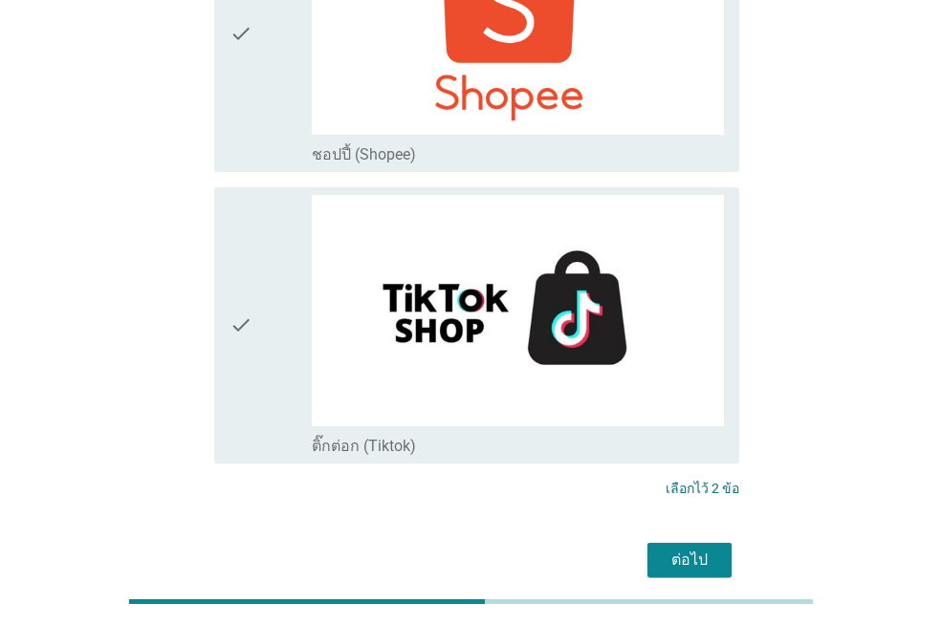
scroll to position [5555, 0]
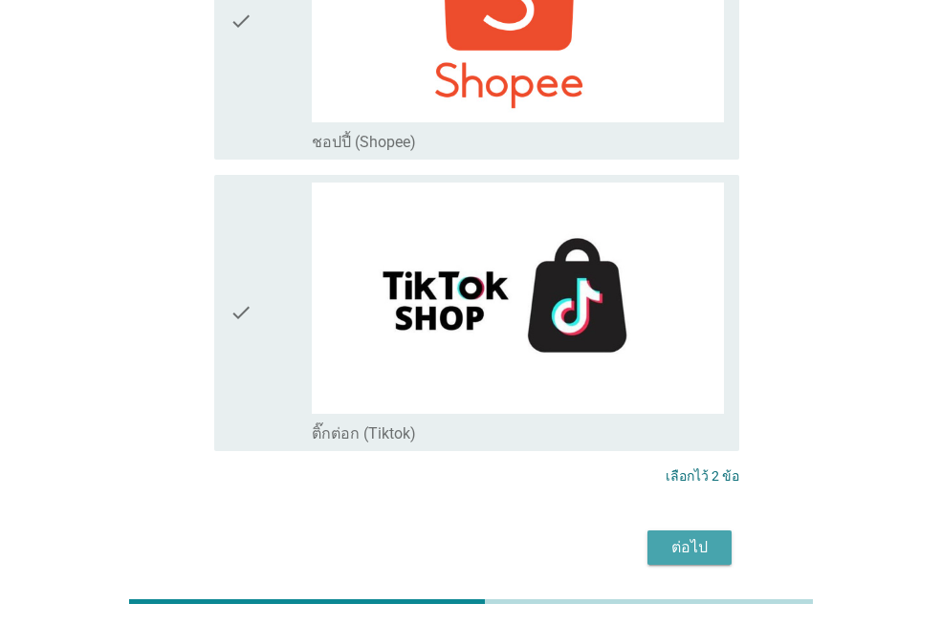
click at [684, 536] on div "ต่อไป" at bounding box center [690, 547] width 54 height 23
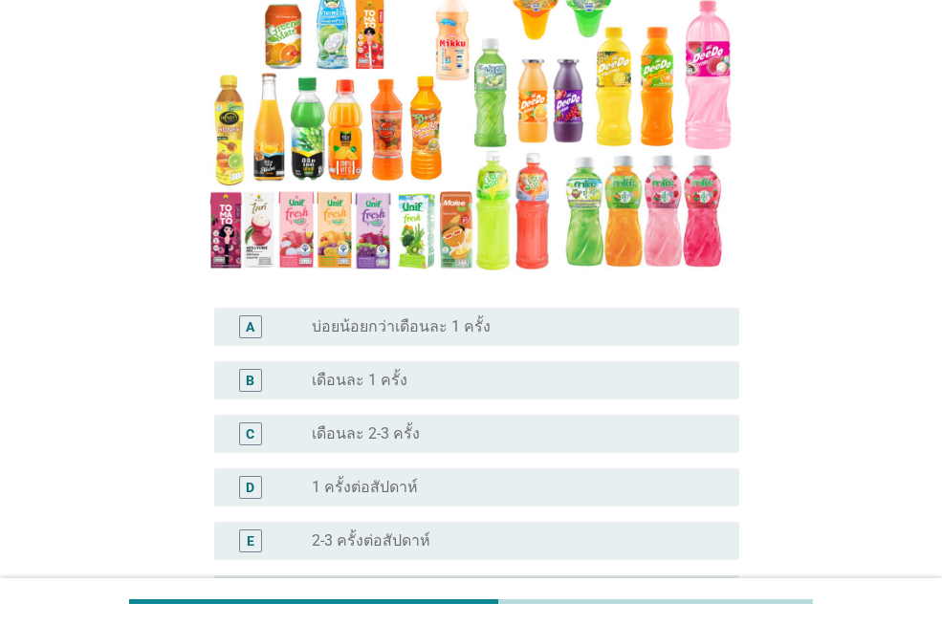
scroll to position [478, 0]
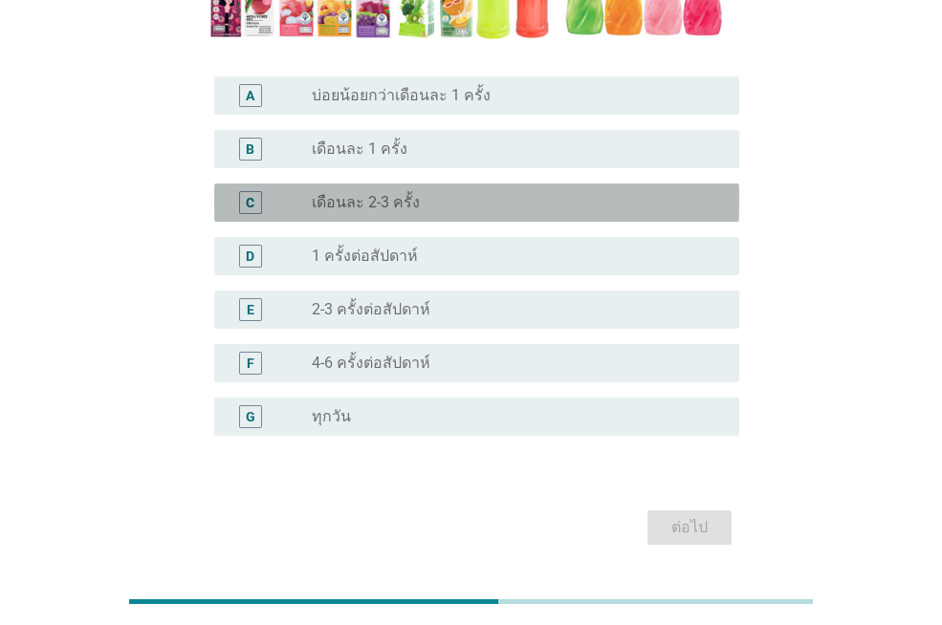
click at [429, 193] on div "radio_button_unchecked เดือนละ 2-3 ครั้ง" at bounding box center [510, 202] width 397 height 19
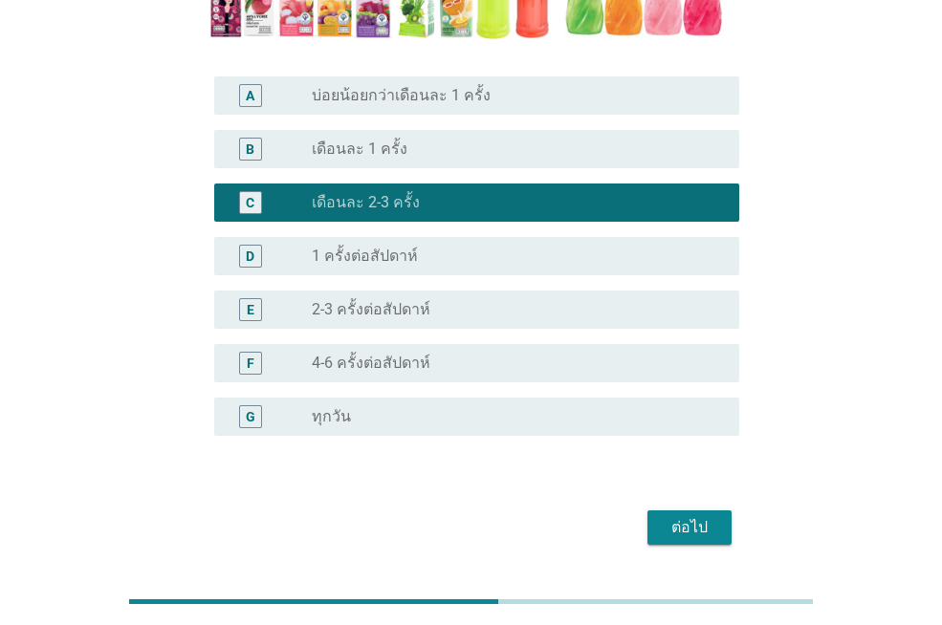
click at [715, 511] on div "ต่อไป" at bounding box center [471, 528] width 536 height 46
click at [713, 516] on div "ต่อไป" at bounding box center [690, 527] width 54 height 23
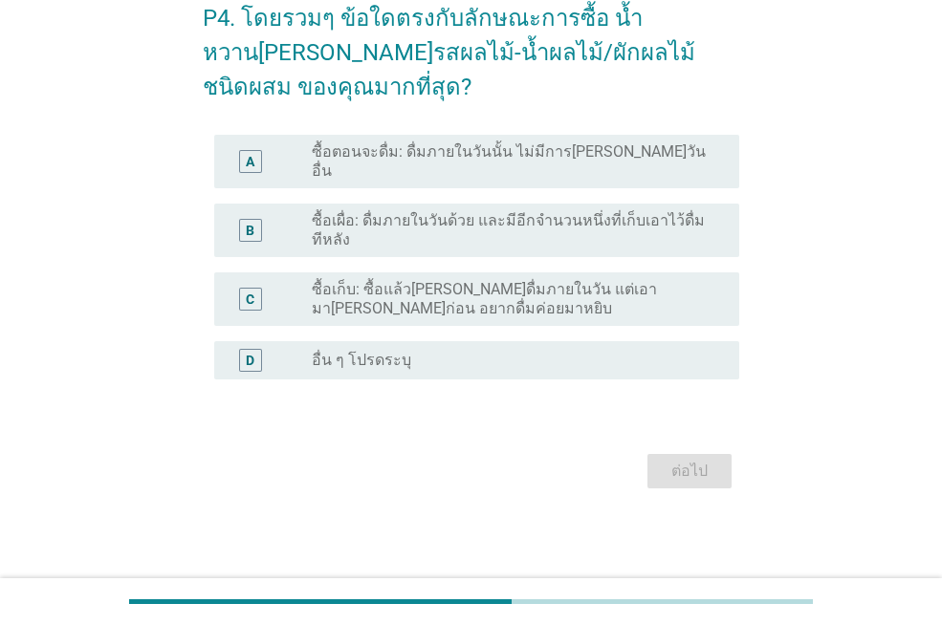
scroll to position [0, 0]
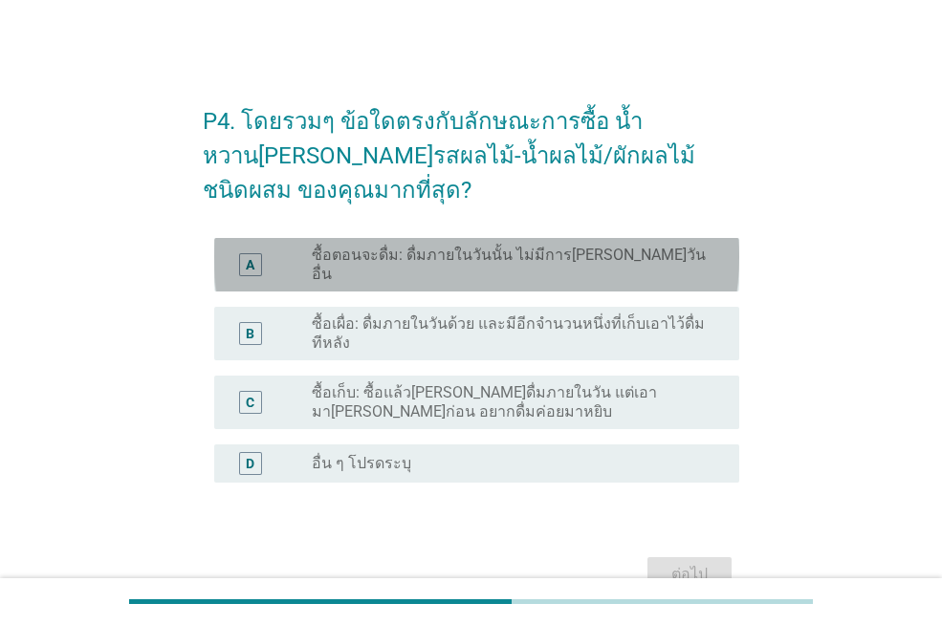
click at [516, 246] on div "radio_button_unchecked ซื้อตอนจะดื่ม: ดื่มภายในวันนั้น ไม่มีการ[PERSON_NAME]วัน…" at bounding box center [518, 265] width 412 height 38
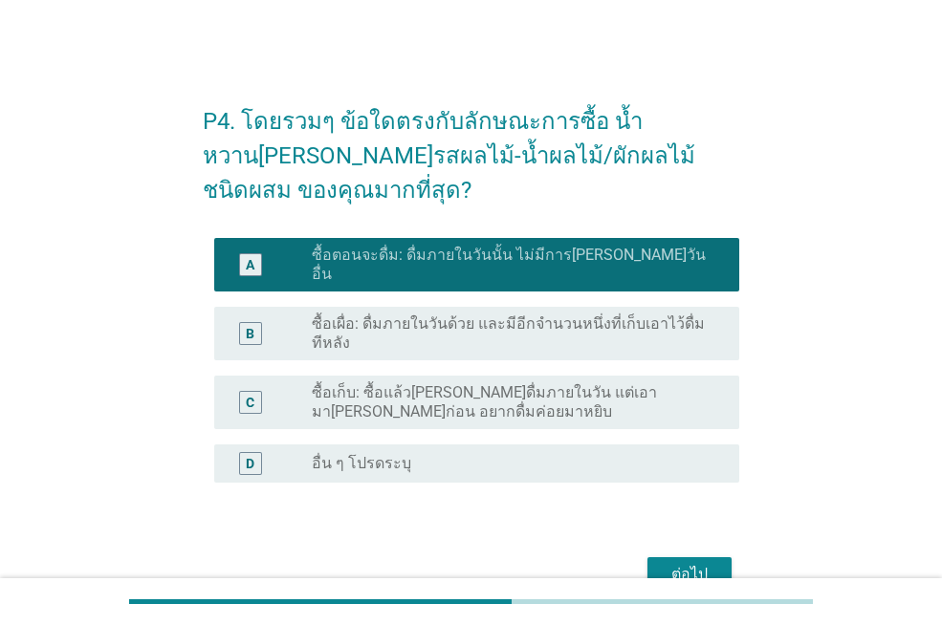
click at [701, 552] on div "ต่อไป" at bounding box center [471, 575] width 536 height 46
click at [704, 563] on div "ต่อไป" at bounding box center [690, 574] width 54 height 23
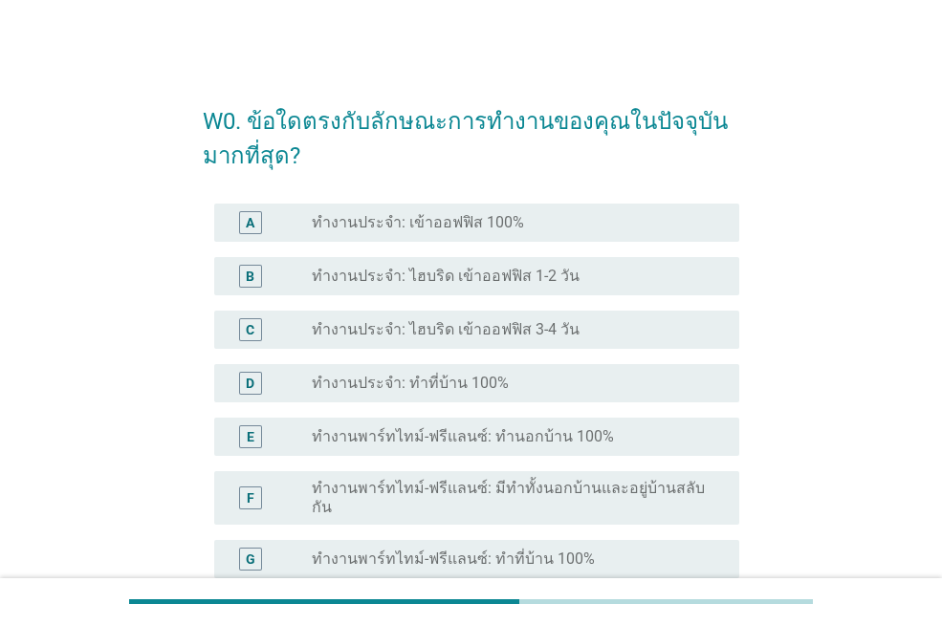
click at [373, 255] on div "B radio_button_unchecked ทำงานประจำ: ไฮบริด เข้าออฟฟิส 1-2 วัน" at bounding box center [471, 277] width 536 height 54
click at [385, 282] on label "ทำงานประจำ: ไฮบริด เข้าออฟฟิส 1-2 วัน" at bounding box center [446, 276] width 268 height 19
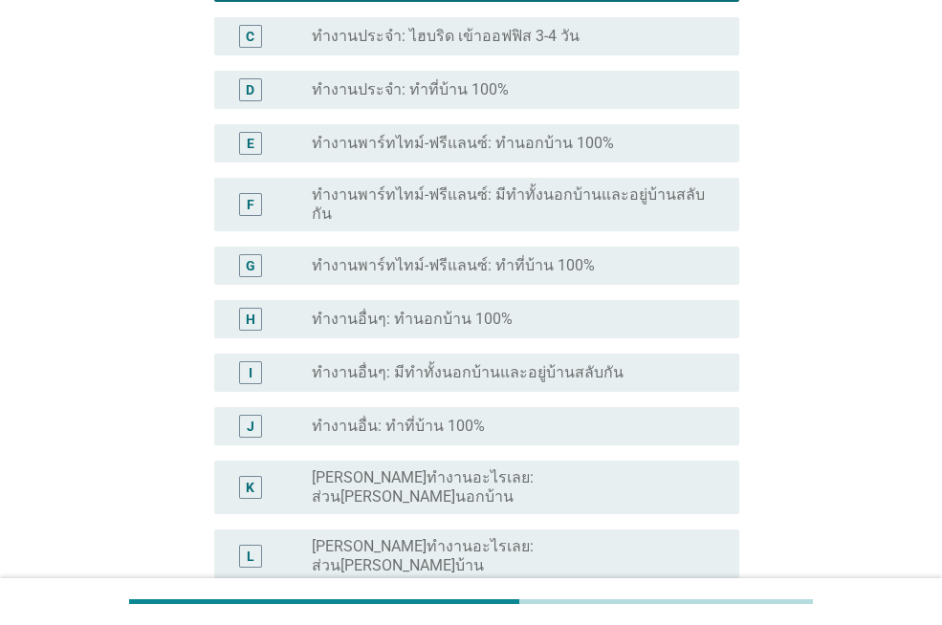
scroll to position [478, 0]
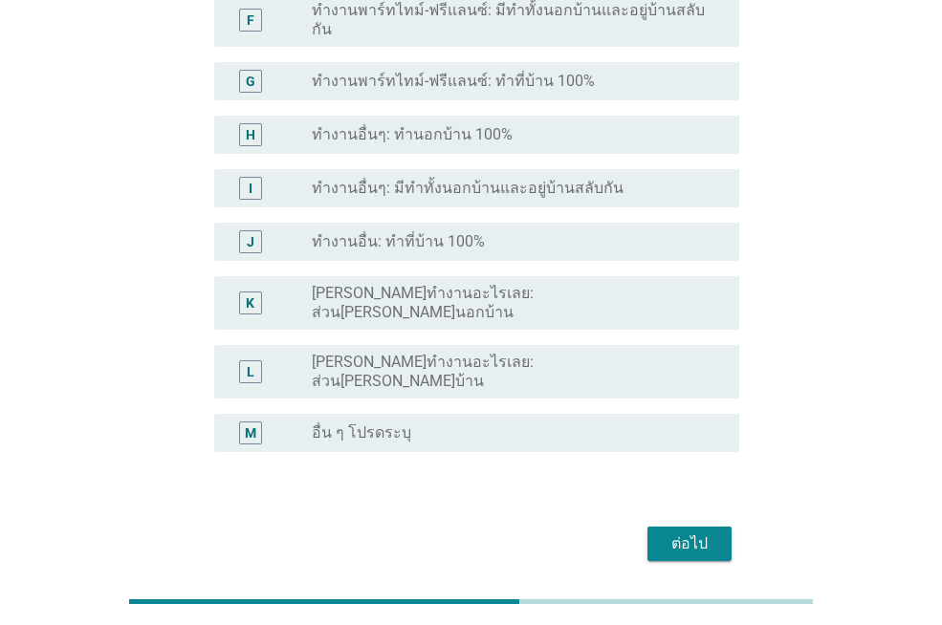
click at [681, 533] on div "ต่อไป" at bounding box center [690, 544] width 54 height 23
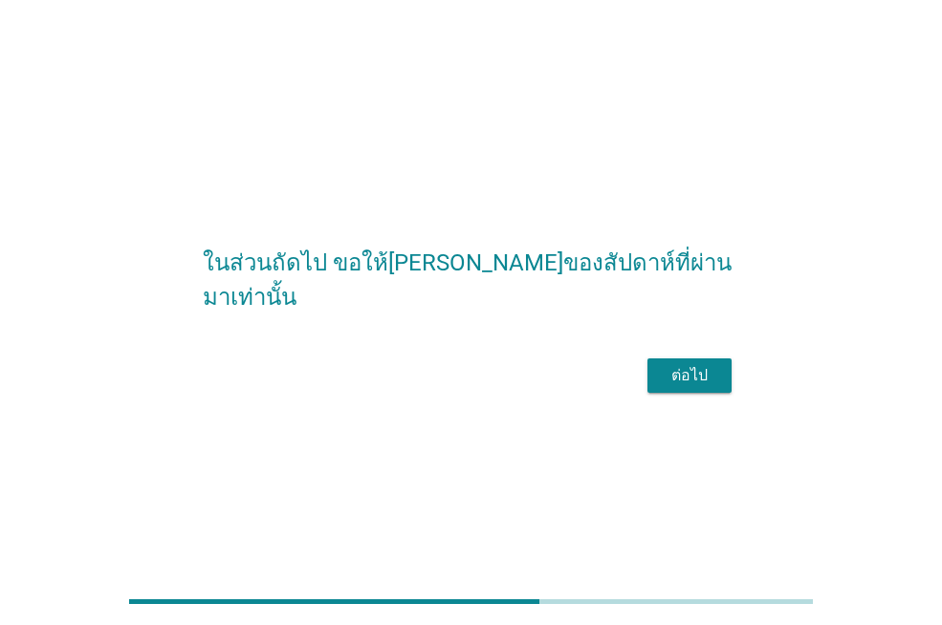
click at [694, 387] on div "ต่อไป" at bounding box center [690, 375] width 54 height 23
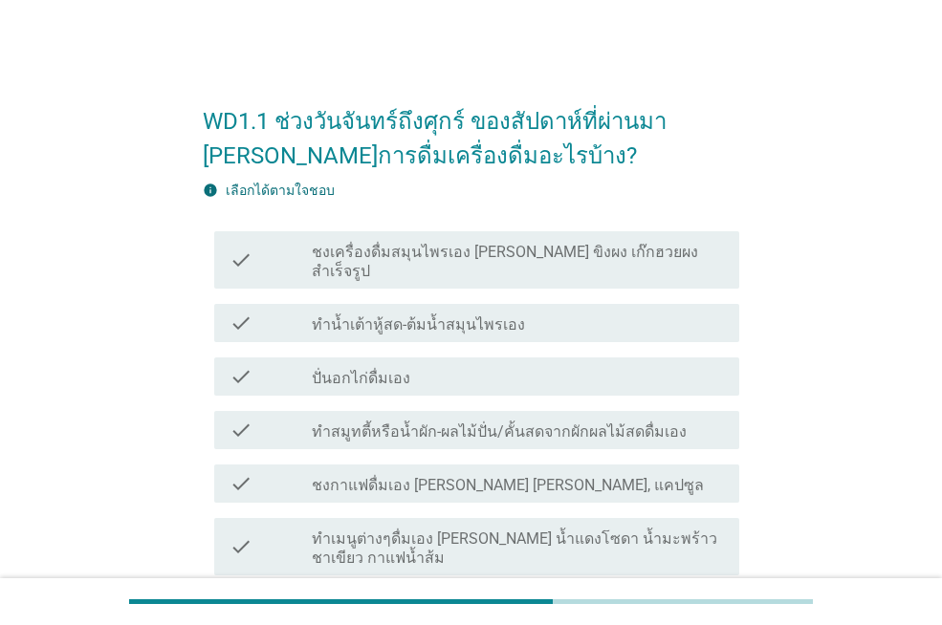
click at [394, 249] on label "ชงเครื่องดื่มสมุนไพรเอง [PERSON_NAME] ขิงผง เก๊กฮวยผงสำเร็จรูป" at bounding box center [518, 262] width 412 height 38
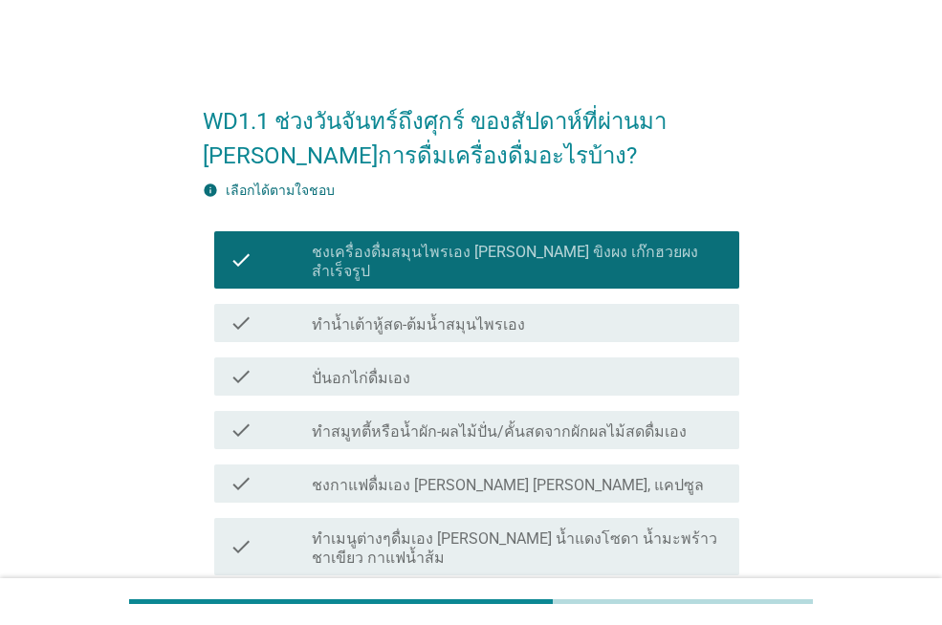
click at [398, 429] on div "check check_box_outline_blank ทำสมูทตี้หรือน้ำผัก-ผลไม้ปั่น/คั้นสดจากผักผลไม้สด…" at bounding box center [476, 430] width 525 height 38
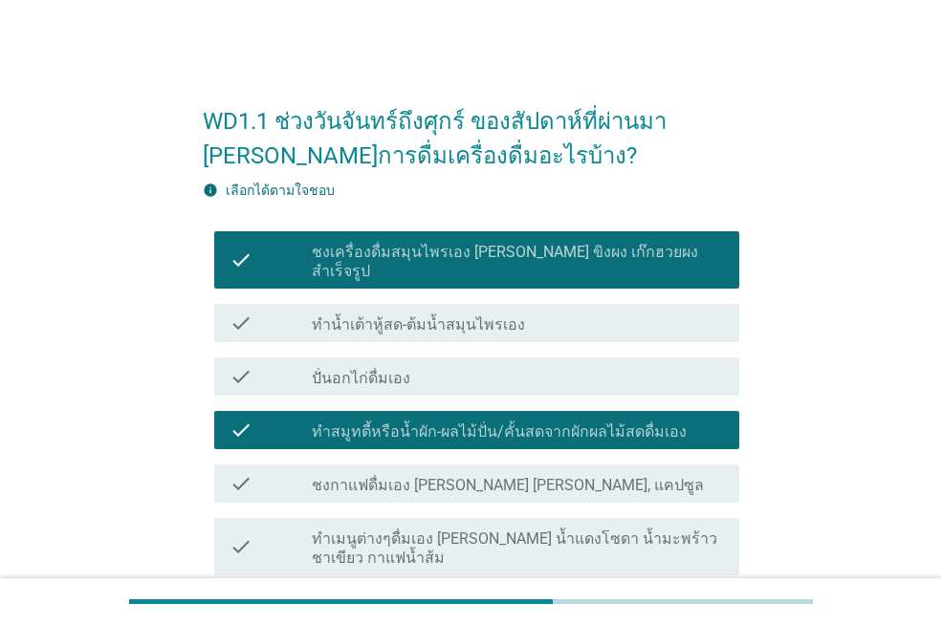
click at [424, 511] on div "check check_box_outline_blank ทำเมนูต่างๆดื่มเอง [PERSON_NAME] น้ำแดงโซดา น้ำมะ…" at bounding box center [471, 547] width 536 height 73
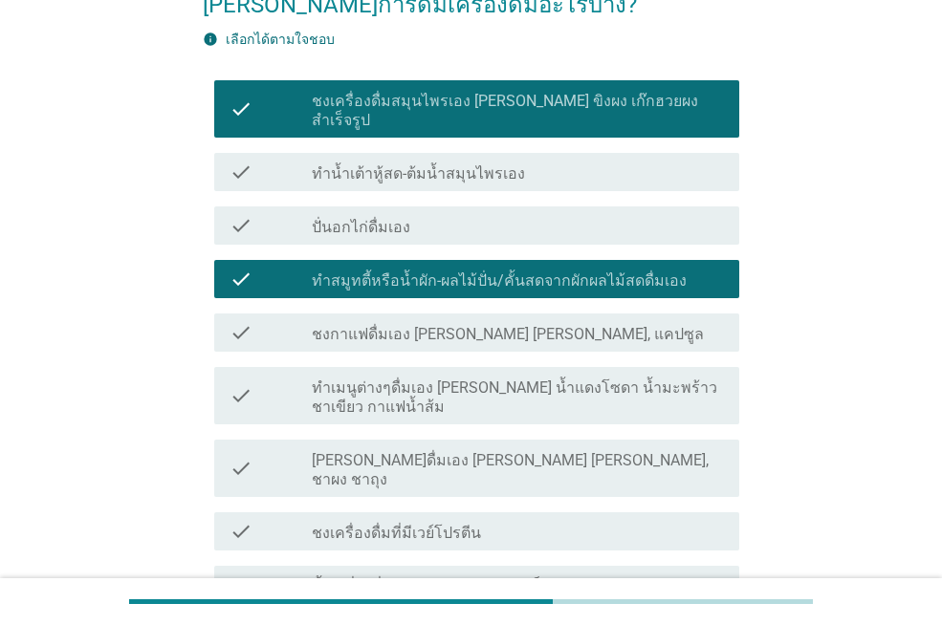
scroll to position [574, 0]
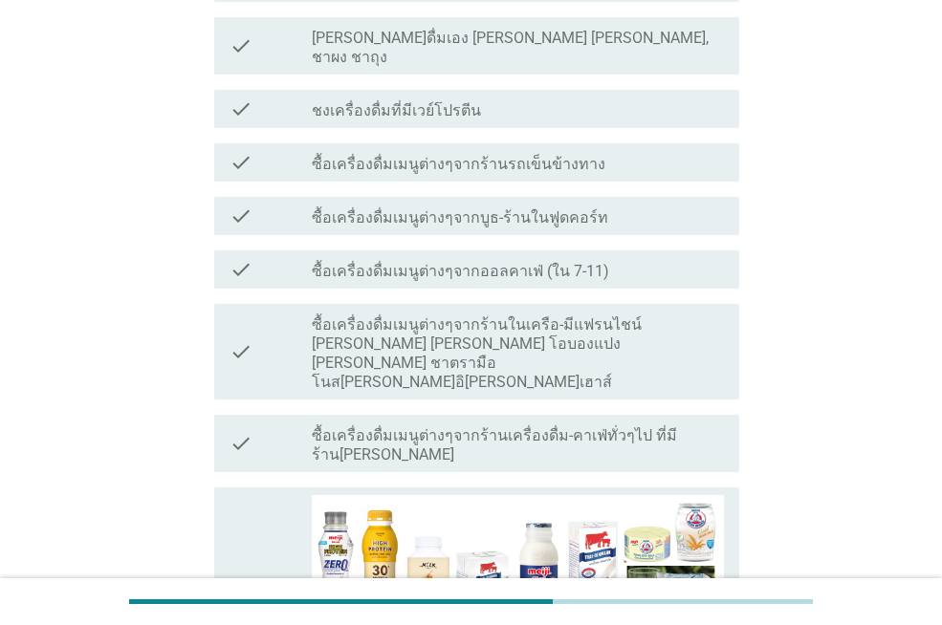
click at [415, 197] on div "check check_box_outline_blank ซื้อเครื่องดื่มเมนูต่างๆจากบูธ-ร้านในฟูดคอร์ท" at bounding box center [476, 216] width 525 height 38
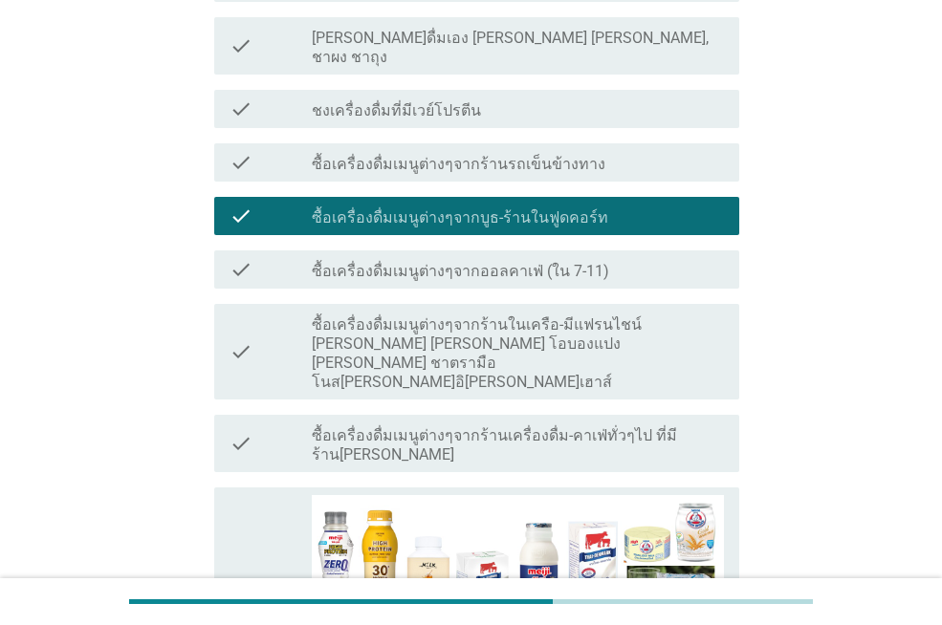
click at [426, 315] on label "ซื้อเครื่องดื่มเมนูต่างๆจากร้านในเครือ-มีแฟรนไชน์ [PERSON_NAME] [PERSON_NAME] โ…" at bounding box center [518, 353] width 412 height 76
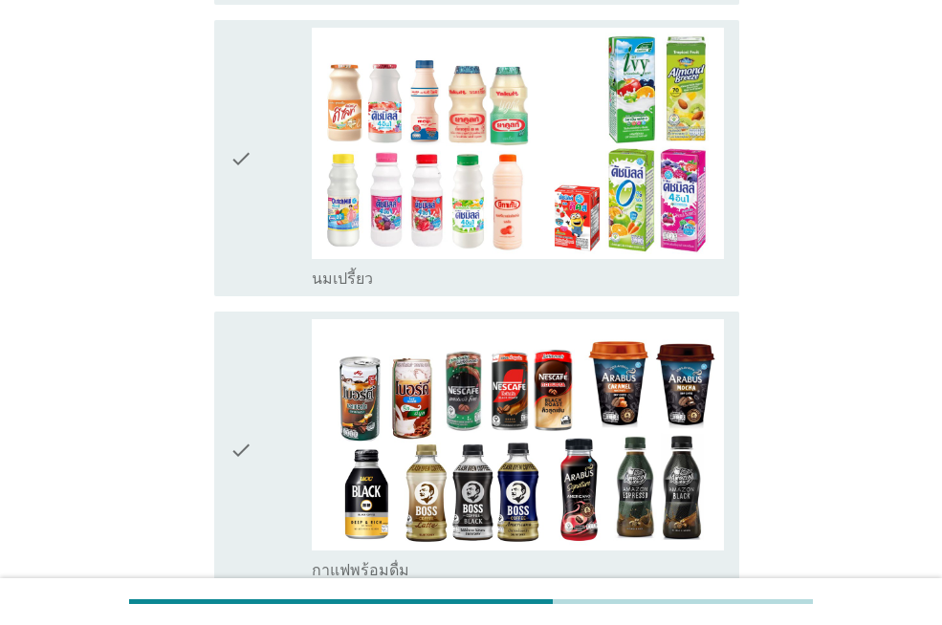
scroll to position [1912, 0]
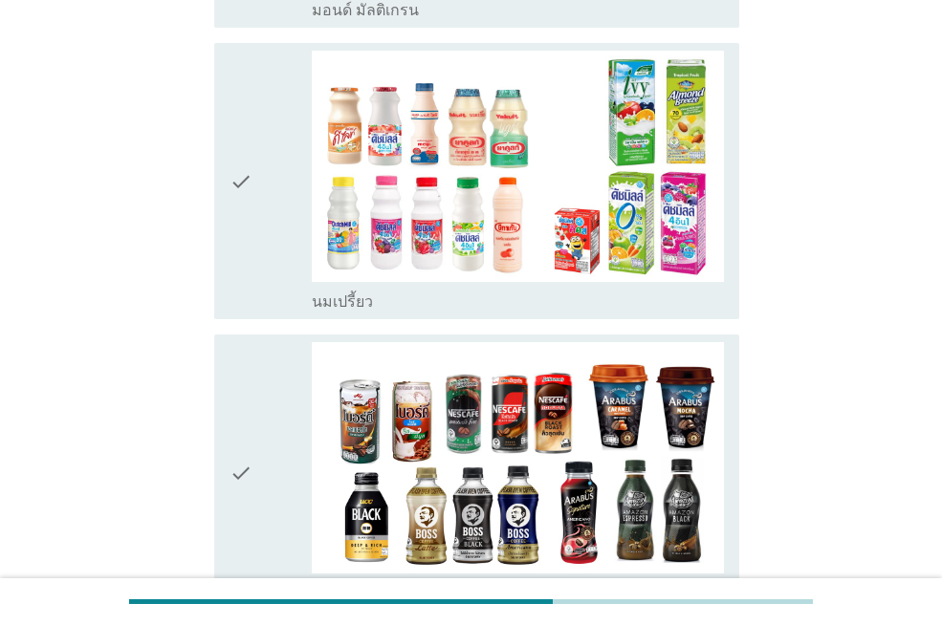
click at [246, 342] on icon "check" at bounding box center [240, 472] width 23 height 261
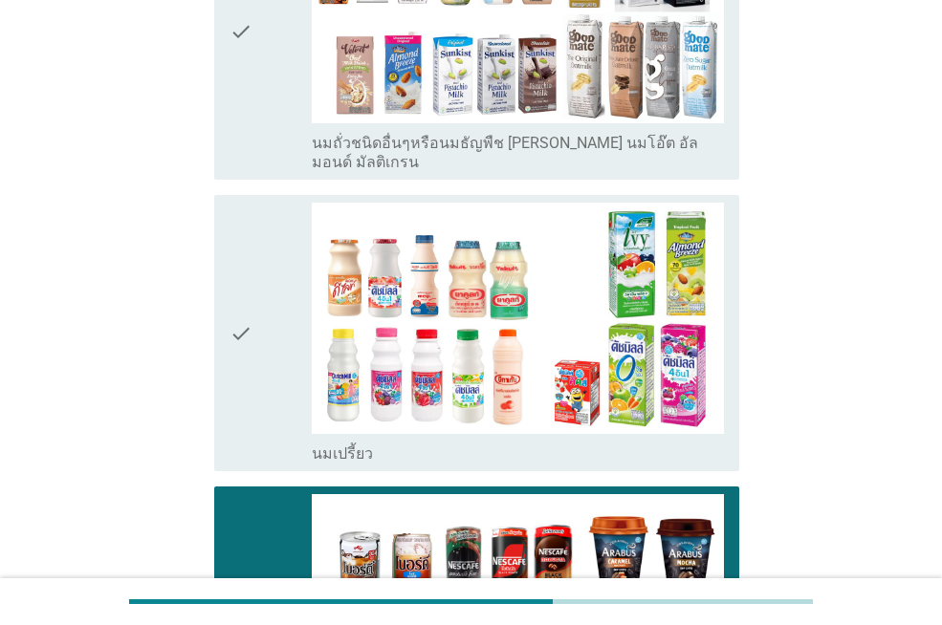
scroll to position [1530, 0]
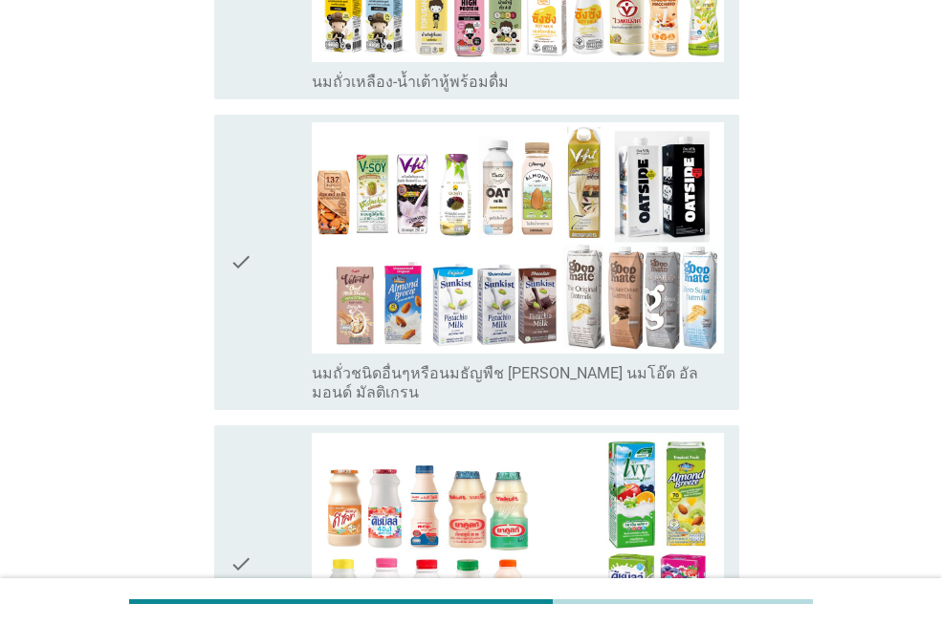
click at [236, 433] on icon "check" at bounding box center [240, 563] width 23 height 261
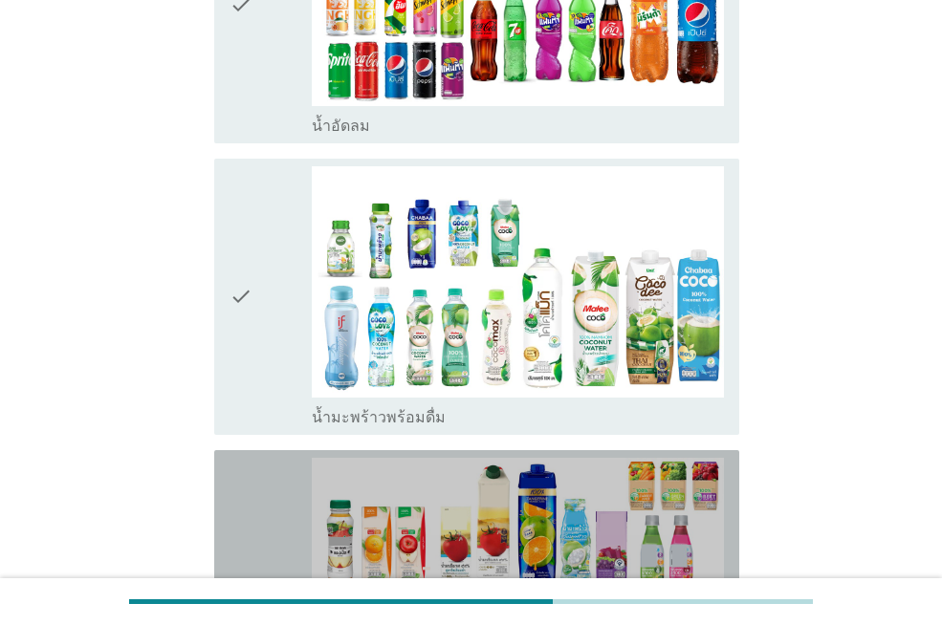
click at [252, 458] on icon "check" at bounding box center [240, 588] width 23 height 261
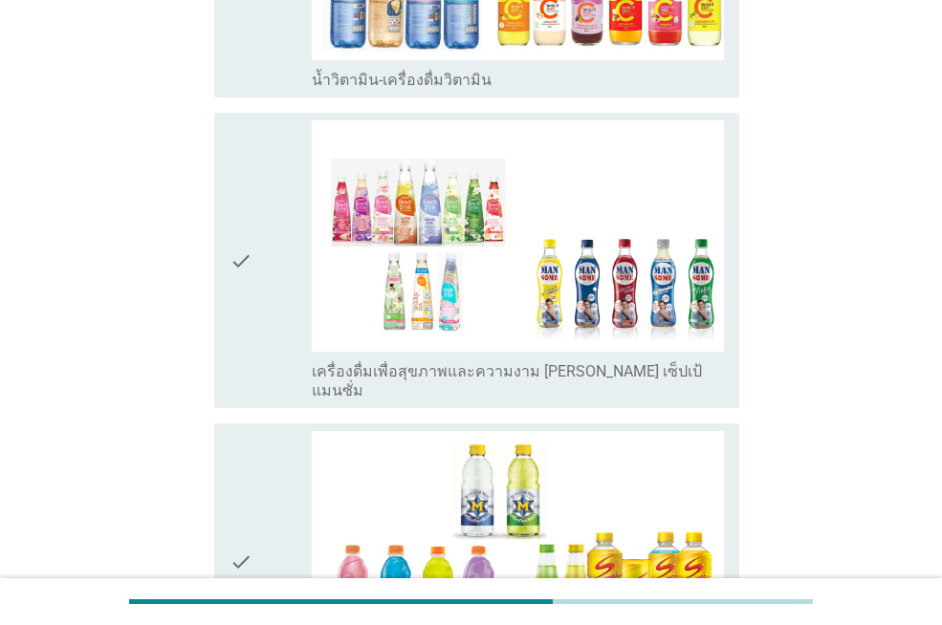
scroll to position [3920, 0]
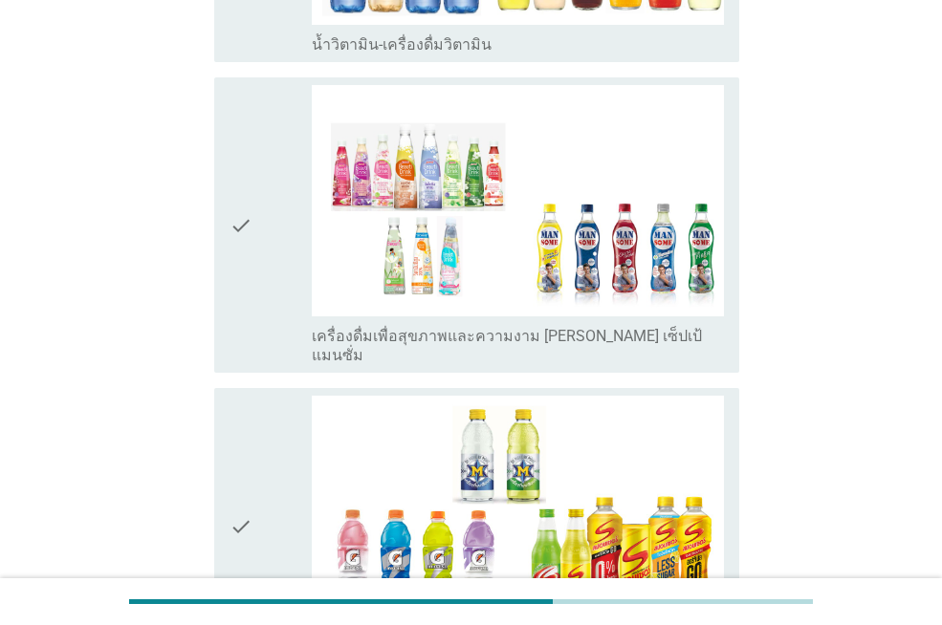
click at [223, 140] on div "check check_box_outline_blank เครื่องดื่มเพื่อสุขภาพและความงาม [PERSON_NAME] เซ…" at bounding box center [476, 224] width 525 height 295
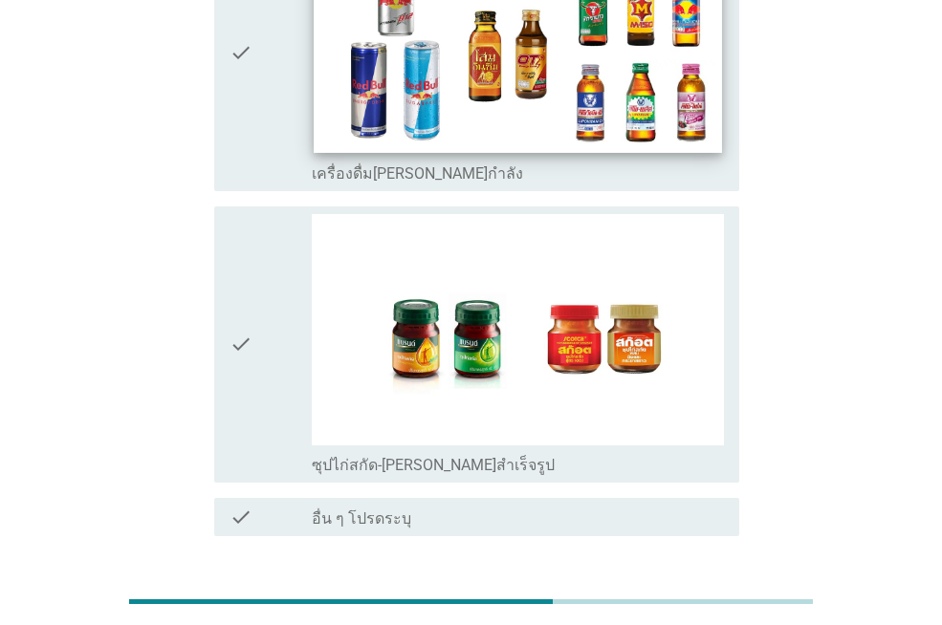
scroll to position [4207, 0]
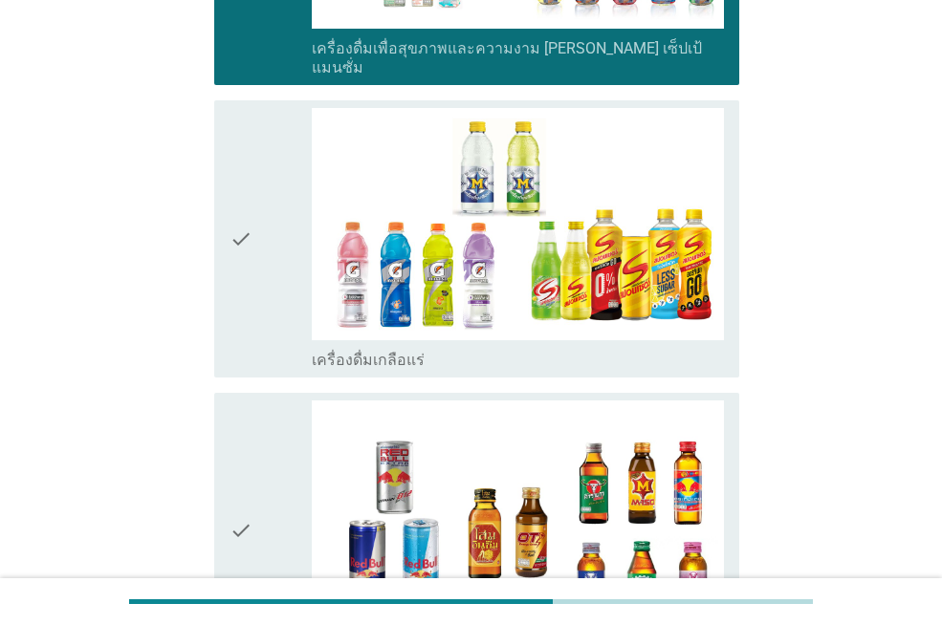
click at [264, 401] on div "check" at bounding box center [270, 531] width 82 height 261
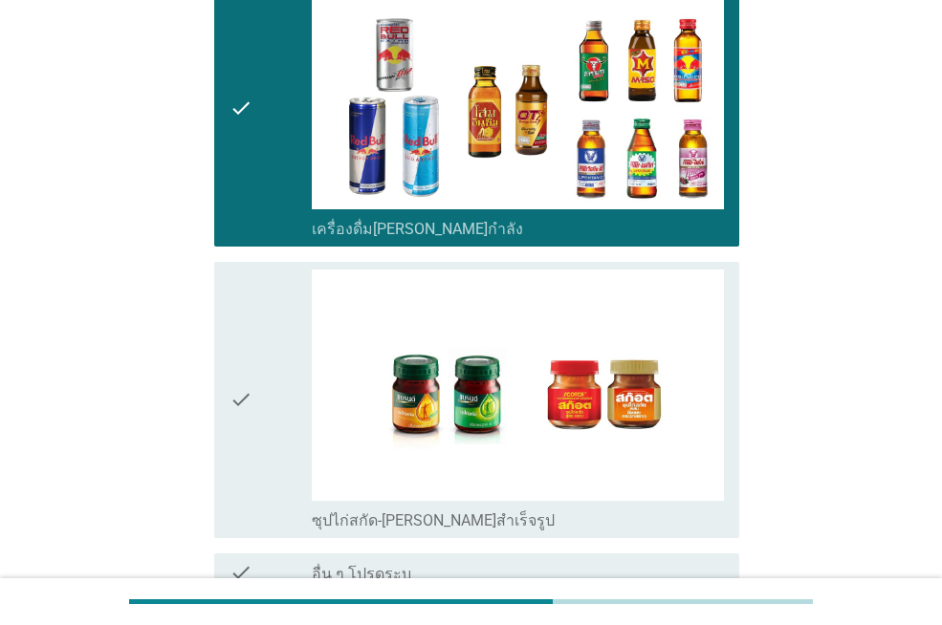
scroll to position [4686, 0]
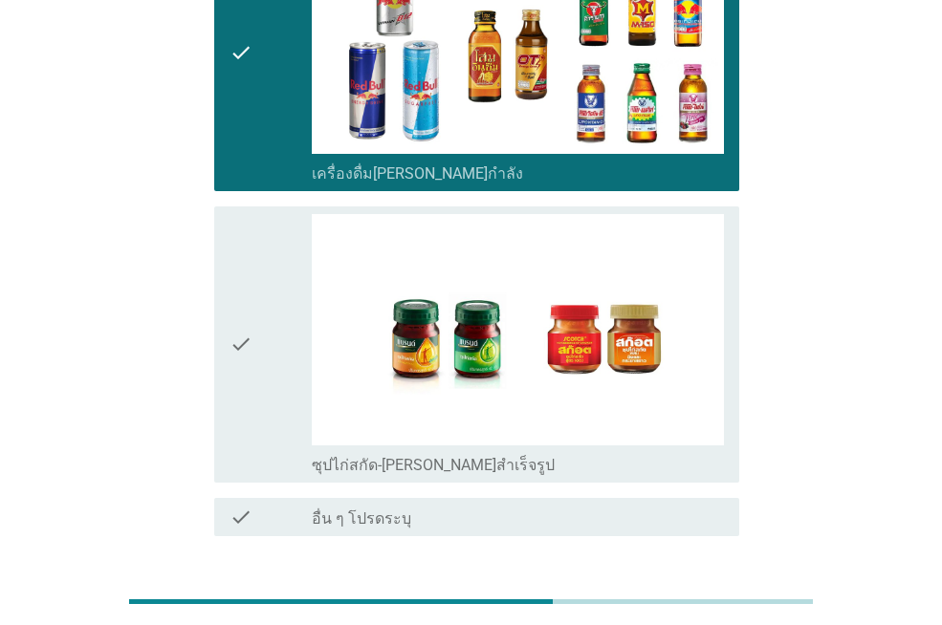
click at [673, 588] on button "ต่อไป" at bounding box center [689, 605] width 84 height 34
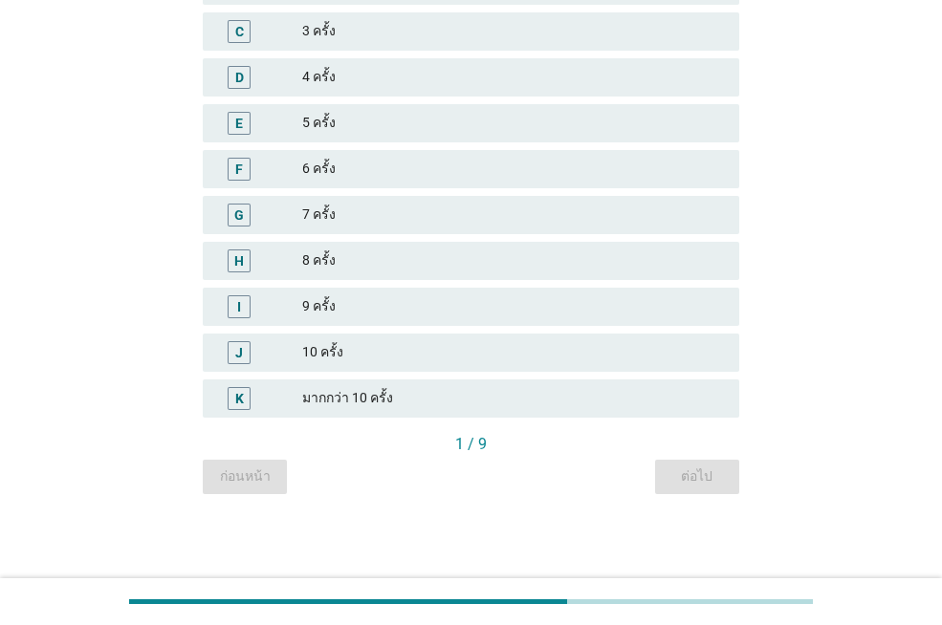
scroll to position [0, 0]
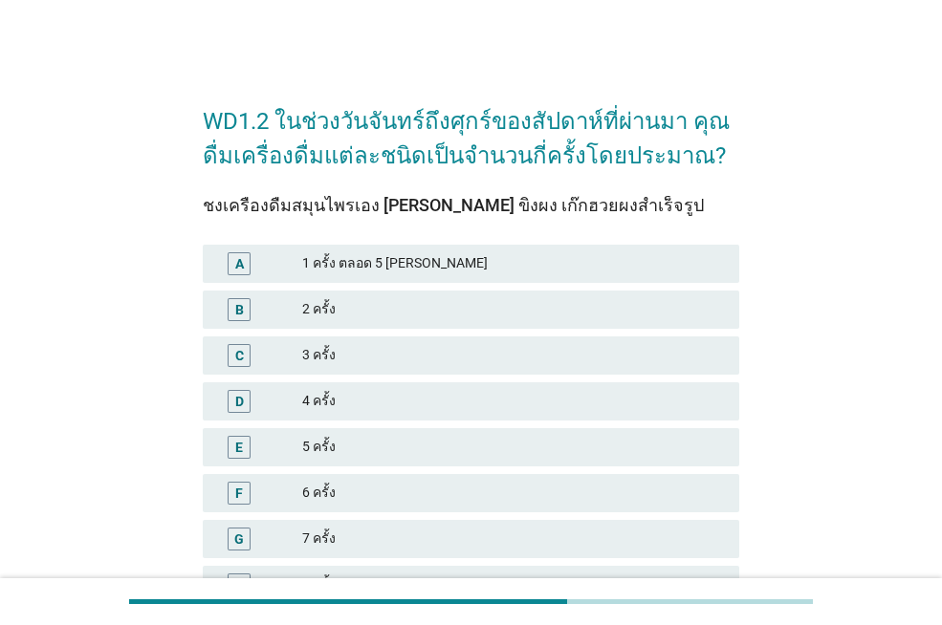
click at [433, 298] on div "2 ครั้ง" at bounding box center [513, 309] width 422 height 23
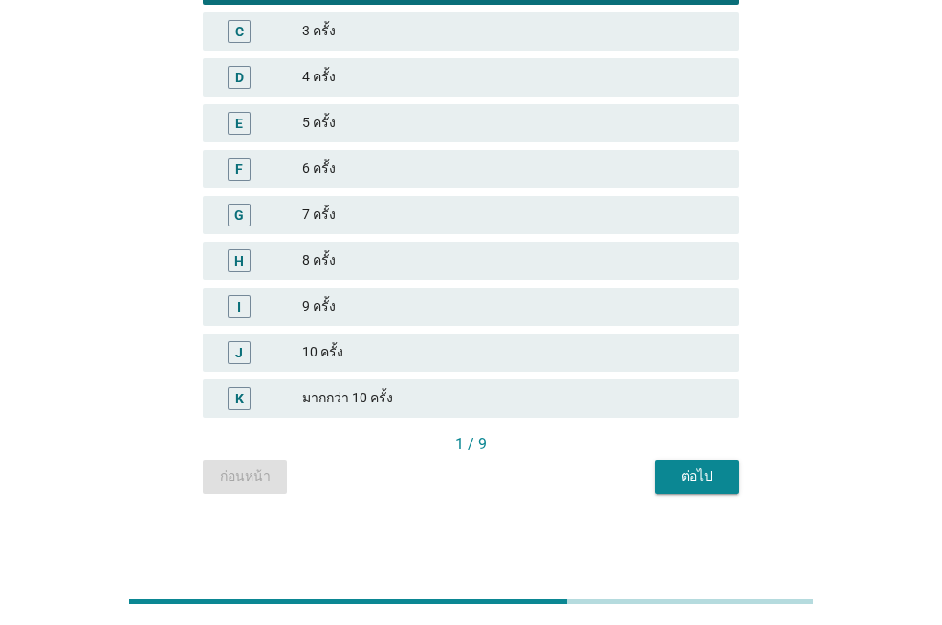
scroll to position [228, 0]
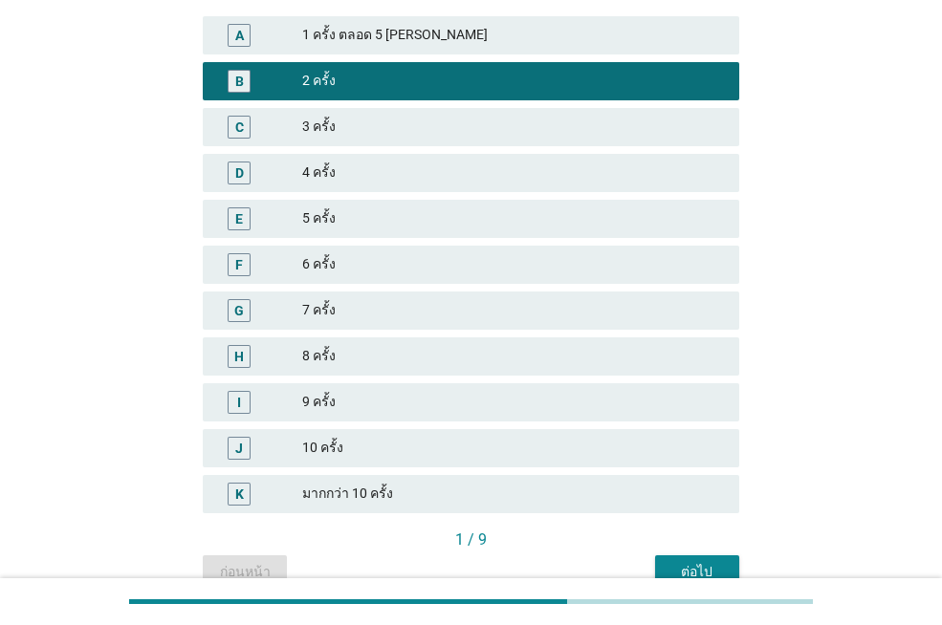
click at [686, 572] on div "ต่อไป" at bounding box center [697, 572] width 54 height 20
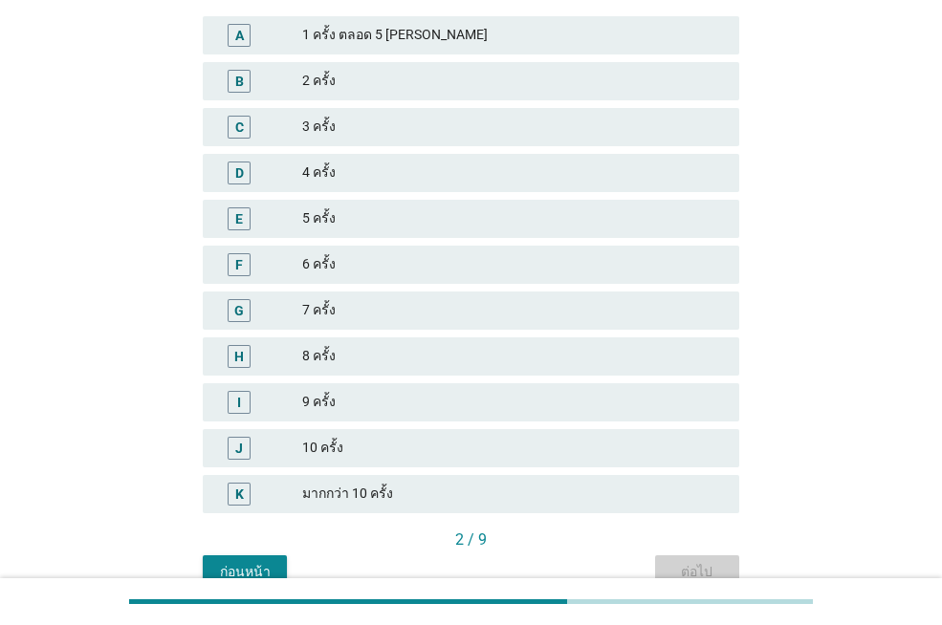
scroll to position [0, 0]
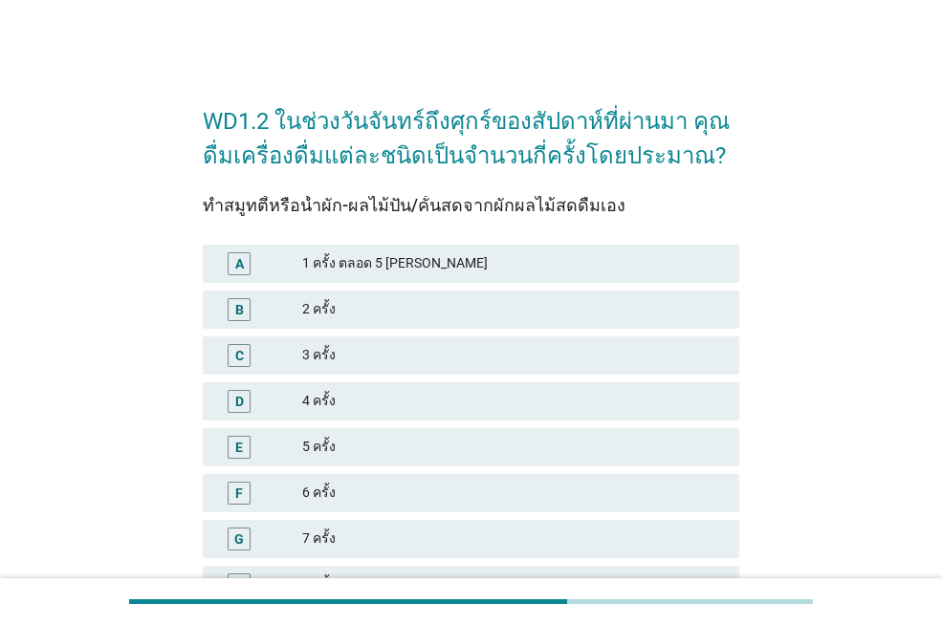
click at [393, 395] on div "4 ครั้ง" at bounding box center [513, 401] width 422 height 23
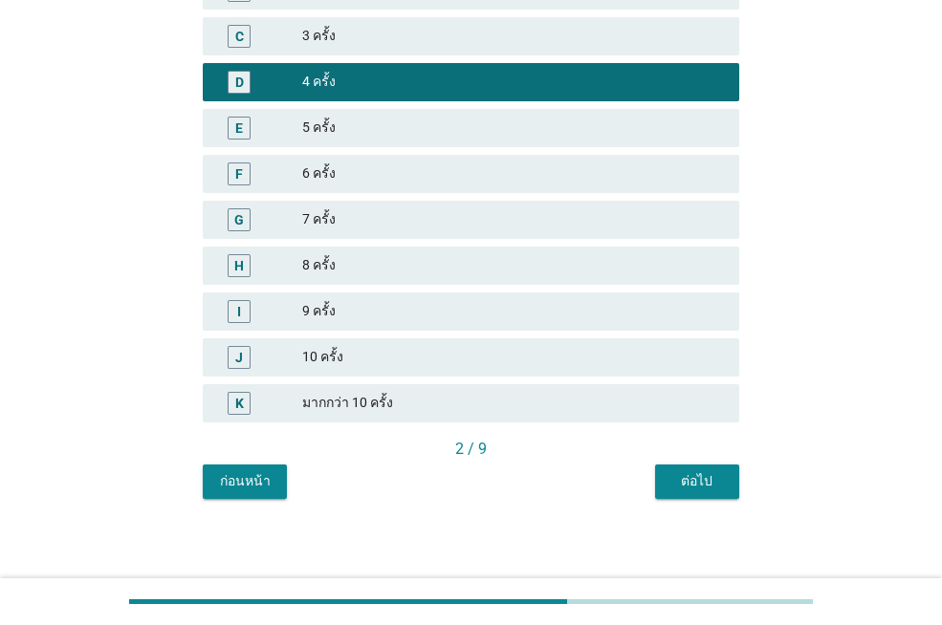
scroll to position [324, 0]
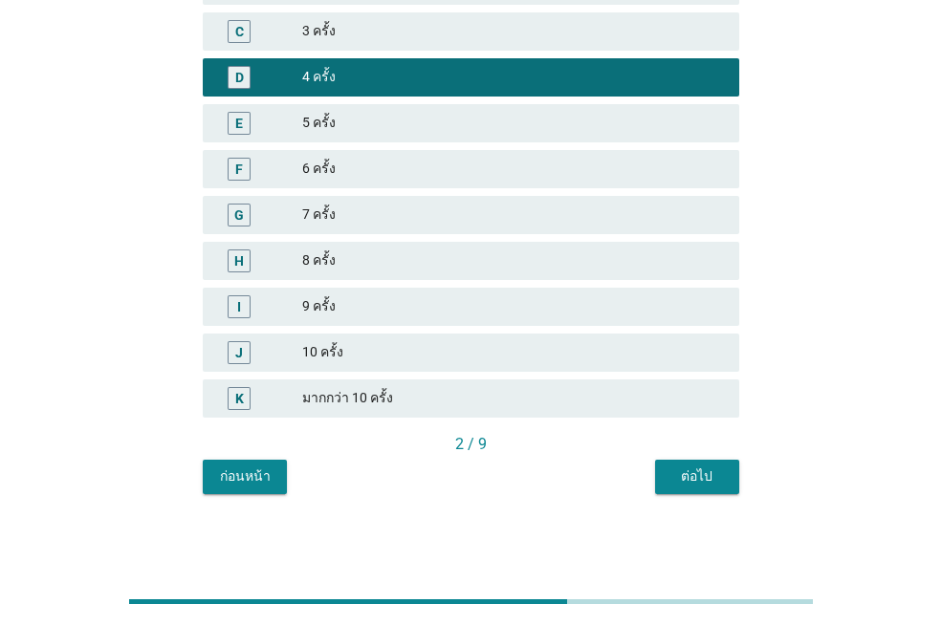
click at [680, 468] on div "ต่อไป" at bounding box center [697, 477] width 54 height 20
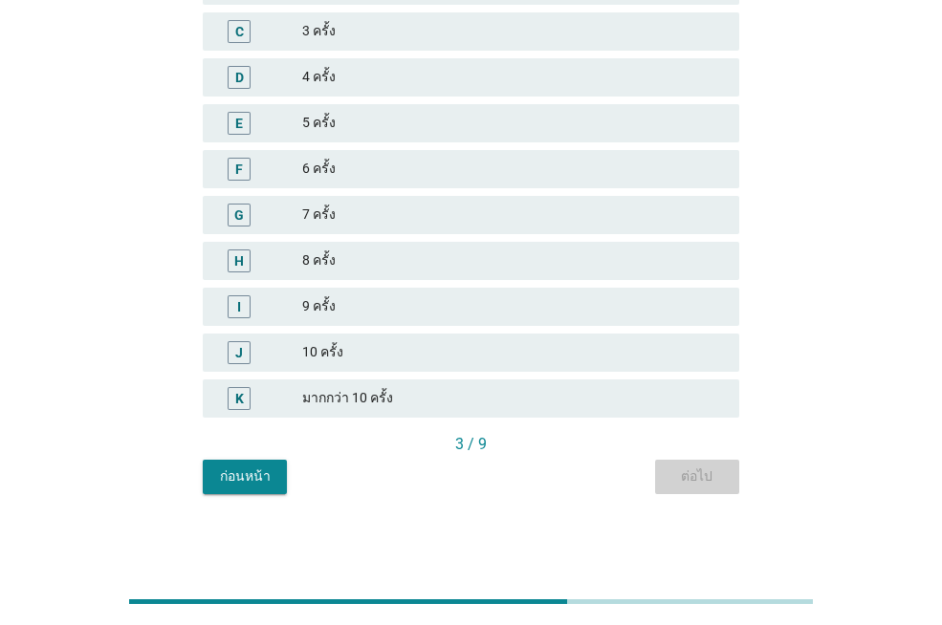
scroll to position [0, 0]
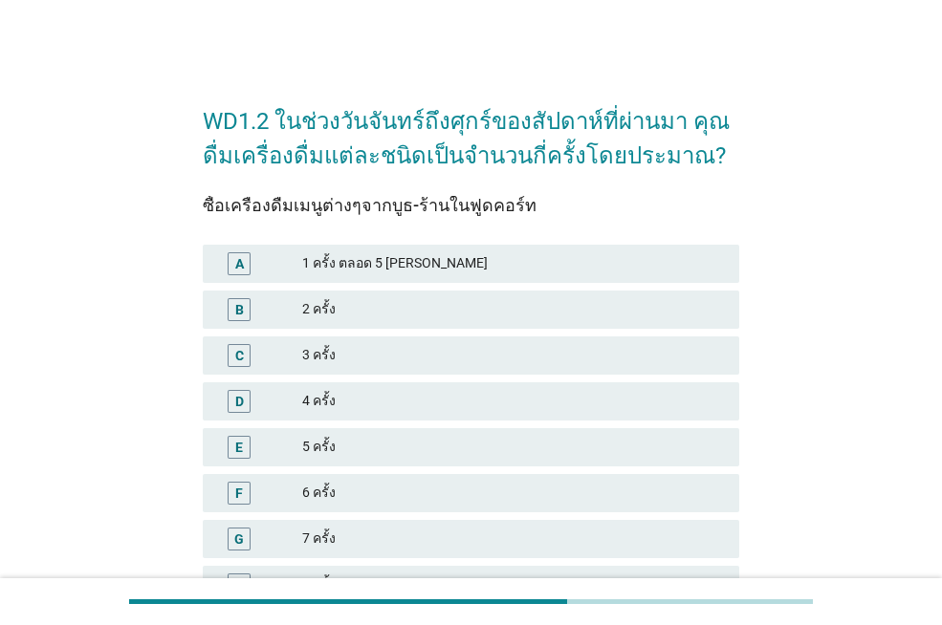
click at [498, 321] on div "B 2 ครั้ง" at bounding box center [471, 310] width 536 height 38
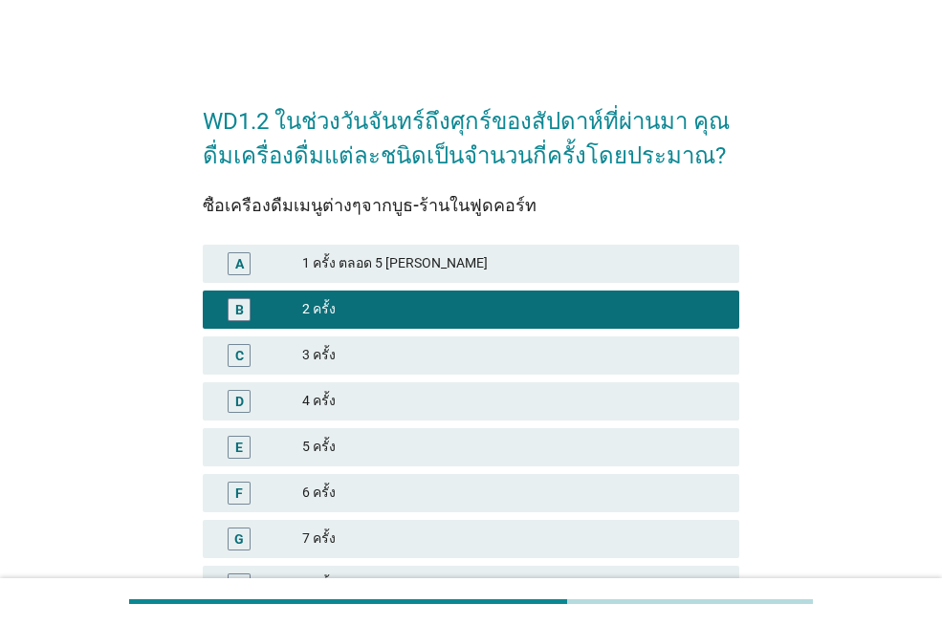
scroll to position [324, 0]
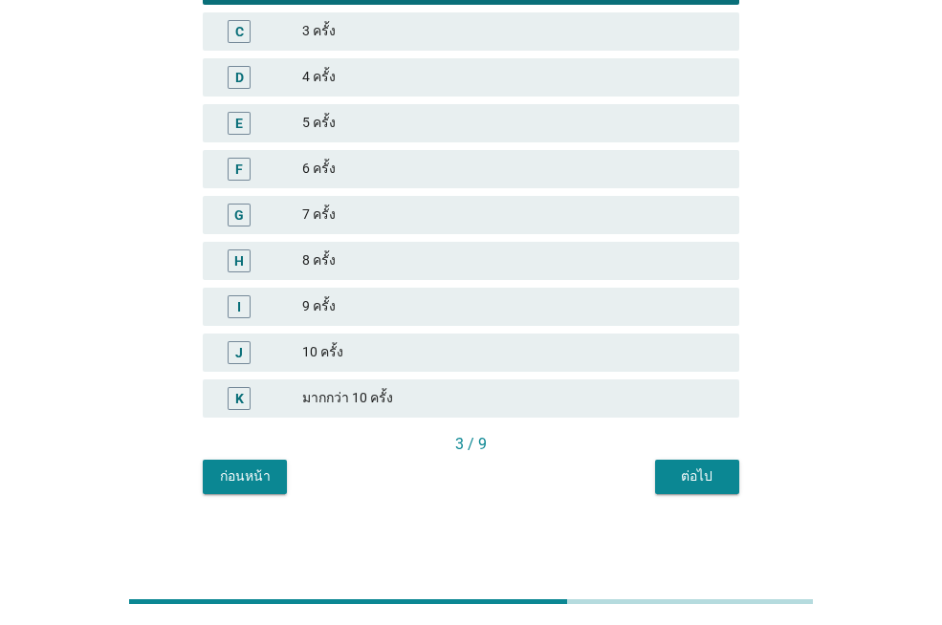
click at [728, 478] on button "ต่อไป" at bounding box center [697, 477] width 84 height 34
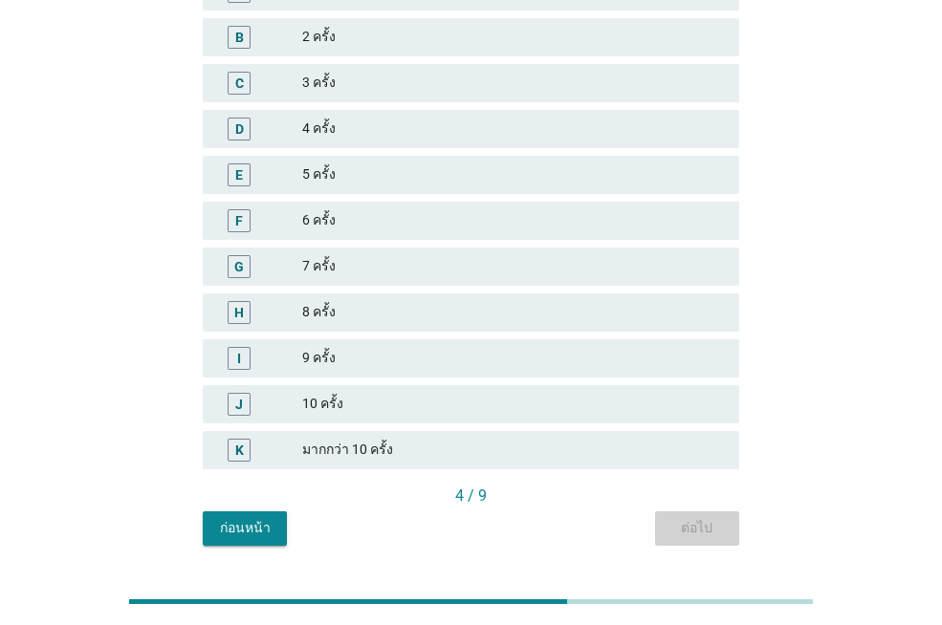
scroll to position [0, 0]
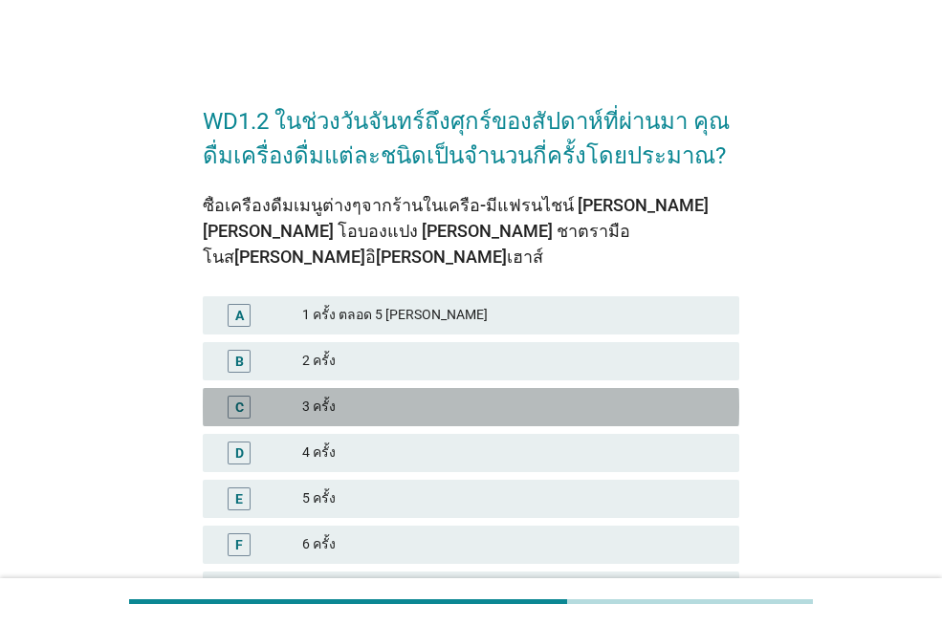
click at [494, 396] on div "3 ครั้ง" at bounding box center [513, 407] width 422 height 23
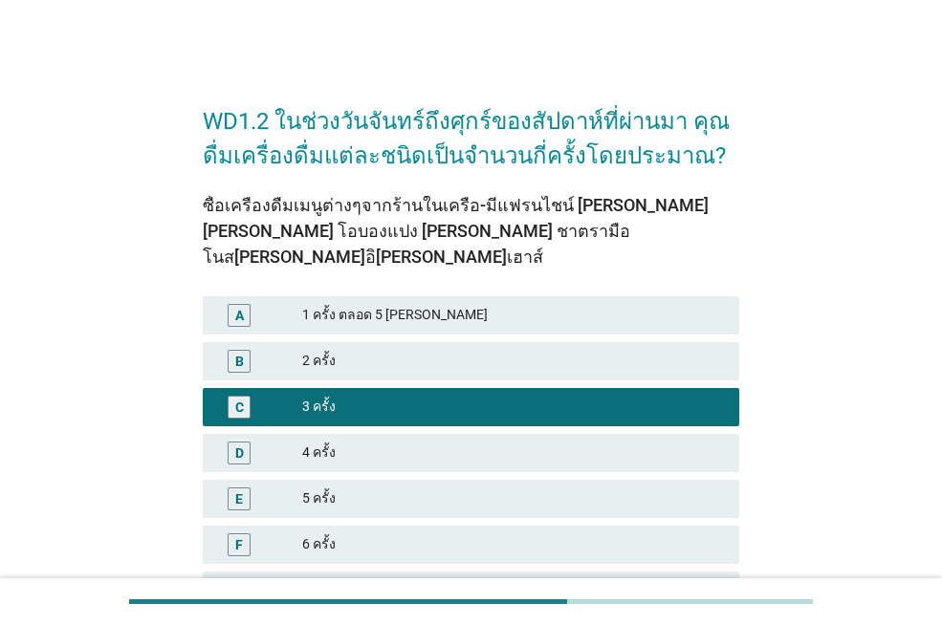
scroll to position [350, 0]
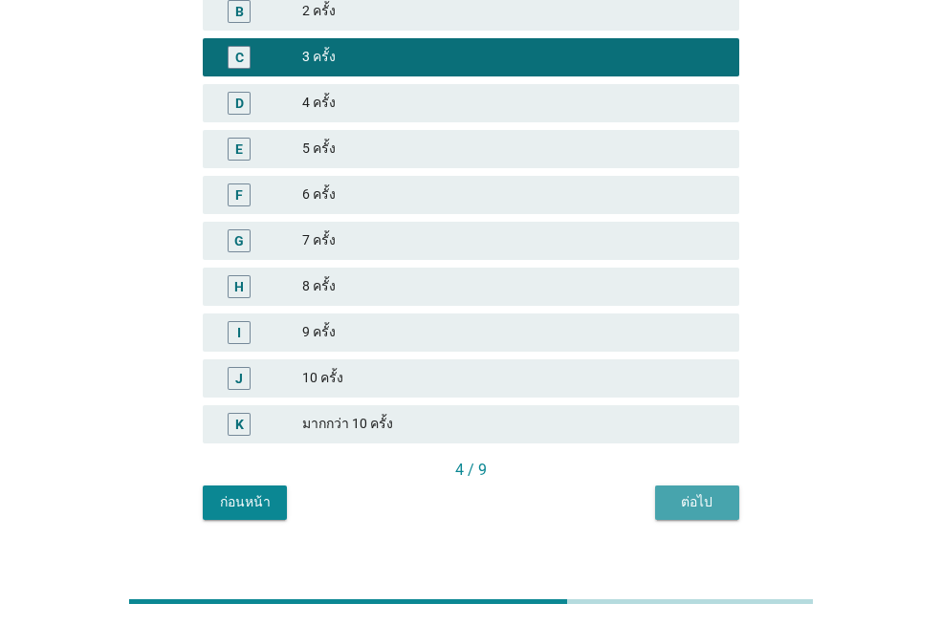
click at [704, 493] on button "ต่อไป" at bounding box center [697, 503] width 84 height 34
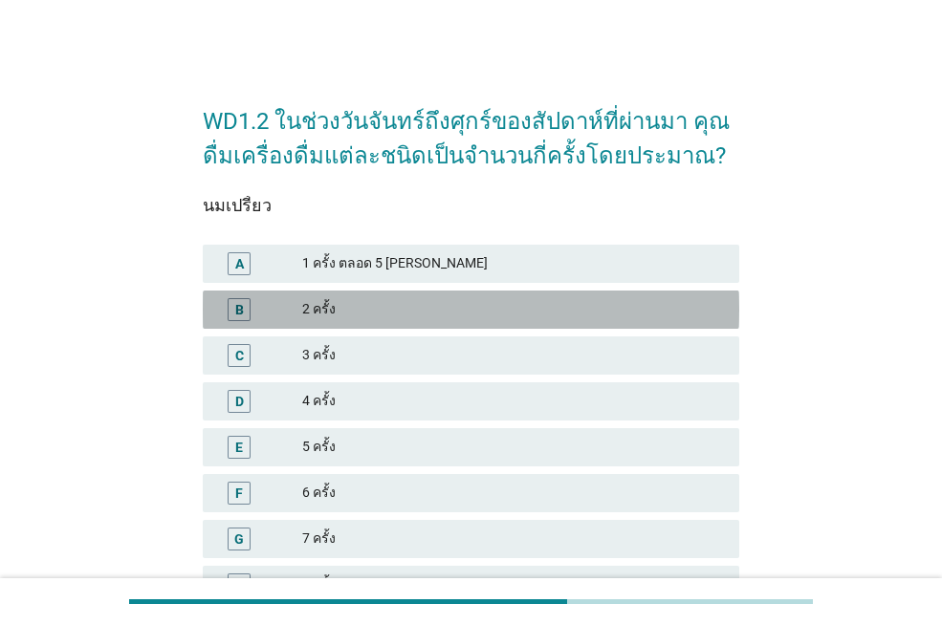
click at [540, 292] on div "B 2 ครั้ง" at bounding box center [471, 310] width 536 height 38
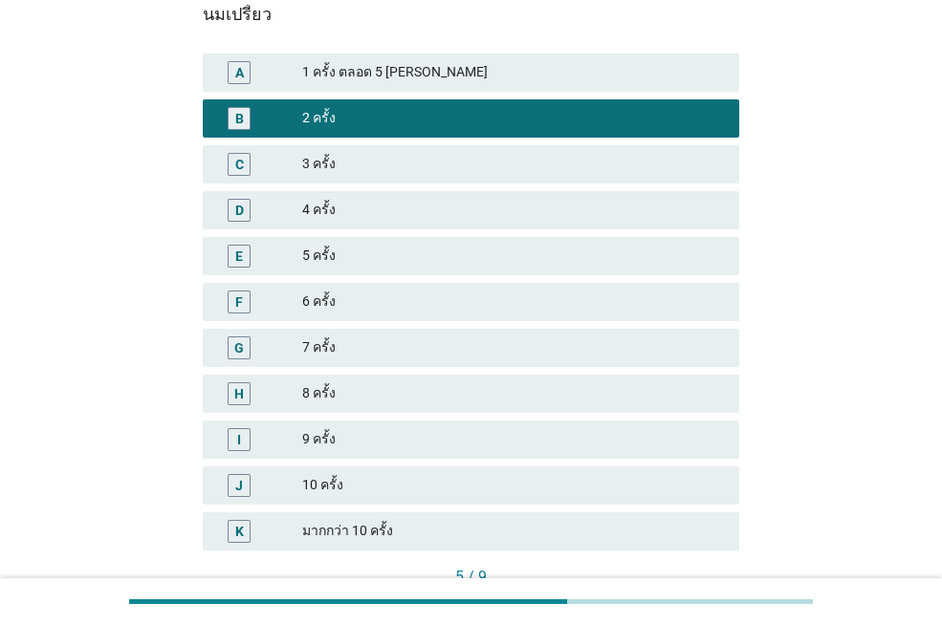
scroll to position [324, 0]
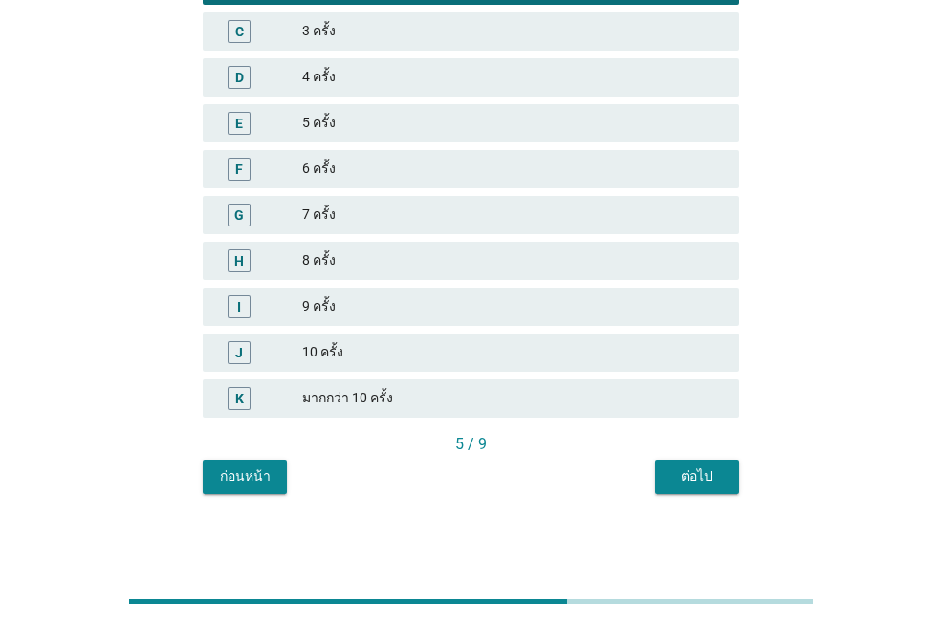
click at [668, 466] on button "ต่อไป" at bounding box center [697, 477] width 84 height 34
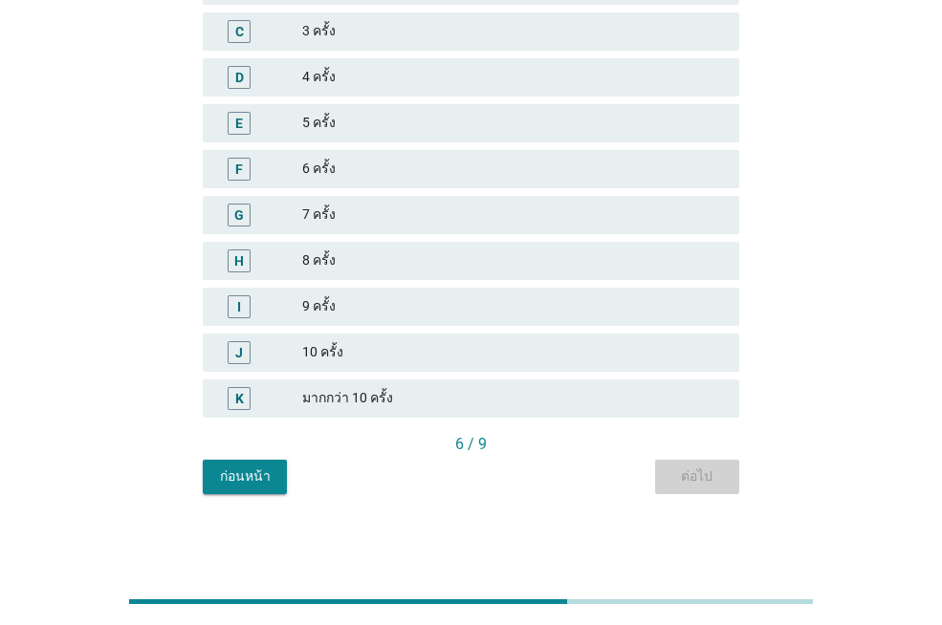
scroll to position [0, 0]
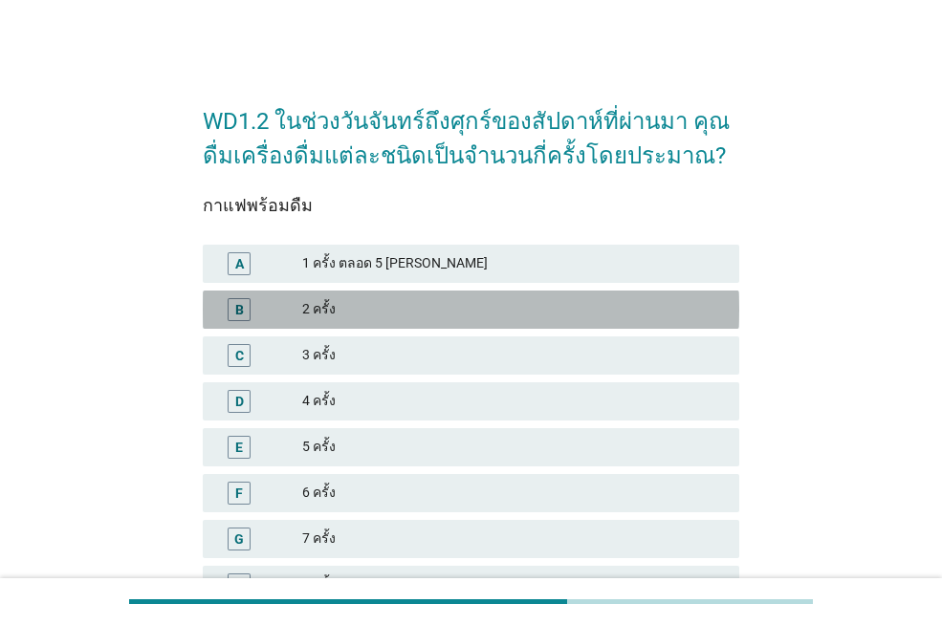
click at [465, 307] on div "2 ครั้ง" at bounding box center [513, 309] width 422 height 23
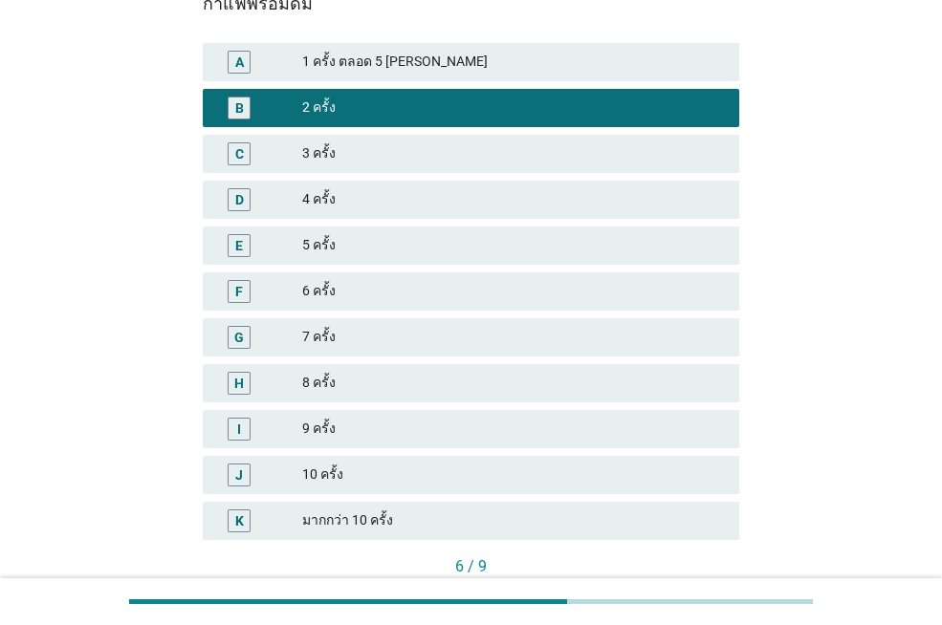
scroll to position [324, 0]
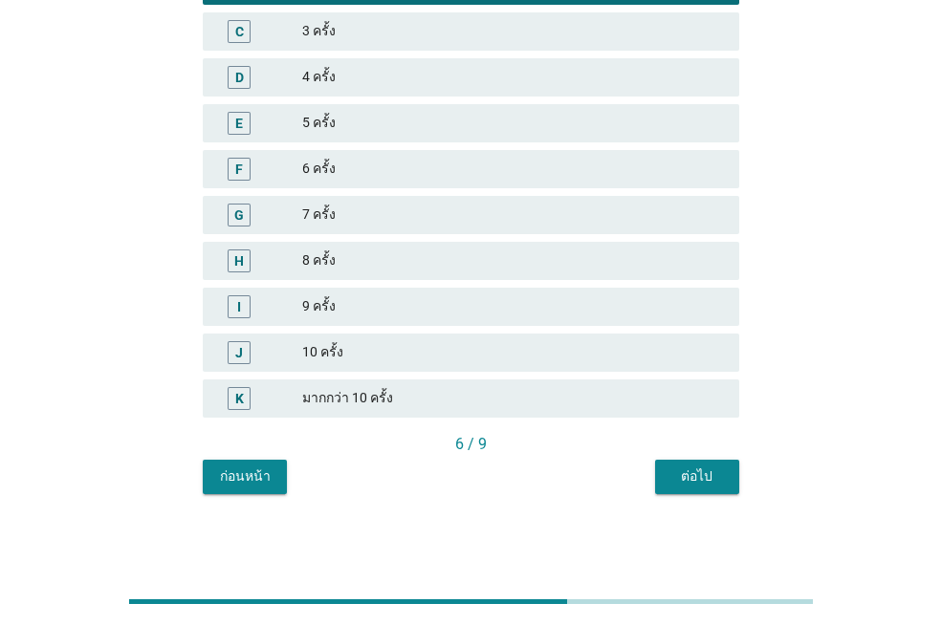
click at [682, 478] on div "ต่อไป" at bounding box center [697, 477] width 54 height 20
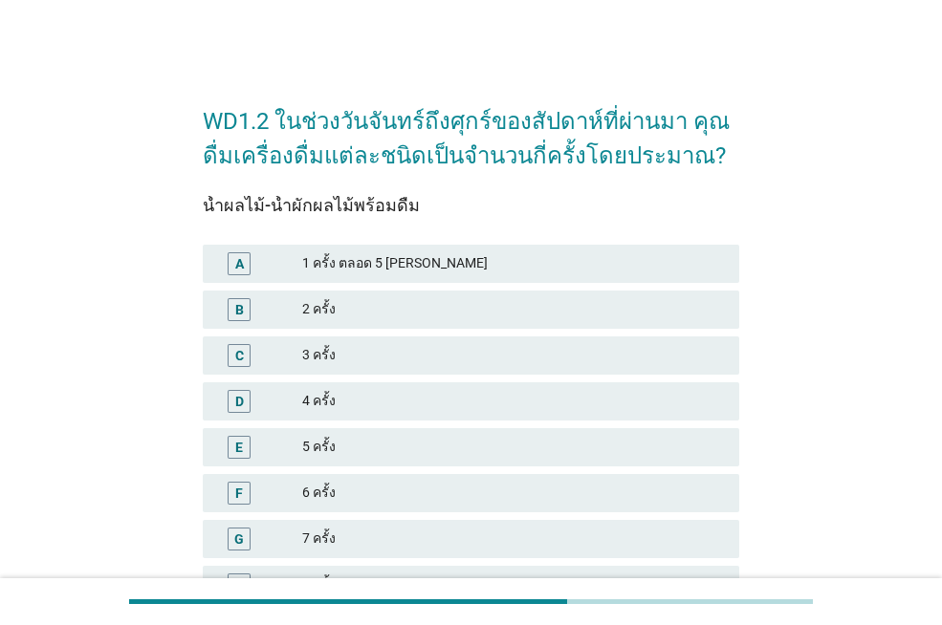
click at [472, 266] on div "1 ครั้ง ตลอด 5 [PERSON_NAME]" at bounding box center [513, 263] width 422 height 23
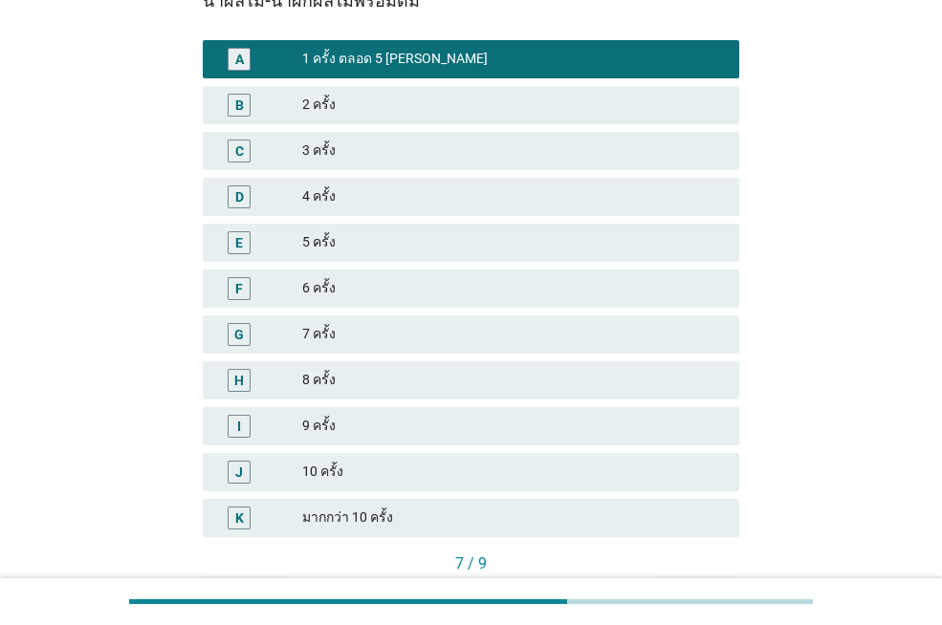
scroll to position [324, 0]
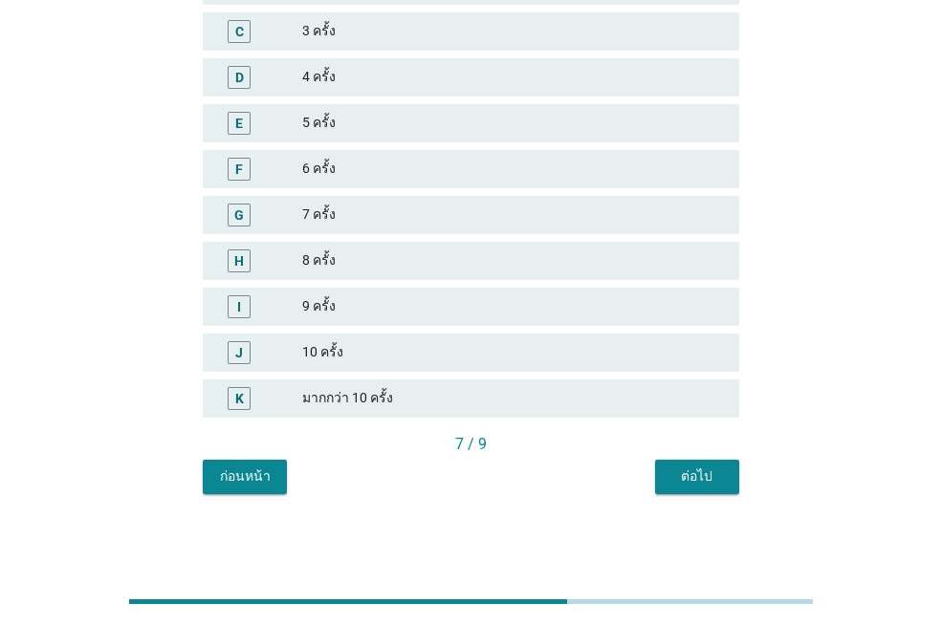
click at [701, 472] on div "ต่อไป" at bounding box center [697, 477] width 54 height 20
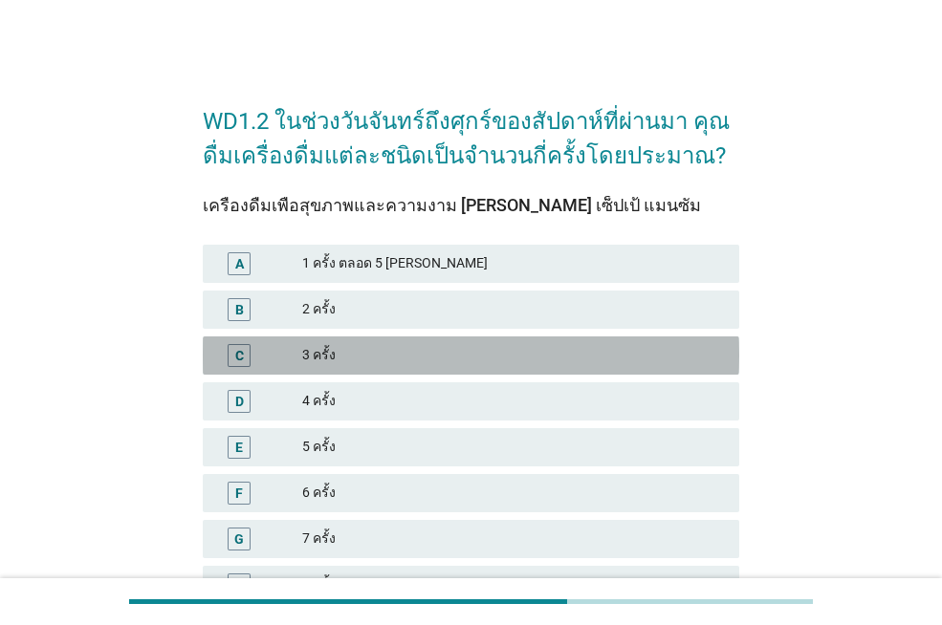
click at [600, 350] on div "3 ครั้ง" at bounding box center [513, 355] width 422 height 23
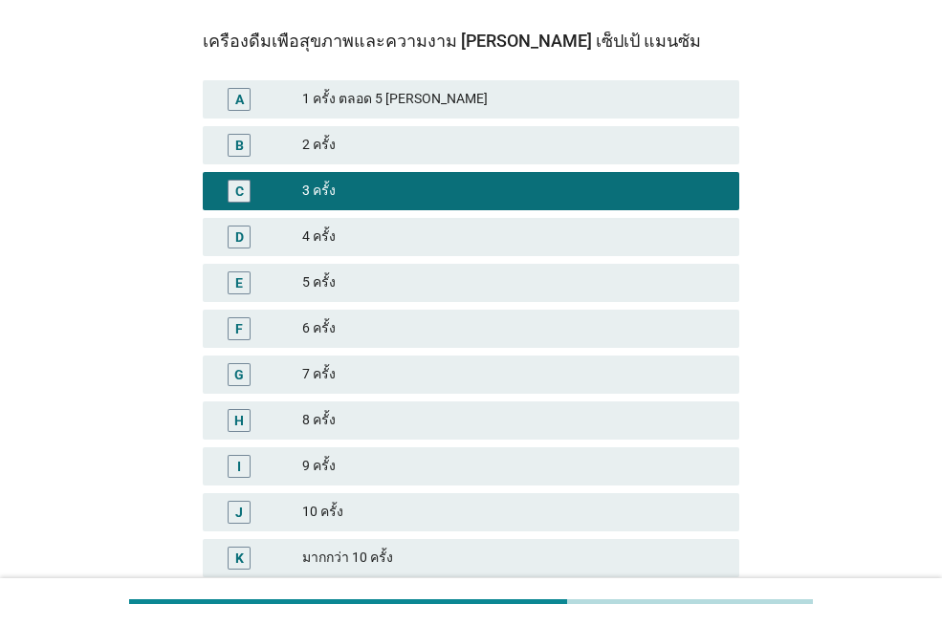
scroll to position [324, 0]
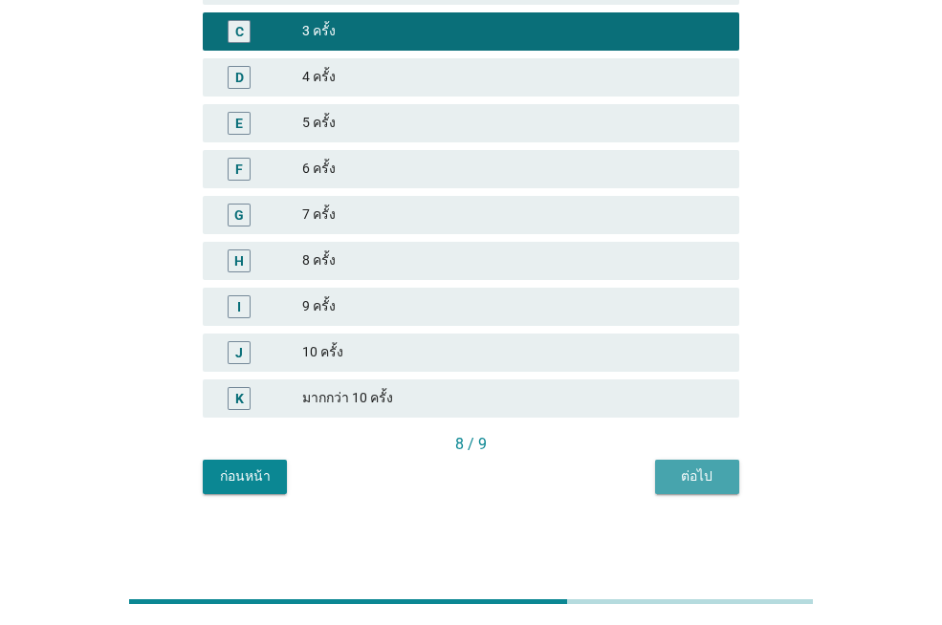
click at [719, 492] on button "ต่อไป" at bounding box center [697, 477] width 84 height 34
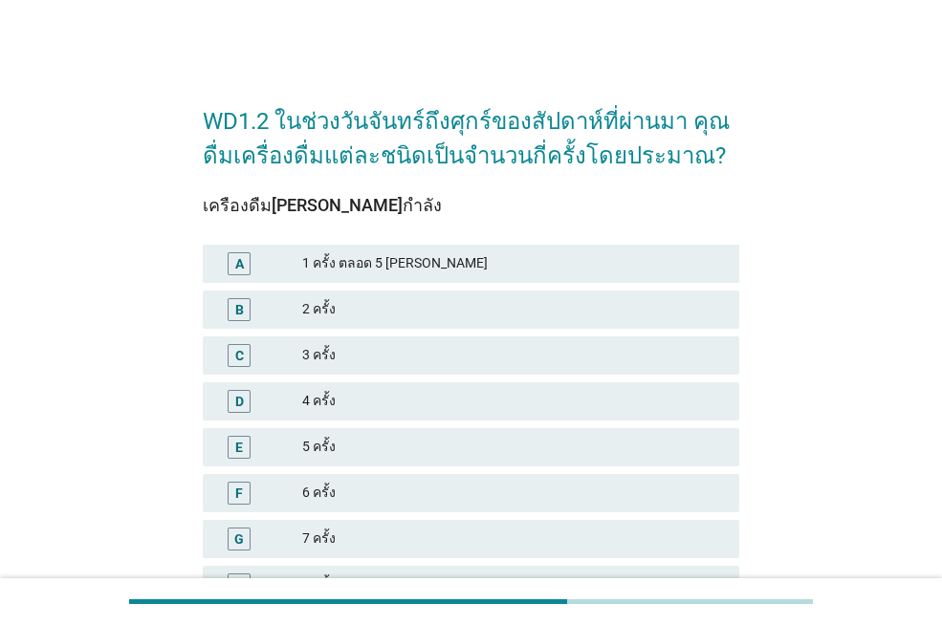
click at [555, 309] on div "2 ครั้ง" at bounding box center [513, 309] width 422 height 23
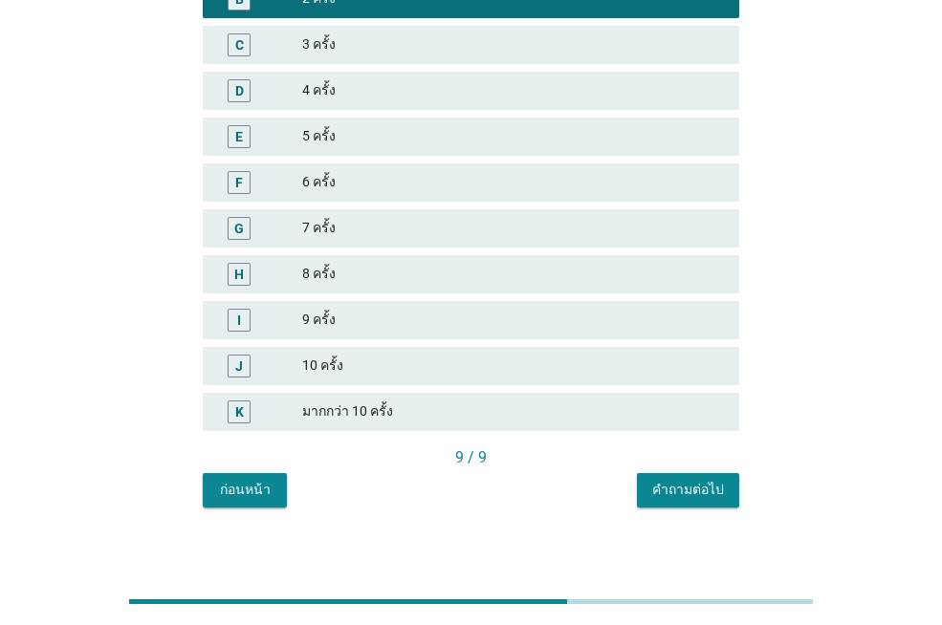
scroll to position [324, 0]
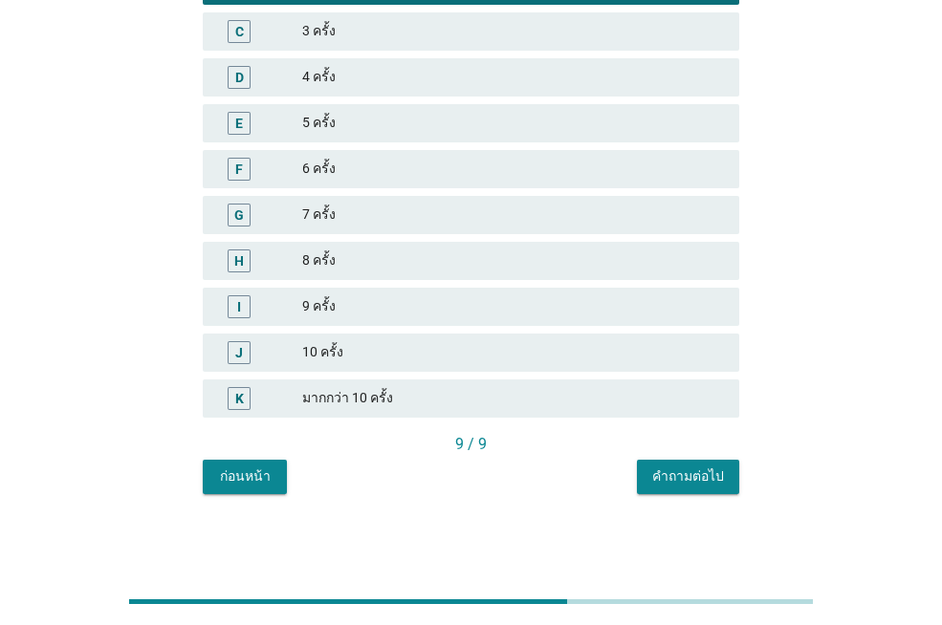
click at [700, 482] on div "คำถามต่อไป" at bounding box center [688, 477] width 72 height 20
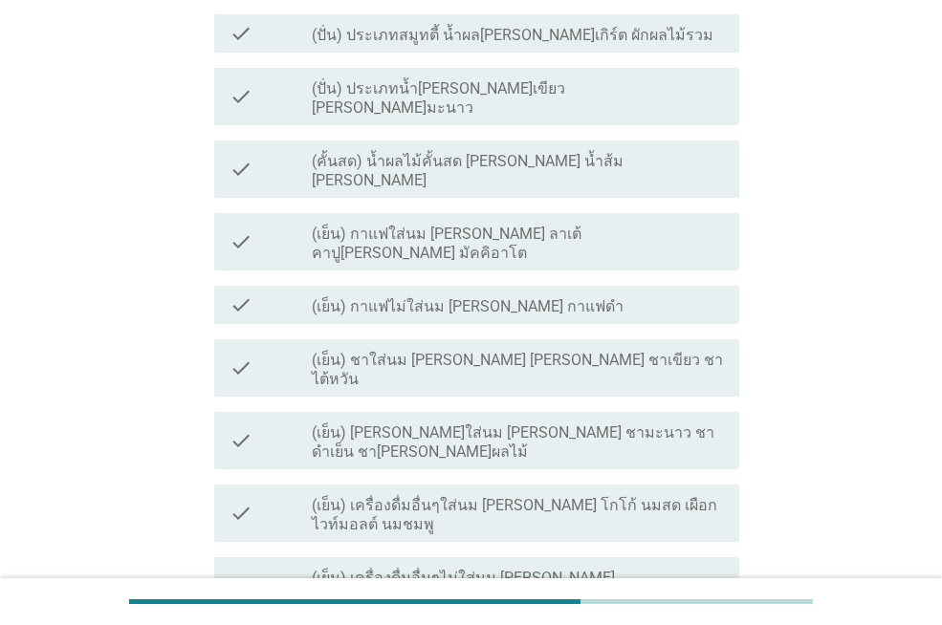
scroll to position [0, 0]
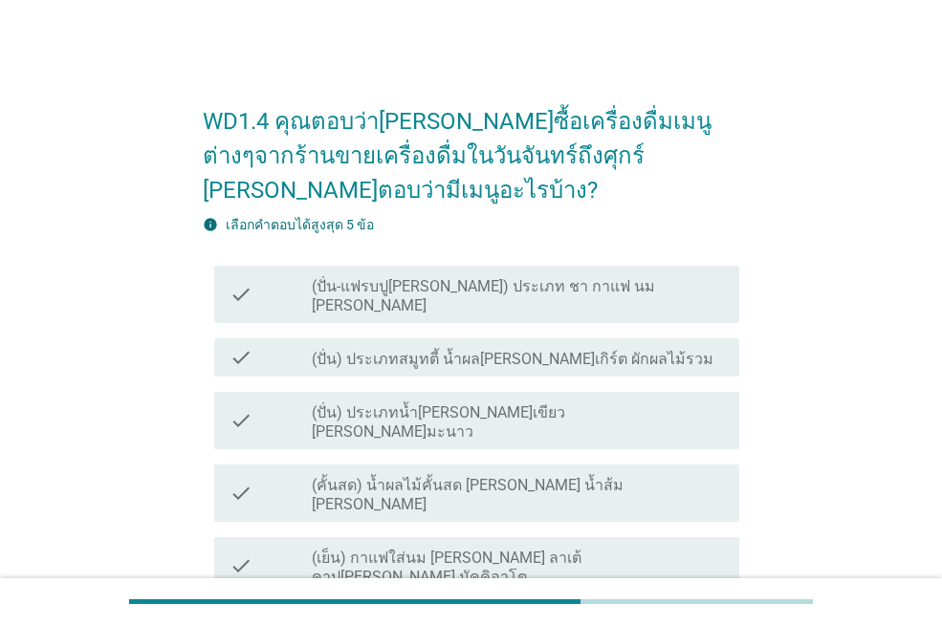
click at [543, 350] on label "(ปั่น) ประเภทสมูทตี้ น้ำผล[PERSON_NAME]เกิร์ต ผักผลไม้รวม" at bounding box center [513, 359] width 402 height 19
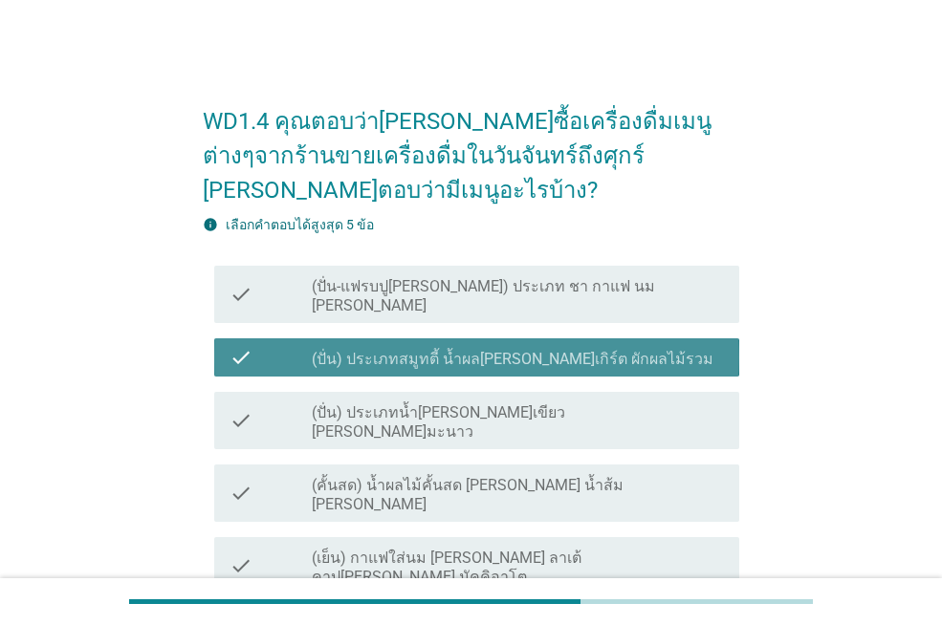
click at [541, 545] on div "check_box_outline_blank (เย็น) กาแฟใส่นม [PERSON_NAME] ลาเต้ คาปู[PERSON_NAME] …" at bounding box center [518, 566] width 412 height 42
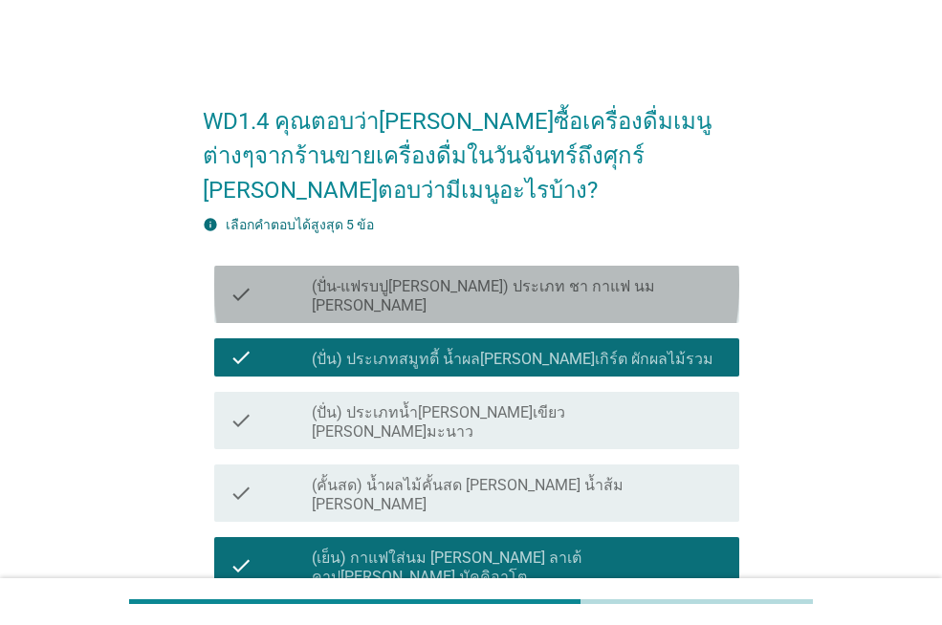
click at [551, 277] on label "(ปั่น-แฟรบปู[PERSON_NAME]) ประเภท ชา กาแฟ นม [PERSON_NAME]" at bounding box center [518, 296] width 412 height 38
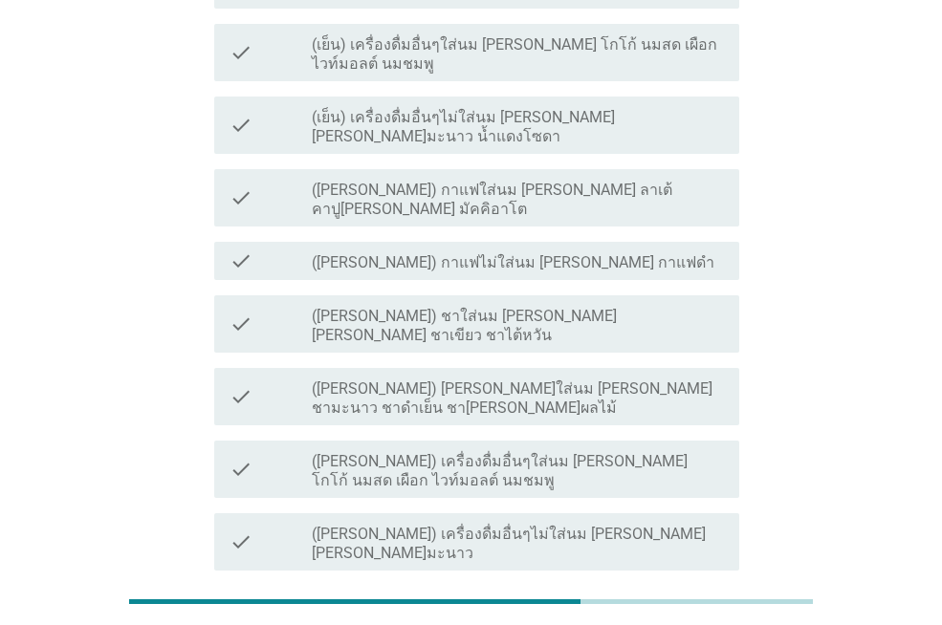
scroll to position [790, 0]
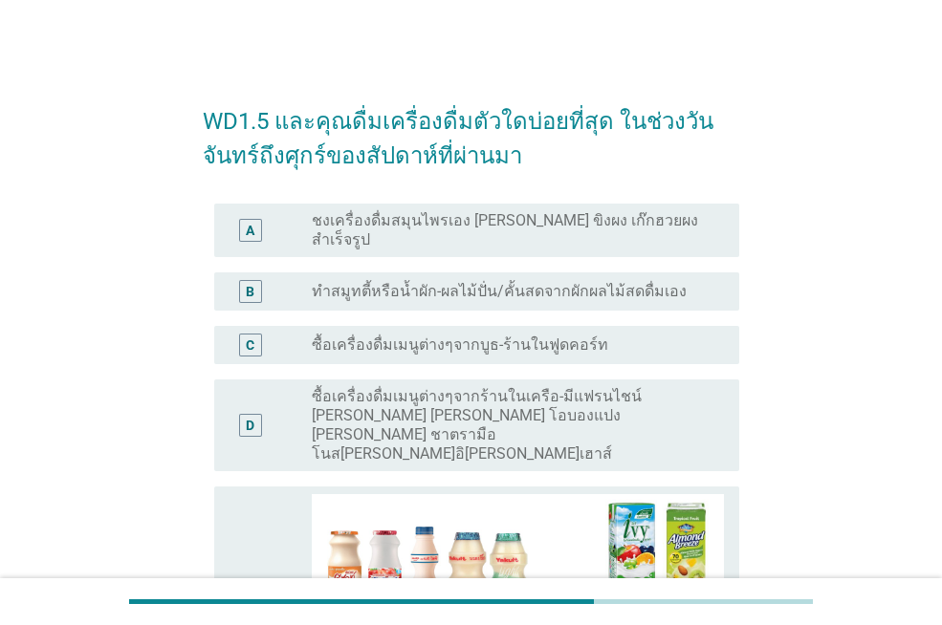
click at [482, 299] on div "B radio_button_unchecked ทำสมูทตี้หรือน้ำผัก-ผลไม้ปั่น/คั้นสดจากผักผลไม้สดดื่มเ…" at bounding box center [471, 292] width 536 height 54
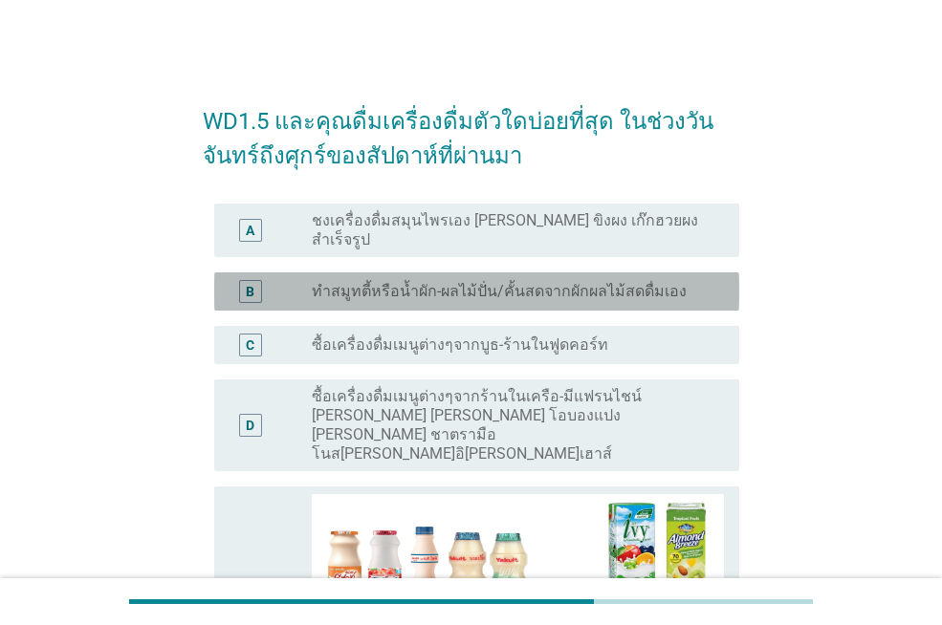
click at [483, 282] on label "ทำสมูทตี้หรือน้ำผัก-ผลไม้ปั่น/คั้นสดจากผักผลไม้สดดื่มเอง" at bounding box center [499, 291] width 375 height 19
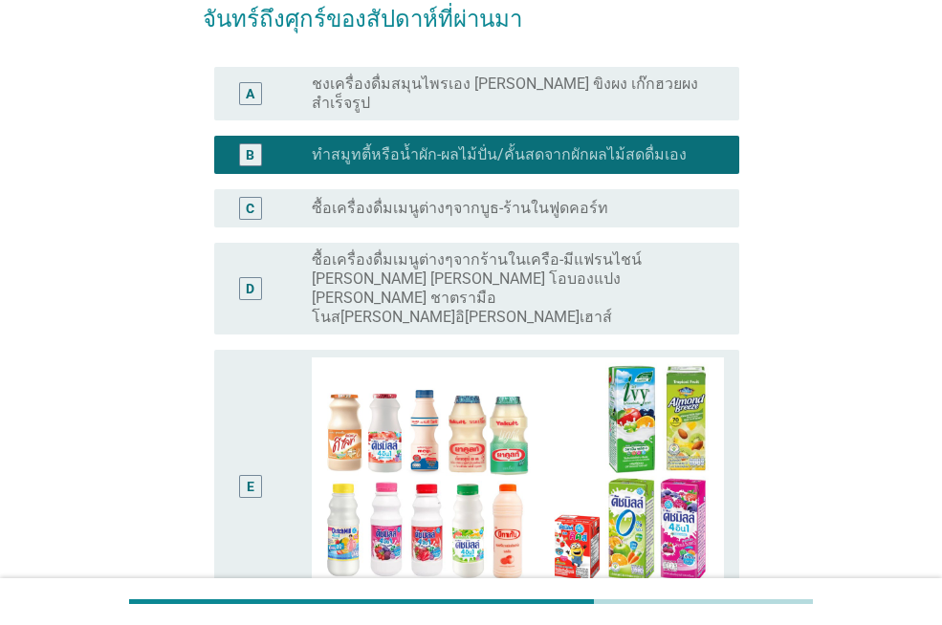
scroll to position [382, 0]
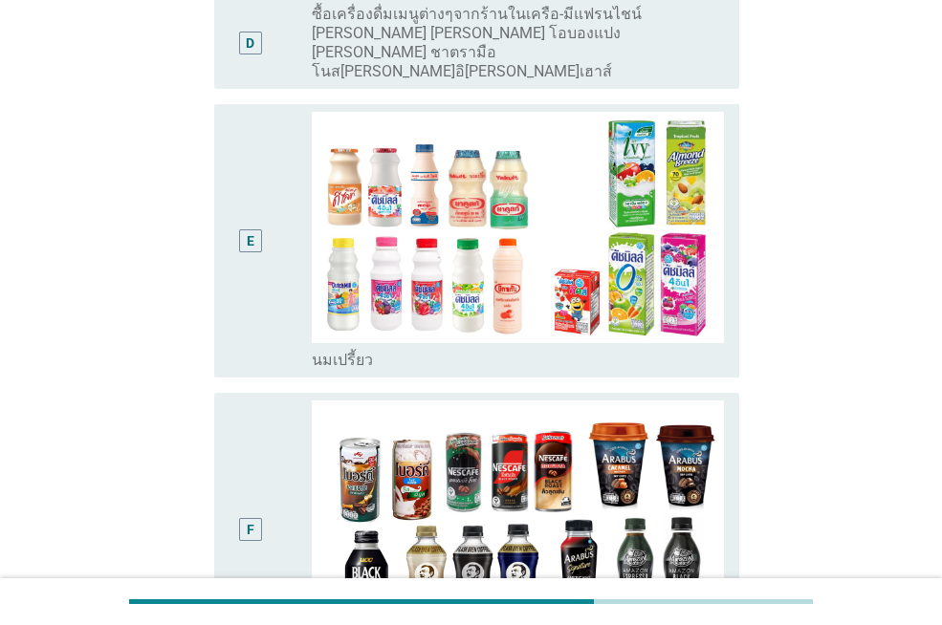
click at [282, 248] on div "E" at bounding box center [270, 241] width 82 height 258
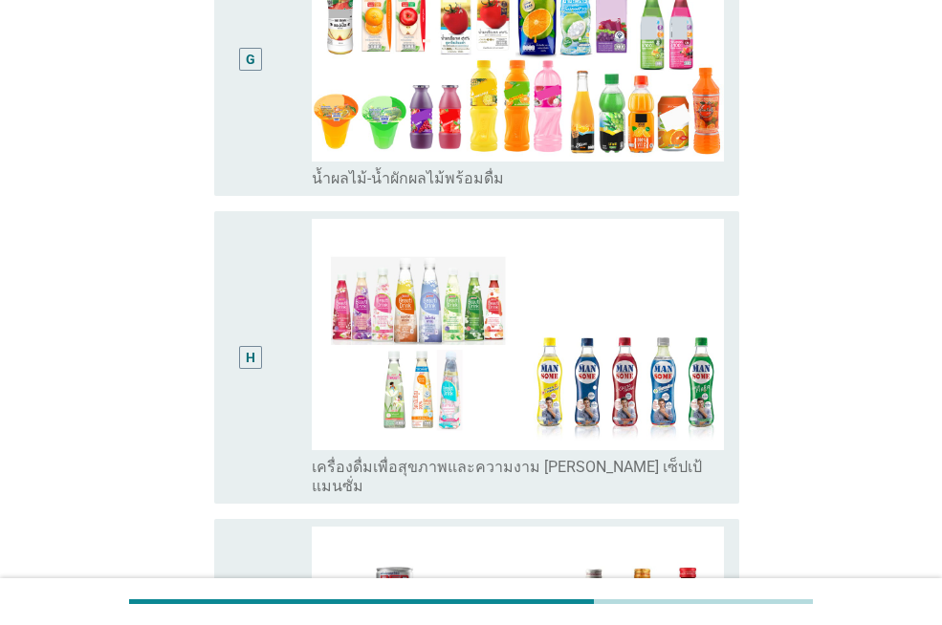
scroll to position [1147, 0]
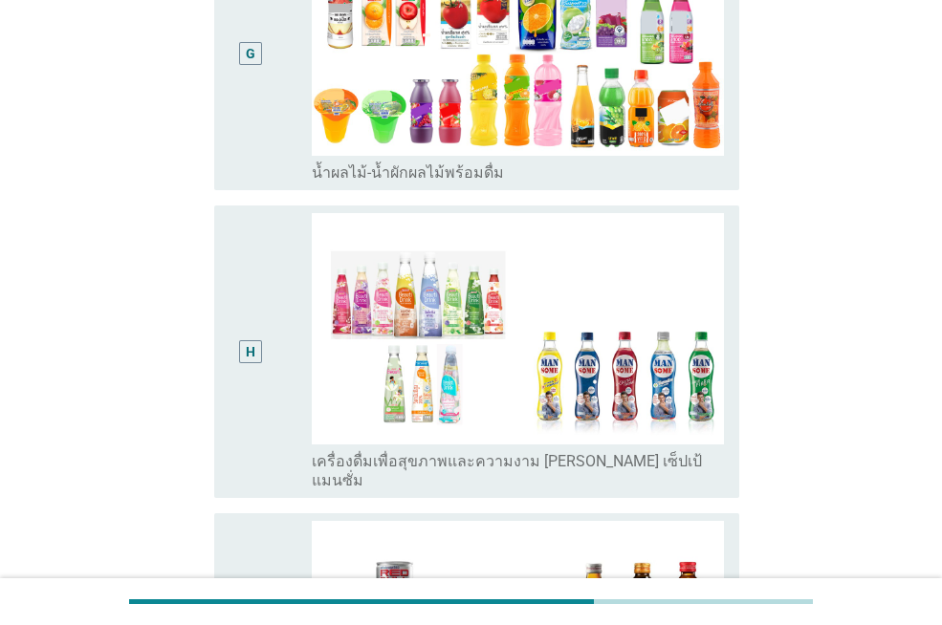
click at [283, 84] on div "G" at bounding box center [270, 53] width 82 height 258
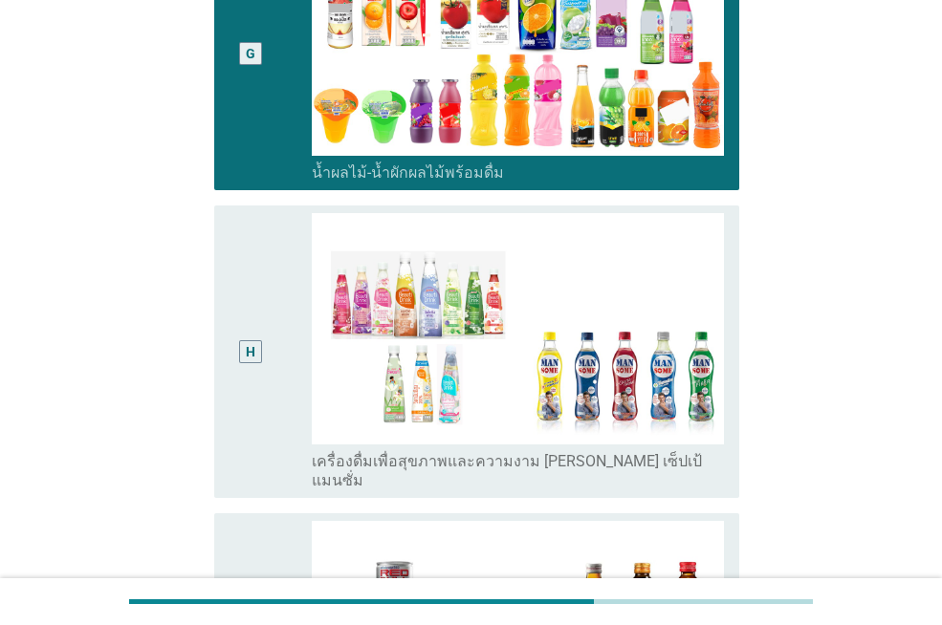
click at [253, 241] on div "H" at bounding box center [249, 351] width 41 height 277
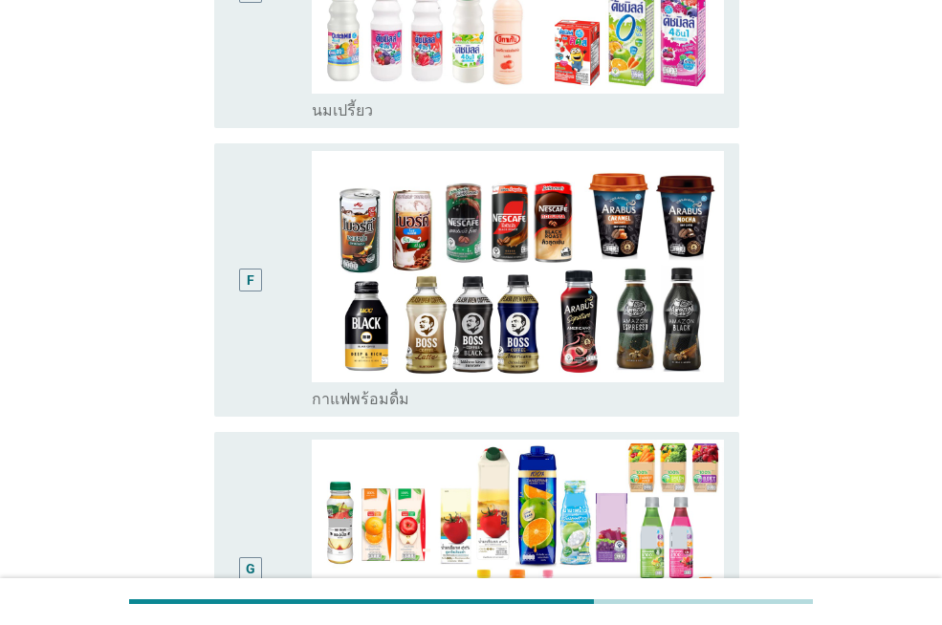
scroll to position [669, 0]
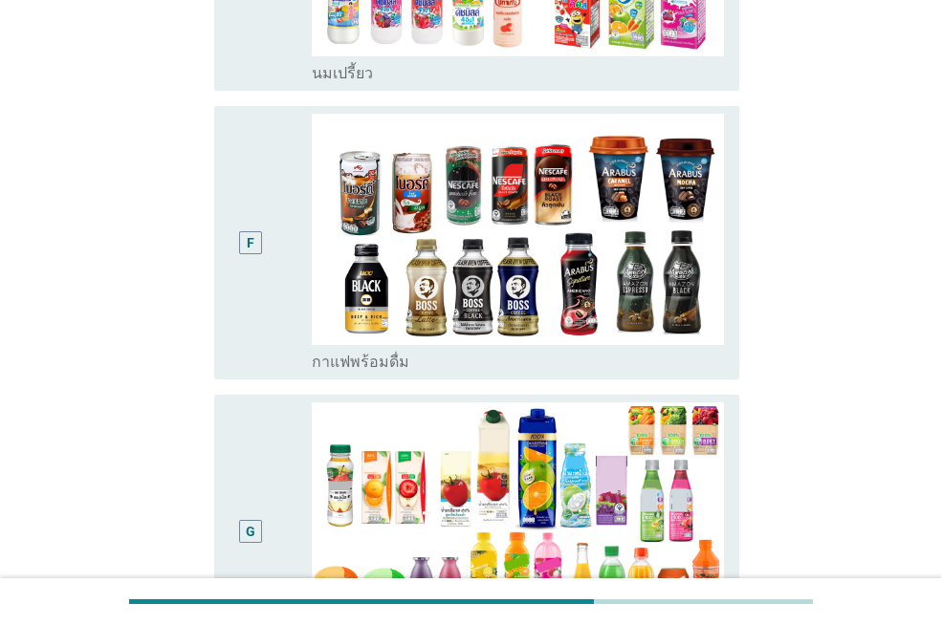
click at [239, 429] on div "G" at bounding box center [249, 531] width 41 height 258
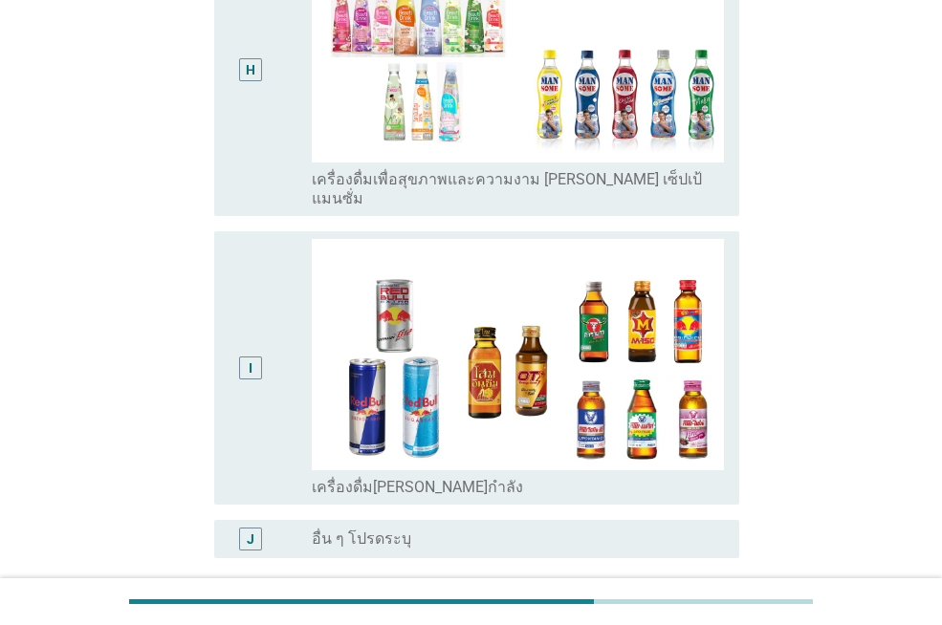
scroll to position [1536, 0]
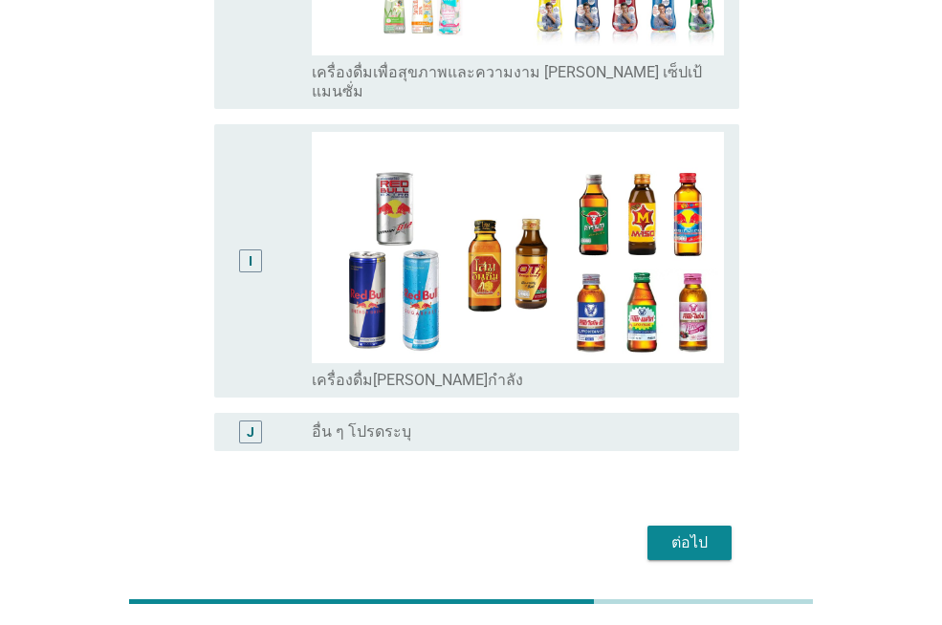
click at [705, 532] on div "ต่อไป" at bounding box center [690, 543] width 54 height 23
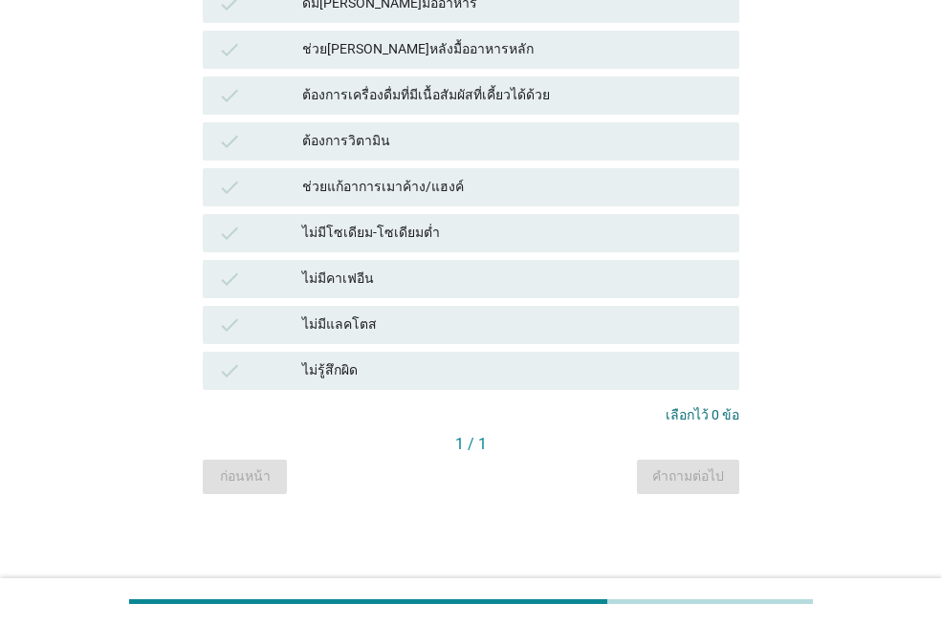
scroll to position [0, 0]
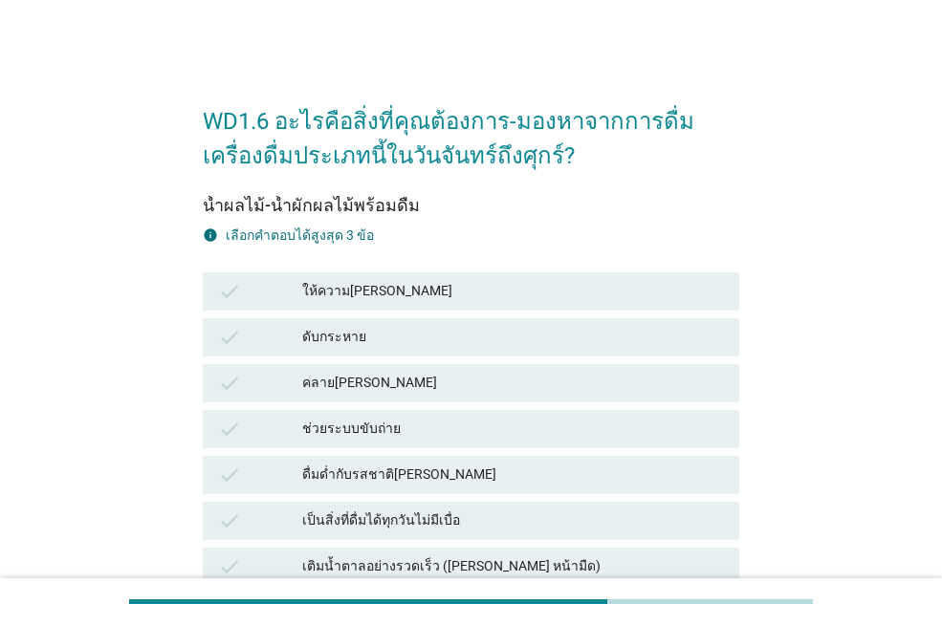
click at [339, 384] on div "คลาย[PERSON_NAME]" at bounding box center [513, 383] width 422 height 23
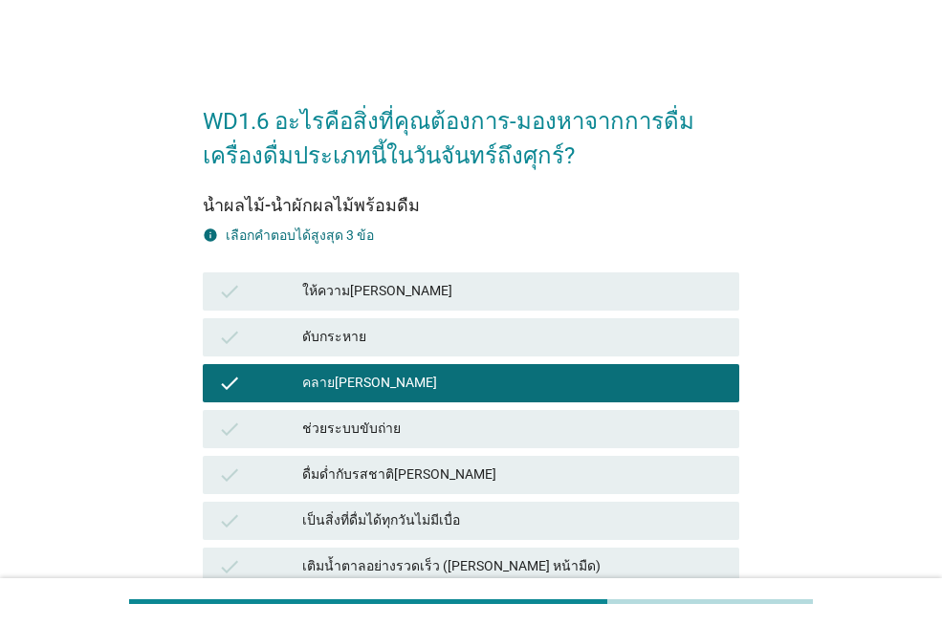
click at [361, 294] on div "ให้ความ[PERSON_NAME]" at bounding box center [513, 291] width 422 height 23
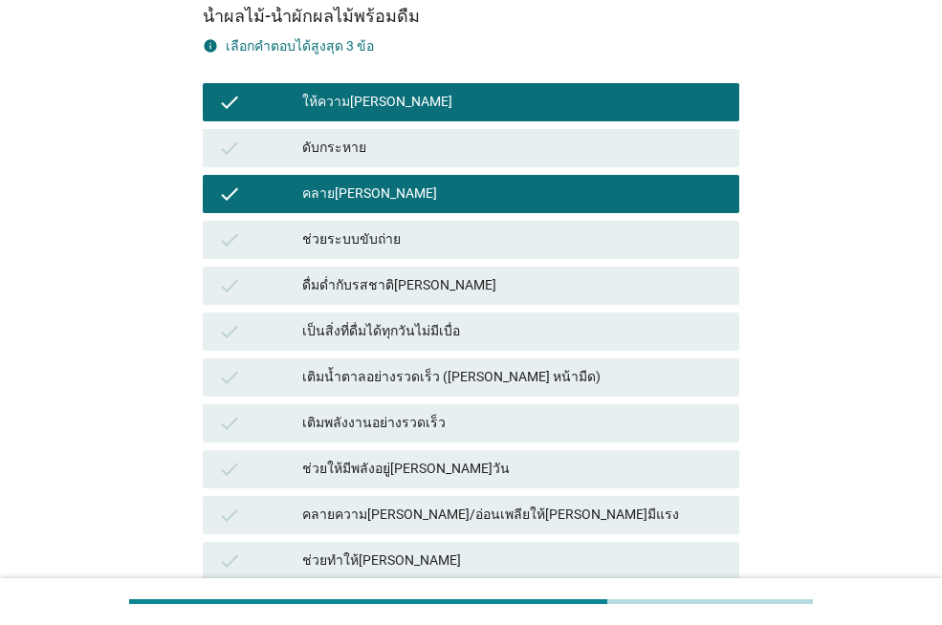
scroll to position [191, 0]
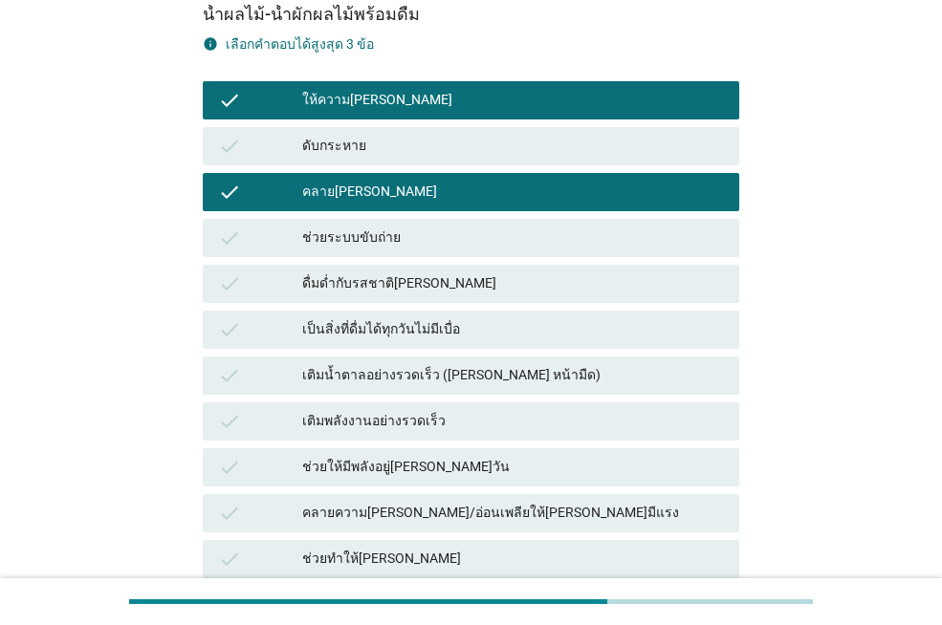
click at [508, 427] on div "เติมพลังงานอย่างรวดเร็ว" at bounding box center [513, 421] width 422 height 23
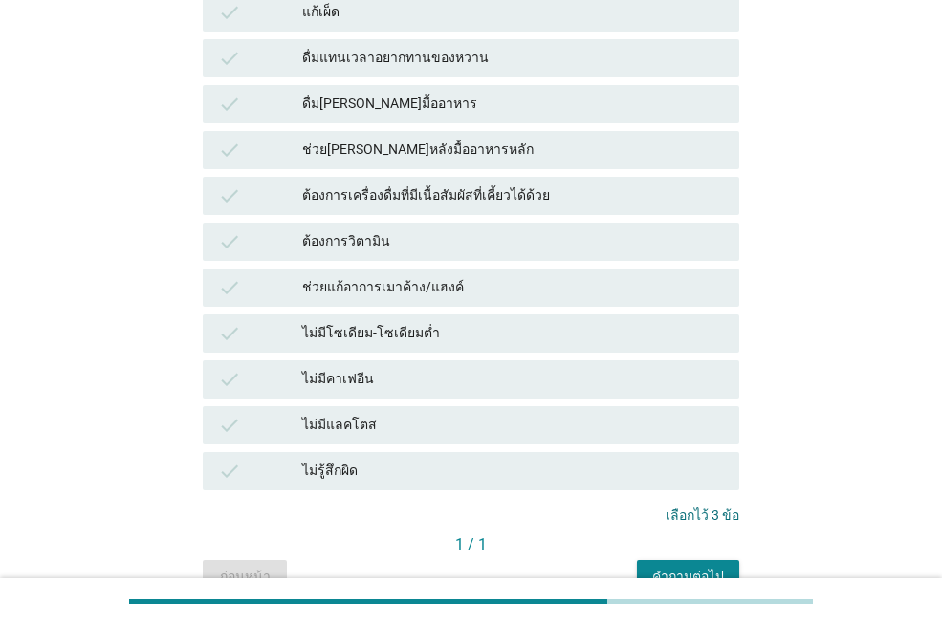
scroll to position [1389, 0]
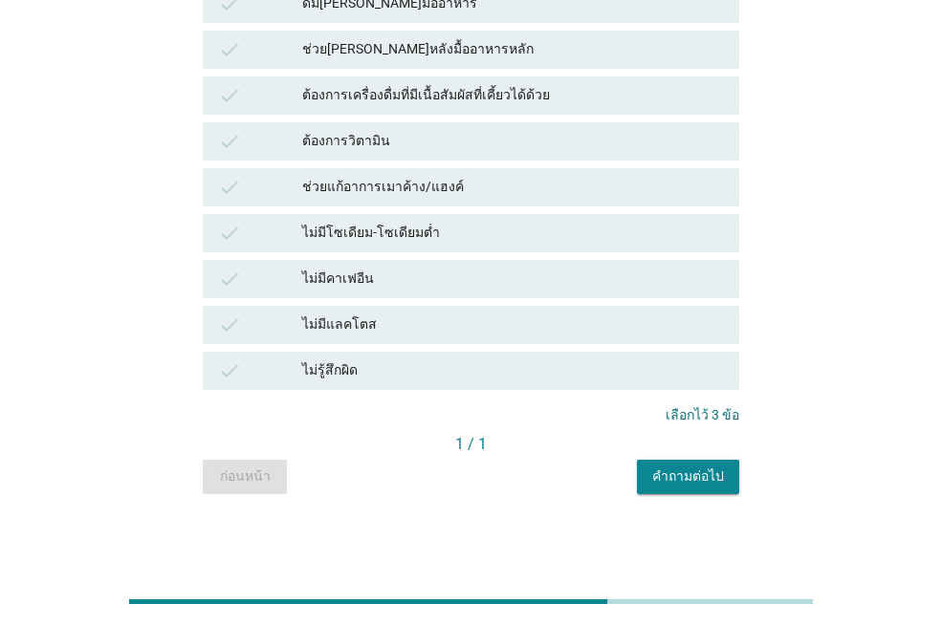
click at [665, 478] on div "คำถามต่อไป" at bounding box center [688, 477] width 72 height 20
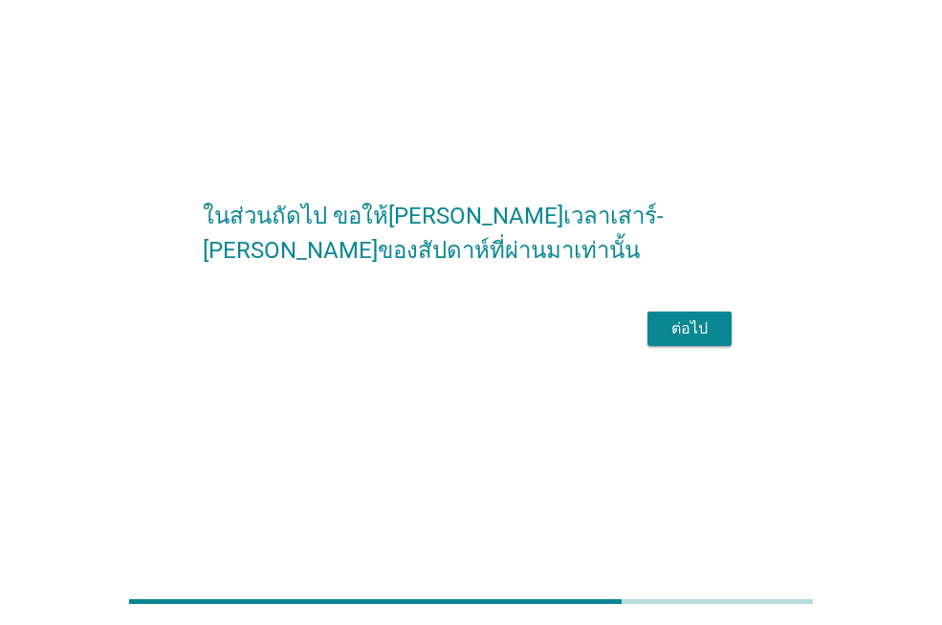
scroll to position [0, 0]
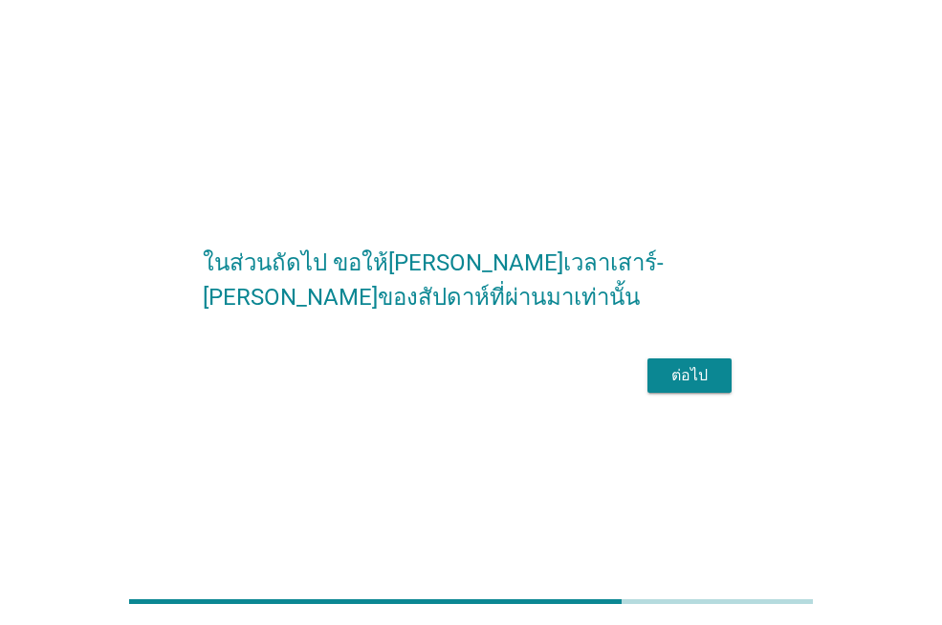
click at [698, 383] on div "ต่อไป" at bounding box center [690, 375] width 54 height 23
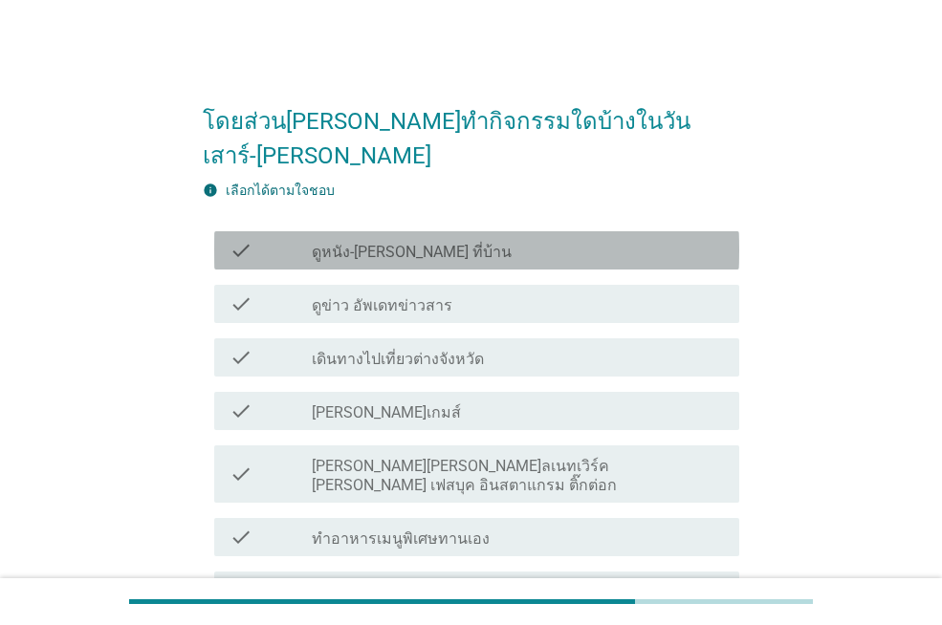
click at [530, 239] on div "check_box_outline_blank ดูหนัง-[PERSON_NAME] ที่บ้าน" at bounding box center [518, 250] width 412 height 23
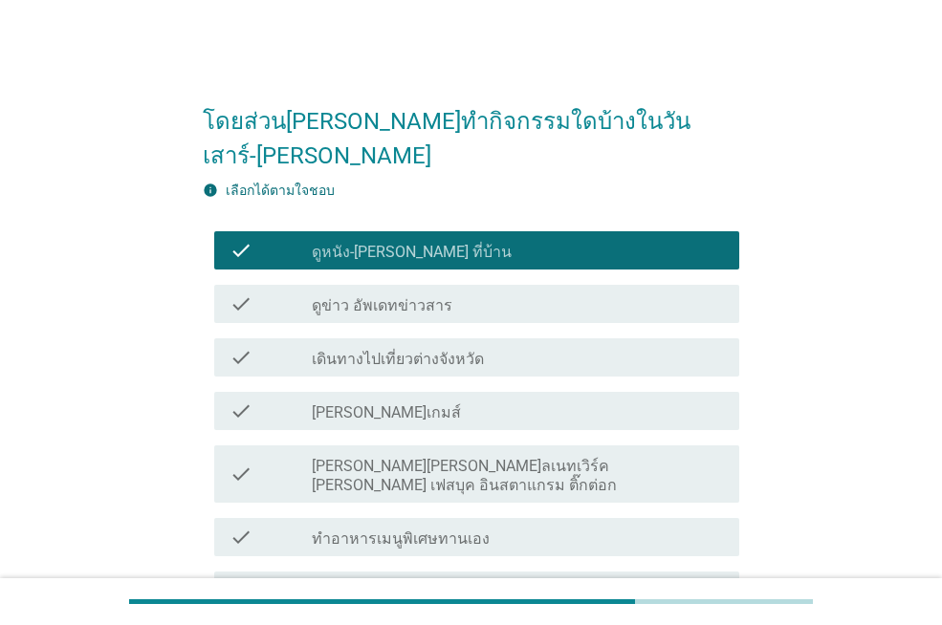
click at [480, 530] on label "ทำอาหารเมนูพิเศษทานเอง" at bounding box center [401, 539] width 178 height 19
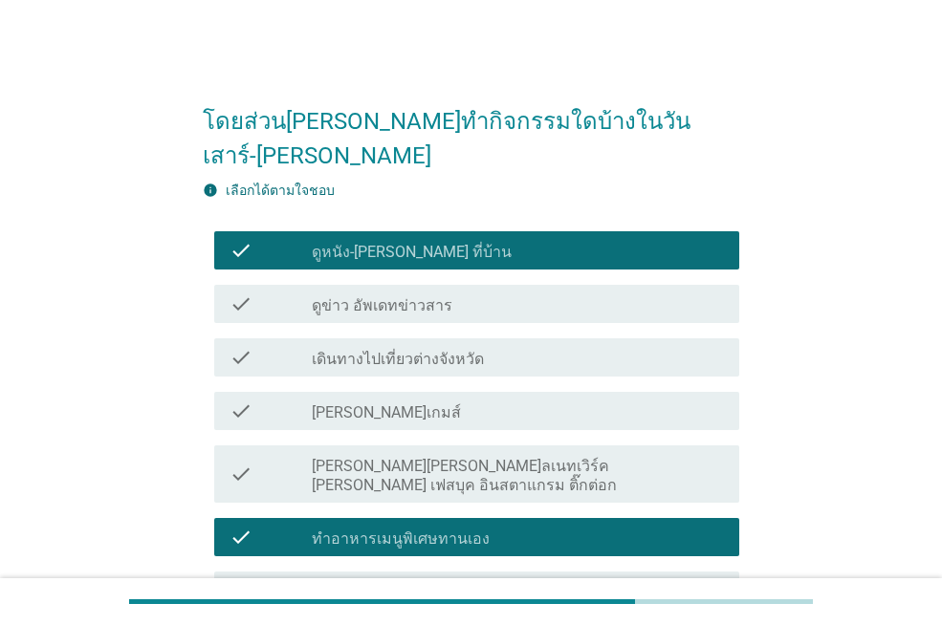
click at [501, 400] on div "check_box_outline_blank [PERSON_NAME]เกมส์" at bounding box center [518, 411] width 412 height 23
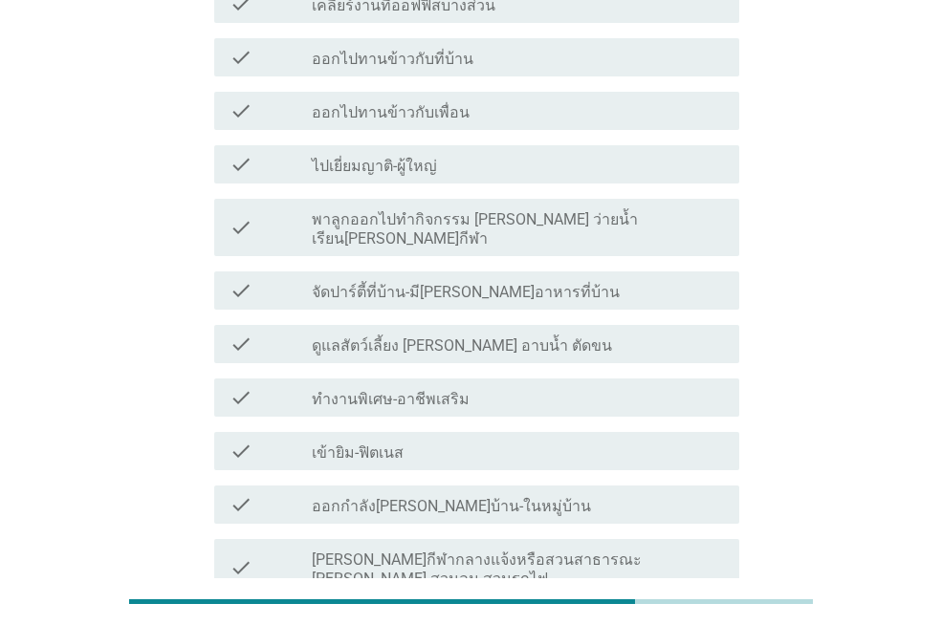
scroll to position [682, 0]
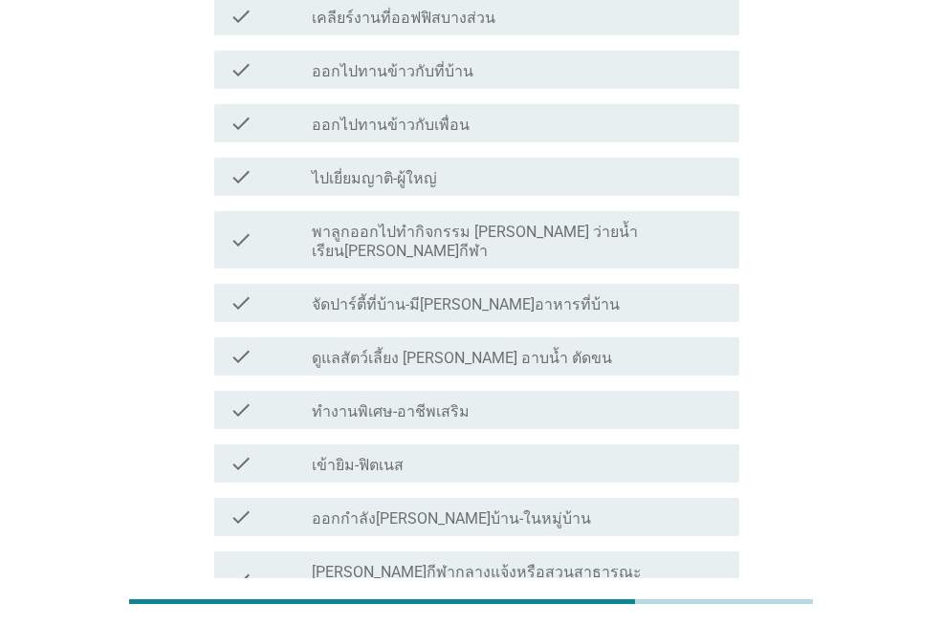
click at [454, 402] on label "ทำงานพิเศษ-อาชีพเสริม" at bounding box center [391, 411] width 158 height 19
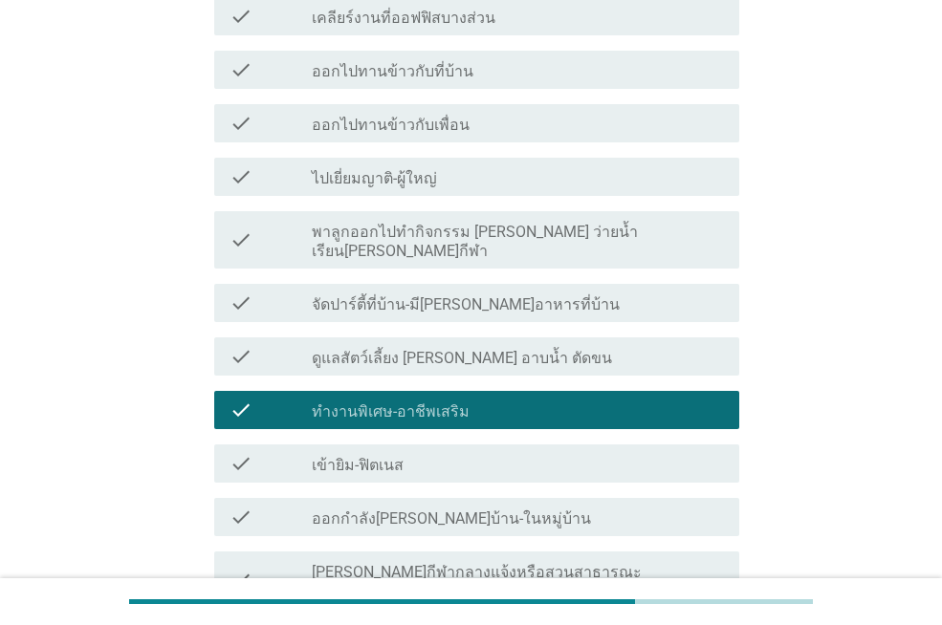
click at [447, 223] on label "พาลูกออกไปทำกิจกรรม [PERSON_NAME] ว่ายน้ำ เรียน[PERSON_NAME]กีฬา" at bounding box center [518, 242] width 412 height 38
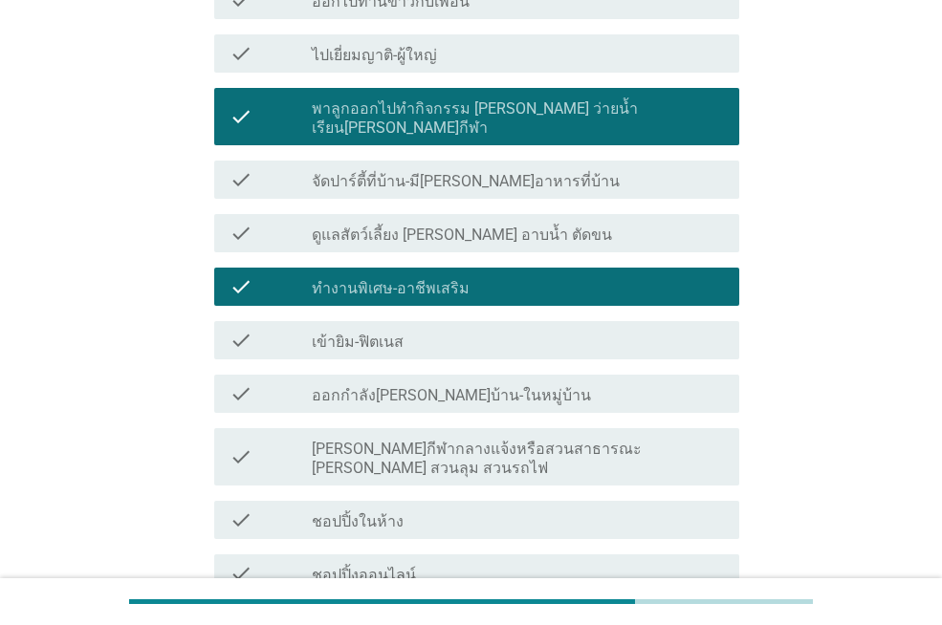
scroll to position [1064, 0]
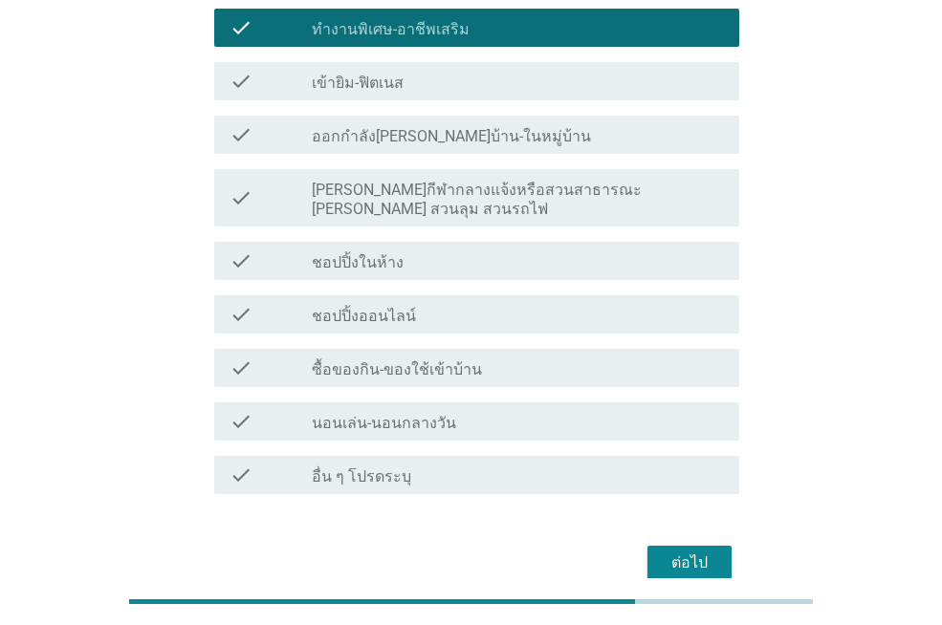
click at [423, 349] on div "check check_box_outline_blank ซื้อของกิน-ของใช้เข้าบ้าน" at bounding box center [476, 368] width 525 height 38
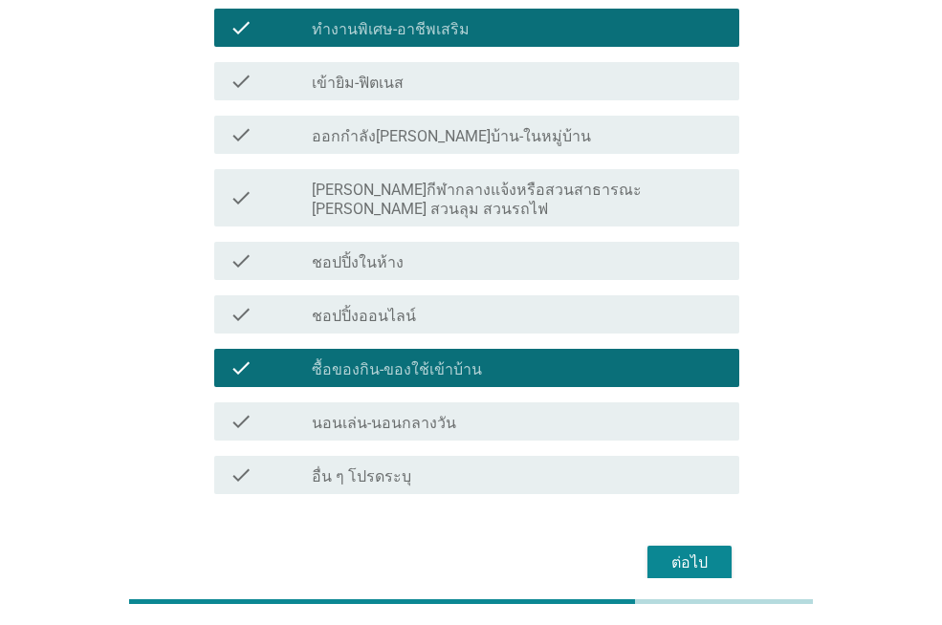
click at [667, 552] on div "ต่อไป" at bounding box center [690, 563] width 54 height 23
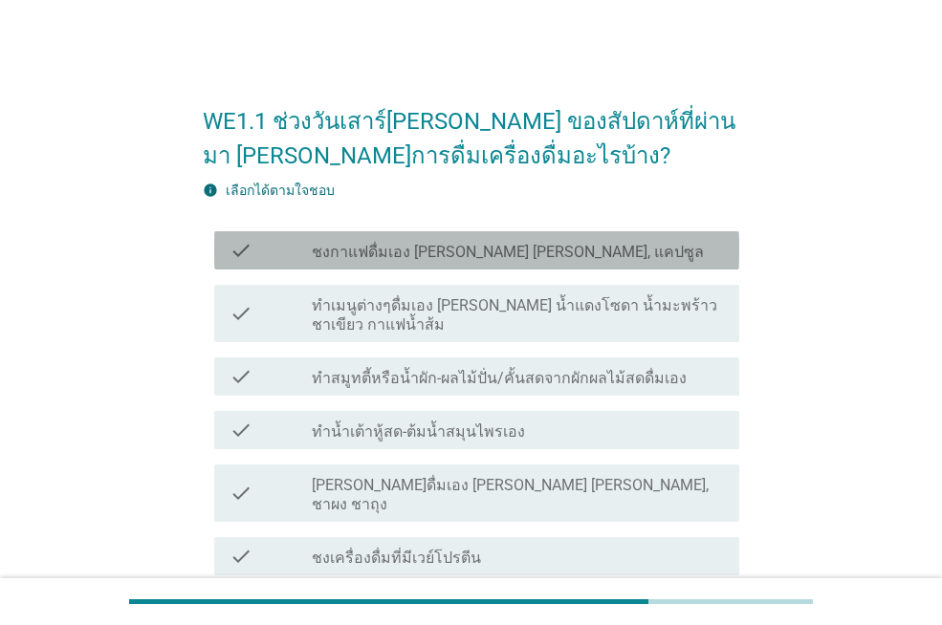
click at [540, 239] on div "check_box_outline_blank ชงกาแฟดื่มเอง [PERSON_NAME] [PERSON_NAME], แคปซูล" at bounding box center [518, 250] width 412 height 23
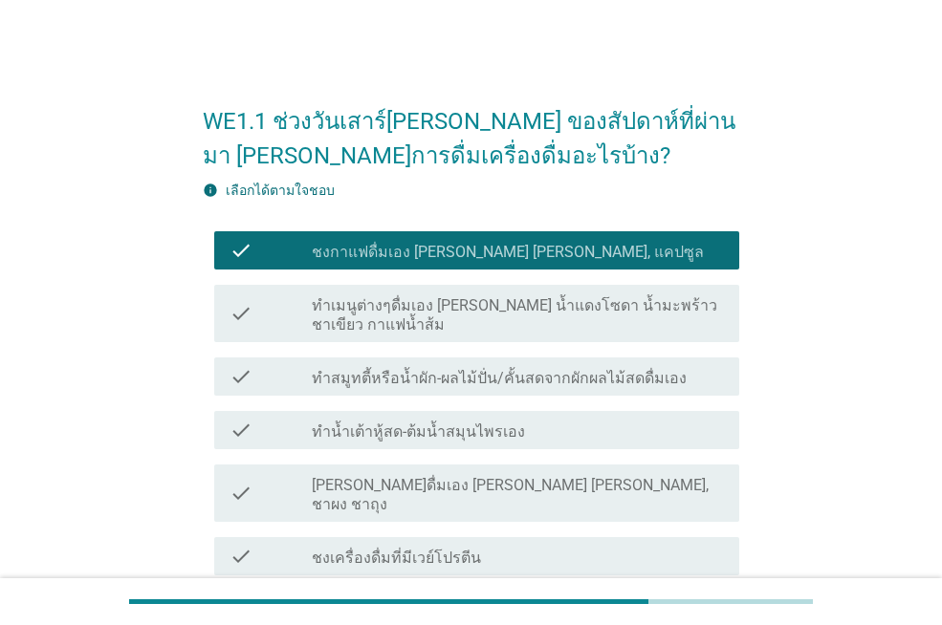
click at [508, 500] on div "check check_box_outline_blank [PERSON_NAME]ดื่มเอง [PERSON_NAME] [PERSON_NAME],…" at bounding box center [476, 493] width 525 height 57
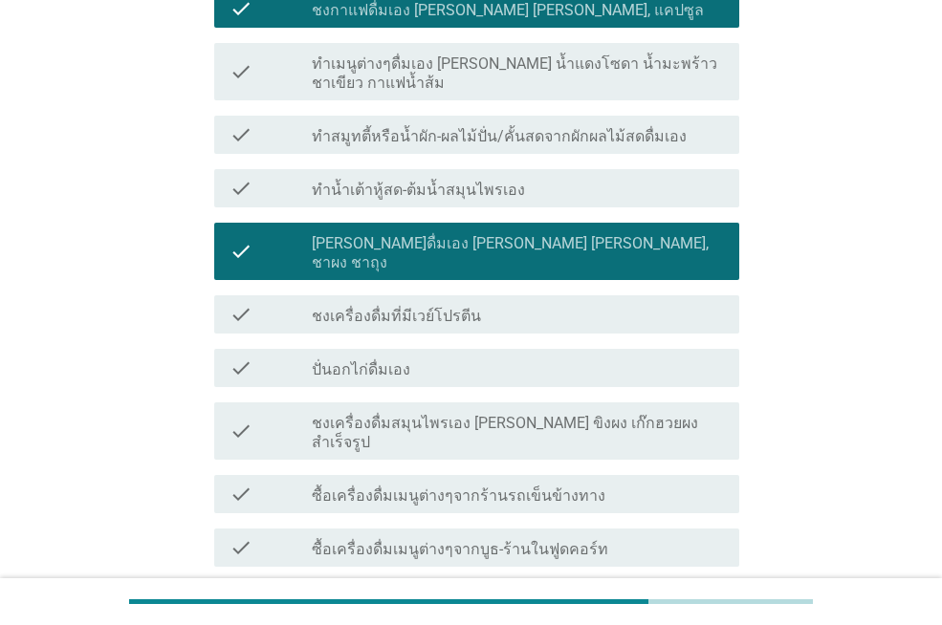
scroll to position [382, 0]
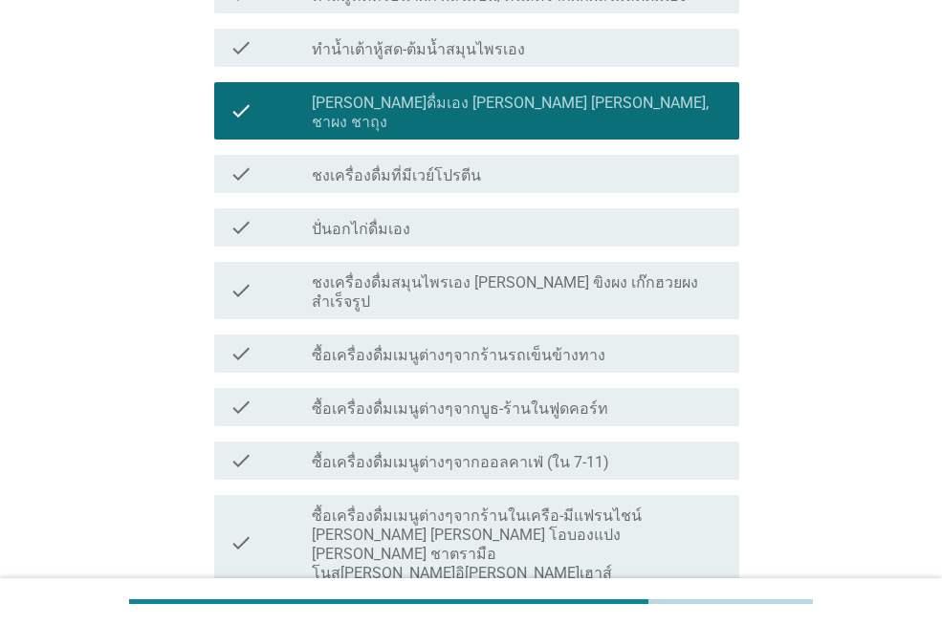
click at [449, 346] on label "ซื้อเครื่องดื่มเมนูต่างๆจากร้านรถเข็นข้างทาง" at bounding box center [459, 355] width 294 height 19
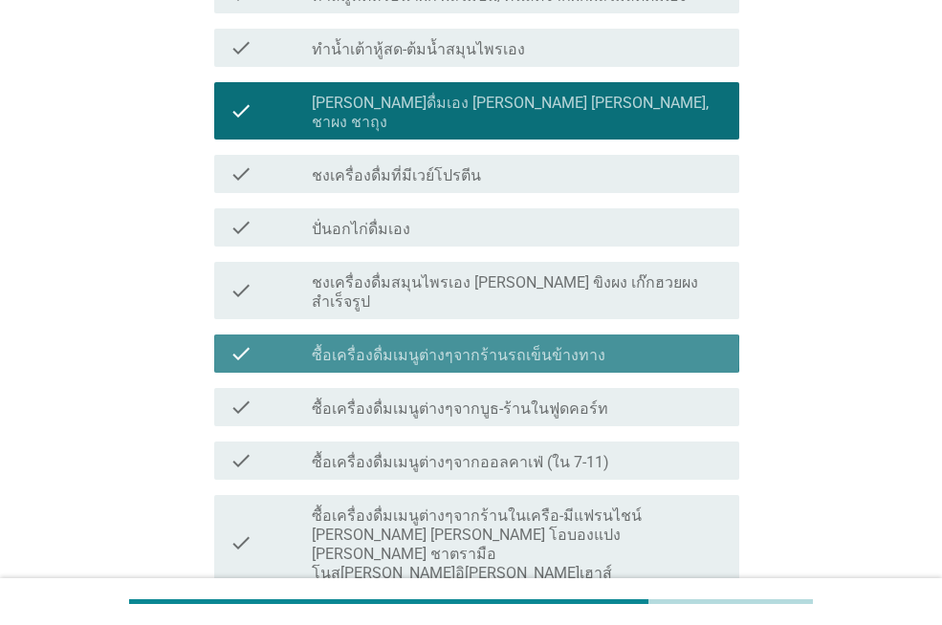
click at [466, 442] on div "check check_box_outline_blank ซื้อเครื่องดื่มเมนูต่างๆจากออลคาเฟ่ (ใน 7-11)" at bounding box center [476, 461] width 525 height 38
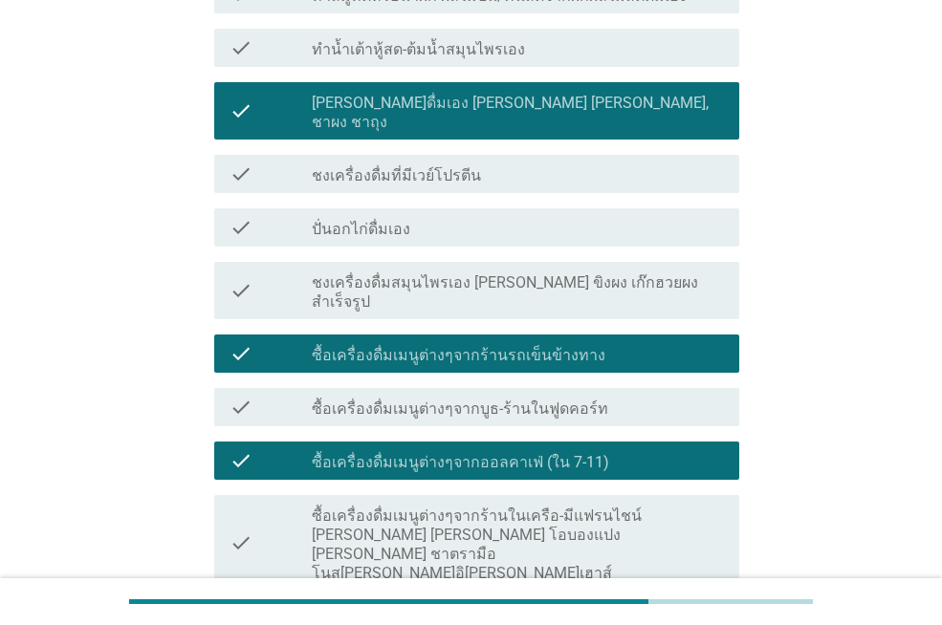
click at [479, 508] on div "check check_box_outline_blank ซื้อเครื่องดื่มเมนูต่างๆจากร้านในเครือ-มีแฟรนไชน์…" at bounding box center [476, 543] width 525 height 96
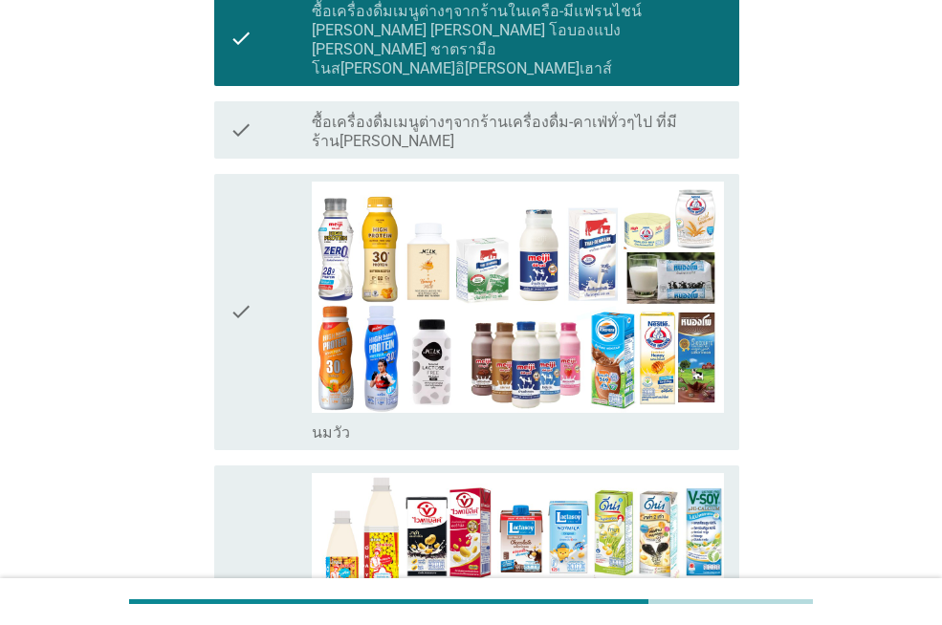
scroll to position [1052, 0]
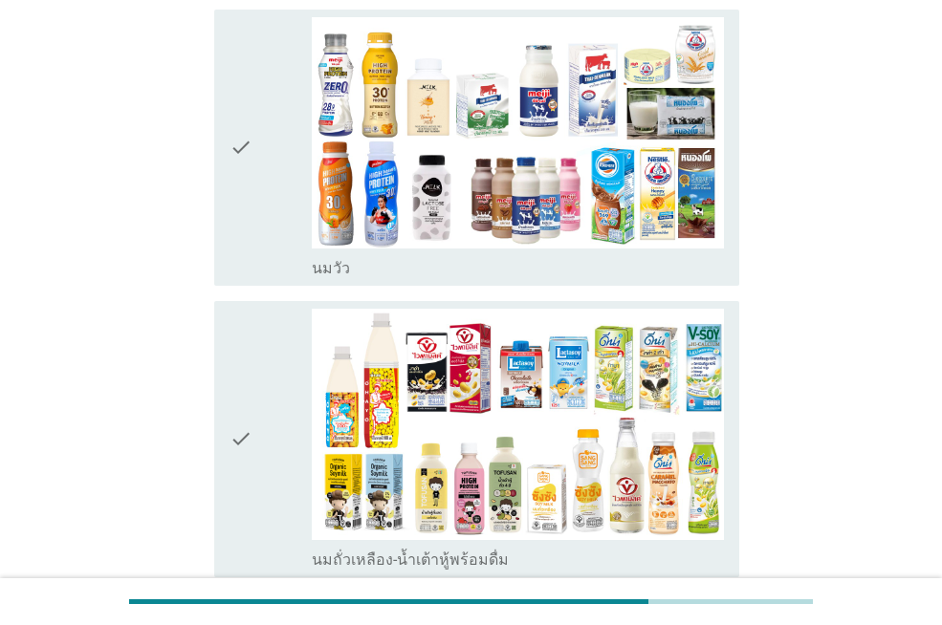
click at [287, 309] on div "check" at bounding box center [270, 439] width 82 height 261
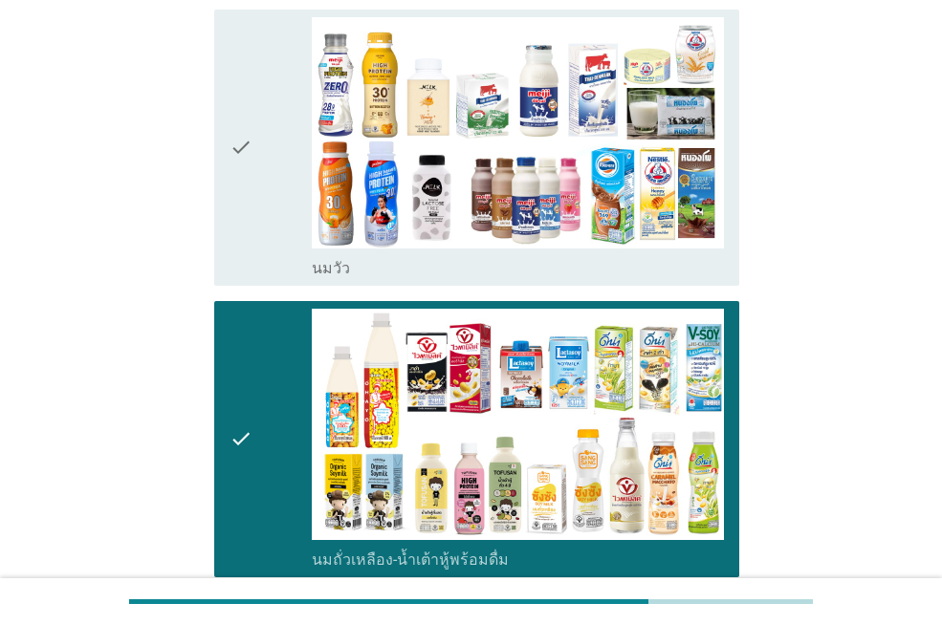
click at [295, 315] on div "check" at bounding box center [270, 439] width 82 height 261
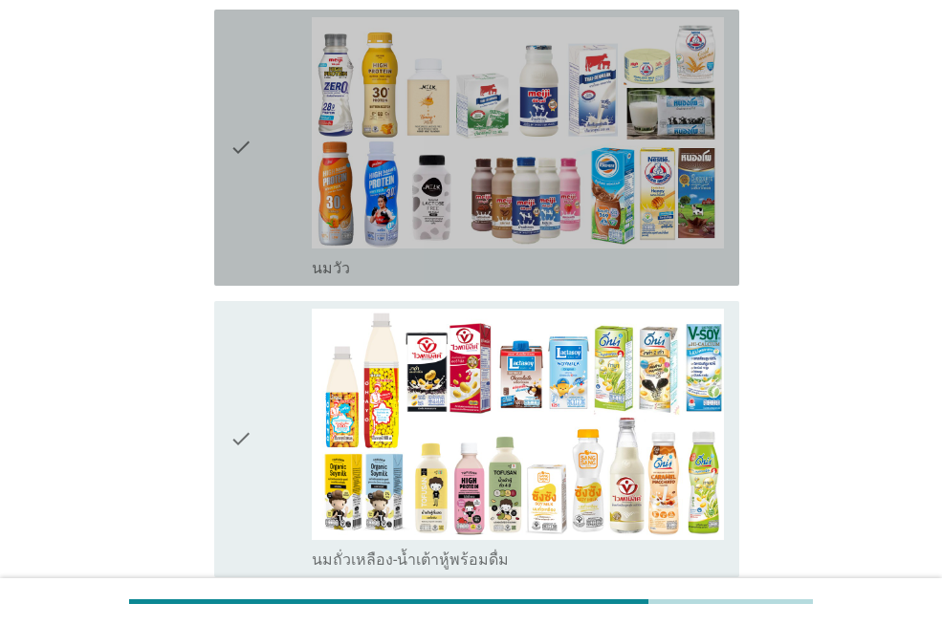
click at [309, 137] on div "check" at bounding box center [270, 147] width 82 height 261
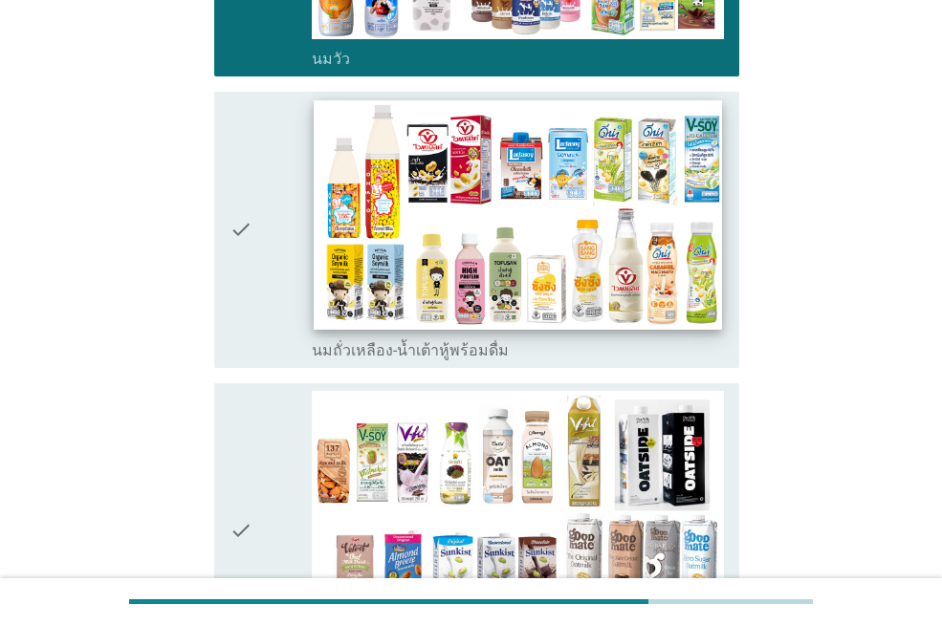
scroll to position [1625, 0]
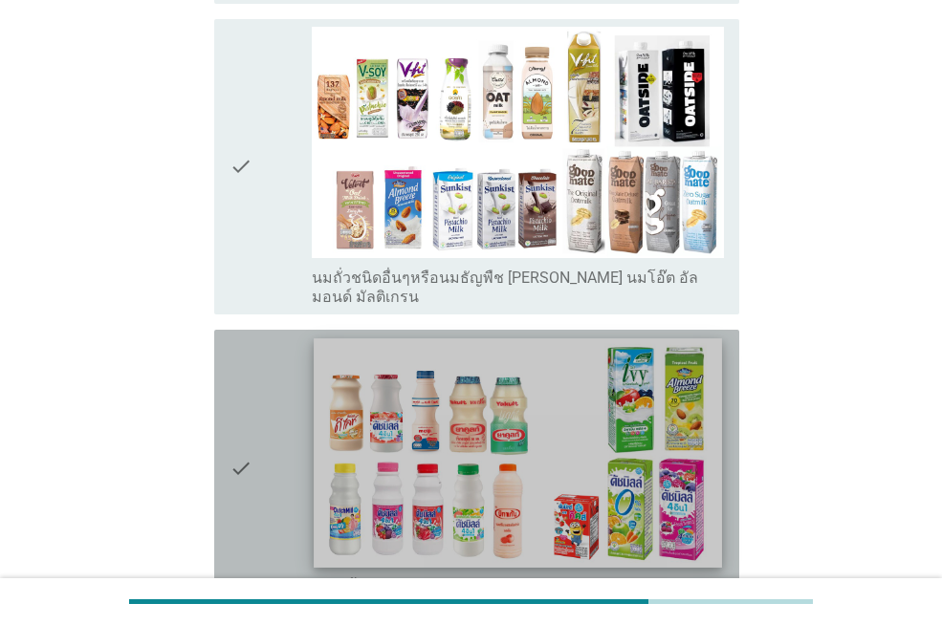
click at [316, 338] on img at bounding box center [517, 452] width 407 height 229
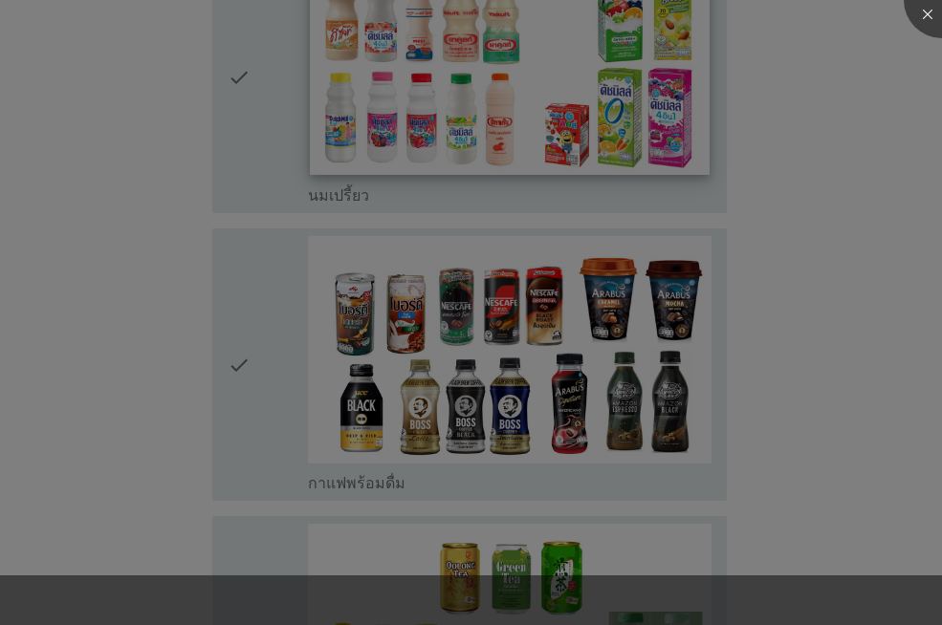
scroll to position [2103, 0]
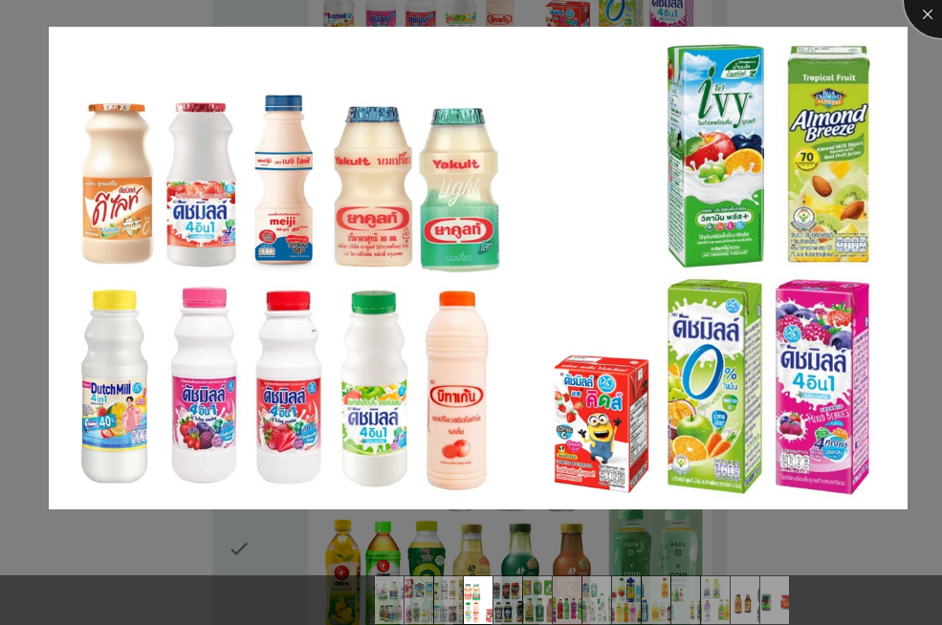
click at [925, 13] on div at bounding box center [941, 0] width 76 height 76
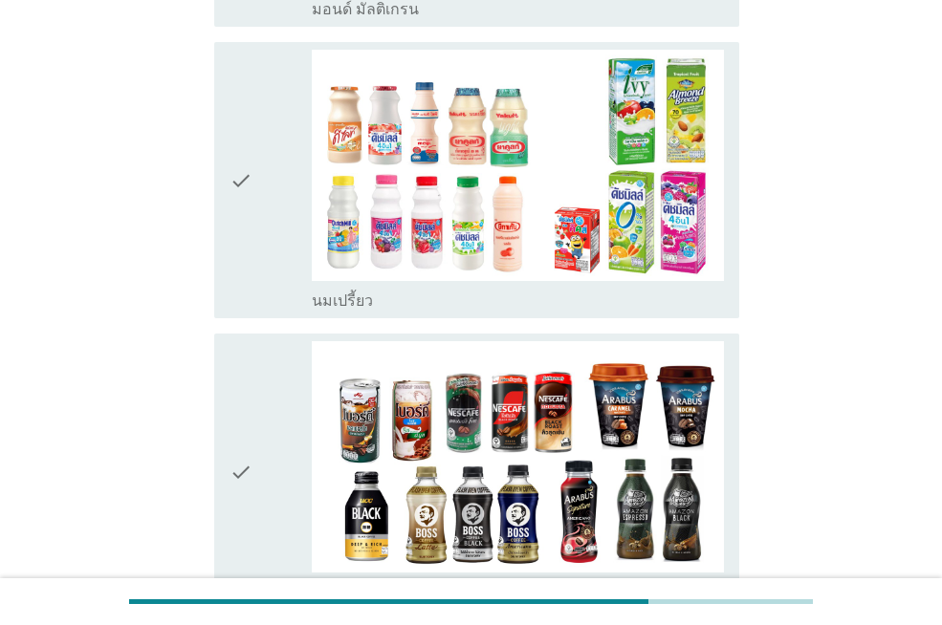
scroll to position [1912, 0]
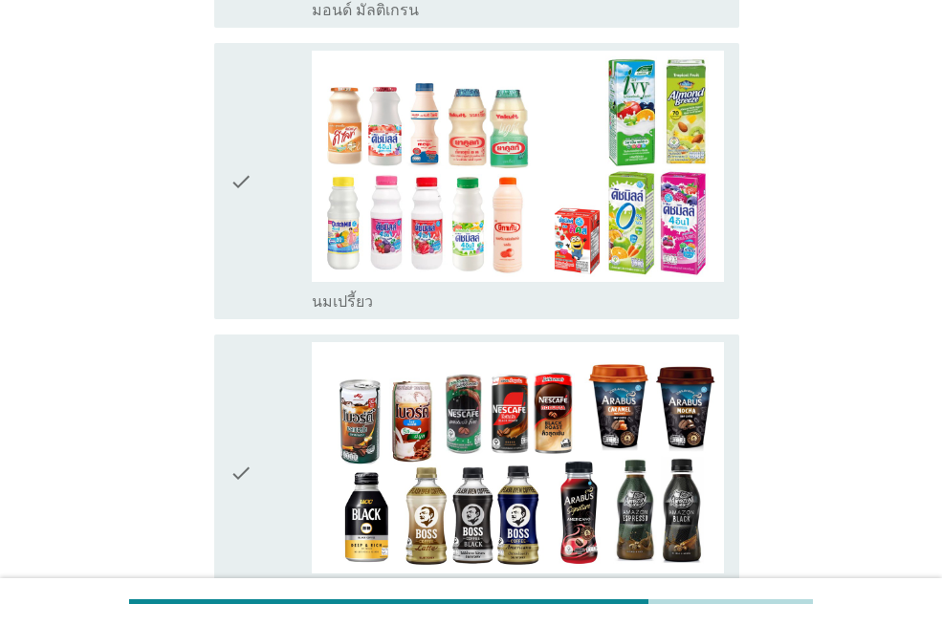
click at [293, 137] on div "check" at bounding box center [270, 181] width 82 height 261
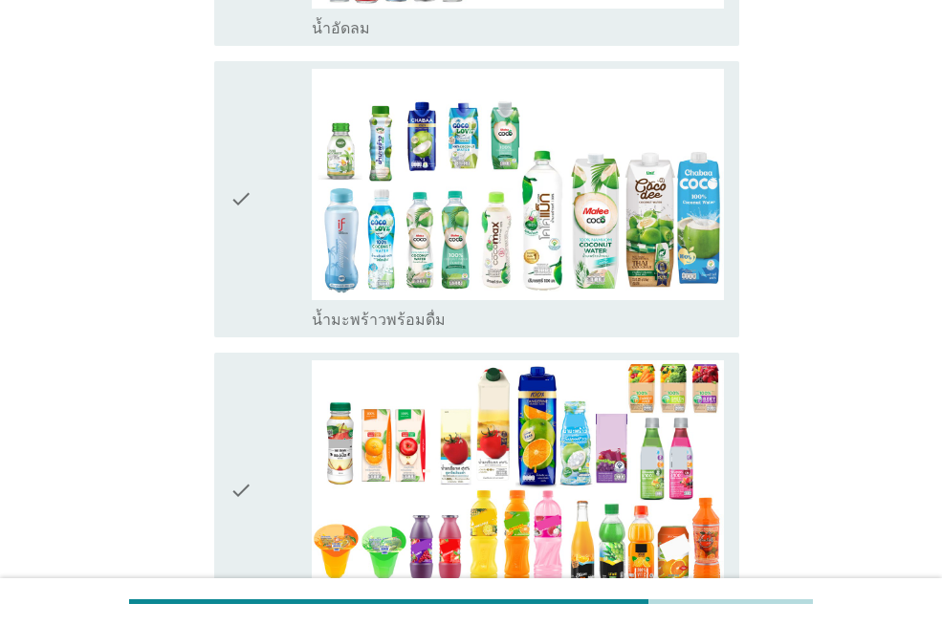
scroll to position [3346, 0]
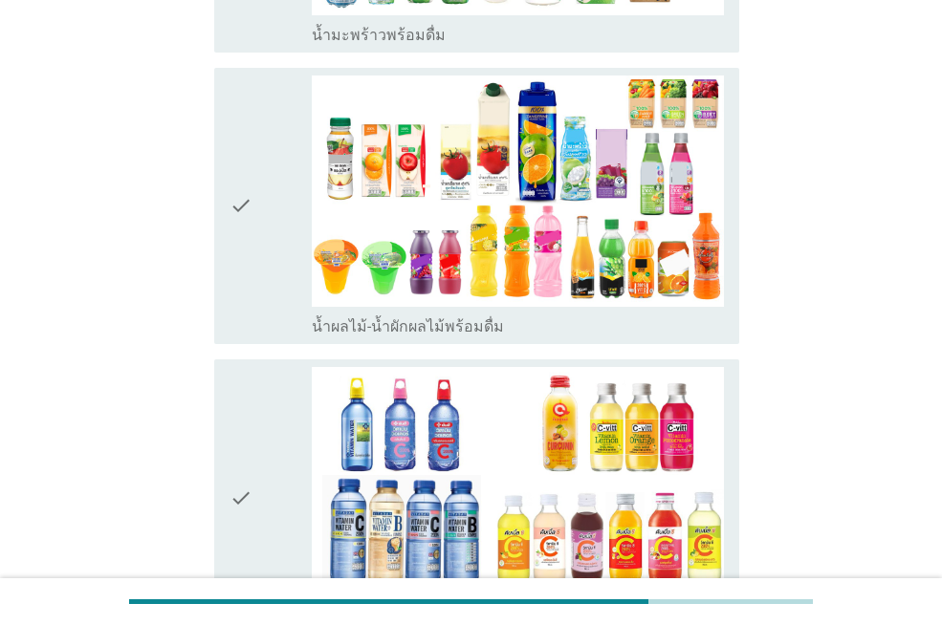
click at [272, 84] on div "check" at bounding box center [270, 206] width 82 height 261
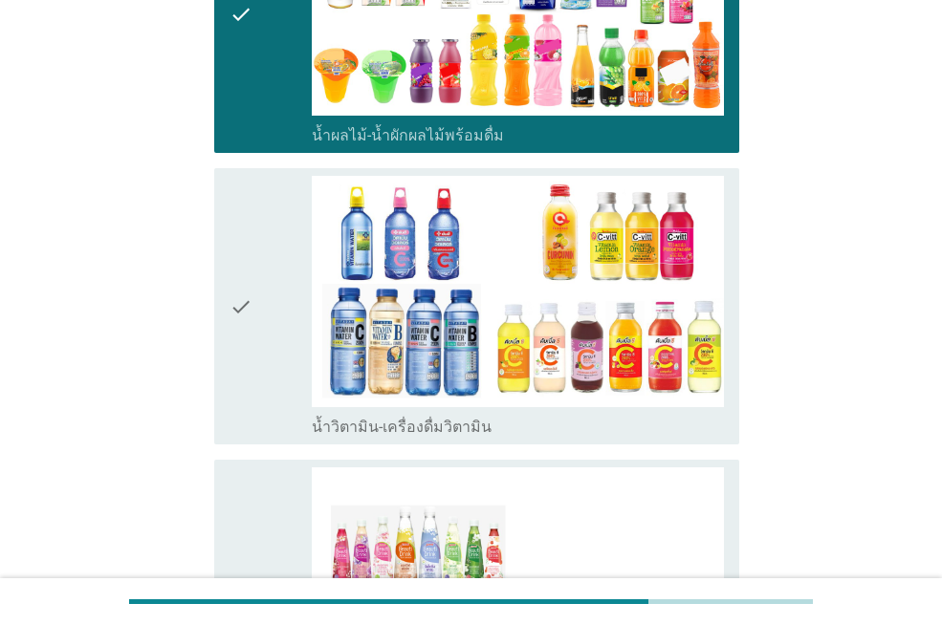
click at [250, 275] on icon "check" at bounding box center [240, 306] width 23 height 261
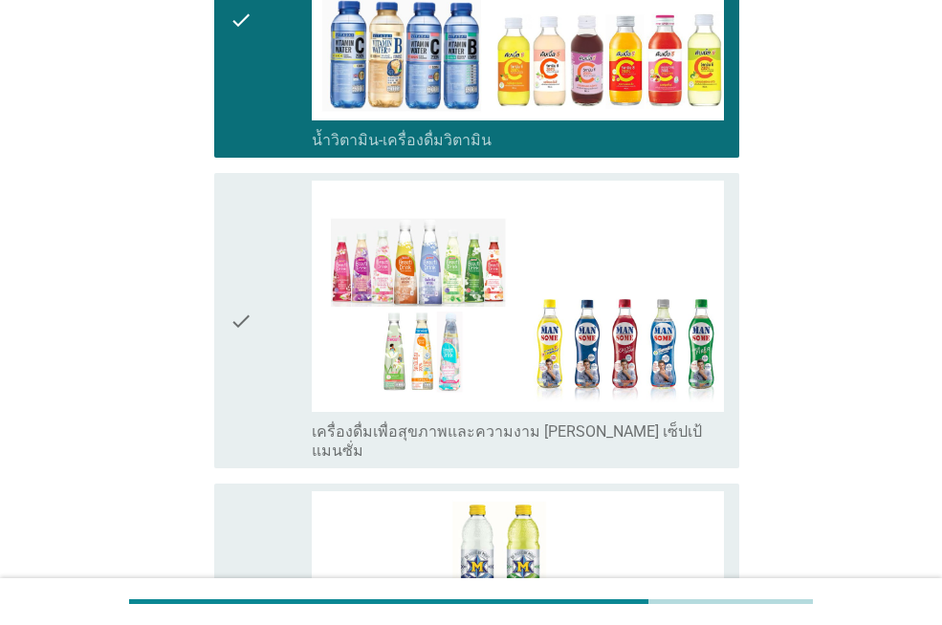
click at [238, 207] on icon "check" at bounding box center [240, 321] width 23 height 280
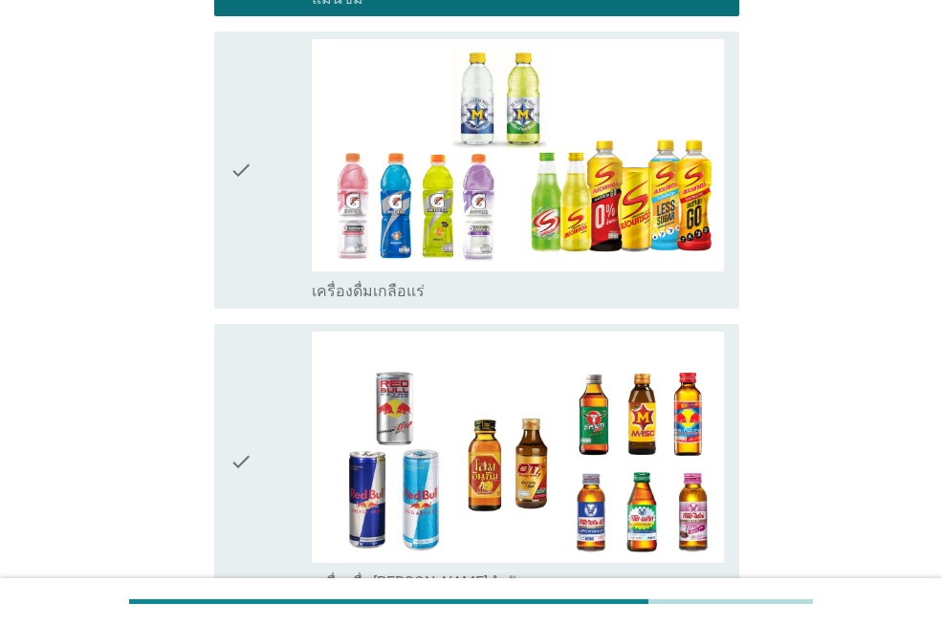
scroll to position [4302, 0]
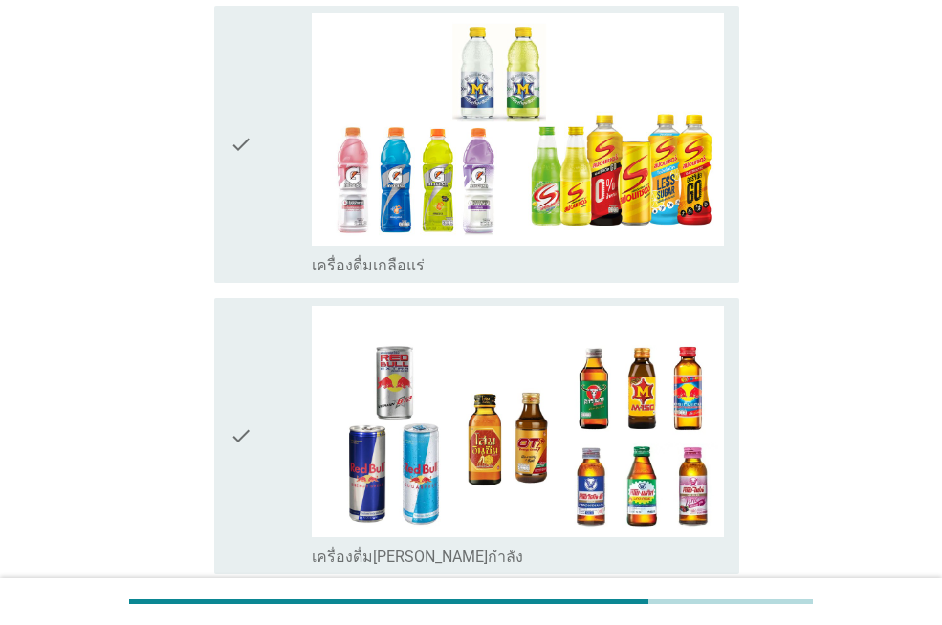
click at [272, 306] on div "check" at bounding box center [270, 436] width 82 height 261
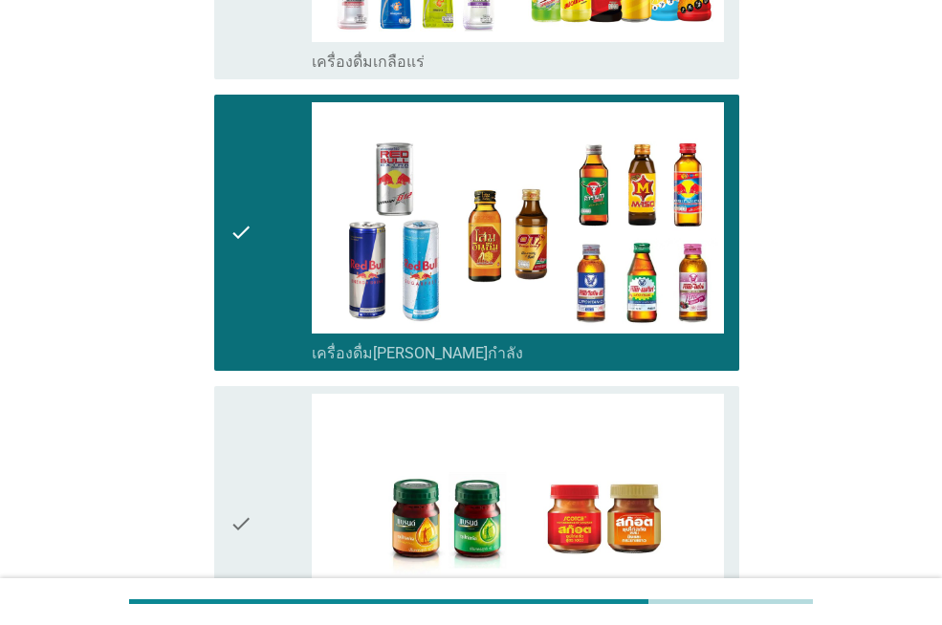
scroll to position [4686, 0]
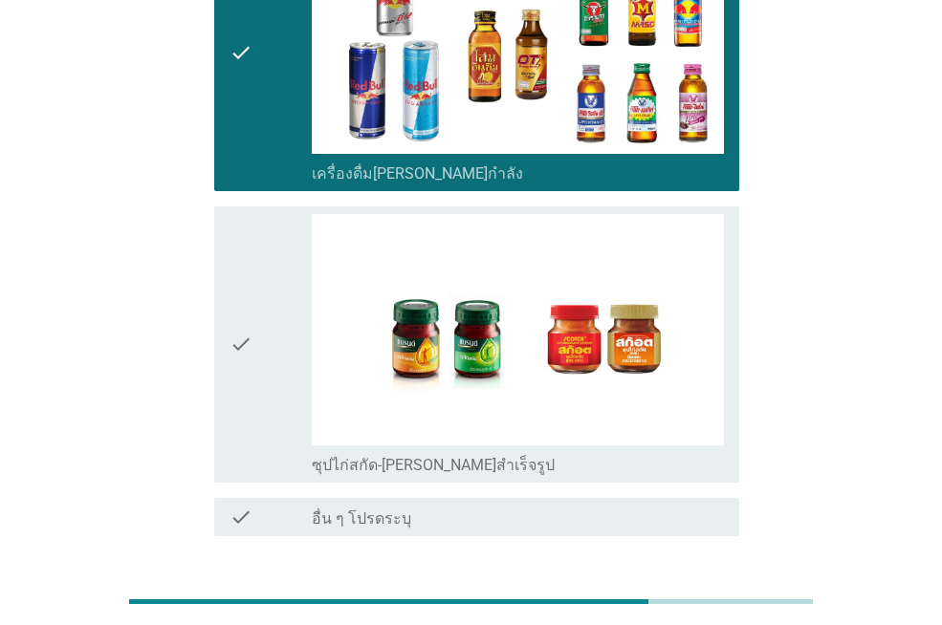
click at [669, 594] on div "ต่อไป" at bounding box center [690, 605] width 54 height 23
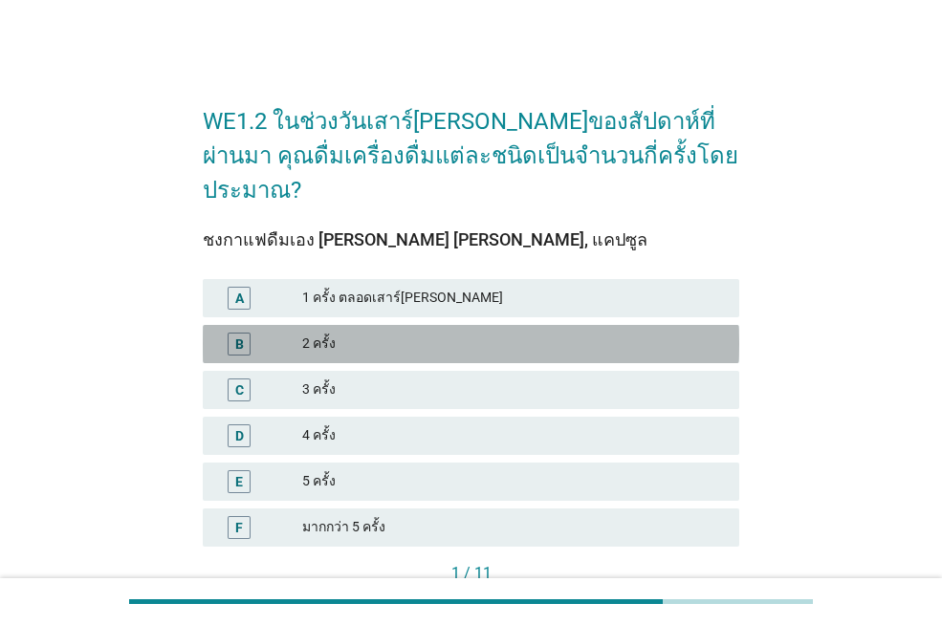
click at [381, 333] on div "2 ครั้ง" at bounding box center [513, 344] width 422 height 23
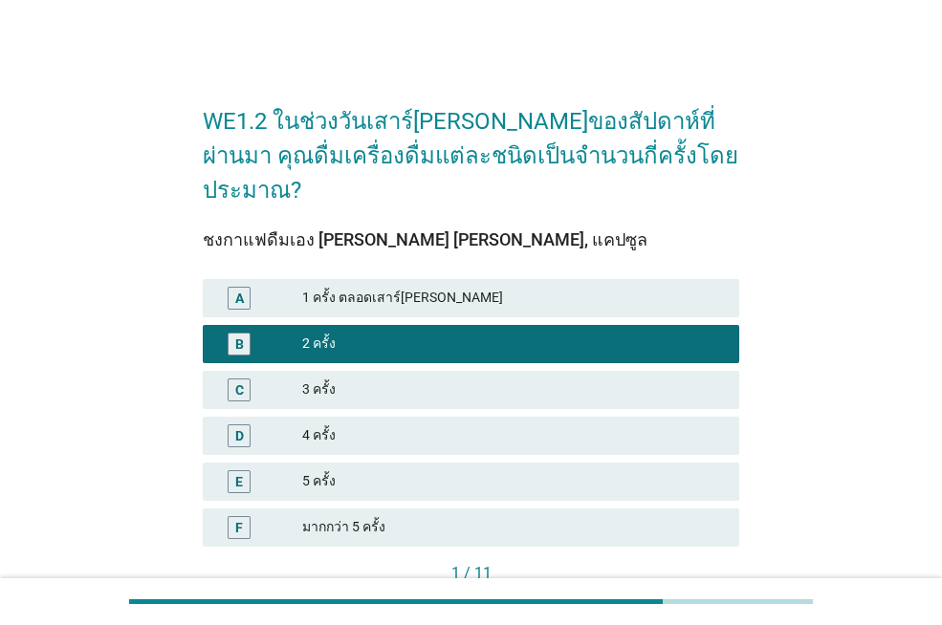
click at [693, 579] on div at bounding box center [471, 601] width 942 height 47
click at [696, 596] on div "ต่อไป" at bounding box center [697, 606] width 54 height 20
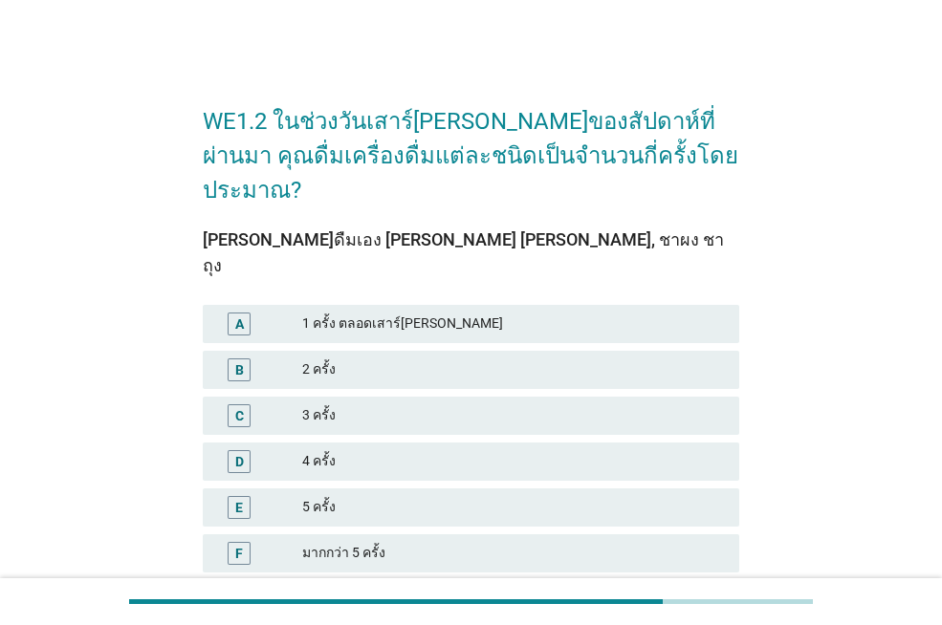
click at [425, 351] on div "B 2 ครั้ง" at bounding box center [471, 370] width 536 height 38
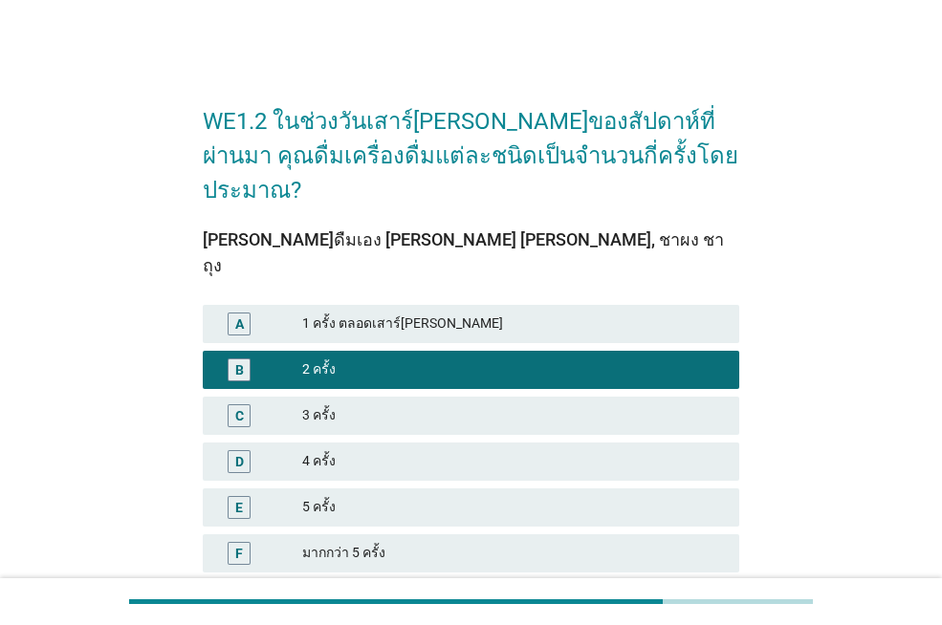
click at [664, 615] on button "ต่อไป" at bounding box center [697, 632] width 84 height 34
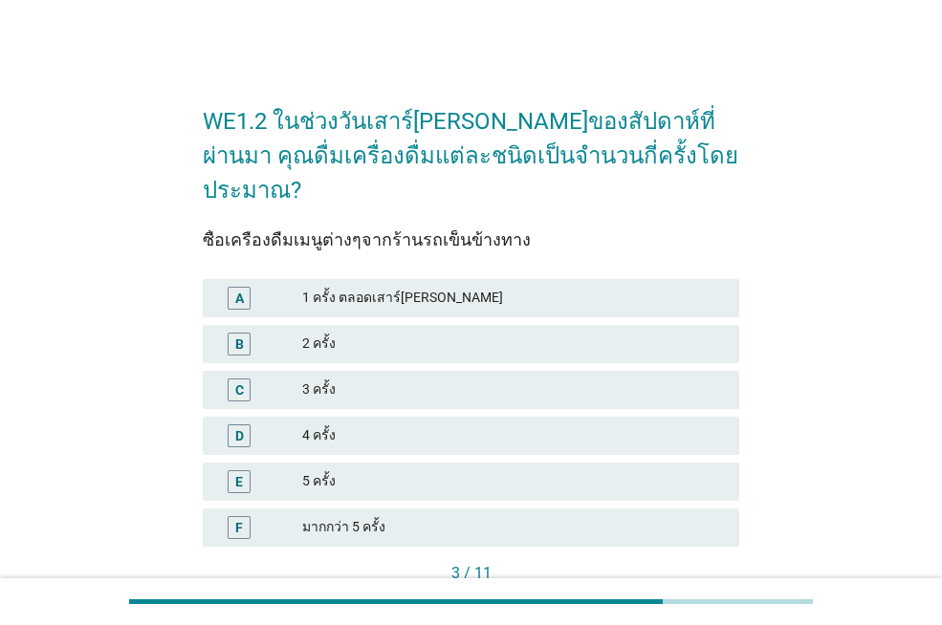
click at [425, 379] on div "3 ครั้ง" at bounding box center [513, 390] width 422 height 23
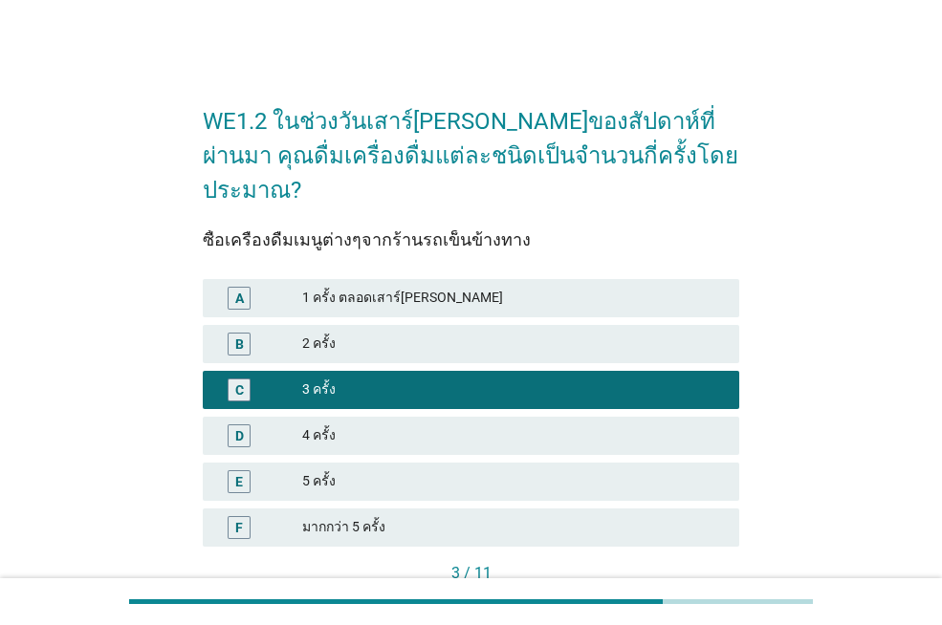
click at [707, 596] on div "ต่อไป" at bounding box center [697, 606] width 54 height 20
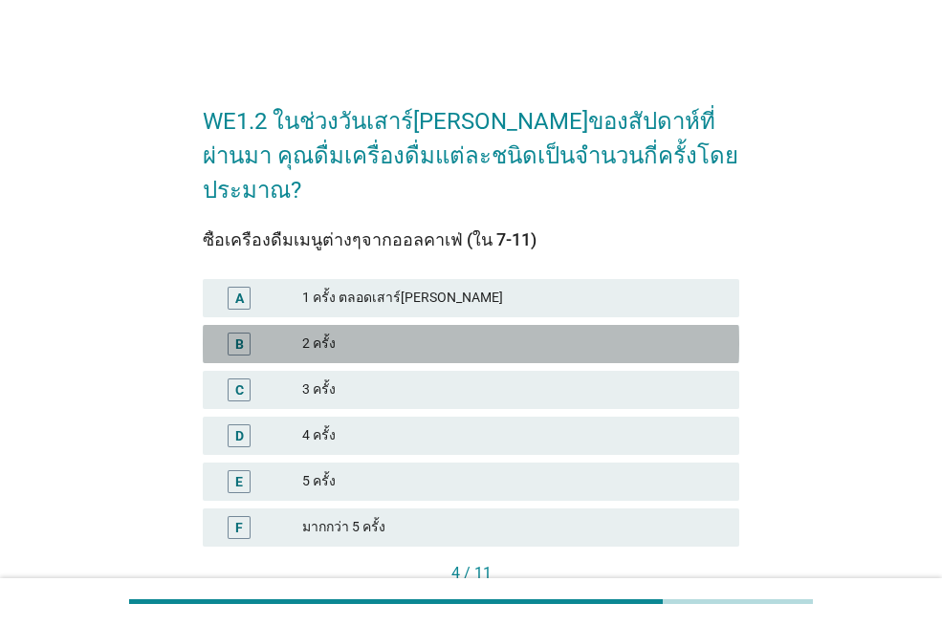
click at [434, 333] on div "2 ครั้ง" at bounding box center [513, 344] width 422 height 23
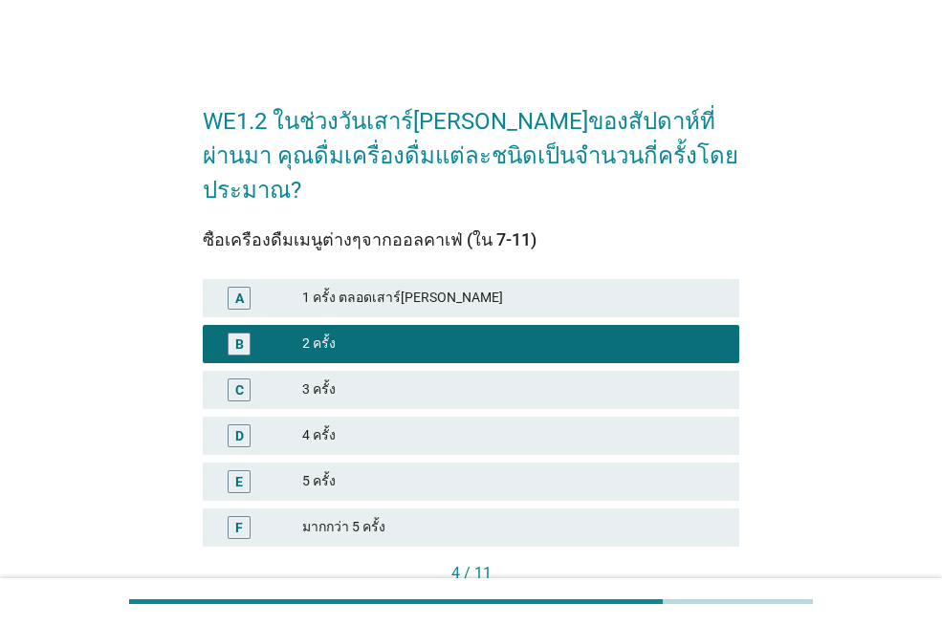
click at [709, 596] on div "ต่อไป" at bounding box center [697, 606] width 54 height 20
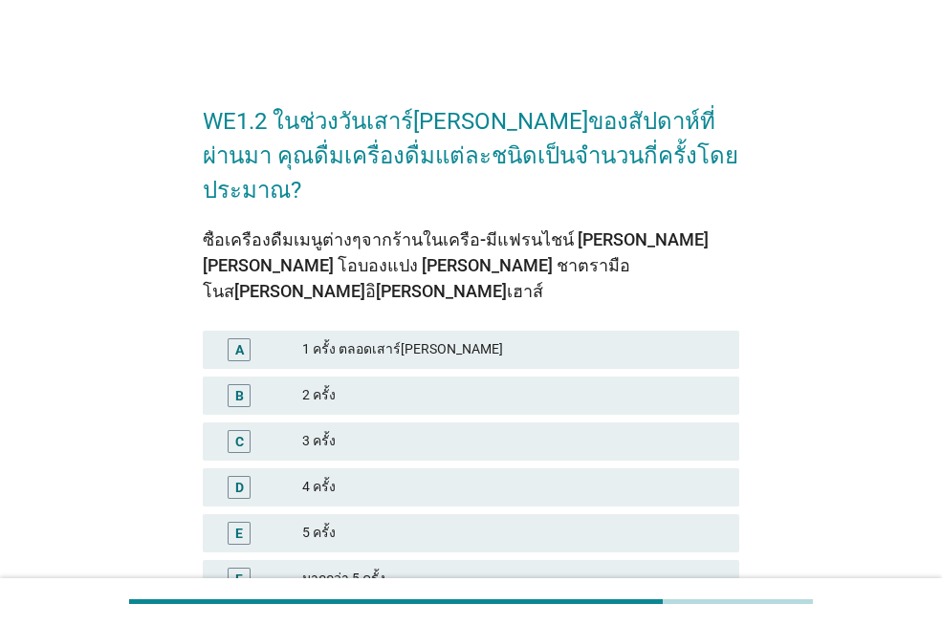
click at [462, 377] on div "B 2 ครั้ง" at bounding box center [471, 396] width 536 height 38
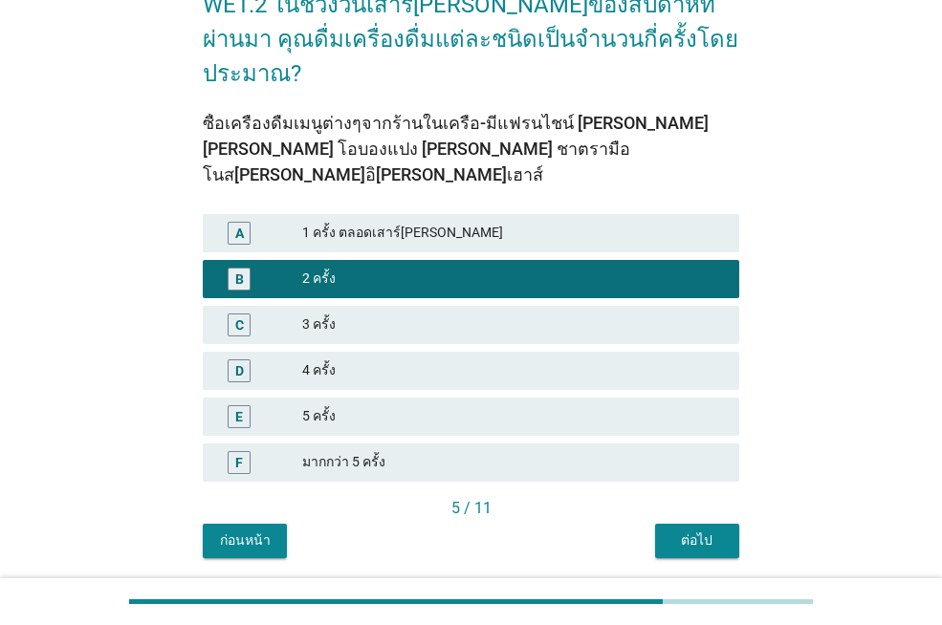
scroll to position [120, 0]
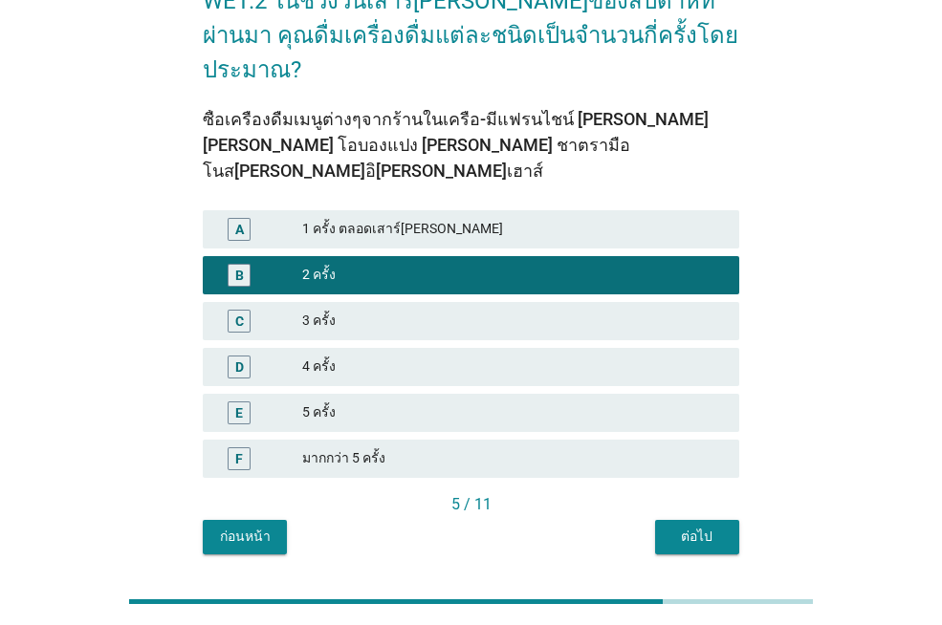
click at [695, 527] on div "ต่อไป" at bounding box center [697, 537] width 54 height 20
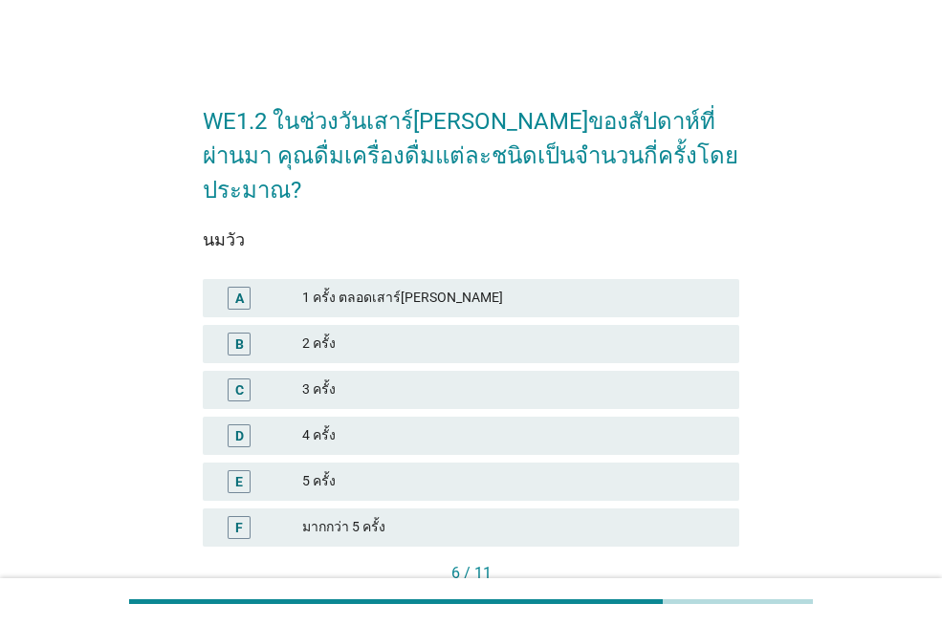
click at [446, 325] on div "B 2 ครั้ง" at bounding box center [471, 344] width 536 height 38
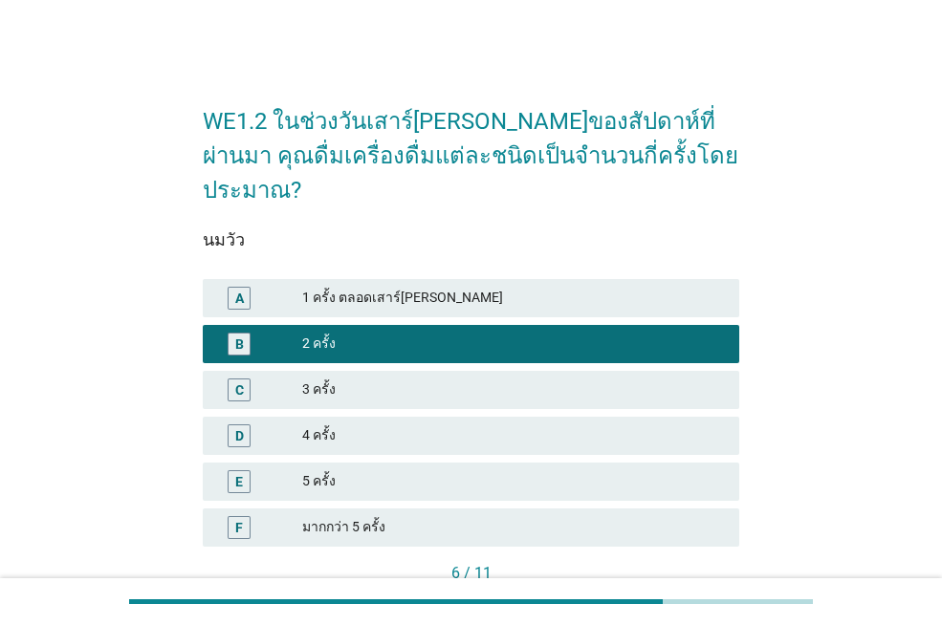
click at [665, 581] on div at bounding box center [471, 601] width 942 height 47
click at [667, 589] on button "ต่อไป" at bounding box center [697, 606] width 84 height 34
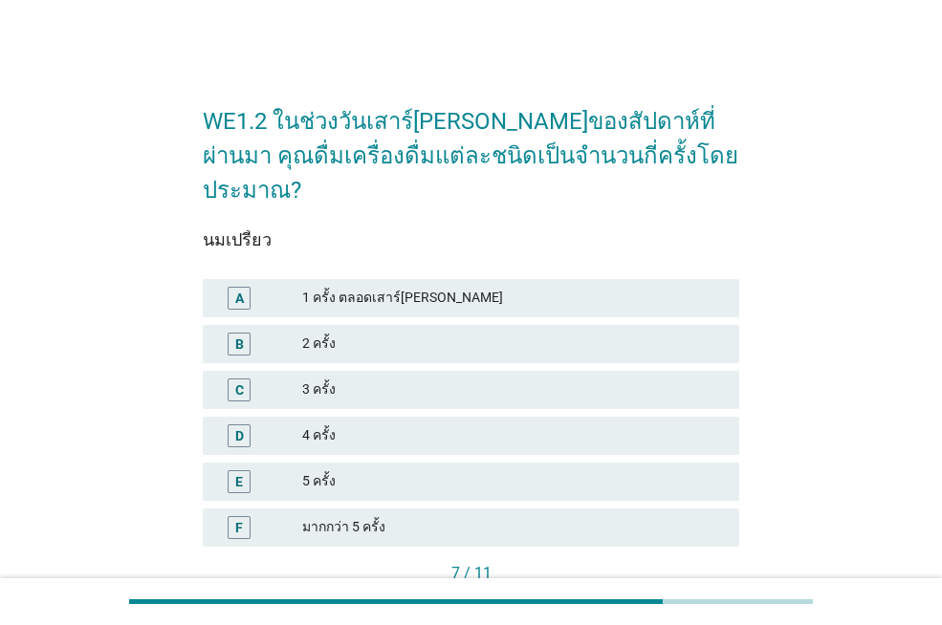
click at [417, 379] on div "3 ครั้ง" at bounding box center [513, 390] width 422 height 23
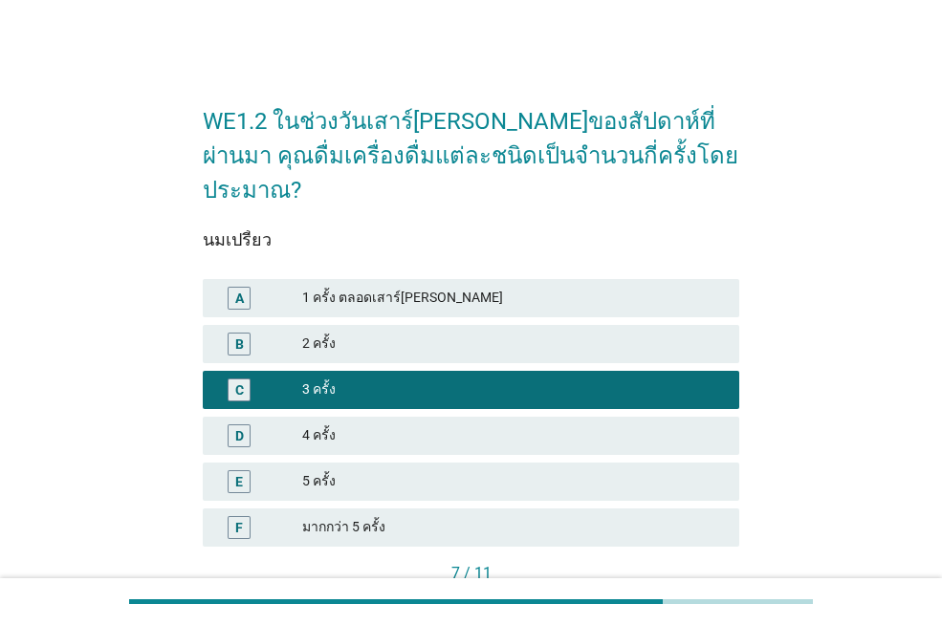
click at [709, 596] on div "ต่อไป" at bounding box center [697, 606] width 54 height 20
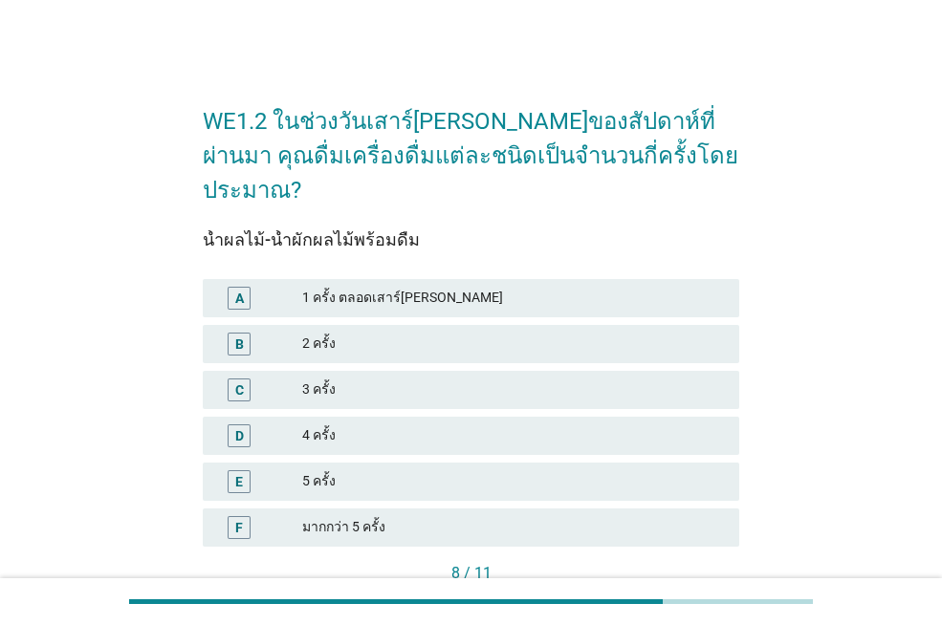
click at [548, 287] on div "1 ครั้ง ตลอดเสาร์[PERSON_NAME]" at bounding box center [513, 298] width 422 height 23
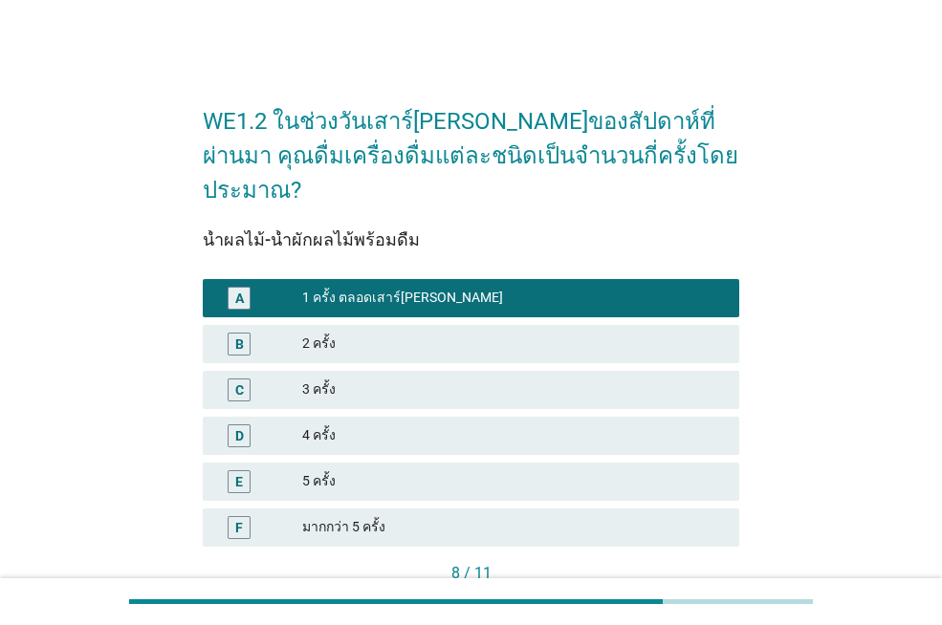
click at [731, 589] on button "ต่อไป" at bounding box center [697, 606] width 84 height 34
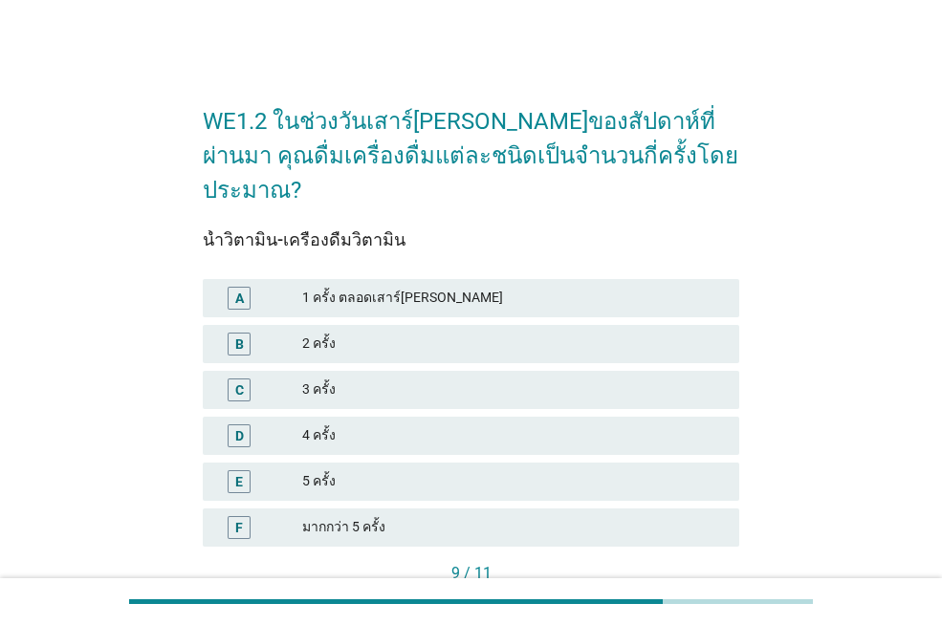
click at [538, 333] on div "2 ครั้ง" at bounding box center [513, 344] width 422 height 23
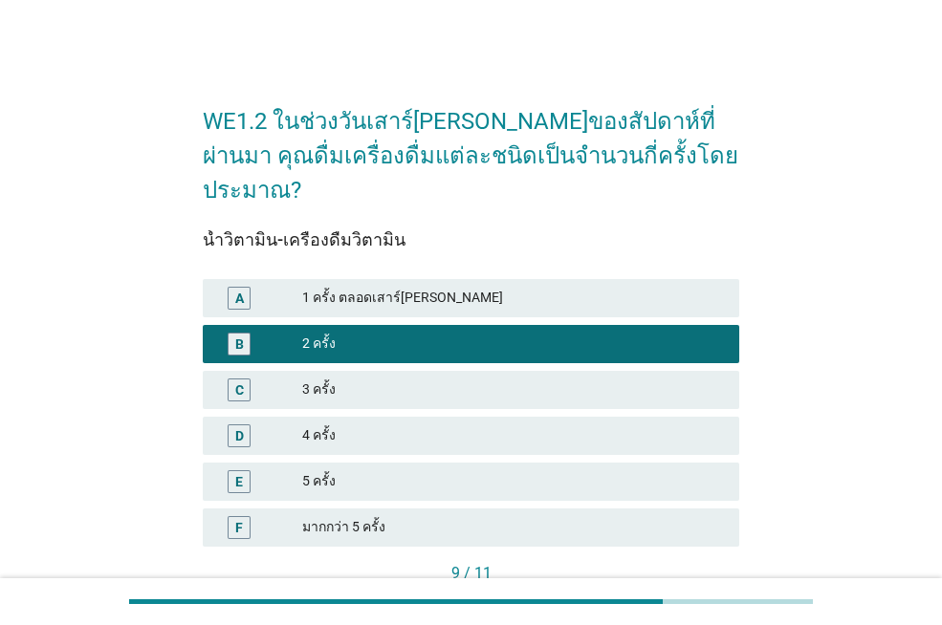
click at [685, 596] on div "ต่อไป" at bounding box center [697, 606] width 54 height 20
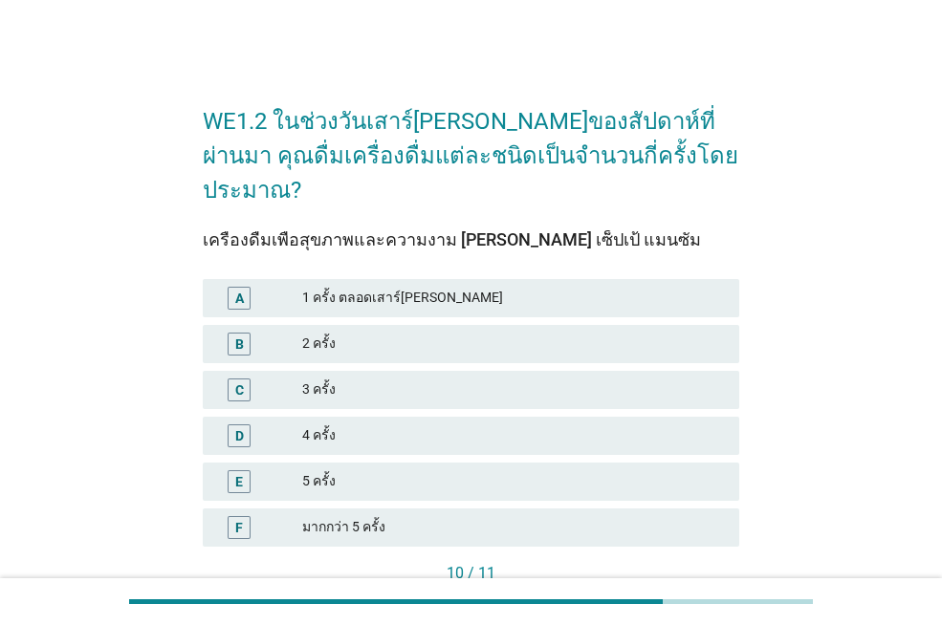
click at [549, 329] on div "B 2 ครั้ง" at bounding box center [471, 344] width 544 height 46
click at [560, 333] on div "2 ครั้ง" at bounding box center [513, 344] width 422 height 23
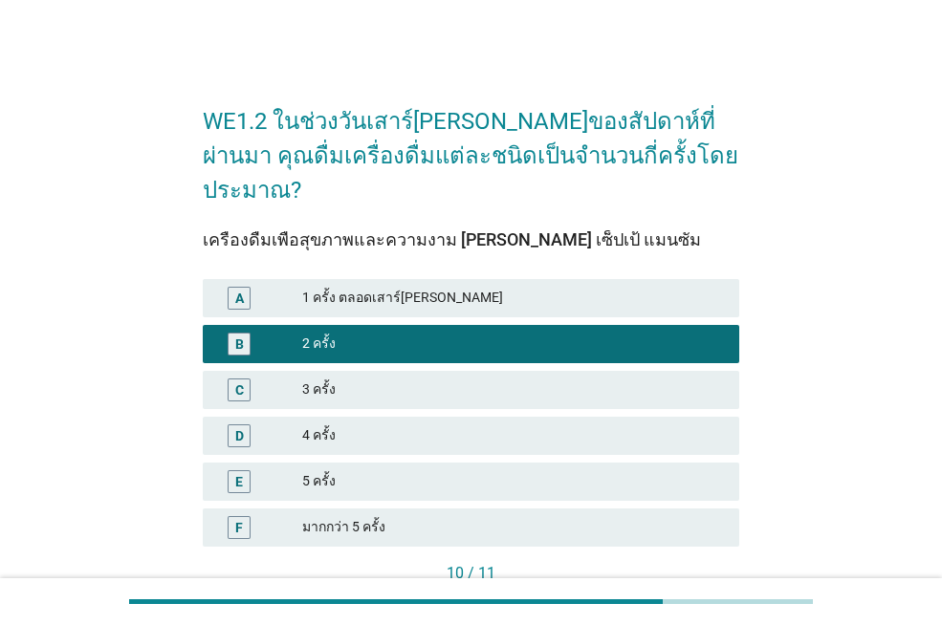
click at [696, 596] on div "ต่อไป" at bounding box center [697, 606] width 54 height 20
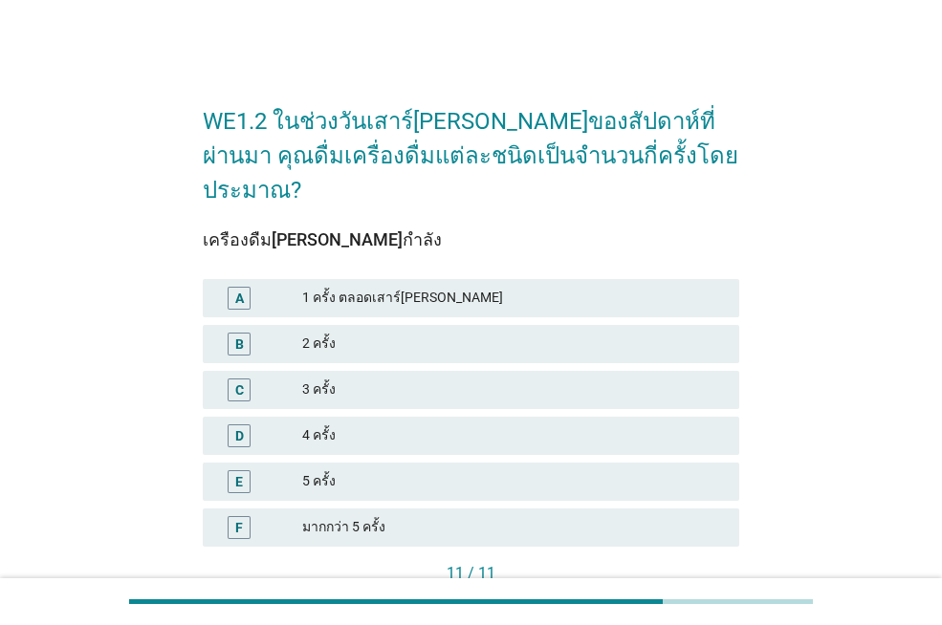
click at [475, 333] on div "2 ครั้ง" at bounding box center [513, 344] width 422 height 23
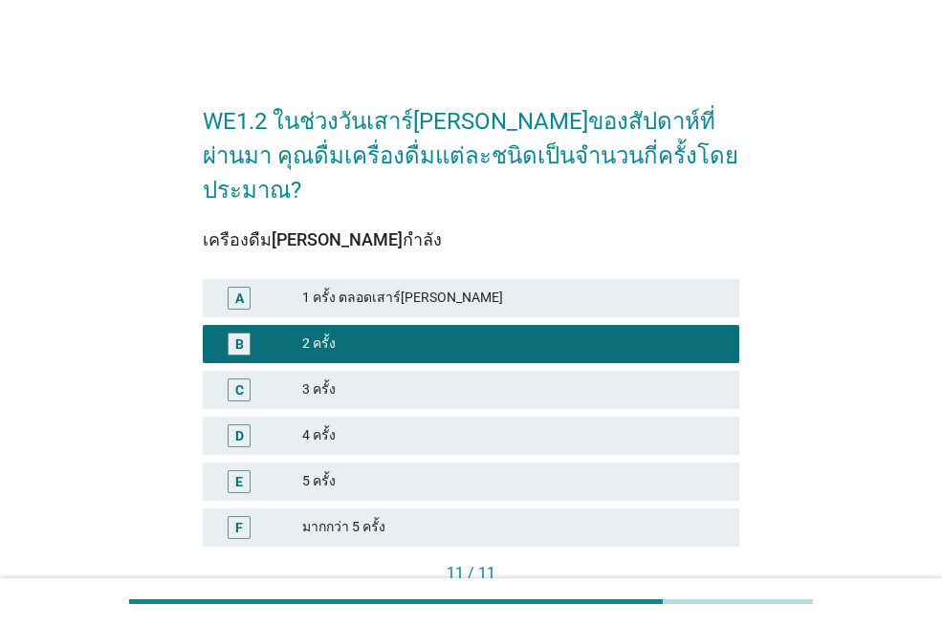
click at [684, 589] on button "คำถามต่อไป" at bounding box center [688, 606] width 102 height 34
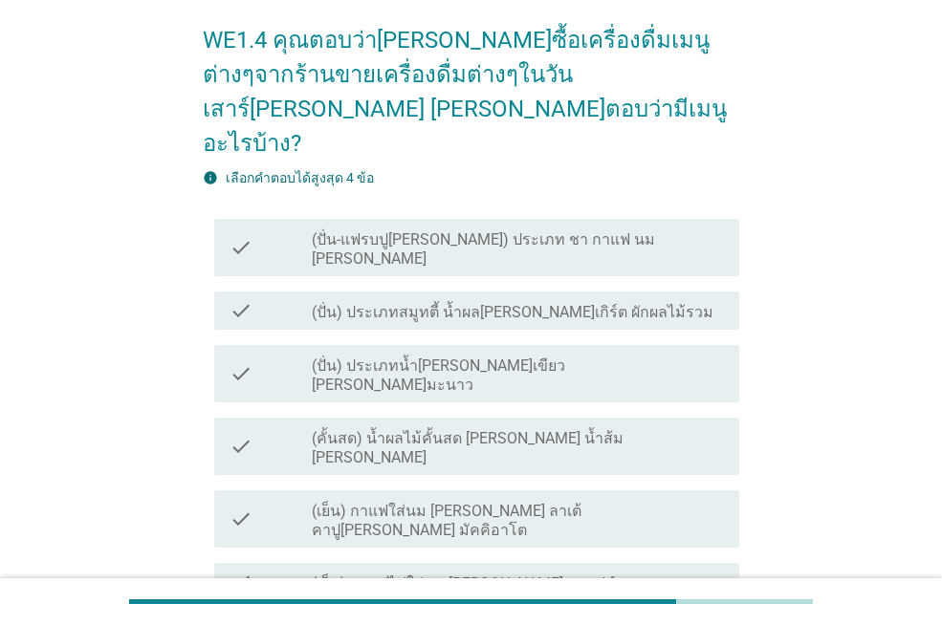
scroll to position [191, 0]
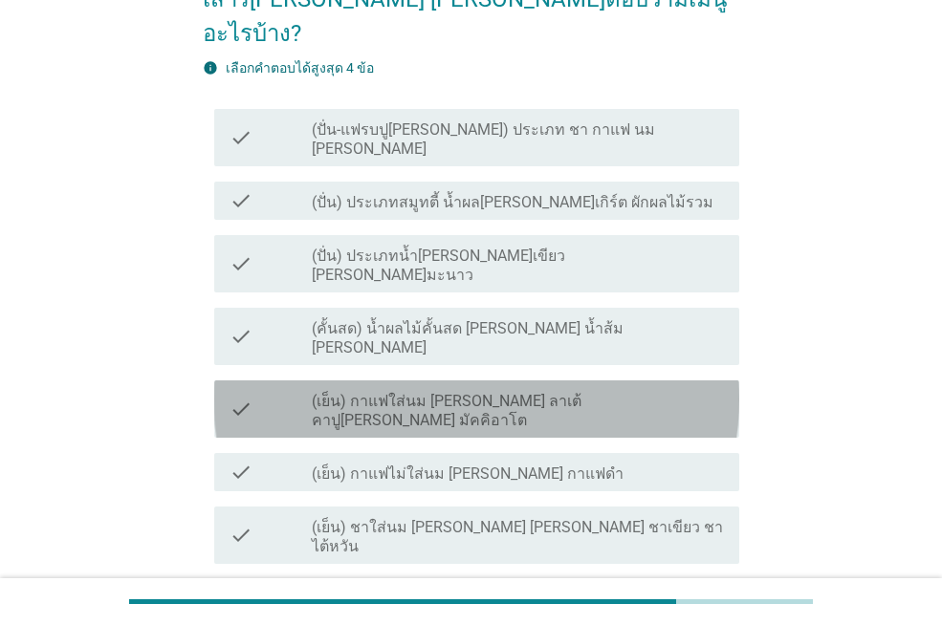
click at [384, 392] on label "(เย็น) กาแฟใส่นม [PERSON_NAME] ลาเต้ คาปู[PERSON_NAME] มัคคิอาโต" at bounding box center [518, 411] width 412 height 38
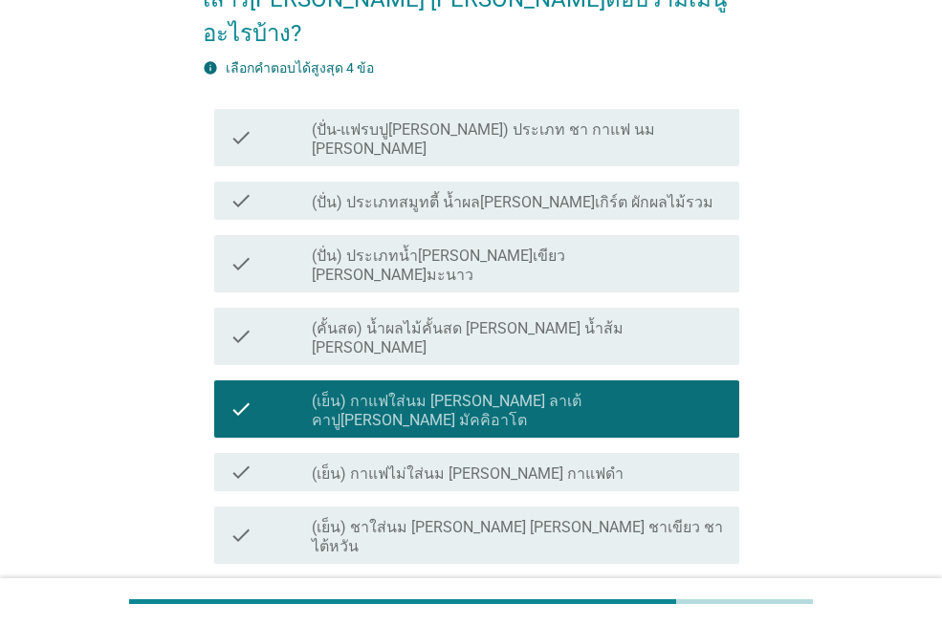
click at [404, 120] on label "(ปั่น-แฟรบปู[PERSON_NAME]) ประเภท ชา กาแฟ นม [PERSON_NAME]" at bounding box center [518, 139] width 412 height 38
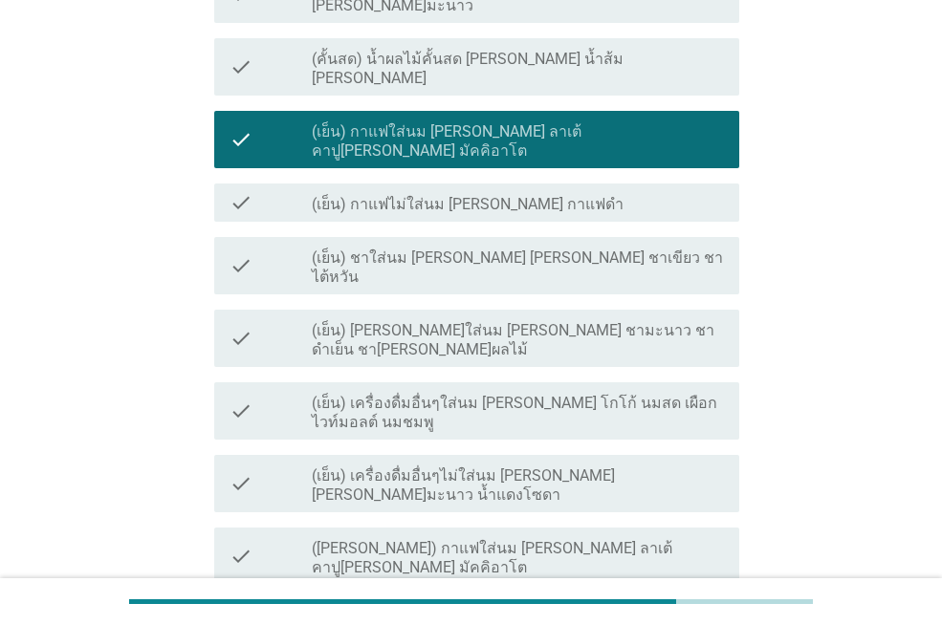
scroll to position [478, 0]
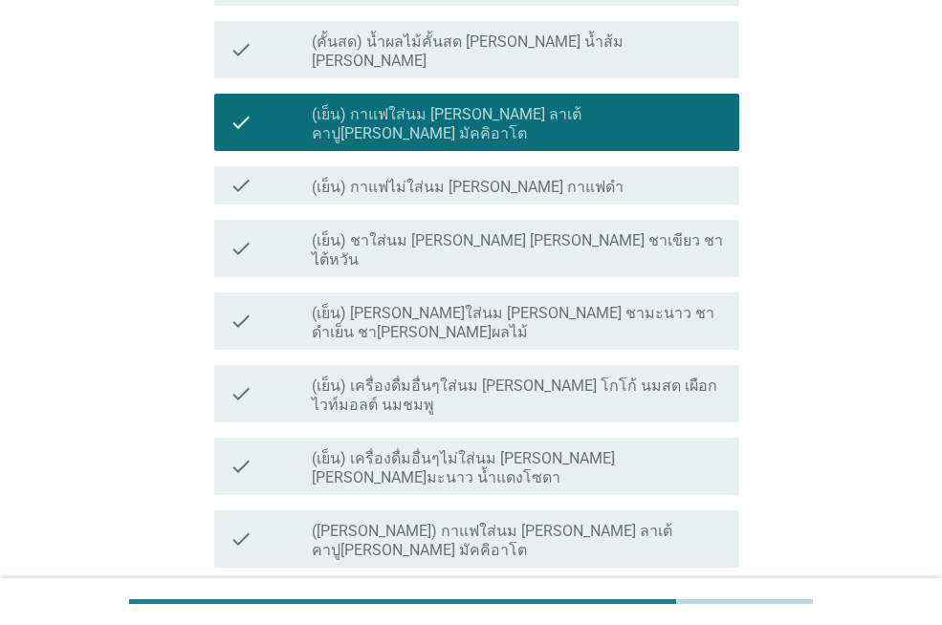
click at [399, 377] on label "(เย็น) เครื่องดื่มอื่นๆใส่นม [PERSON_NAME] โกโก้ นมสด เผือก ไวท์มอลต์ นมชมพู" at bounding box center [518, 396] width 412 height 38
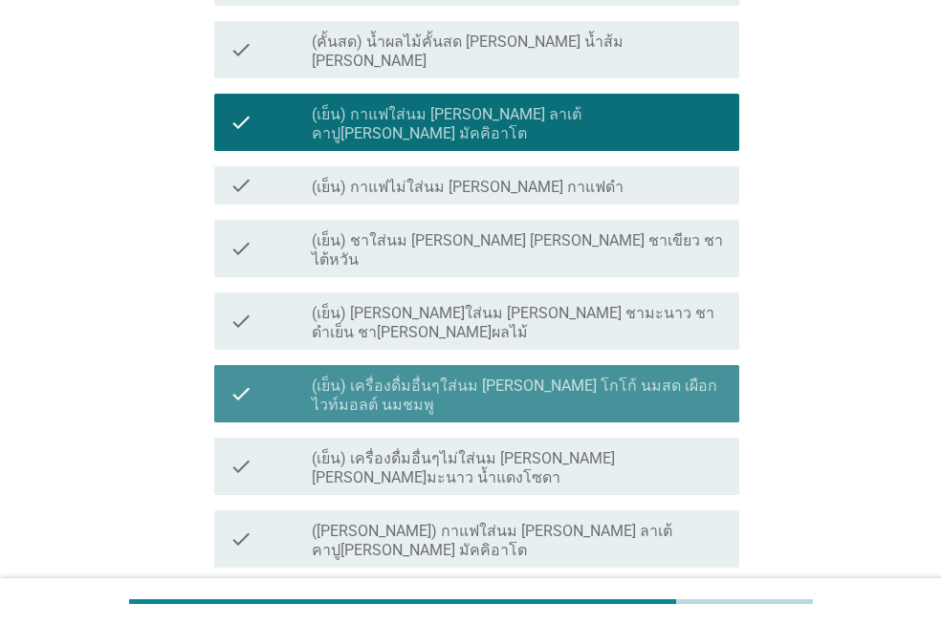
click at [421, 583] on div "check check_box_outline_blank ([PERSON_NAME]) กาแฟไม่ใส่นม [PERSON_NAME] กาแฟดำ" at bounding box center [476, 602] width 525 height 38
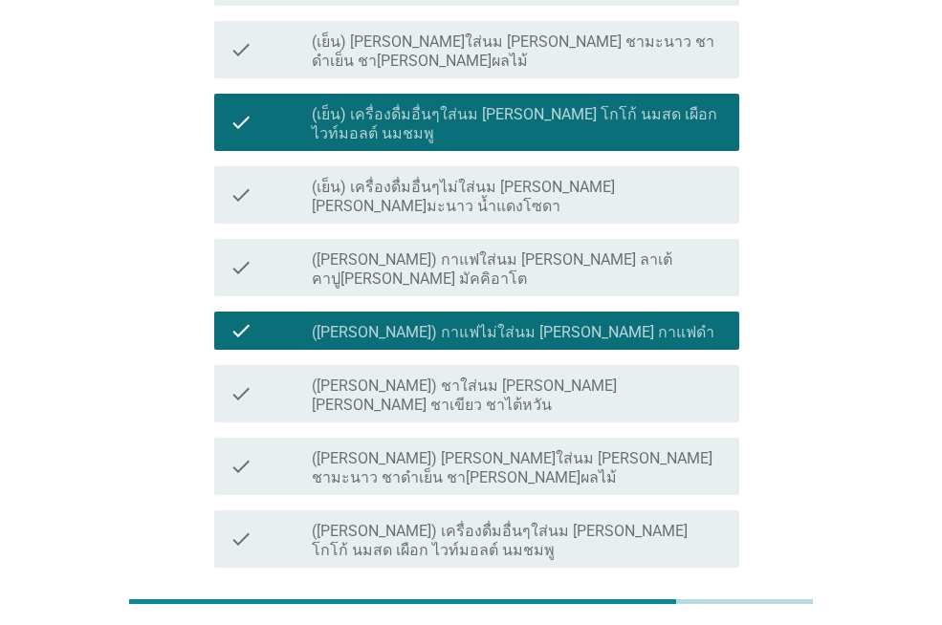
scroll to position [728, 0]
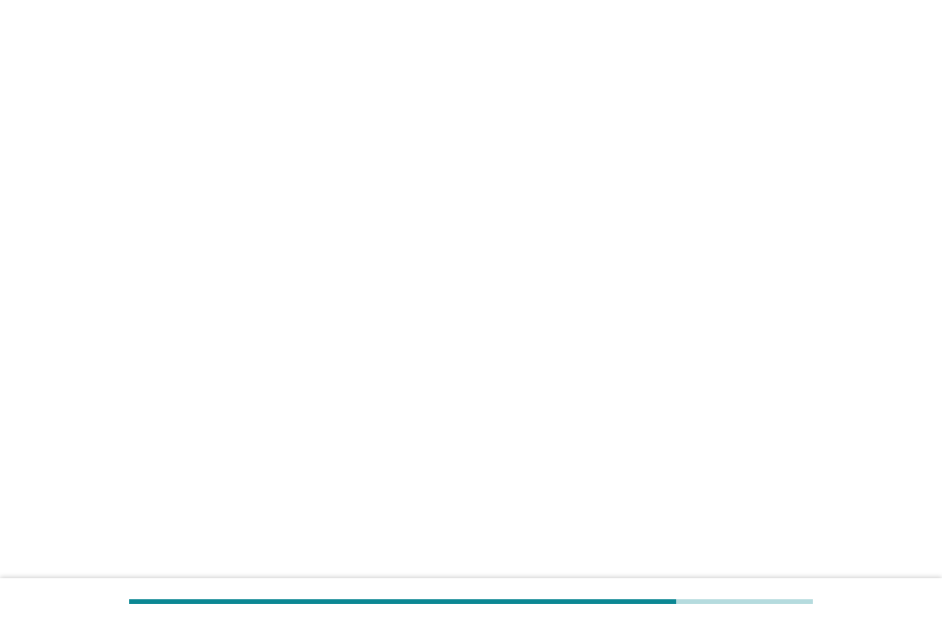
scroll to position [0, 0]
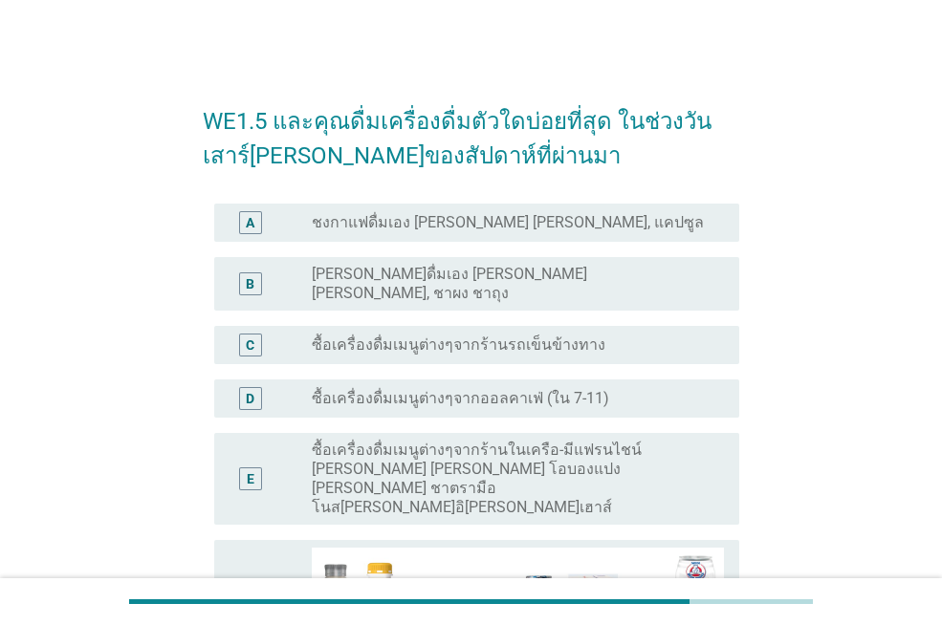
click at [561, 372] on div "D radio_button_unchecked ซื้อเครื่องดื่มเมนูต่างๆจากออลคาเฟ่ (ใน 7-11)" at bounding box center [471, 399] width 536 height 54
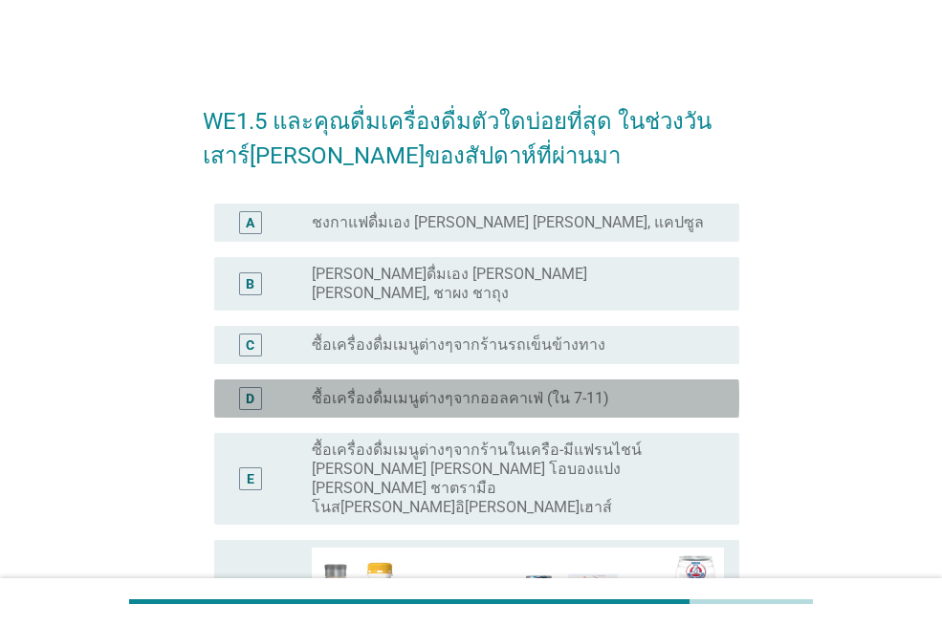
click at [558, 389] on label "ซื้อเครื่องดื่มเมนูต่างๆจากออลคาเฟ่ (ใน 7-11)" at bounding box center [460, 398] width 297 height 19
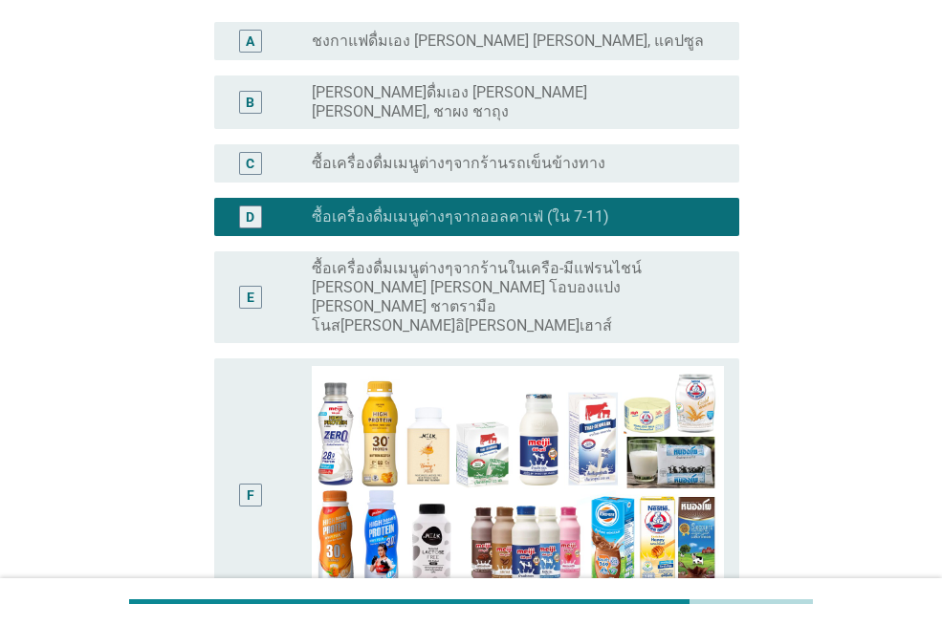
scroll to position [382, 0]
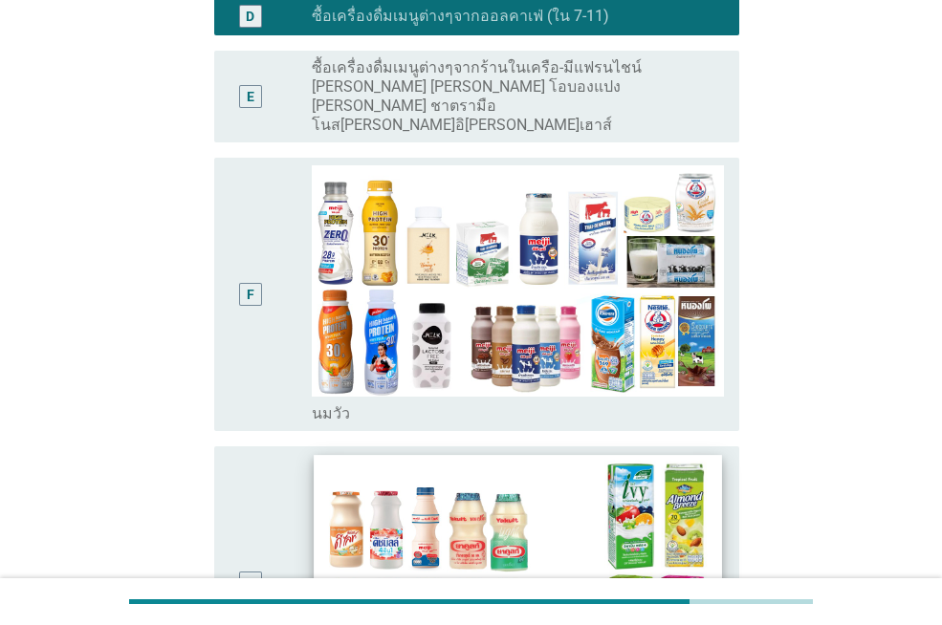
click at [494, 455] on img at bounding box center [517, 569] width 407 height 229
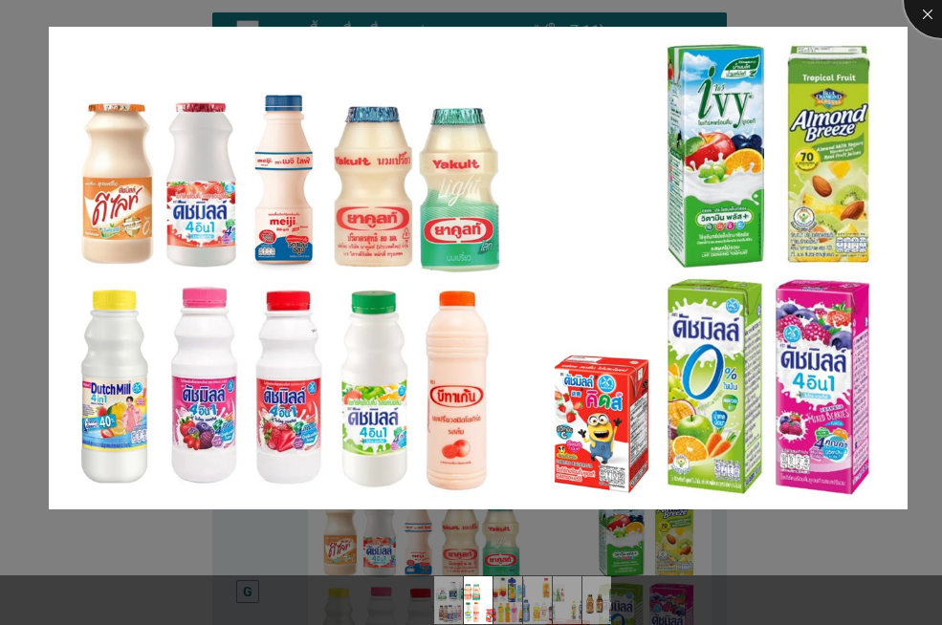
click at [918, 11] on div at bounding box center [941, 0] width 76 height 76
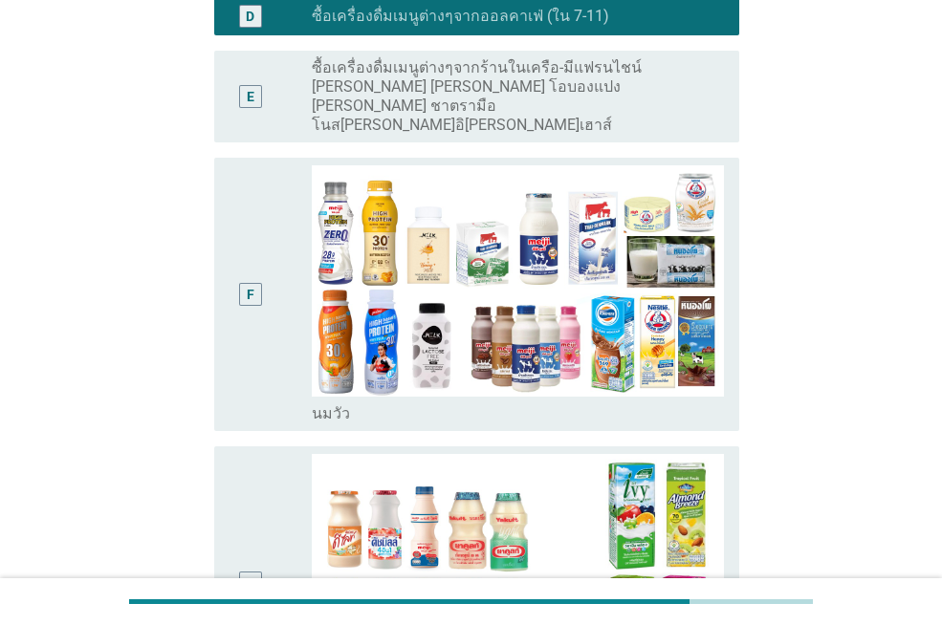
click at [267, 537] on div "G" at bounding box center [249, 583] width 41 height 258
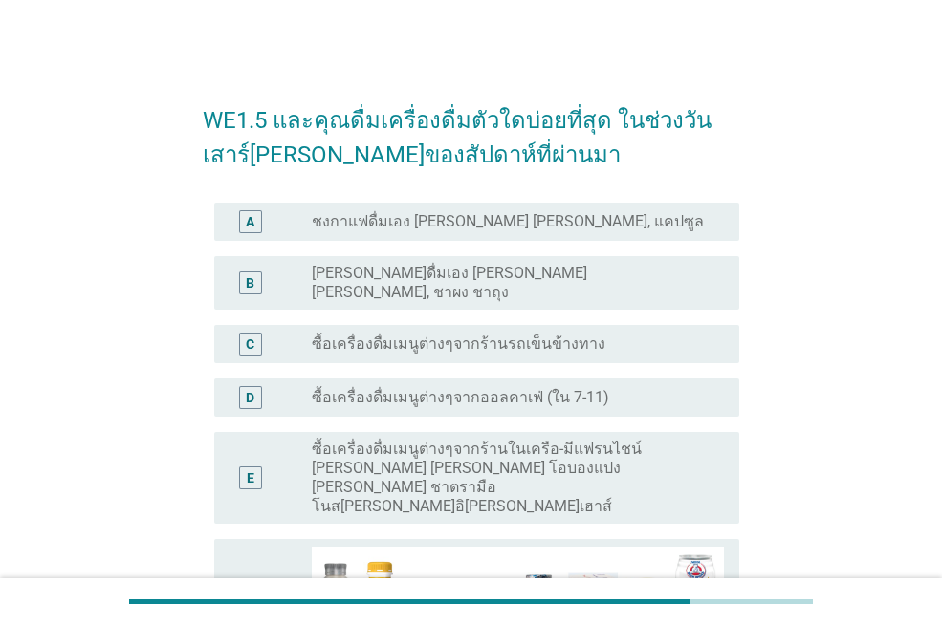
scroll to position [0, 0]
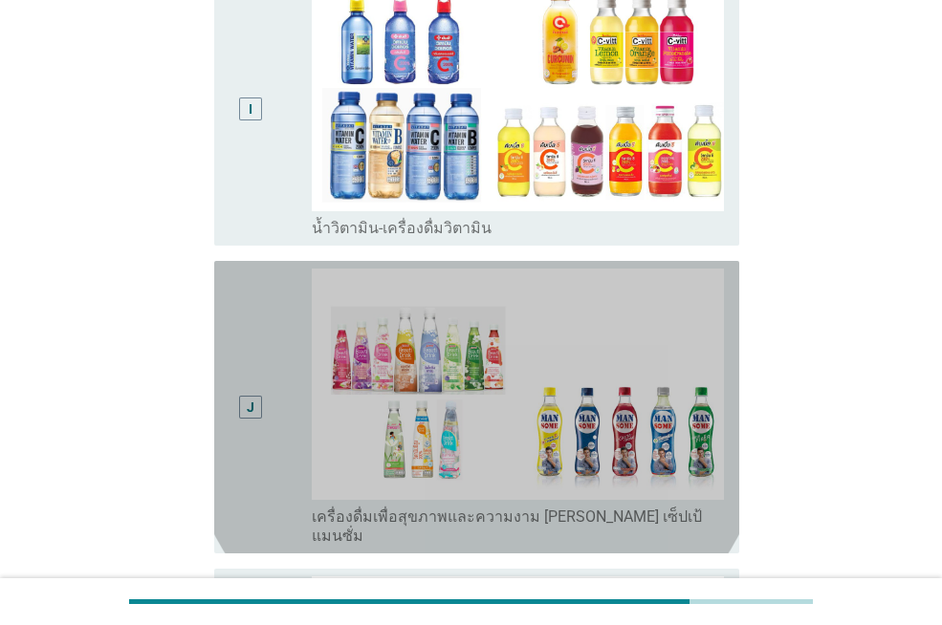
click at [286, 354] on div "J" at bounding box center [270, 407] width 82 height 277
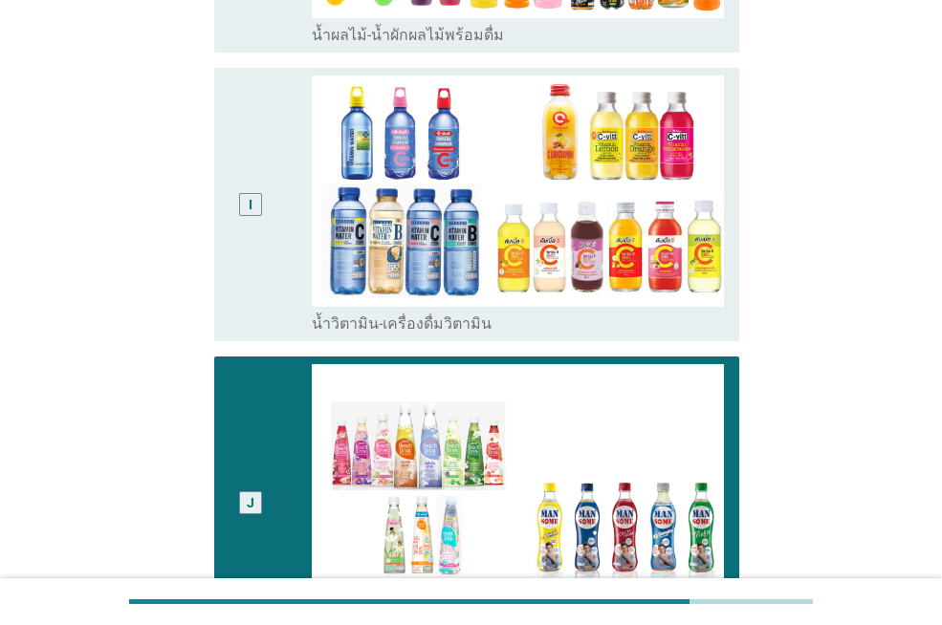
scroll to position [1816, 0]
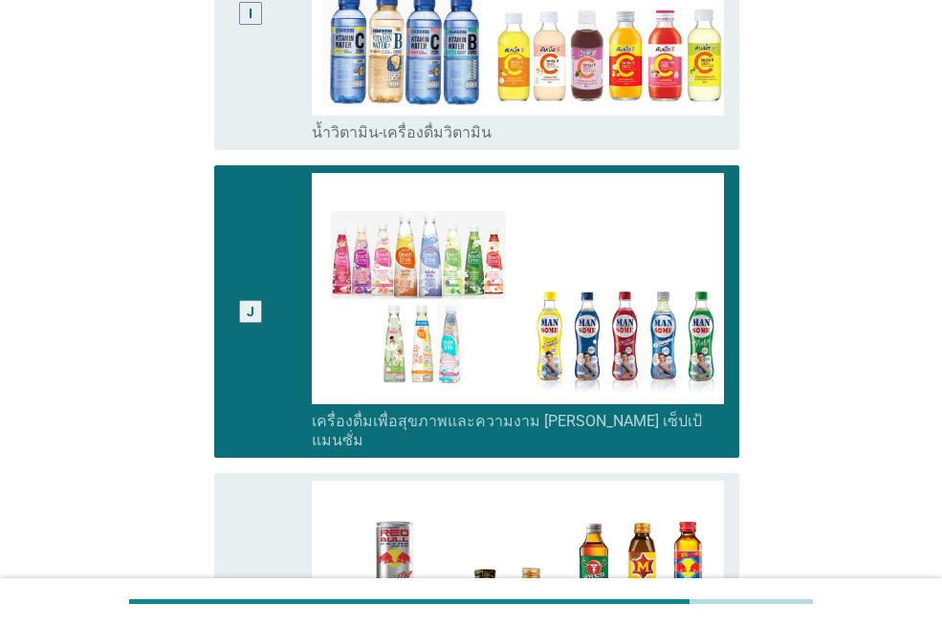
click at [250, 506] on div "K" at bounding box center [249, 610] width 41 height 258
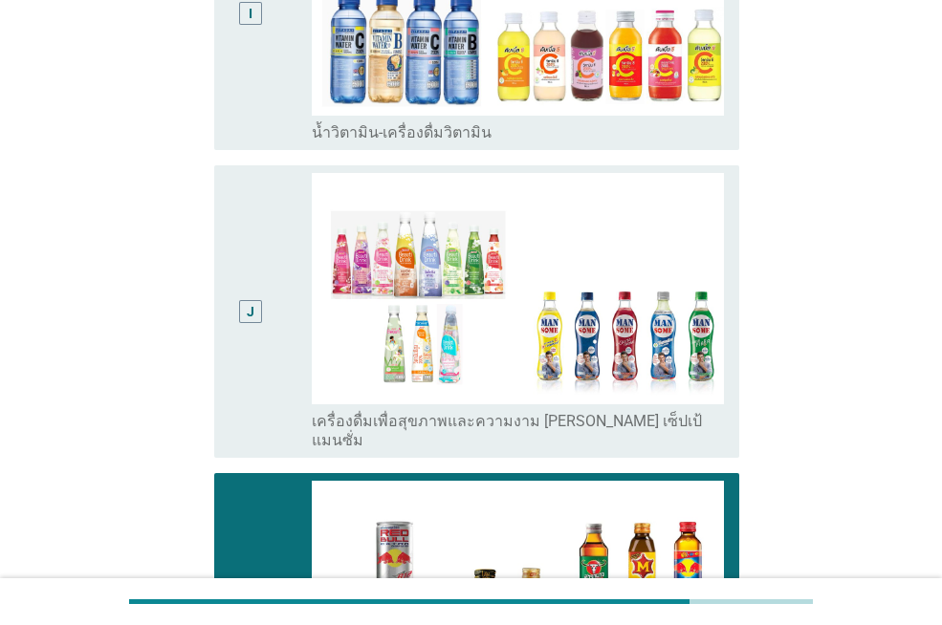
scroll to position [1879, 0]
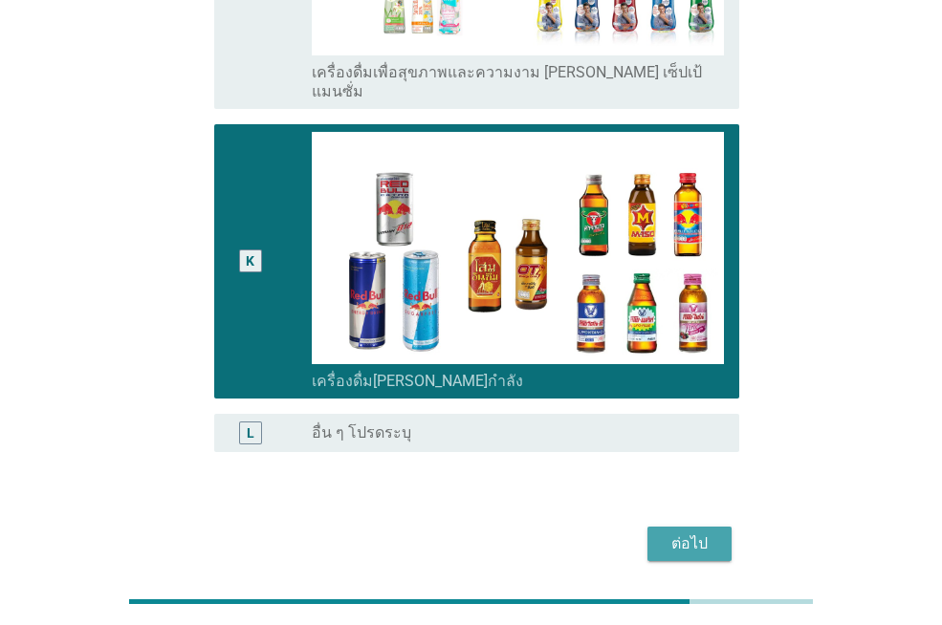
click at [700, 527] on button "ต่อไป" at bounding box center [689, 544] width 84 height 34
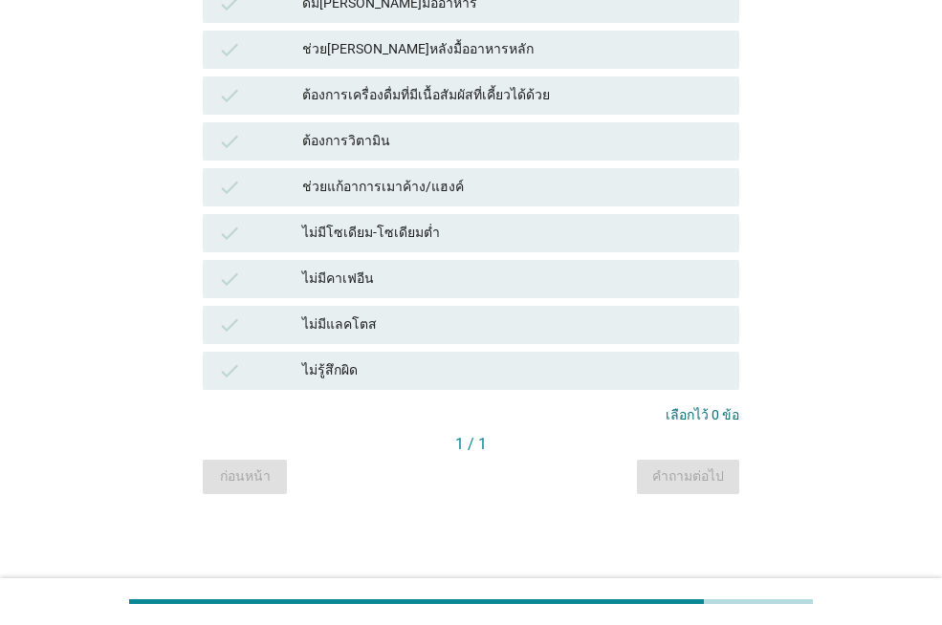
scroll to position [0, 0]
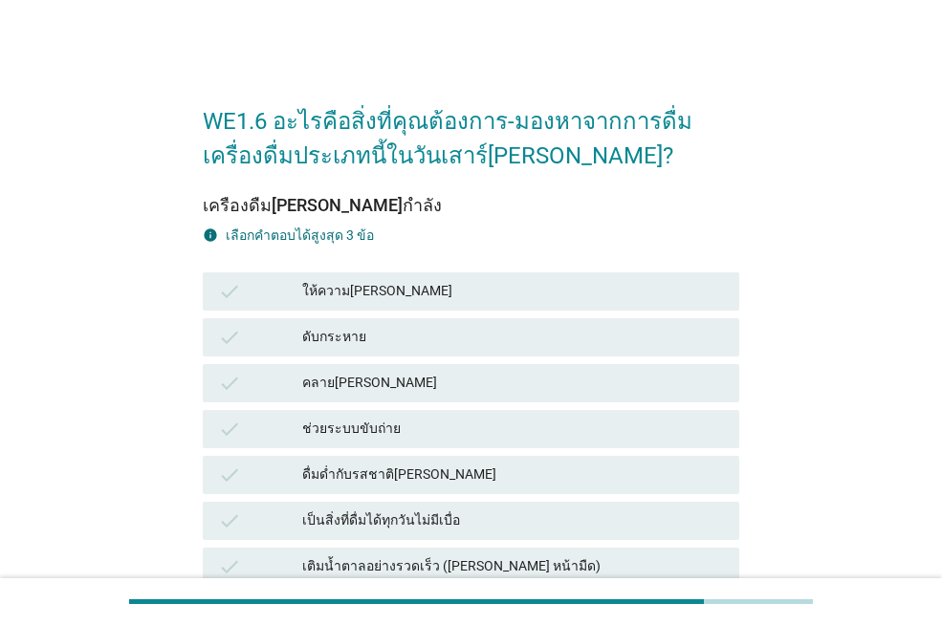
click at [432, 333] on div "ดับกระหาย" at bounding box center [513, 337] width 422 height 23
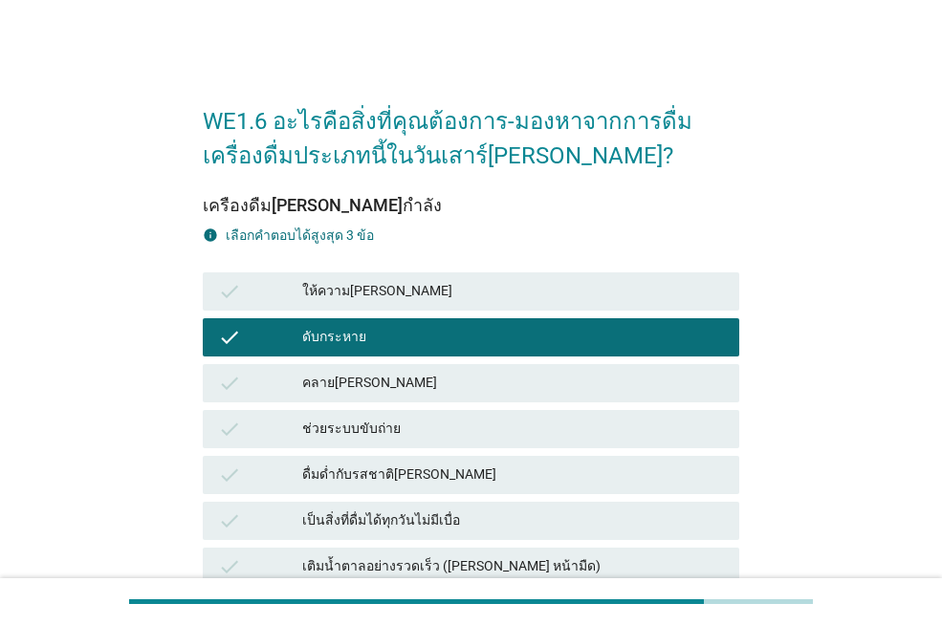
click at [446, 453] on div "check ดื่มด่ำกับรสชาติ[PERSON_NAME]" at bounding box center [471, 475] width 544 height 46
click at [448, 452] on div "check ดื่มด่ำกับรสชาติ[PERSON_NAME]" at bounding box center [471, 475] width 544 height 46
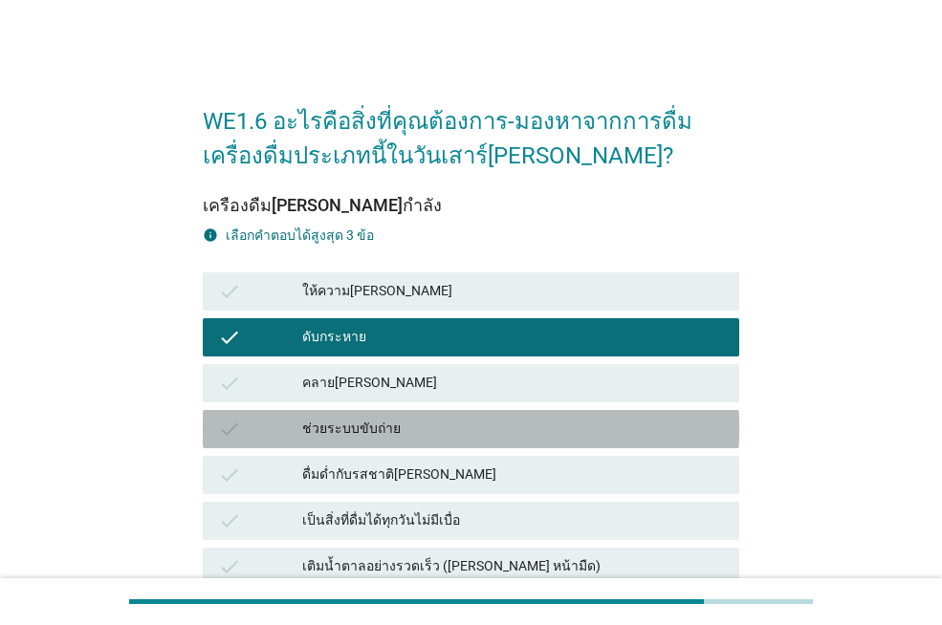
click at [447, 439] on div "ช่วยระบบขับถ่าย" at bounding box center [513, 429] width 422 height 23
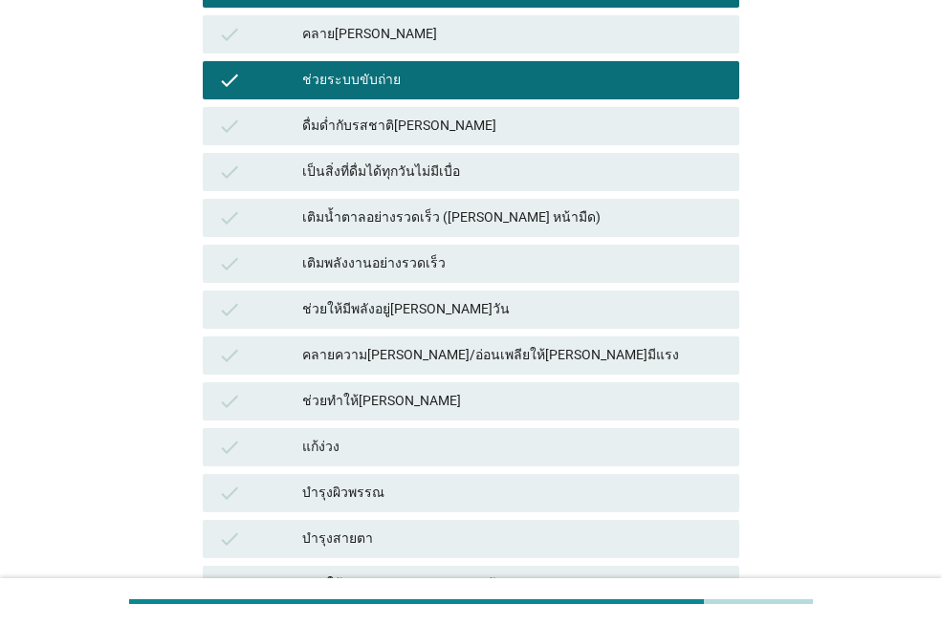
scroll to position [382, 0]
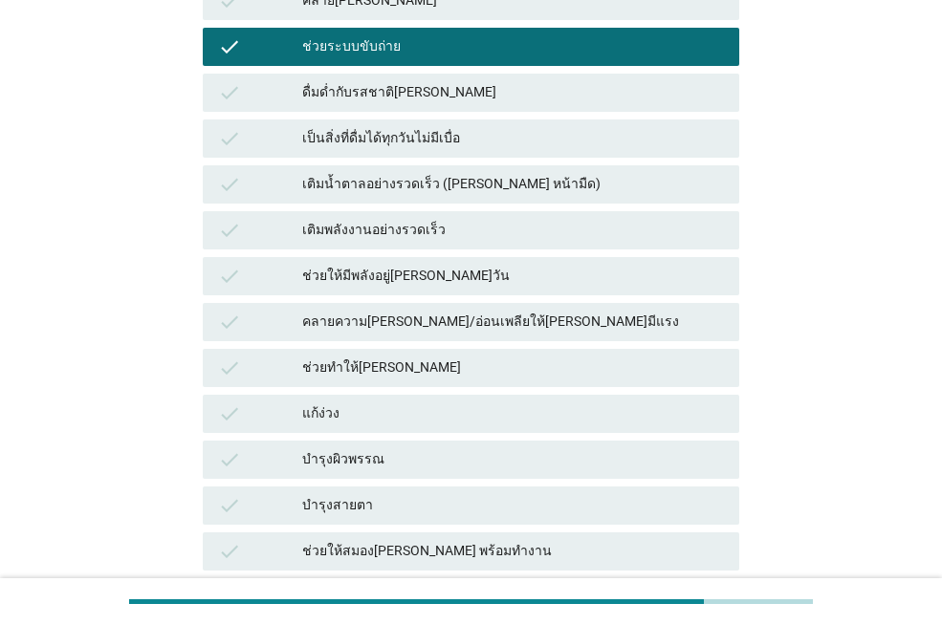
click at [407, 456] on div "บำรุงผิวพรรณ" at bounding box center [513, 459] width 422 height 23
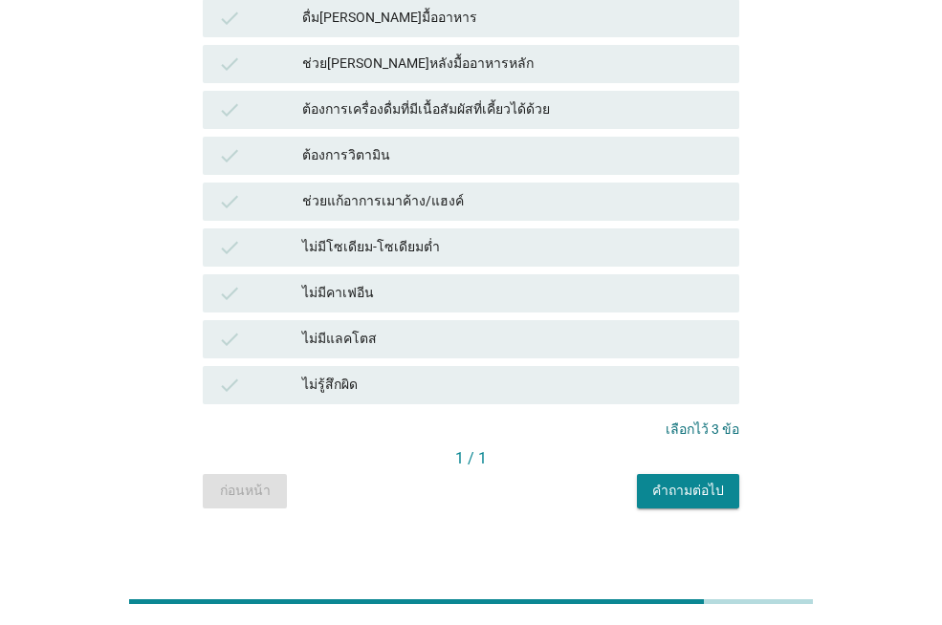
scroll to position [1389, 0]
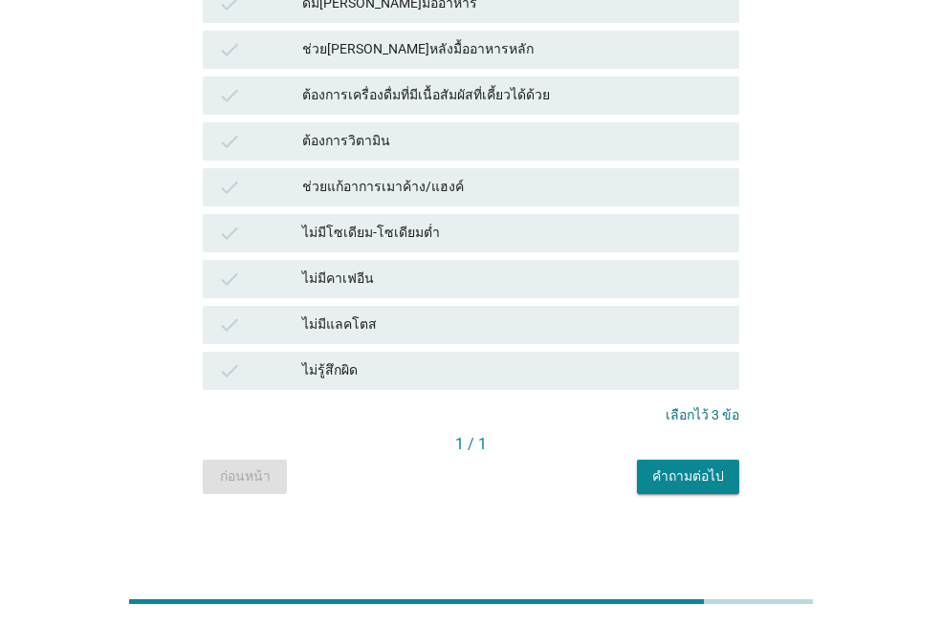
click at [678, 479] on div "คำถามต่อไป" at bounding box center [688, 477] width 72 height 20
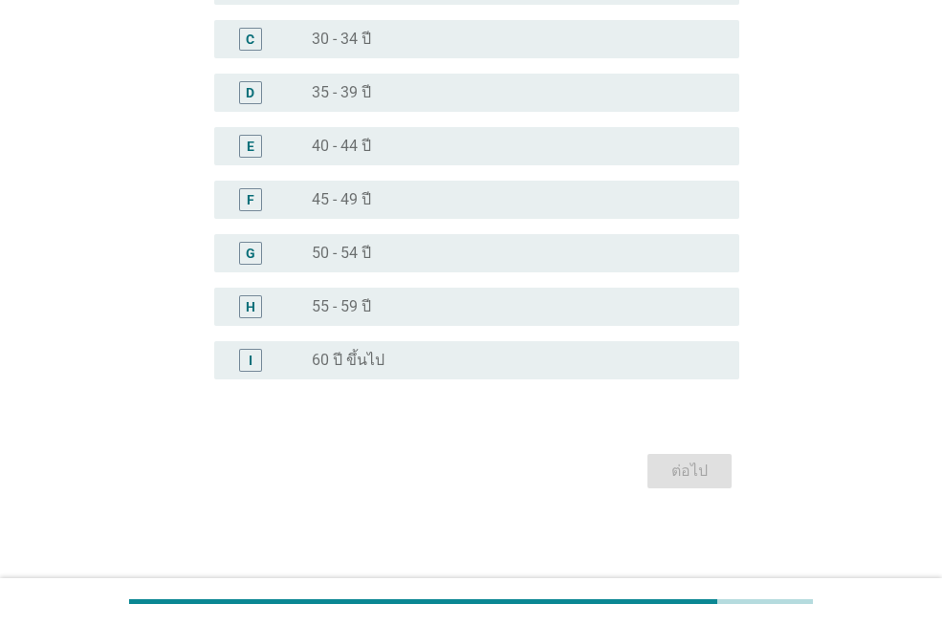
scroll to position [0, 0]
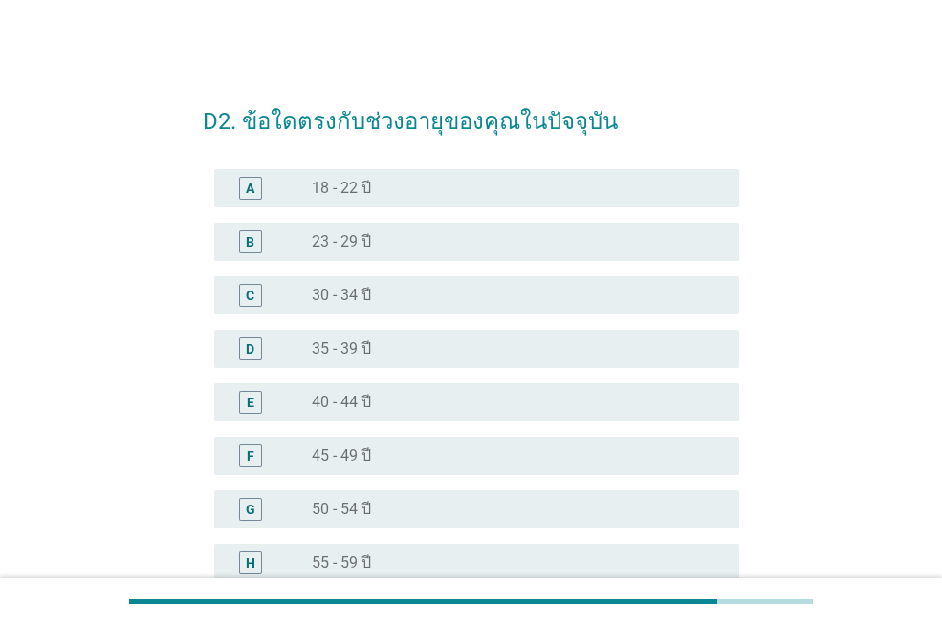
click at [417, 284] on div "radio_button_unchecked 30 - 34 ปี" at bounding box center [518, 295] width 412 height 23
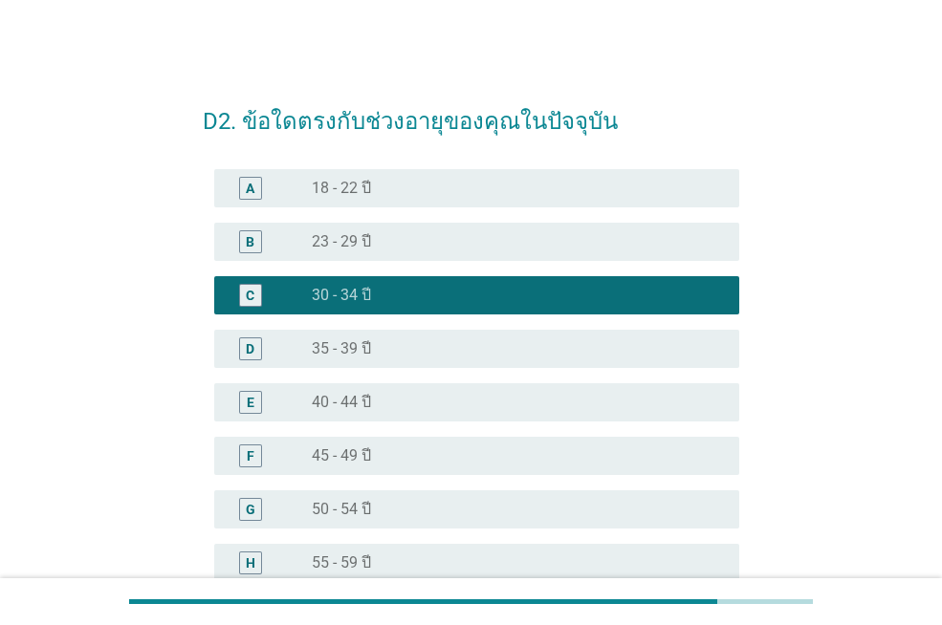
scroll to position [256, 0]
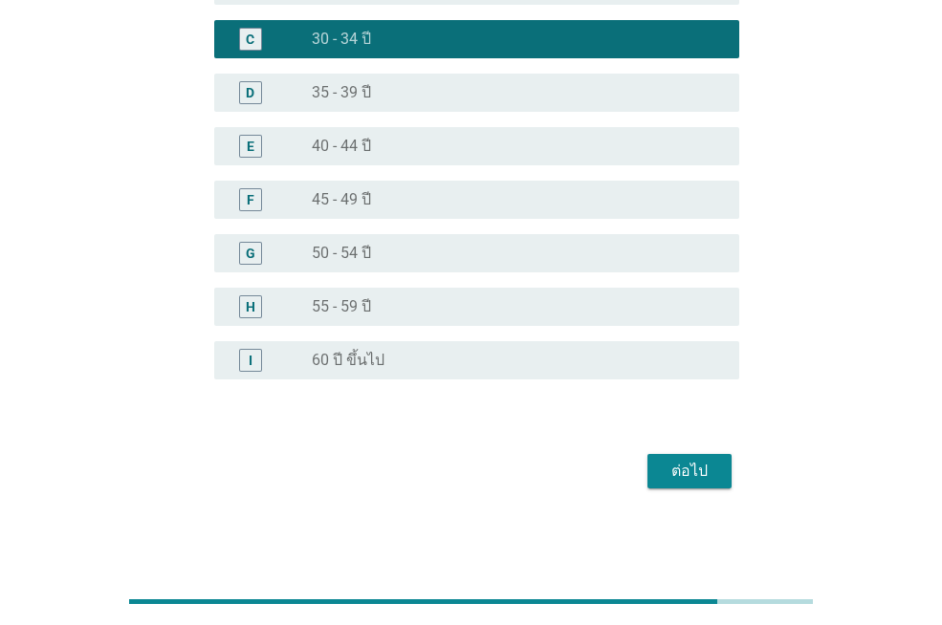
click at [703, 454] on button "ต่อไป" at bounding box center [689, 471] width 84 height 34
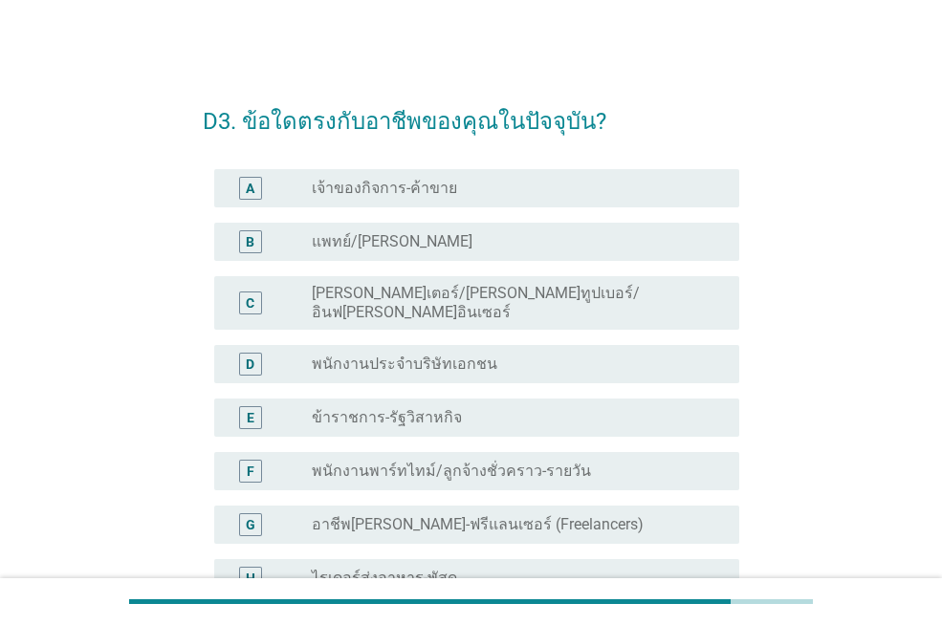
click at [513, 198] on div "radio_button_unchecked เจ้าของกิจการ-ค้าขาย" at bounding box center [518, 188] width 412 height 23
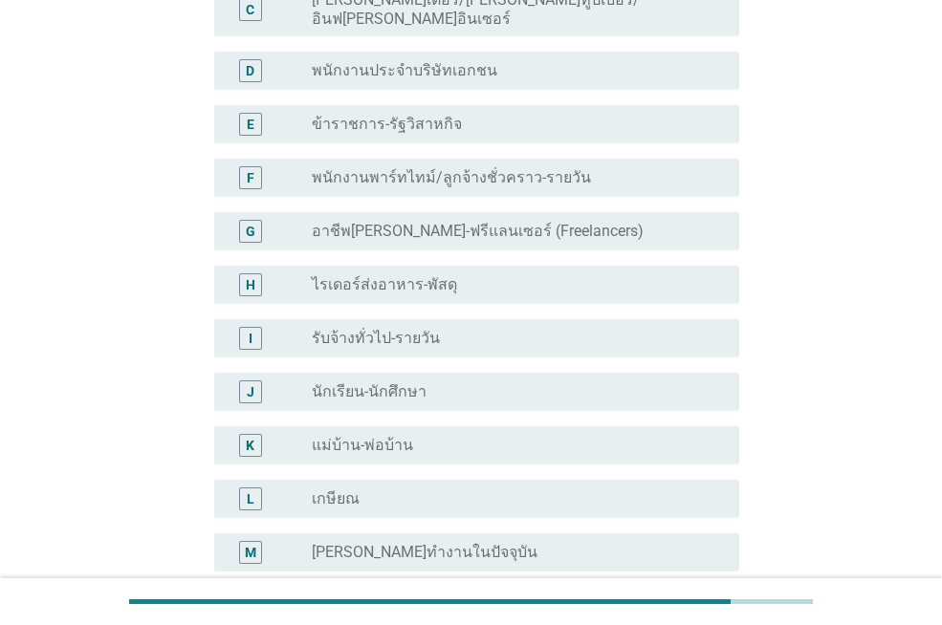
scroll to position [524, 0]
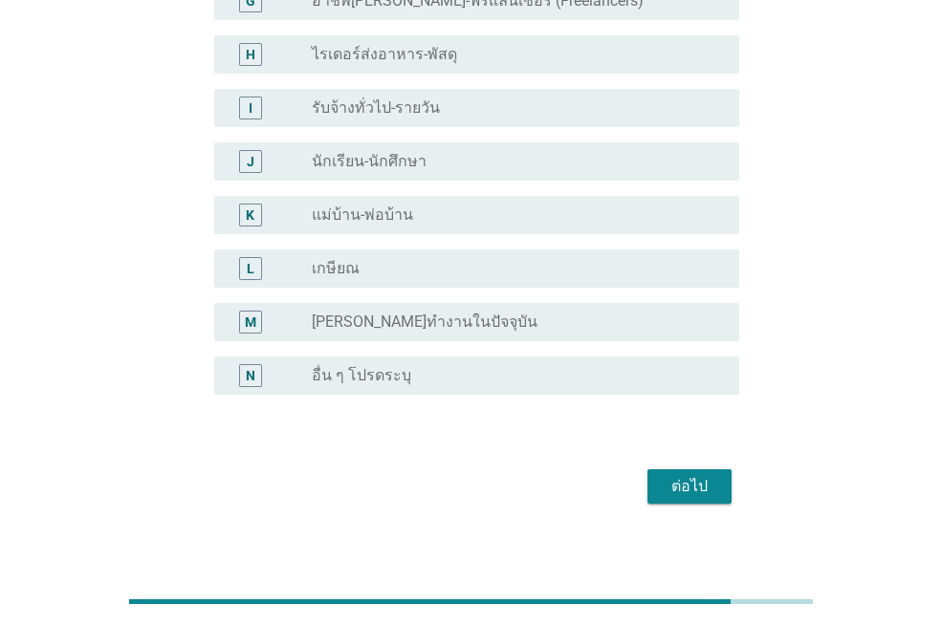
click at [703, 475] on div "ต่อไป" at bounding box center [690, 486] width 54 height 23
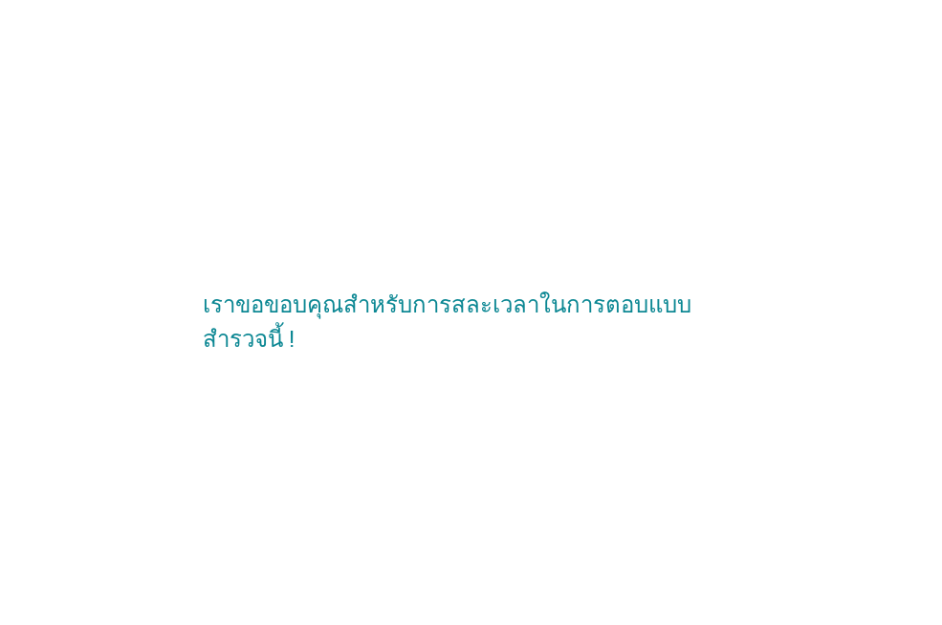
scroll to position [0, 0]
